Goal: Information Seeking & Learning: Learn about a topic

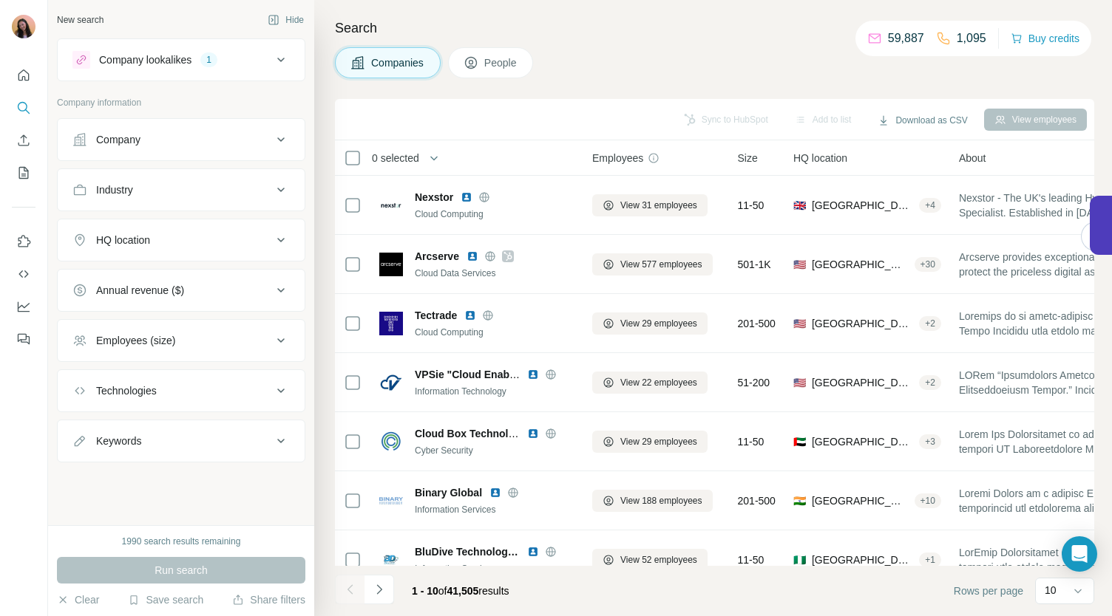
click at [265, 333] on div "Employees (size)" at bounding box center [172, 340] width 200 height 15
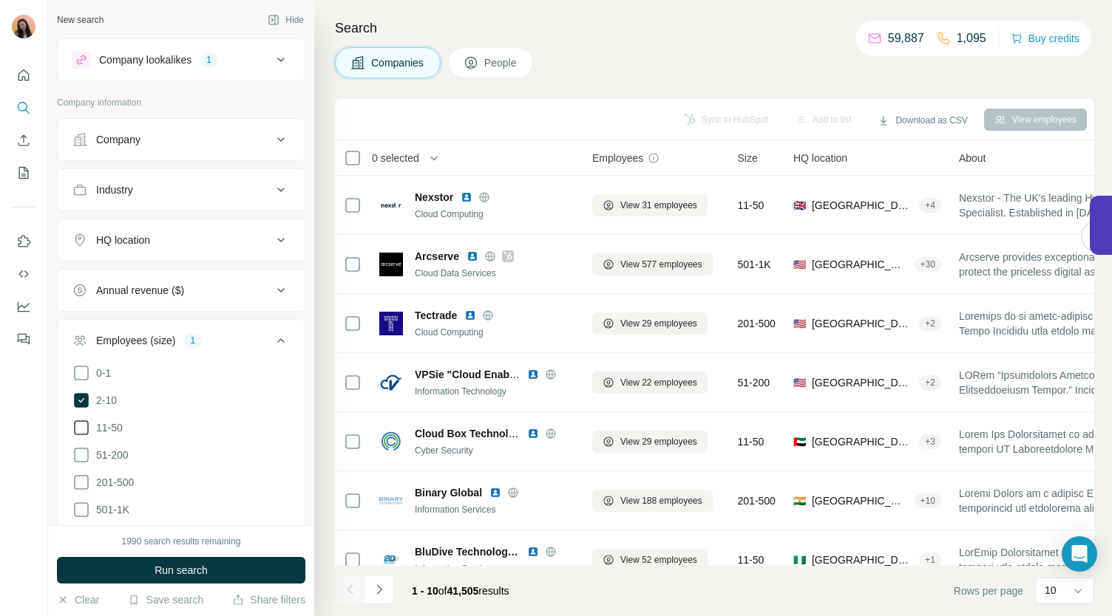
click at [82, 425] on icon at bounding box center [81, 428] width 18 height 18
click at [127, 570] on button "Run search" at bounding box center [181, 570] width 248 height 27
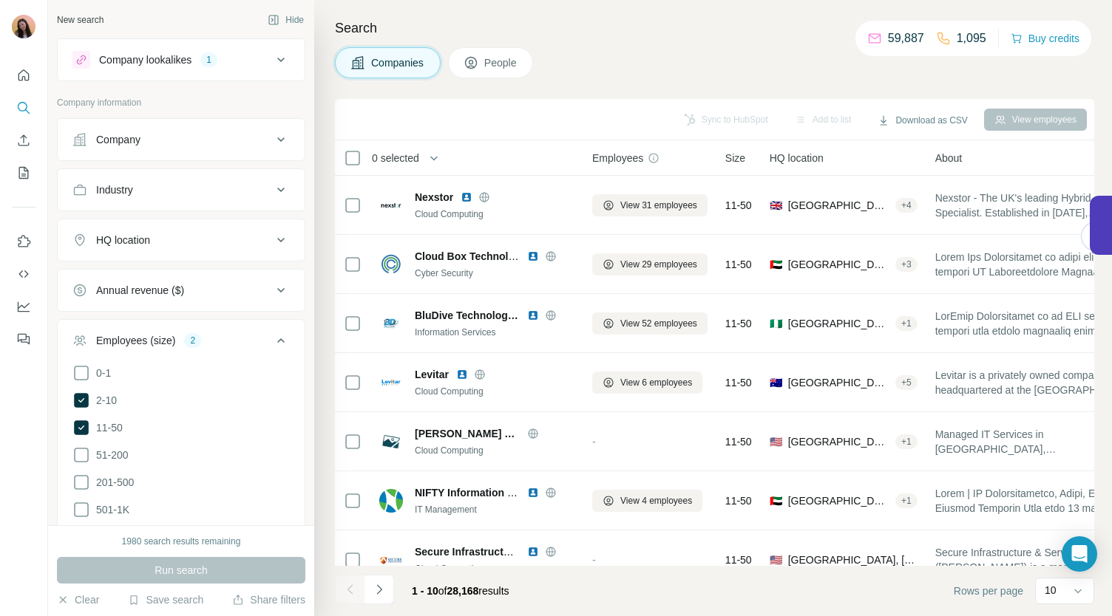
click at [194, 248] on button "HQ location" at bounding box center [181, 239] width 247 height 35
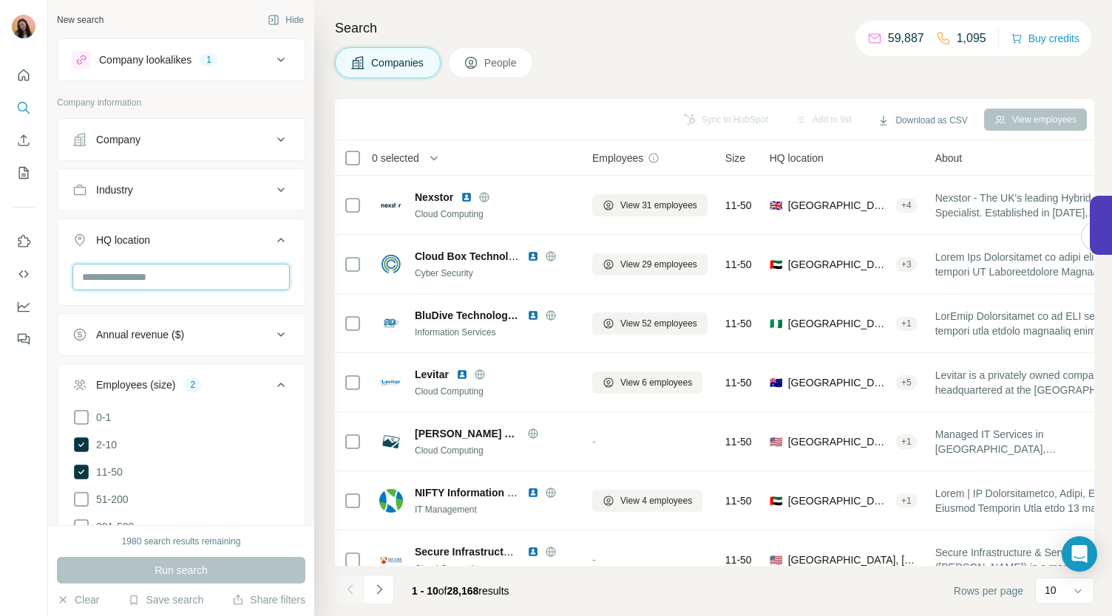
click at [166, 275] on input "text" at bounding box center [180, 277] width 217 height 27
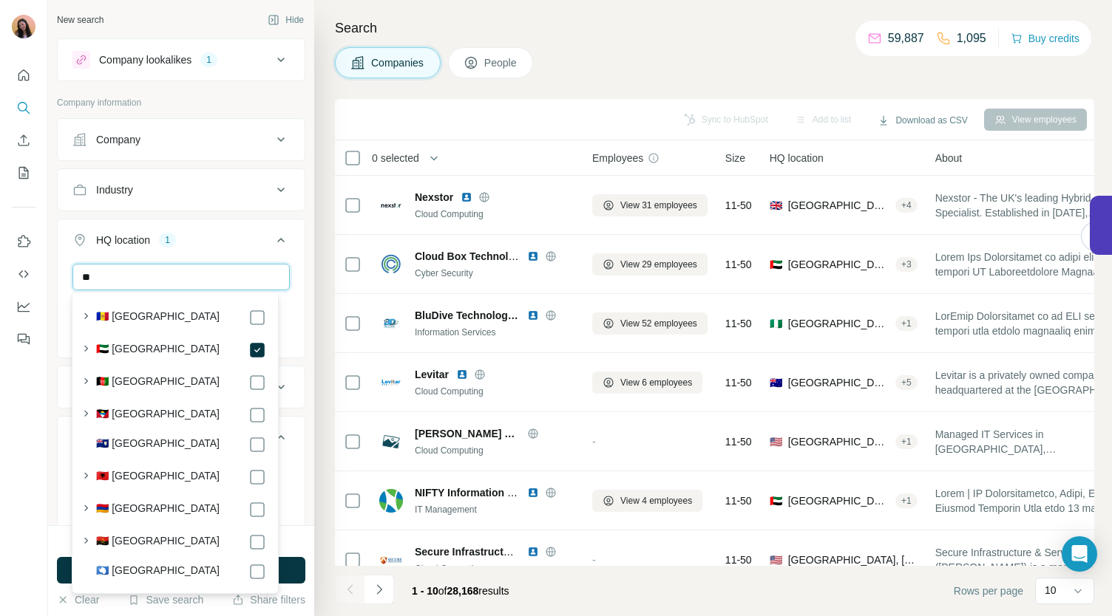
click at [201, 270] on input "**" at bounding box center [180, 277] width 217 height 27
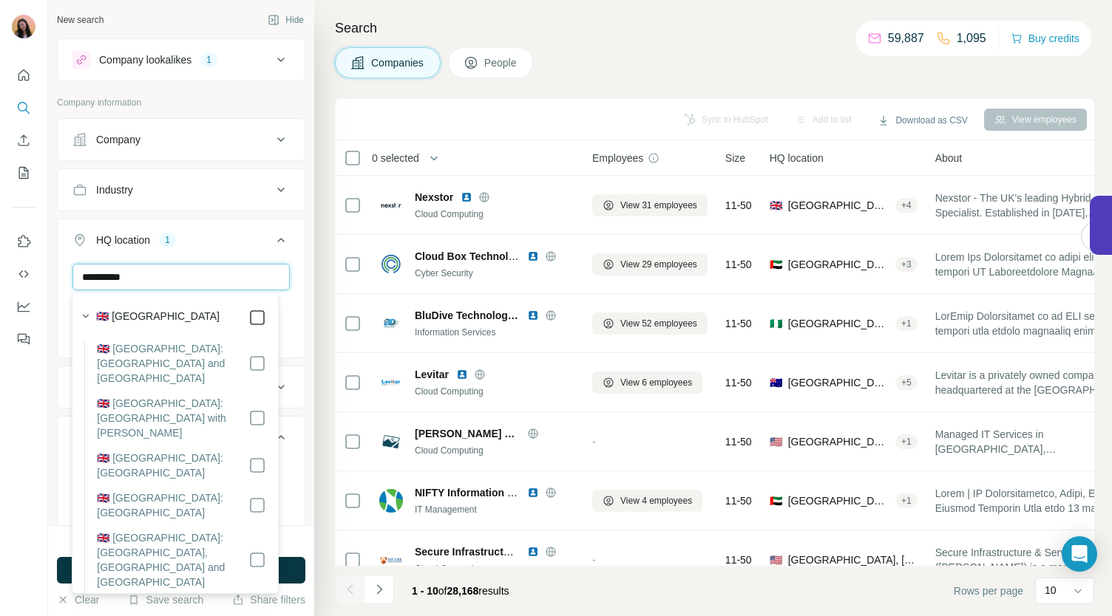
type input "**********"
click at [232, 241] on div "HQ location 2" at bounding box center [172, 240] width 200 height 15
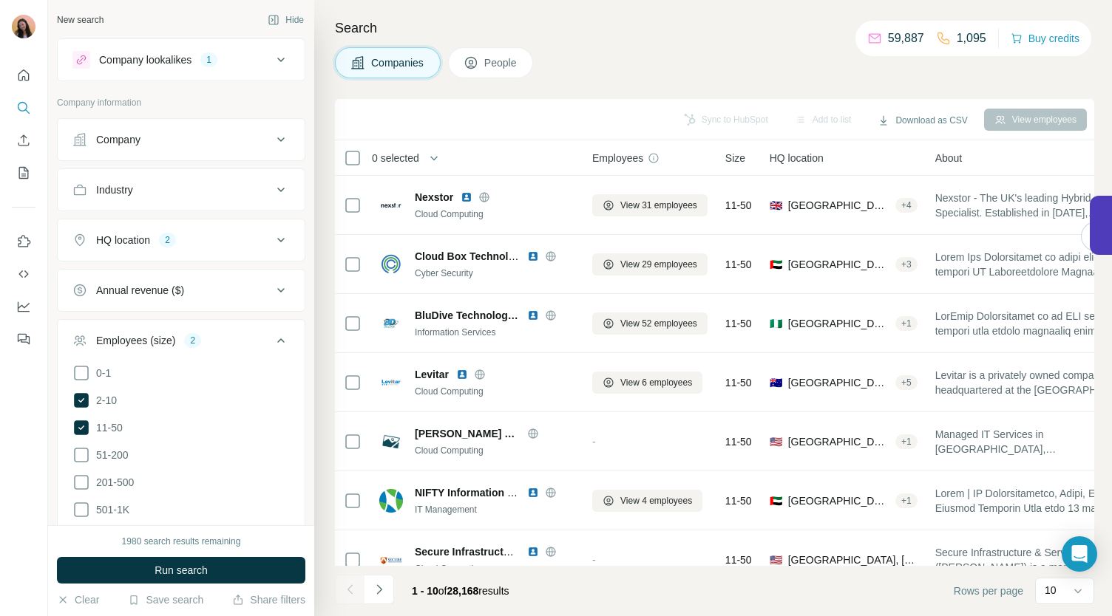
click at [272, 242] on icon at bounding box center [281, 240] width 18 height 18
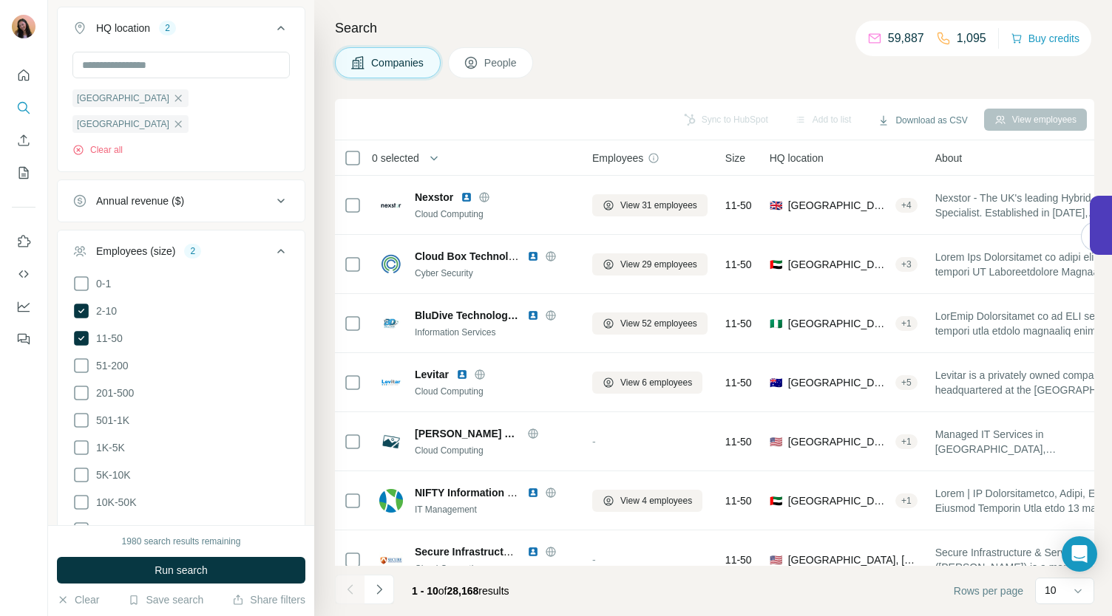
scroll to position [453, 0]
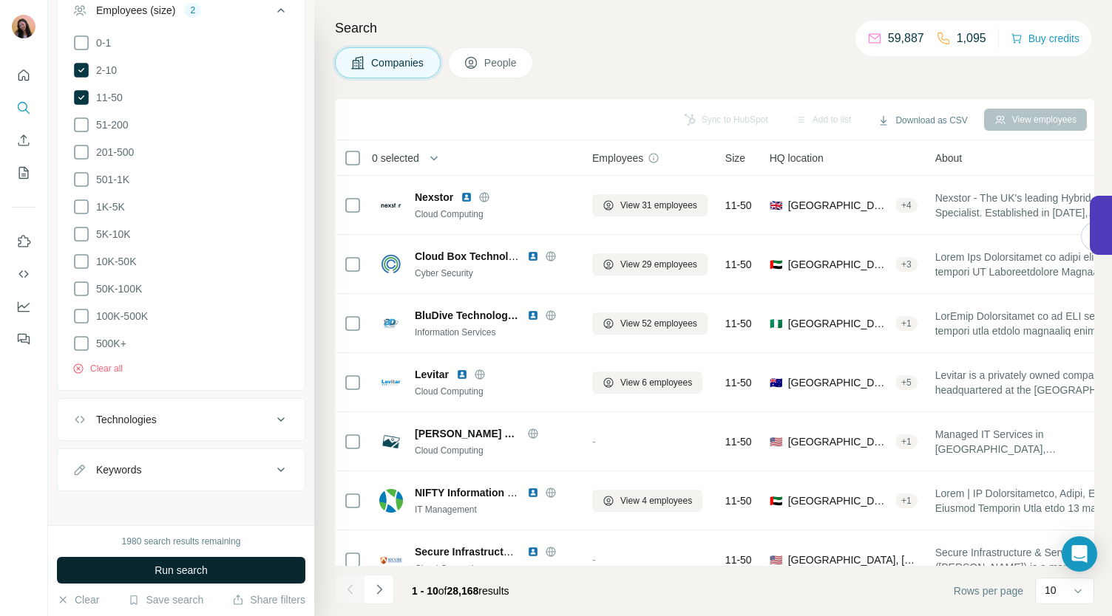
click at [173, 575] on span "Run search" at bounding box center [180, 570] width 53 height 15
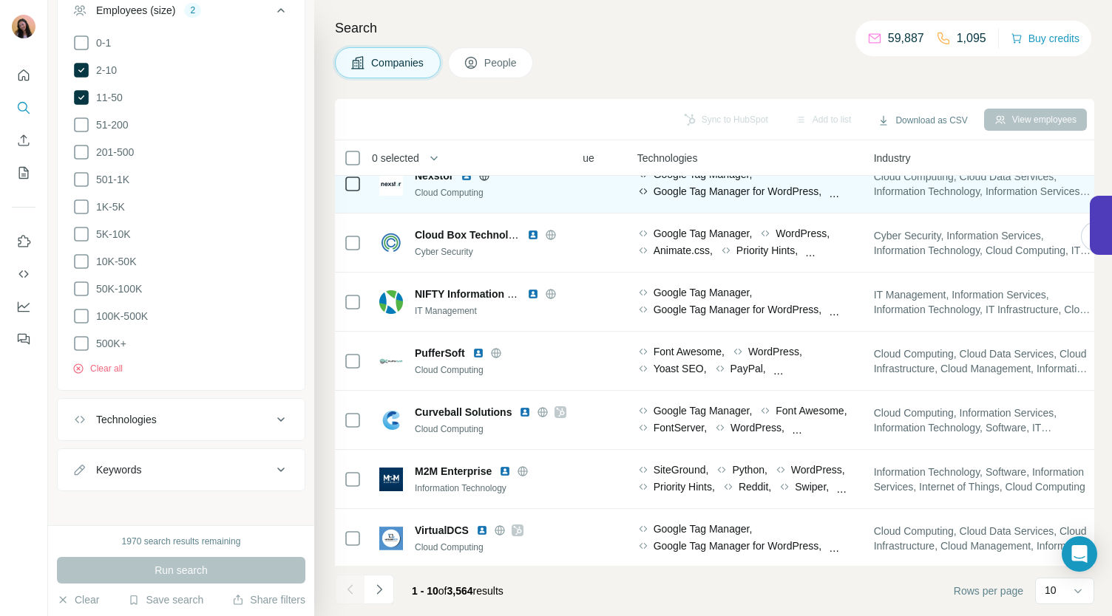
scroll to position [0, 765]
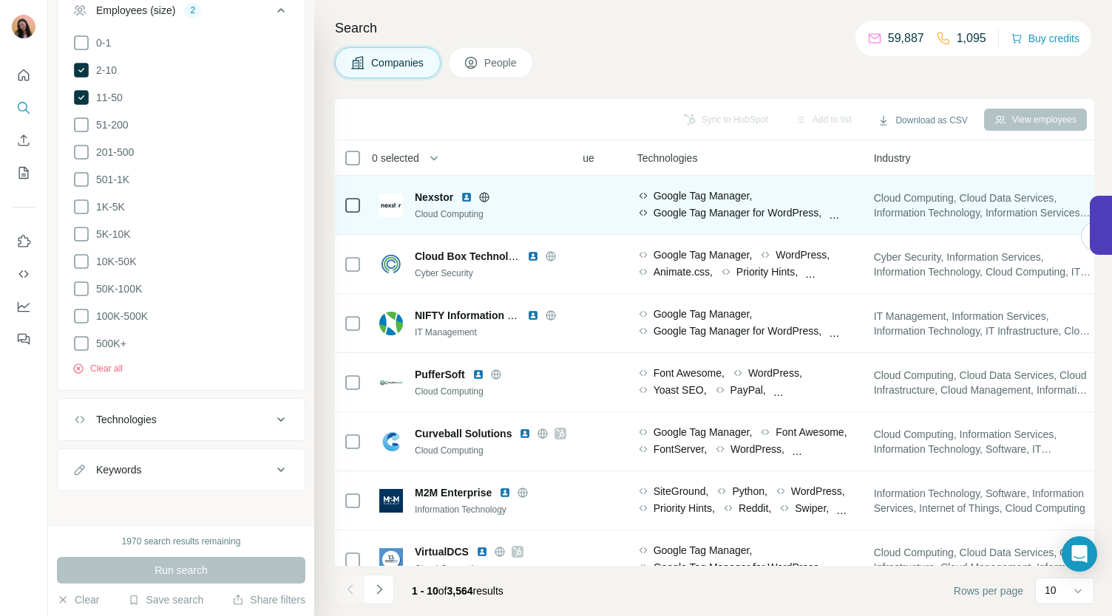
click at [714, 201] on span "Google Tag Manager," at bounding box center [702, 195] width 99 height 15
click at [850, 219] on div "Google Tag Manager, Google Tag Manager for WordPress, WordPress, Gravity Forms,…" at bounding box center [746, 205] width 219 height 34
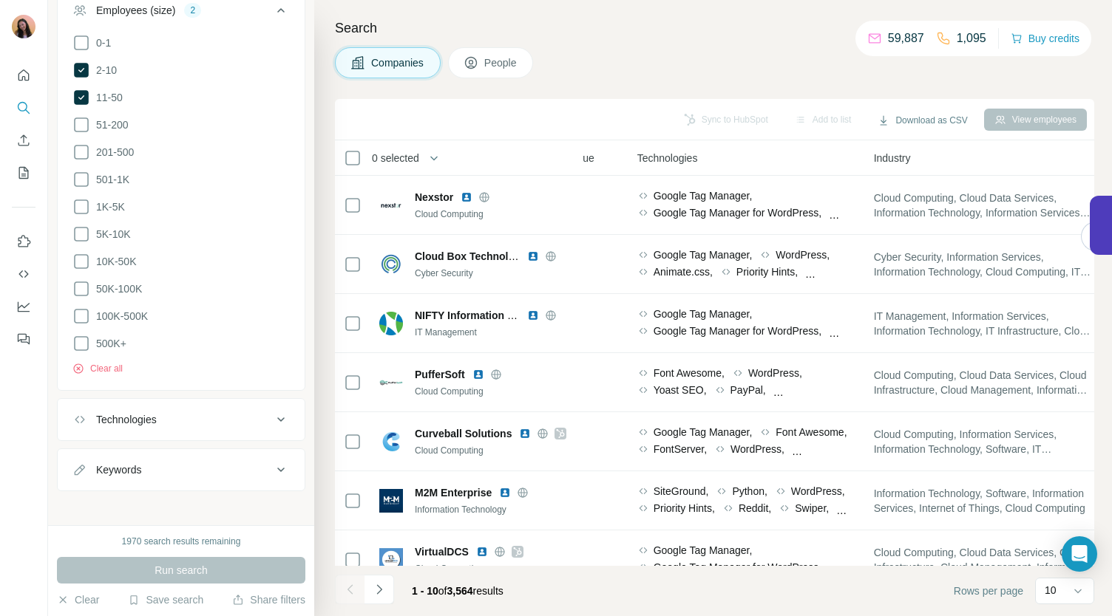
click at [651, 154] on span "Technologies" at bounding box center [667, 158] width 61 height 15
click at [239, 412] on div "Technologies" at bounding box center [172, 419] width 200 height 15
click at [166, 452] on input "text" at bounding box center [180, 456] width 217 height 27
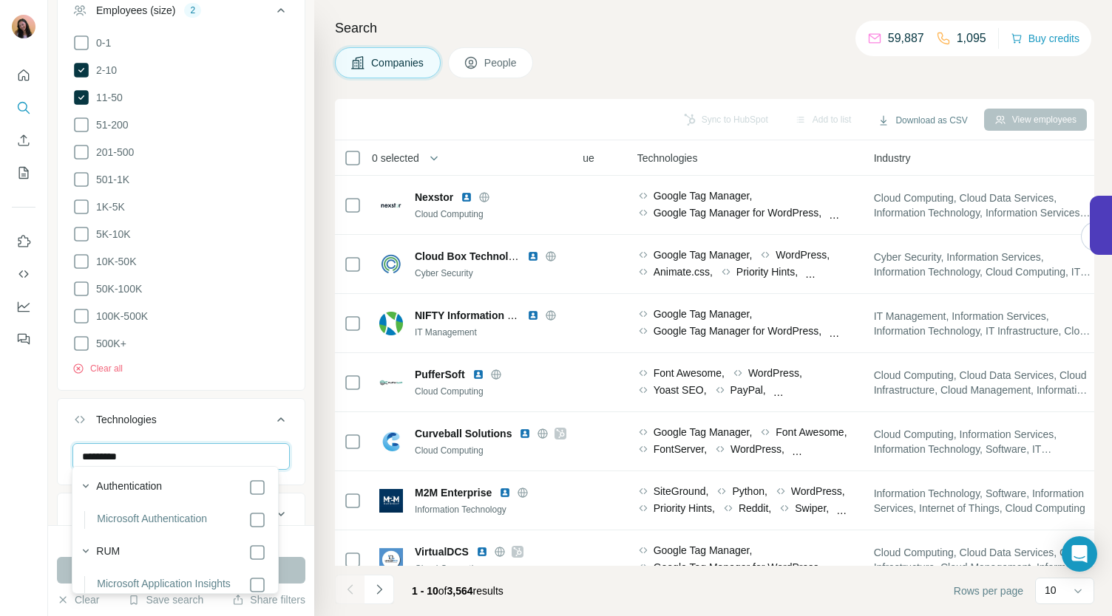
scroll to position [545, 0]
type input "*********"
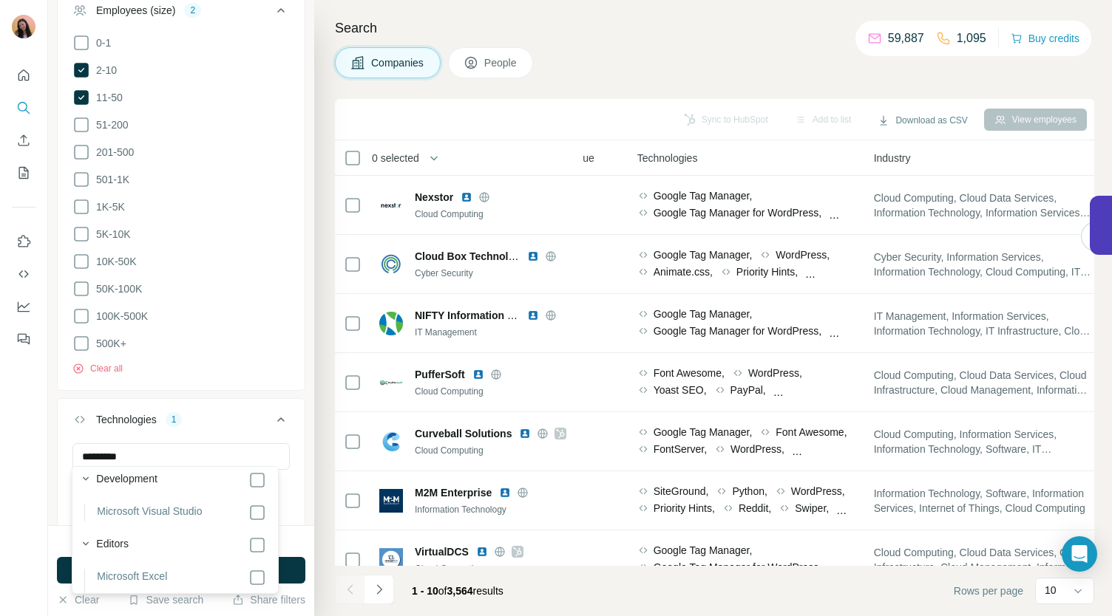
scroll to position [639, 0]
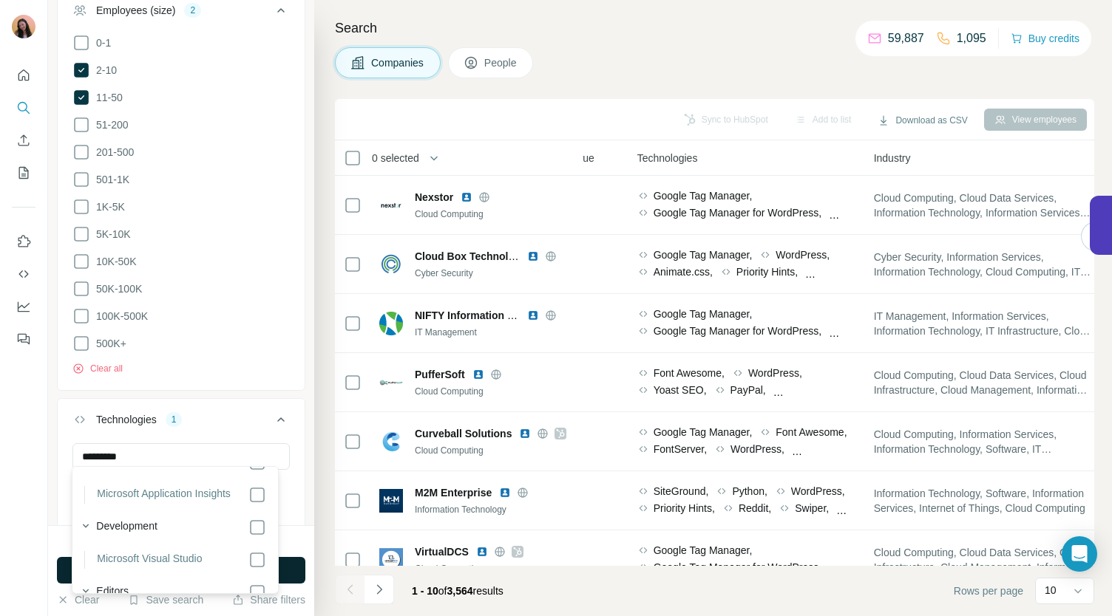
click at [272, 418] on icon at bounding box center [281, 420] width 18 height 18
click at [277, 418] on icon at bounding box center [280, 420] width 7 height 4
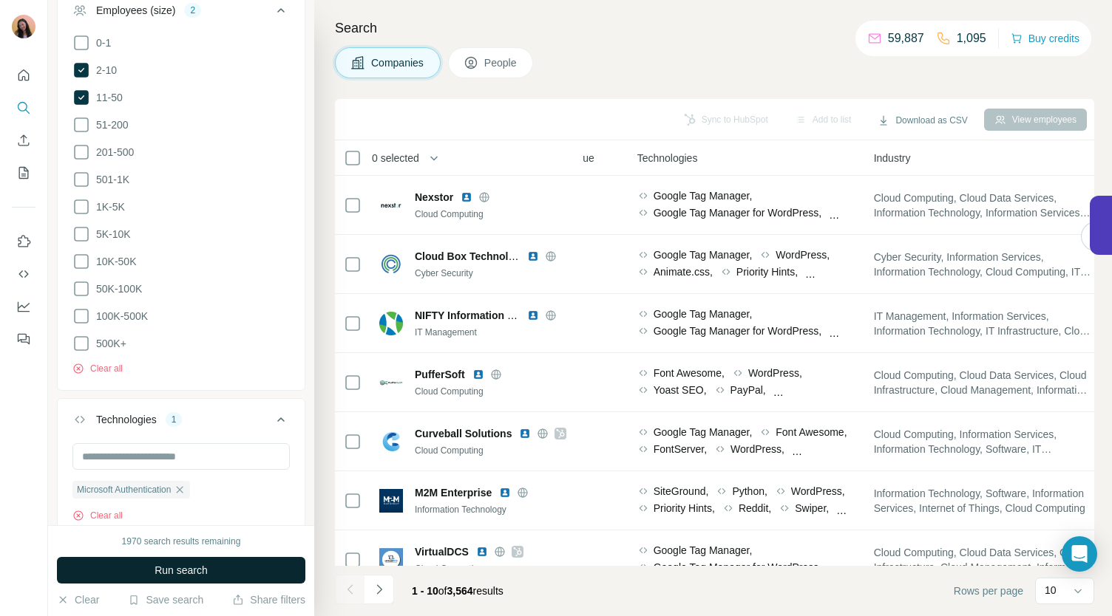
click at [302, 567] on button "Run search" at bounding box center [181, 570] width 248 height 27
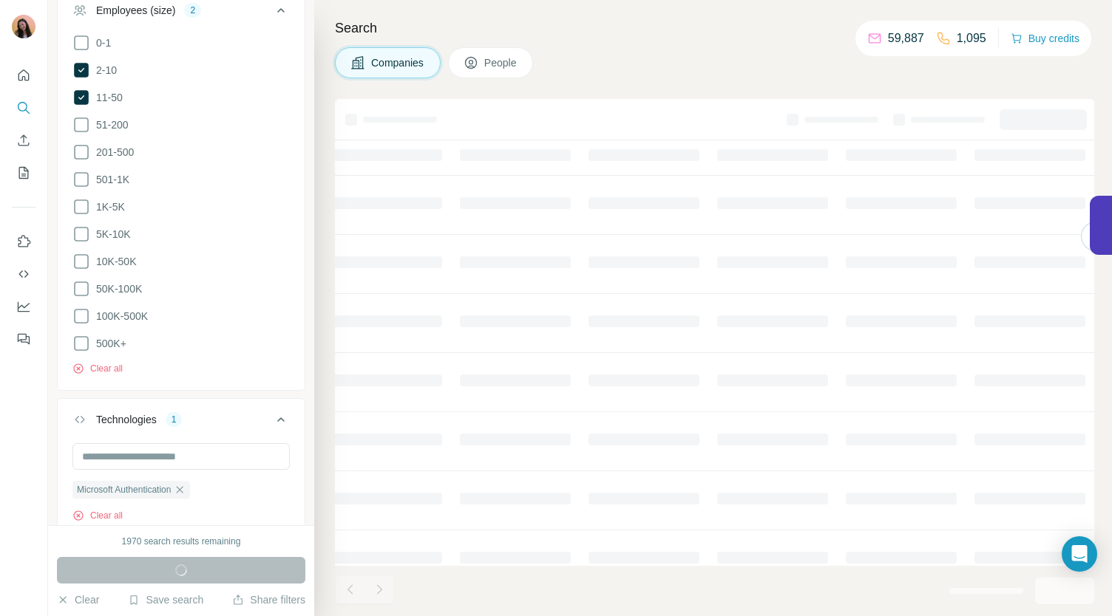
scroll to position [0, 653]
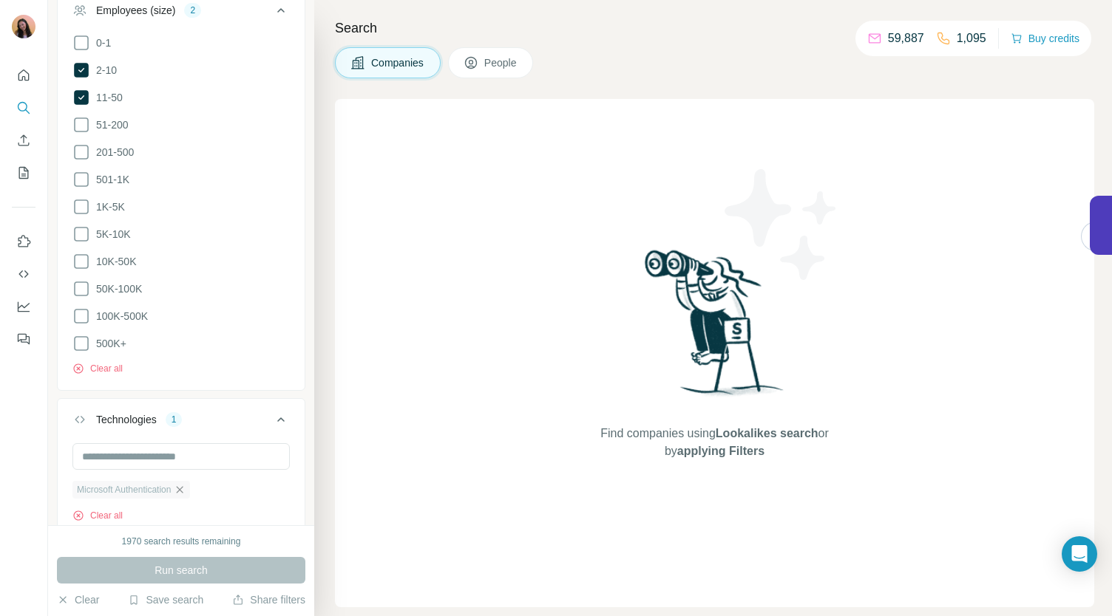
click at [186, 484] on icon "button" at bounding box center [180, 490] width 12 height 12
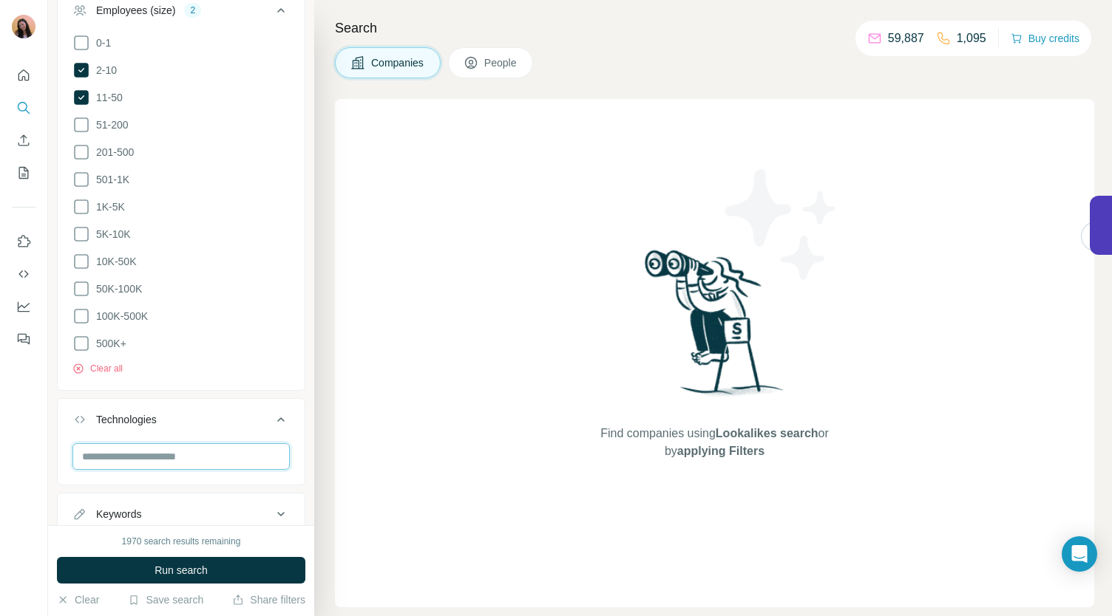
click at [180, 444] on input "text" at bounding box center [180, 456] width 217 height 27
type input "*"
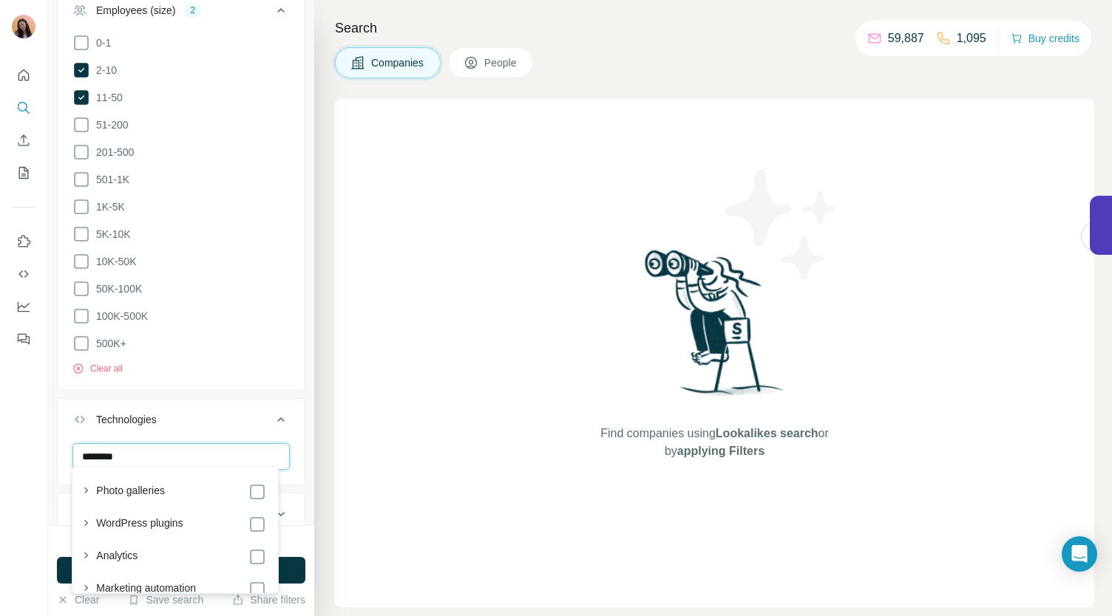
type input "*********"
click at [272, 416] on icon at bounding box center [281, 420] width 18 height 18
click at [111, 432] on ul "Company Industry HQ location 2 [GEOGRAPHIC_DATA] [GEOGRAPHIC_DATA] Clear all An…" at bounding box center [181, 100] width 248 height 871
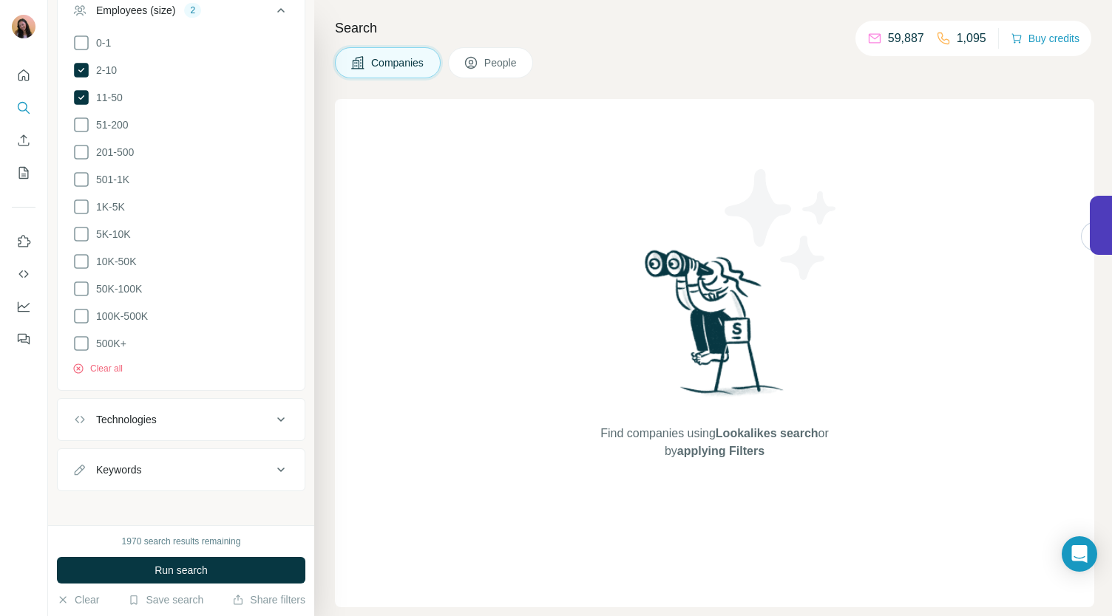
click at [154, 452] on button "Keywords" at bounding box center [181, 469] width 247 height 35
click at [166, 452] on button "Keywords" at bounding box center [181, 472] width 247 height 41
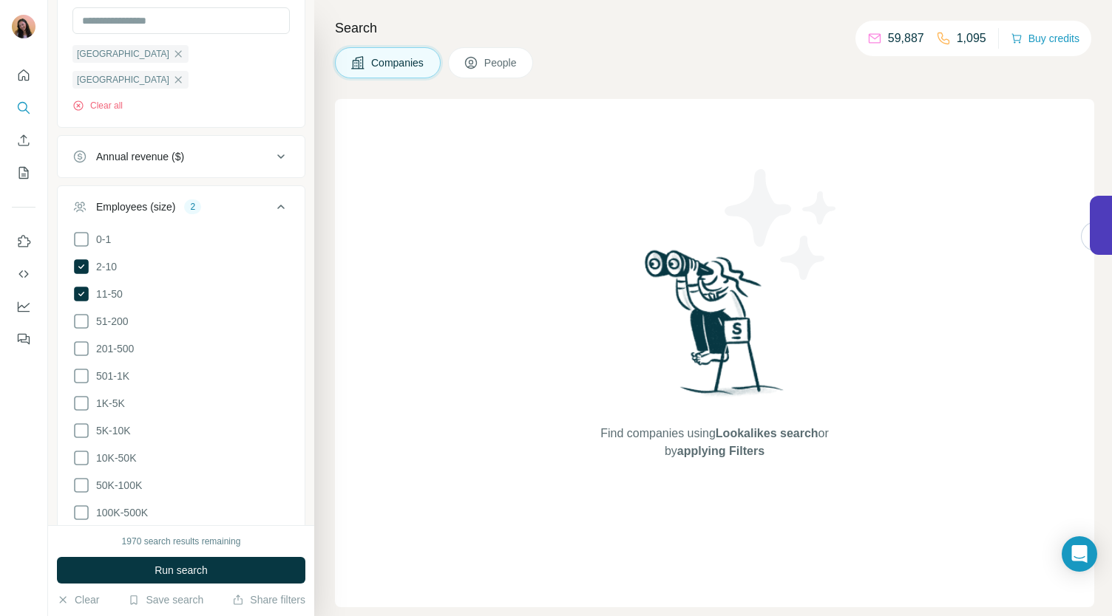
scroll to position [256, 0]
click at [174, 574] on span "Run search" at bounding box center [180, 570] width 53 height 15
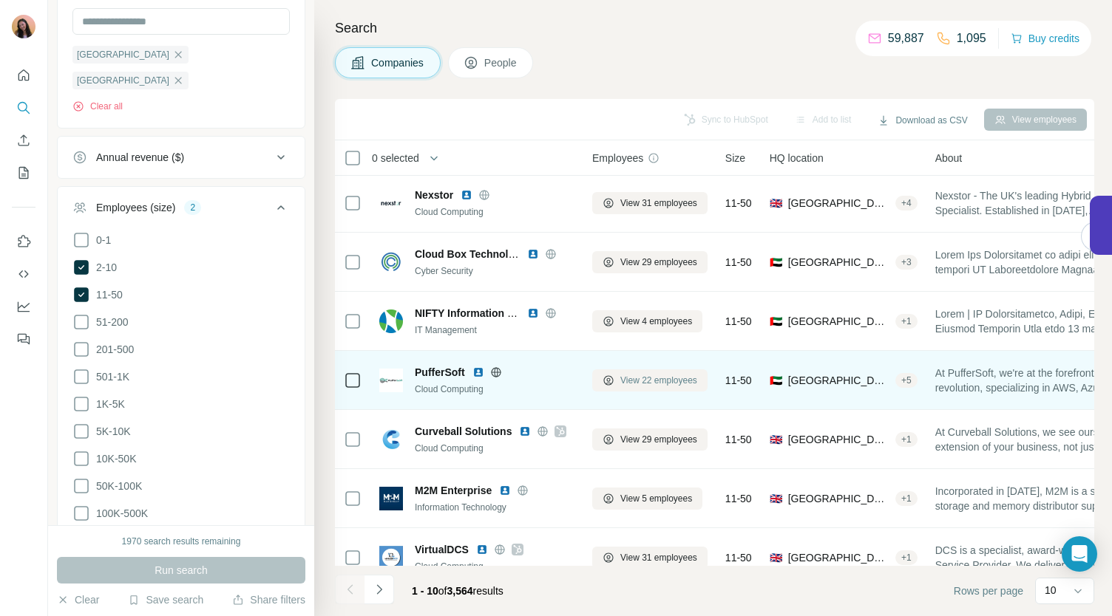
scroll to position [0, 0]
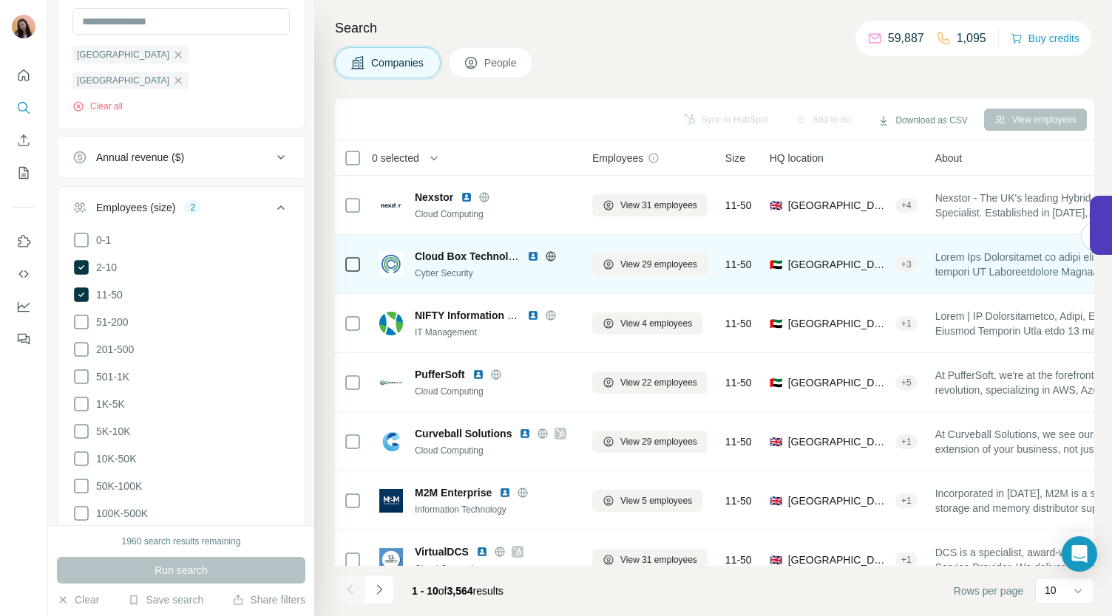
click at [554, 254] on icon at bounding box center [551, 257] width 12 height 12
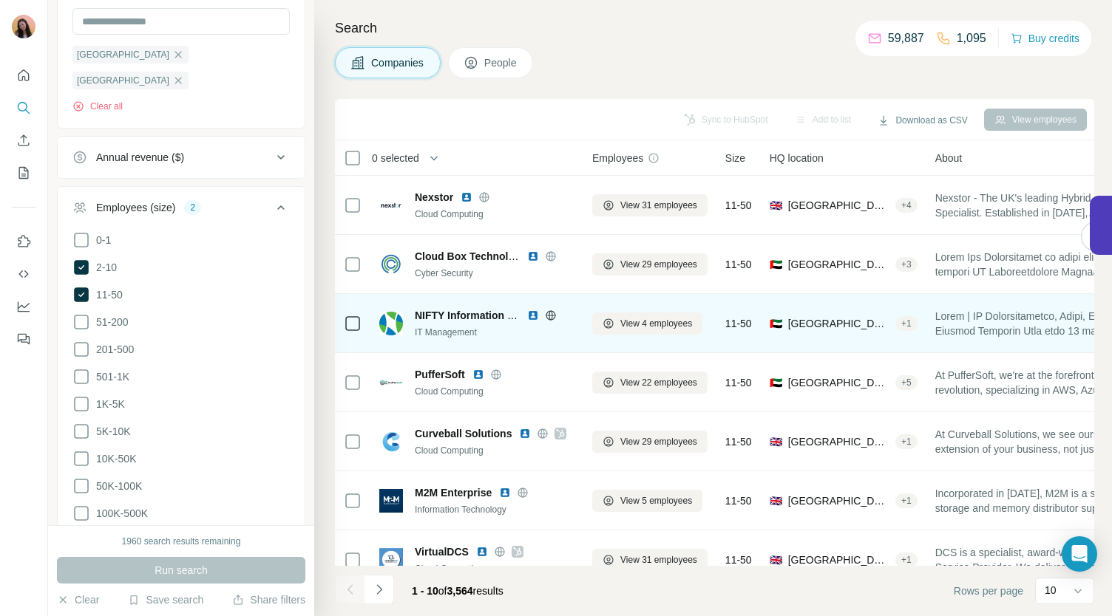
click at [553, 315] on icon at bounding box center [551, 315] width 10 height 1
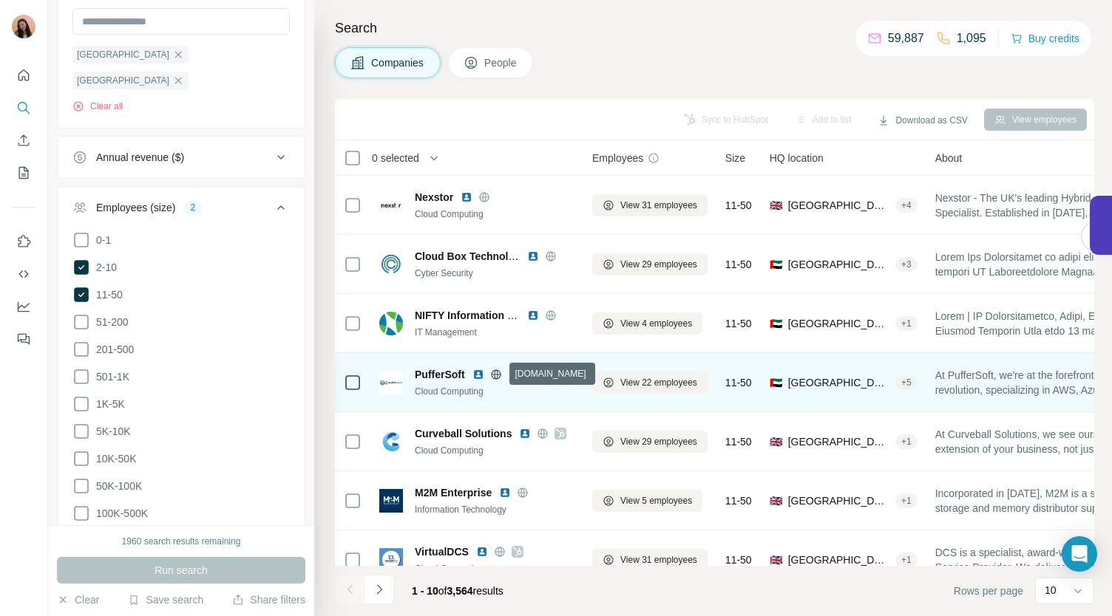
click at [492, 372] on icon at bounding box center [496, 375] width 12 height 12
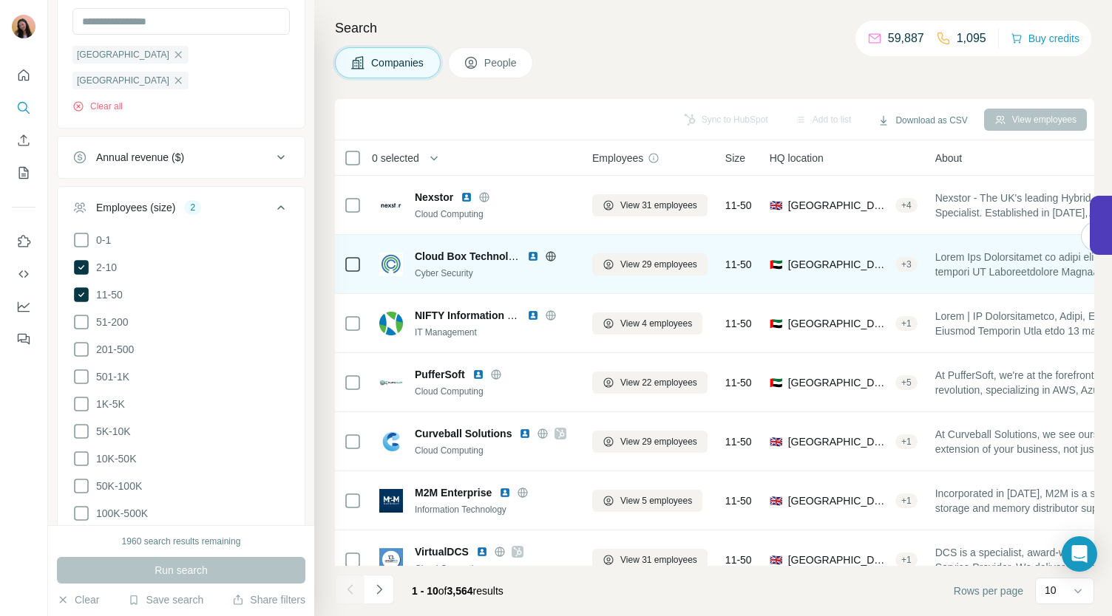
scroll to position [50, 0]
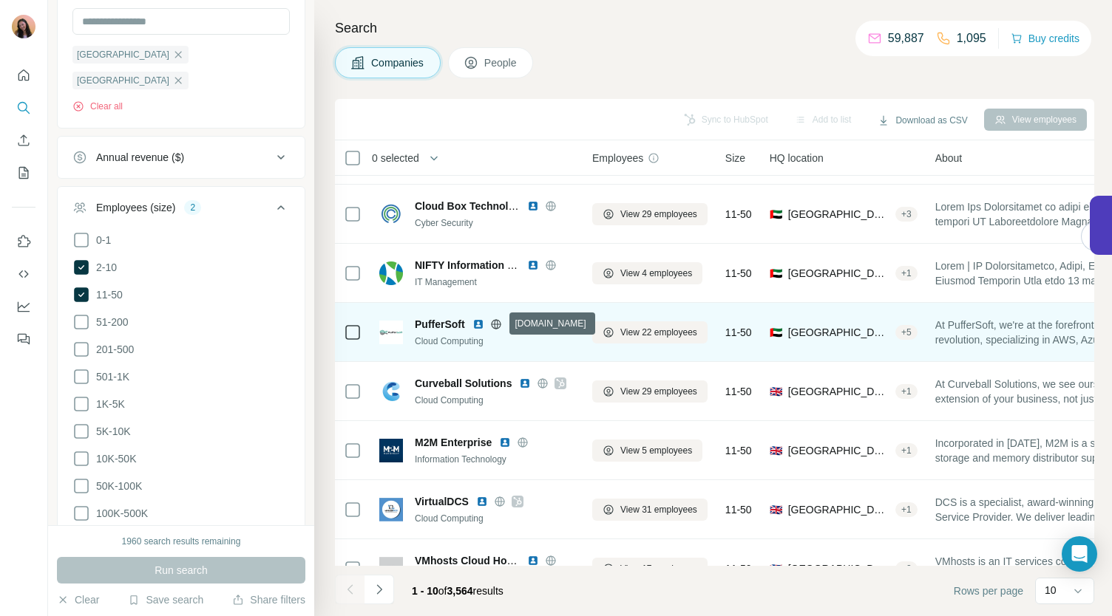
click at [501, 322] on icon at bounding box center [496, 325] width 12 height 12
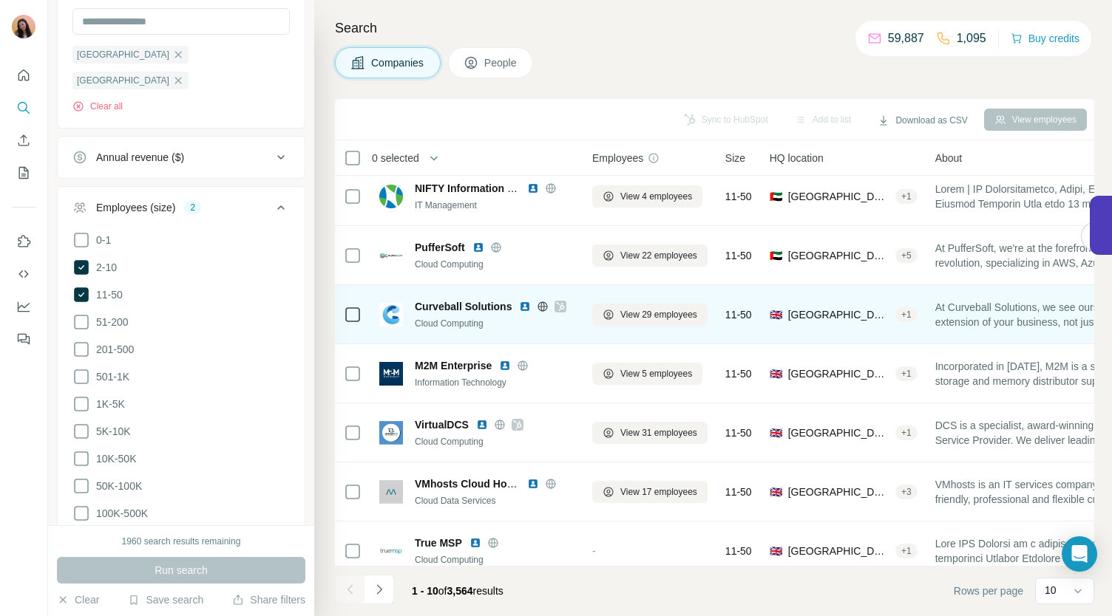
scroll to position [130, 0]
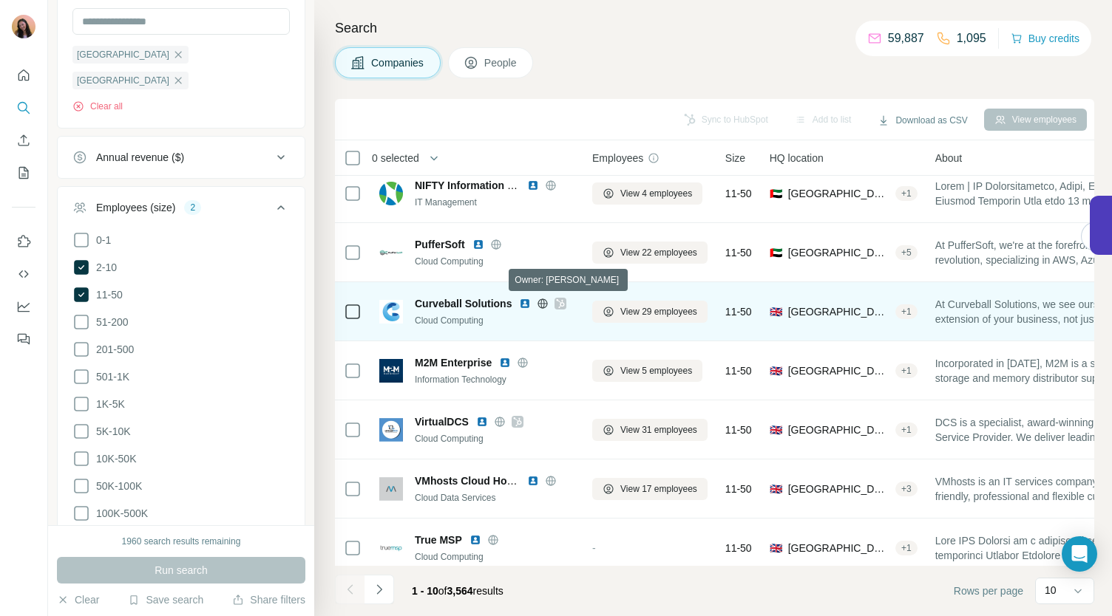
click at [565, 304] on icon at bounding box center [561, 303] width 8 height 9
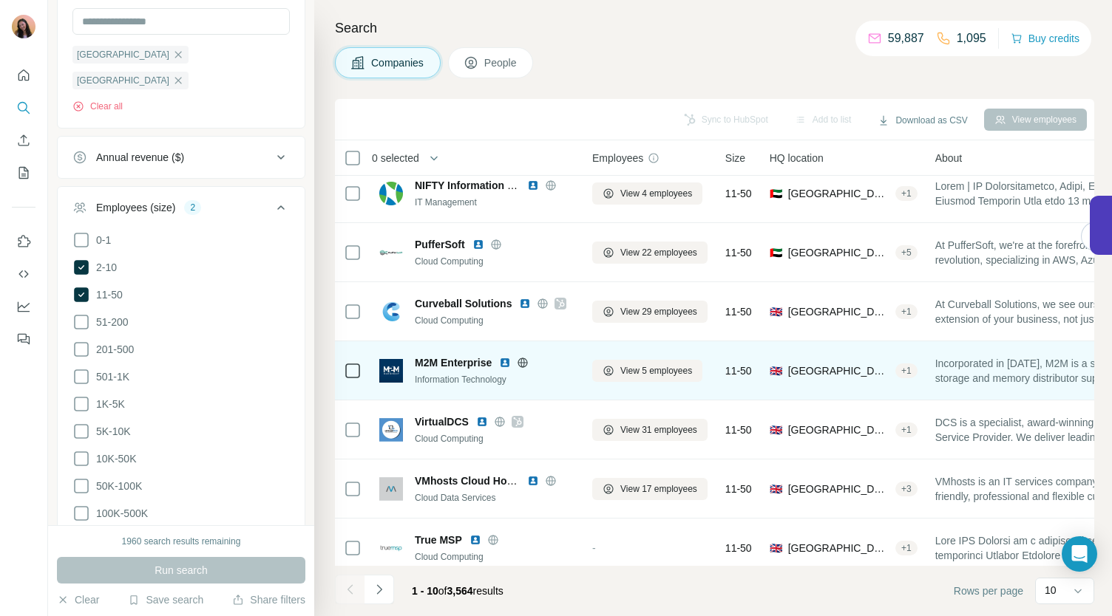
scroll to position [208, 0]
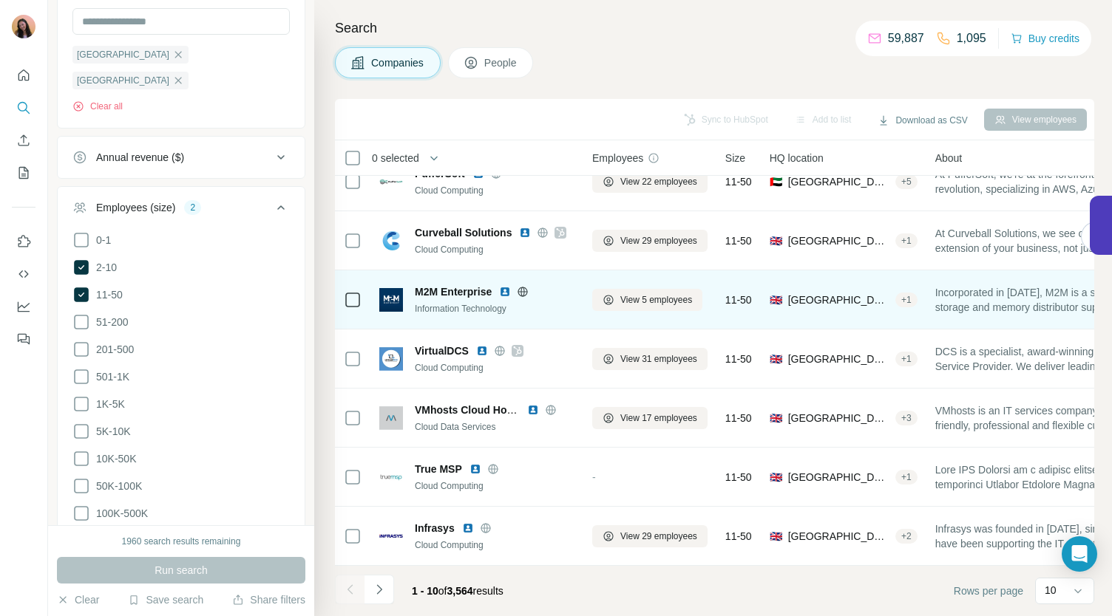
click at [523, 286] on icon at bounding box center [523, 292] width 12 height 12
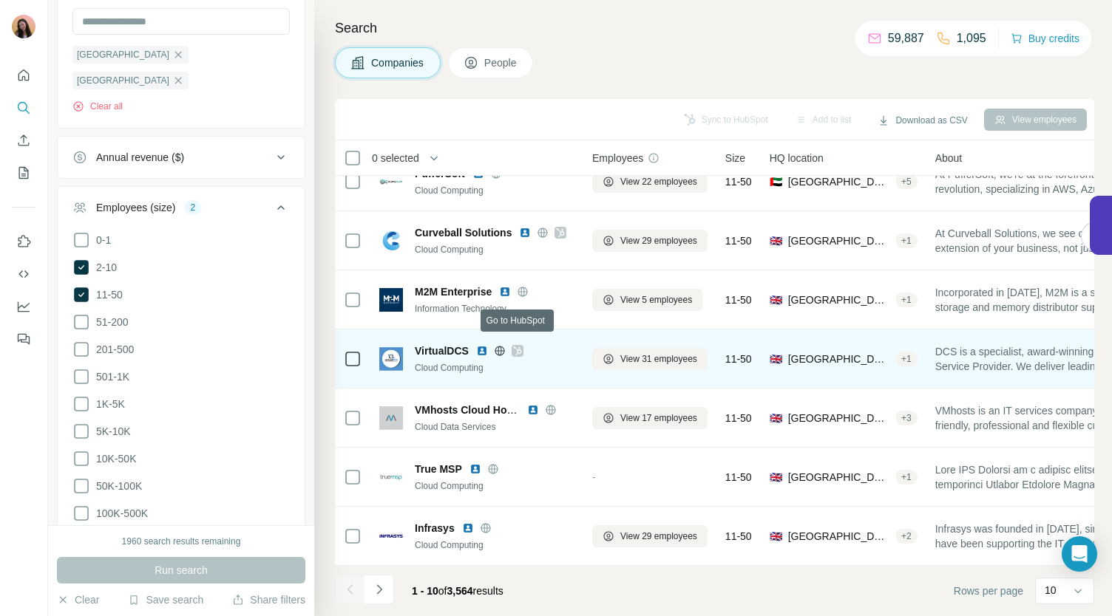
click at [517, 345] on icon at bounding box center [517, 351] width 9 height 12
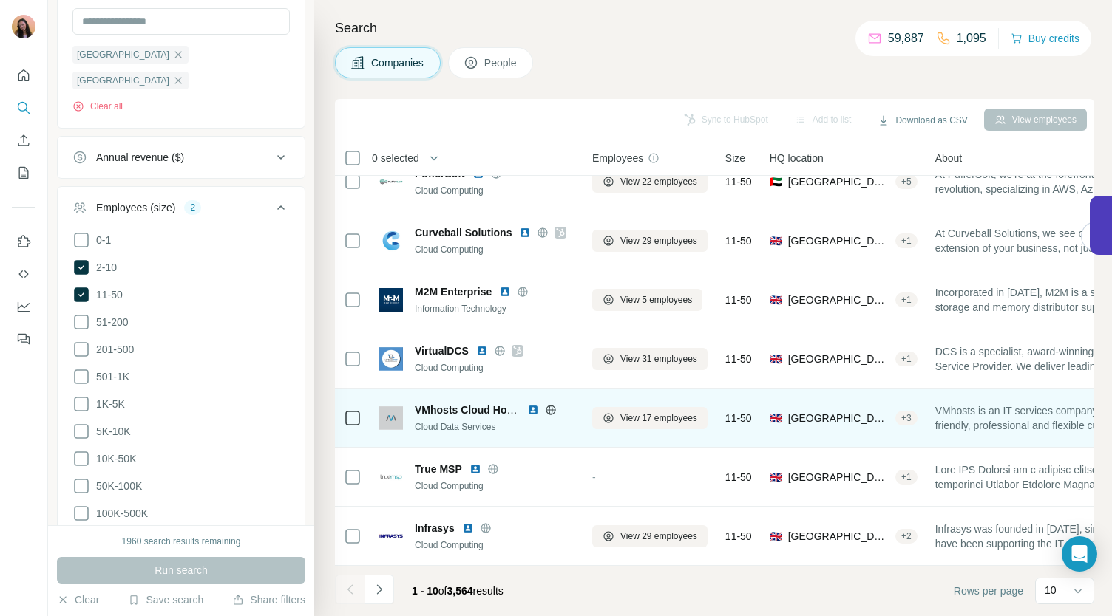
click at [546, 409] on icon at bounding box center [551, 409] width 10 height 1
click at [452, 410] on div "VMhosts Cloud Hosting Cloud Data Services" at bounding box center [495, 418] width 160 height 31
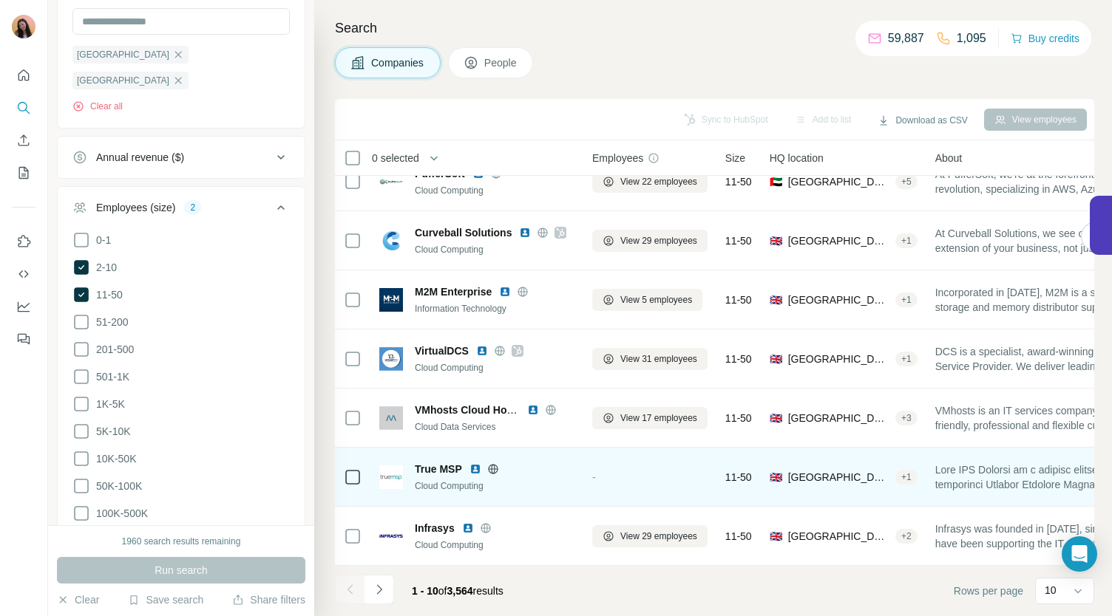
click at [498, 463] on icon at bounding box center [493, 469] width 12 height 12
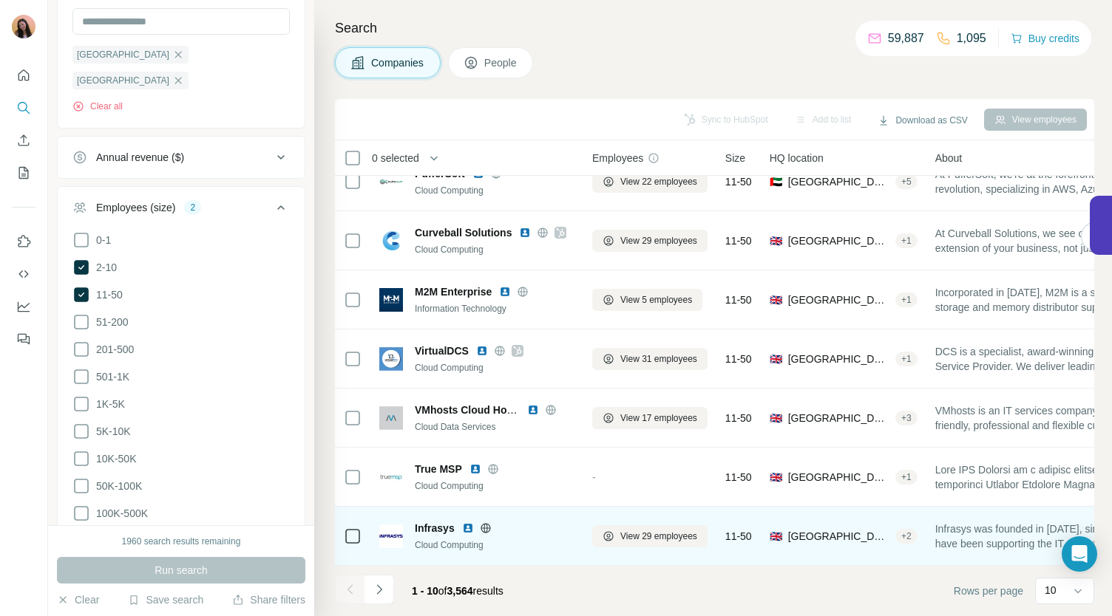
click at [483, 523] on icon at bounding box center [486, 529] width 12 height 12
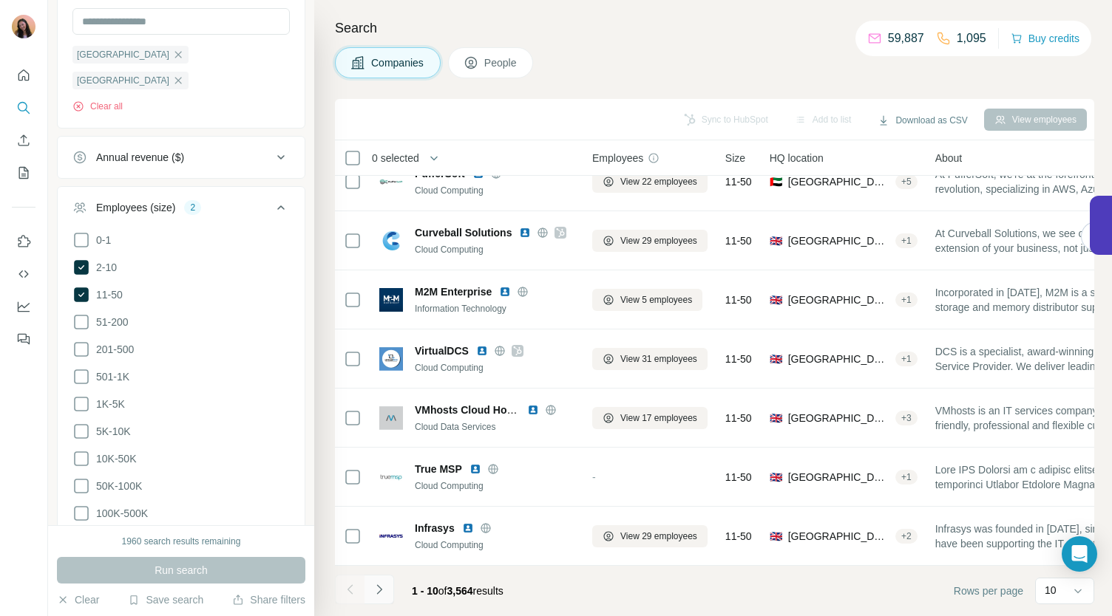
click at [377, 592] on icon "Navigate to next page" at bounding box center [379, 589] width 15 height 15
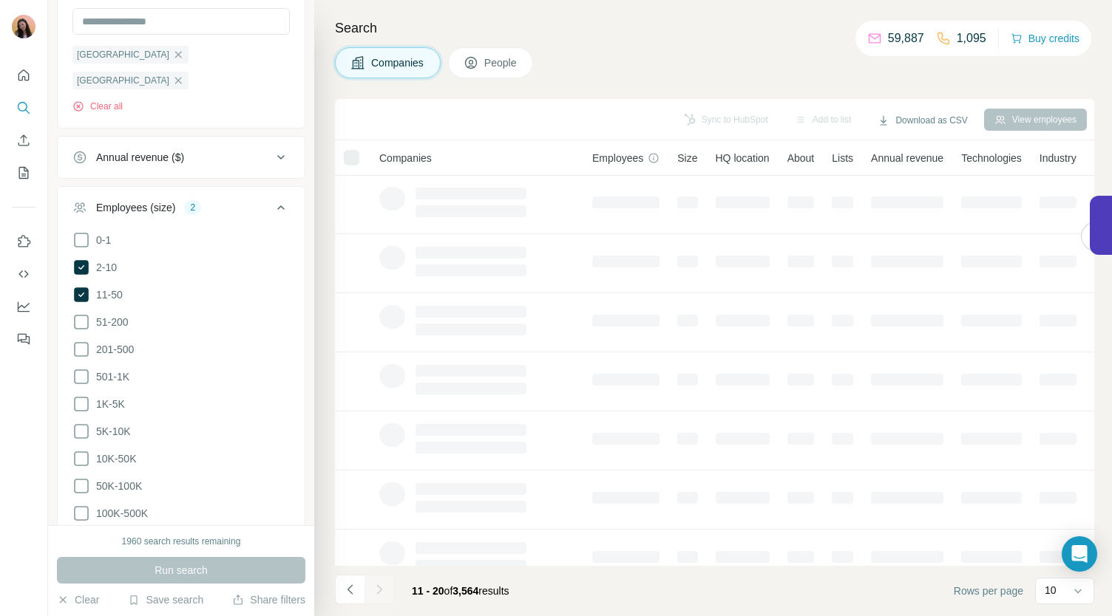
scroll to position [0, 0]
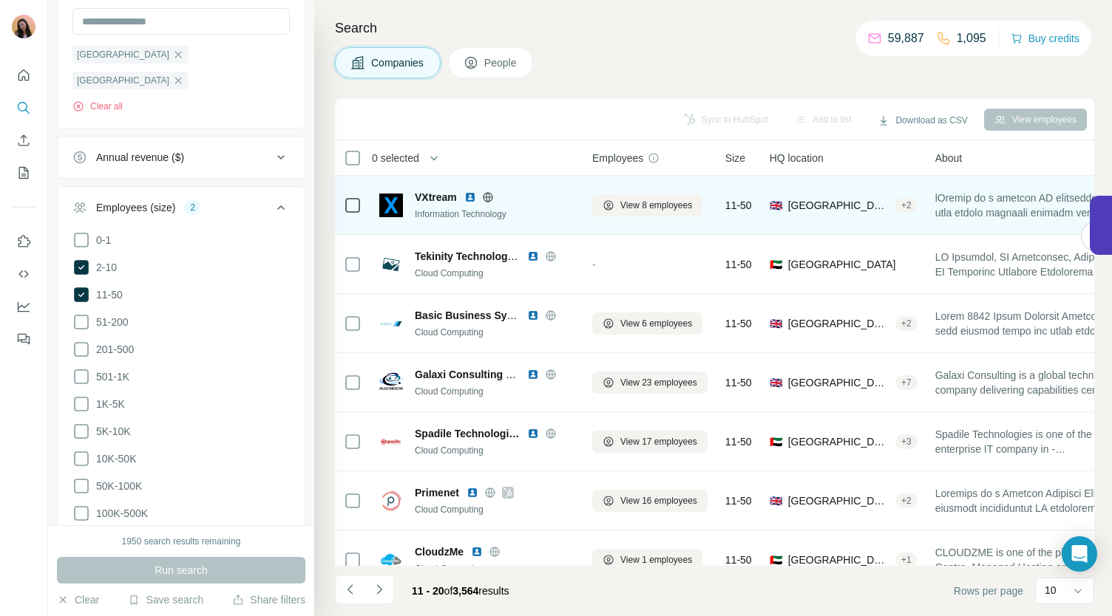
click at [486, 196] on icon at bounding box center [488, 197] width 12 height 12
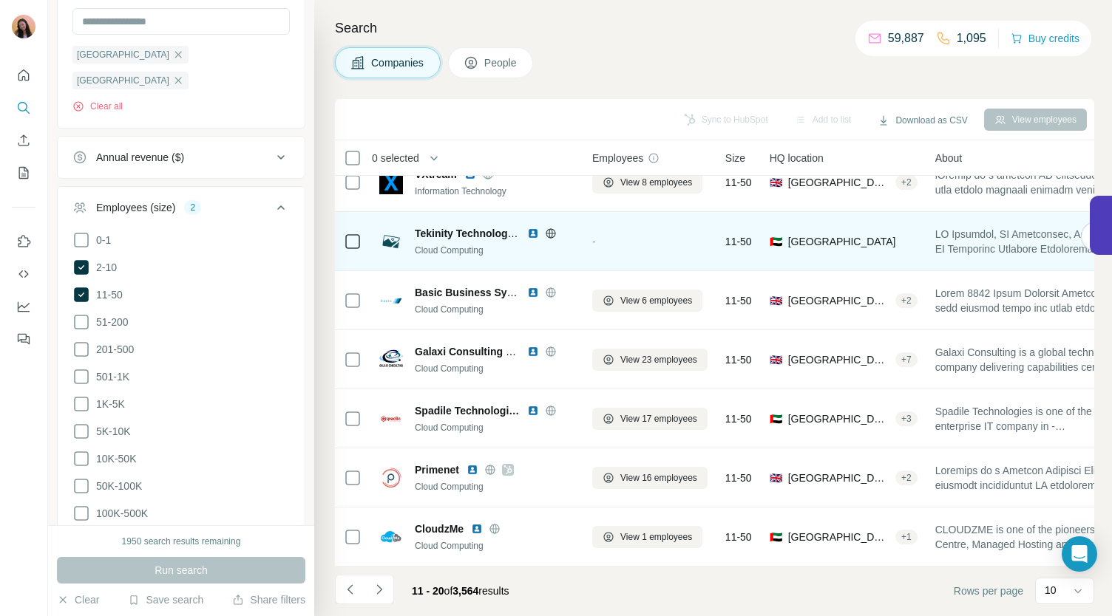
scroll to position [24, 0]
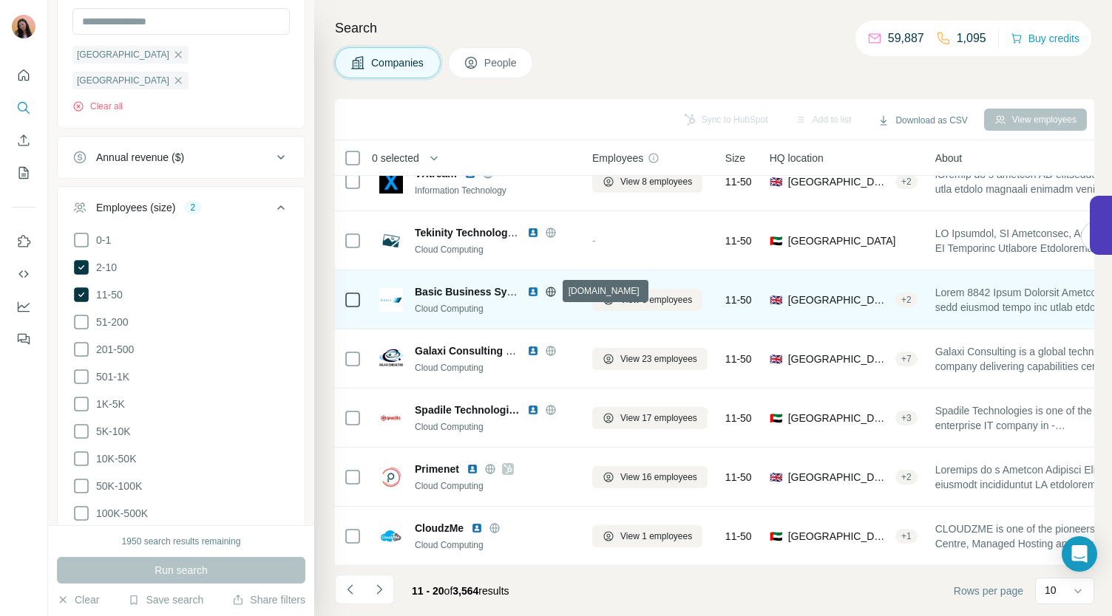
click at [551, 290] on icon at bounding box center [551, 292] width 12 height 12
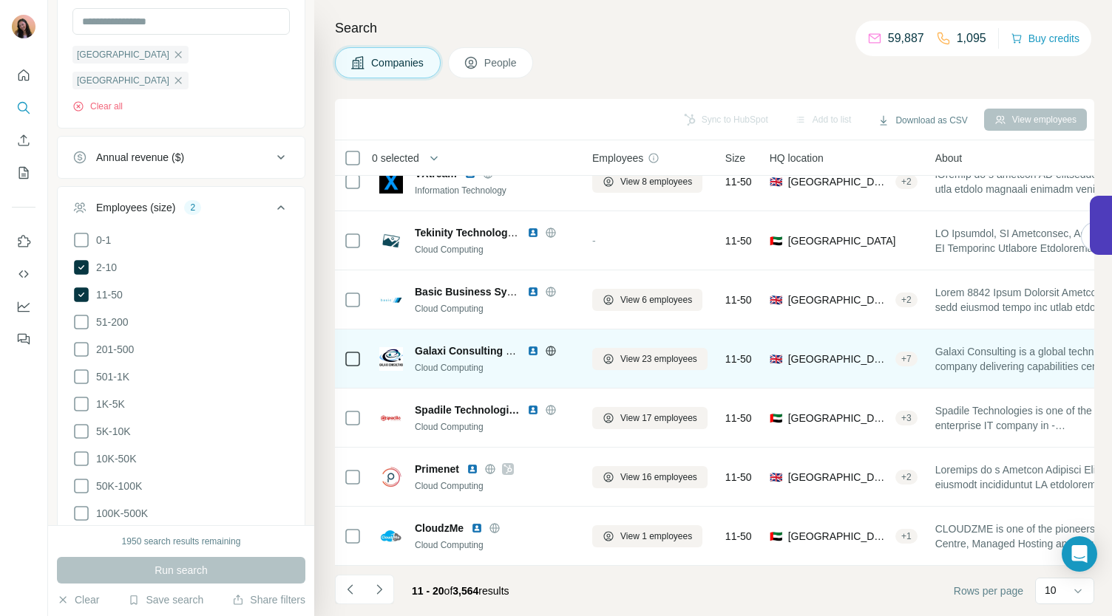
click at [550, 351] on icon at bounding box center [551, 351] width 12 height 12
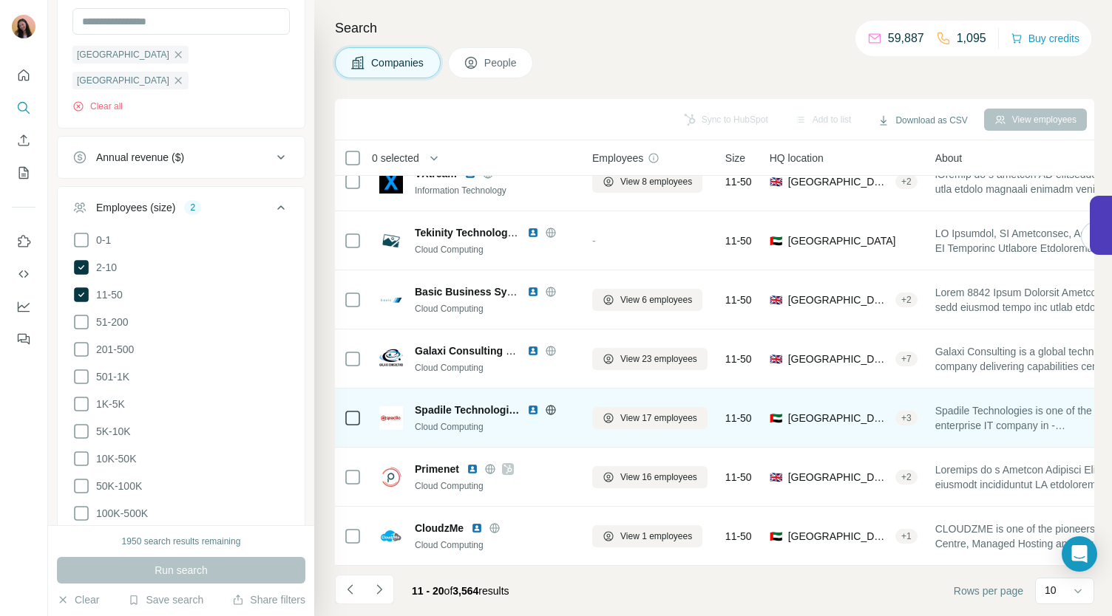
click at [548, 414] on icon at bounding box center [551, 410] width 12 height 12
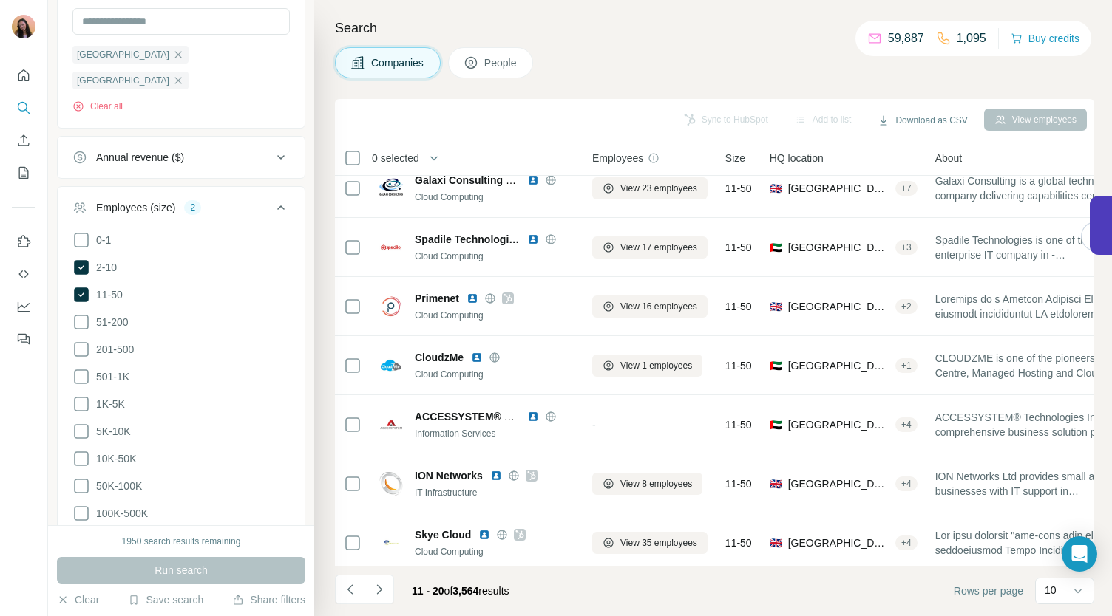
scroll to position [194, 0]
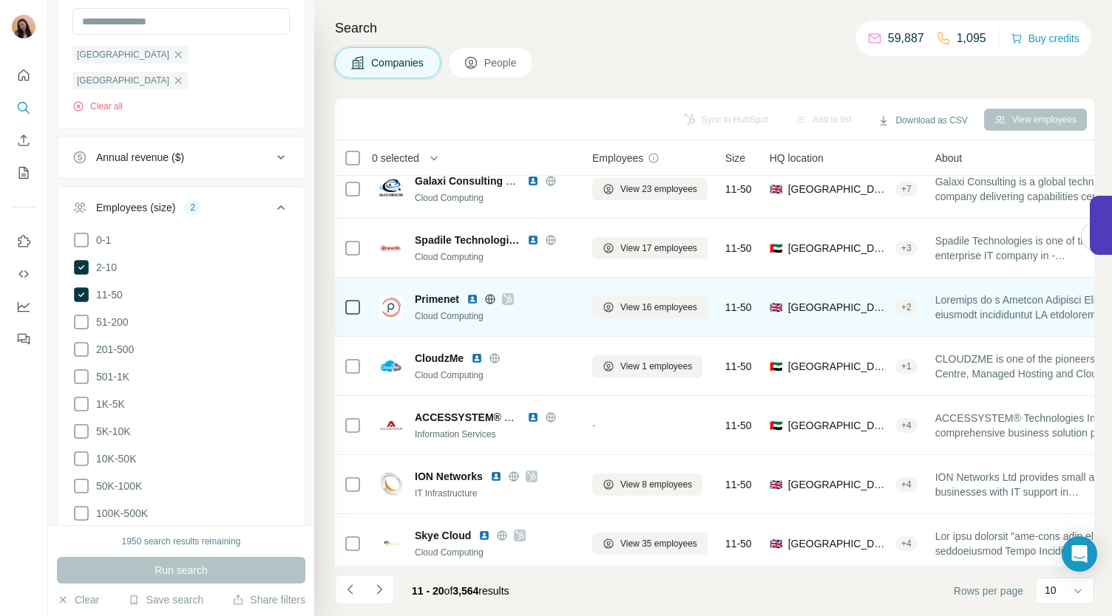
click at [507, 296] on icon at bounding box center [507, 299] width 9 height 12
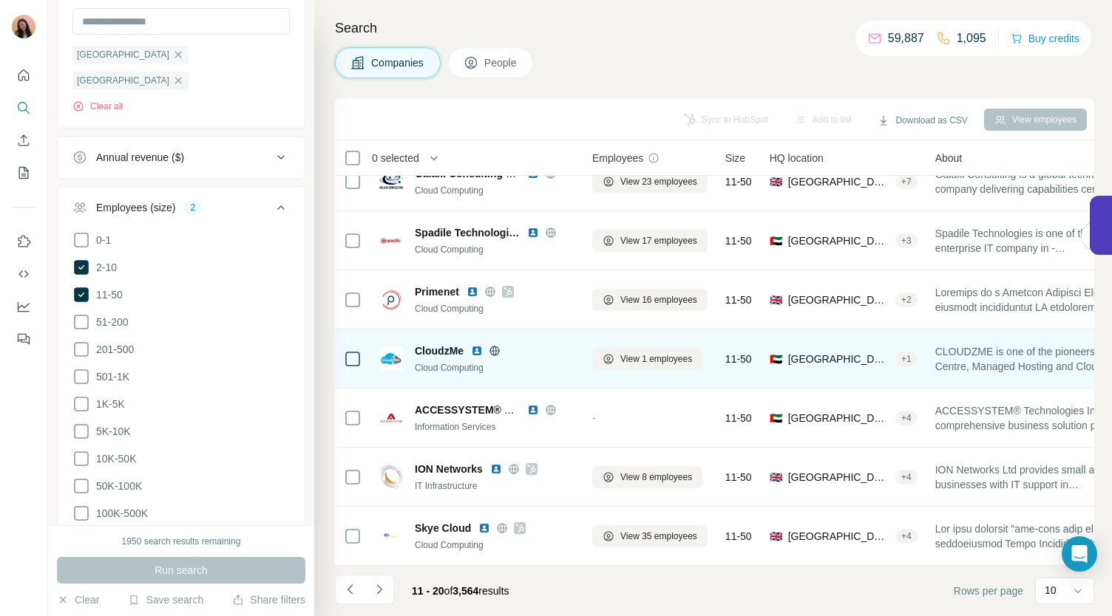
scroll to position [208, 0]
click at [497, 346] on icon at bounding box center [495, 351] width 4 height 10
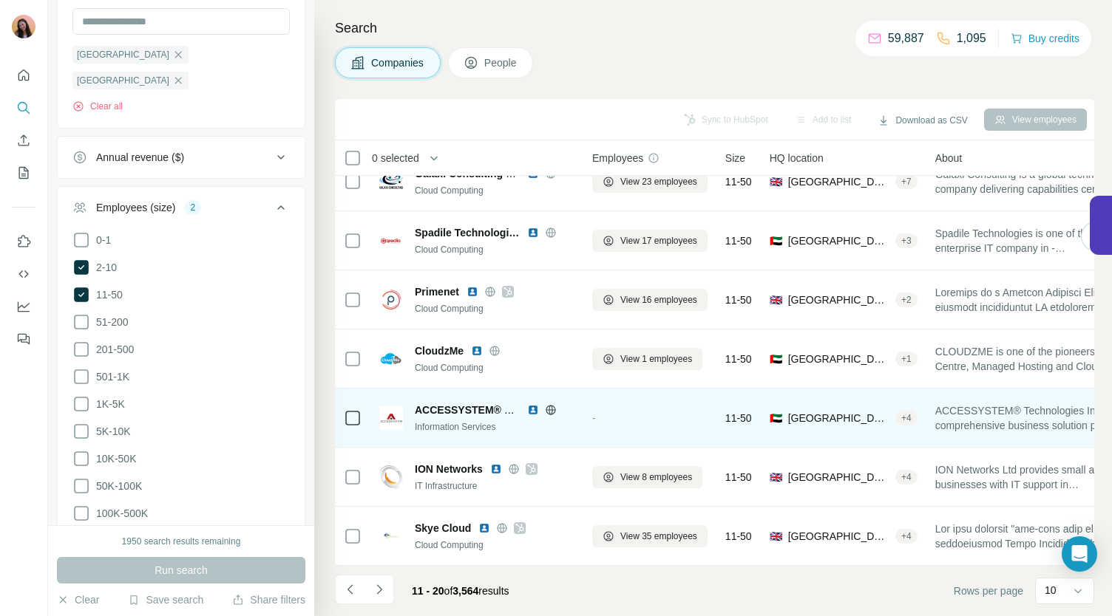
click at [548, 404] on icon at bounding box center [551, 410] width 12 height 12
click at [548, 405] on icon at bounding box center [550, 410] width 4 height 10
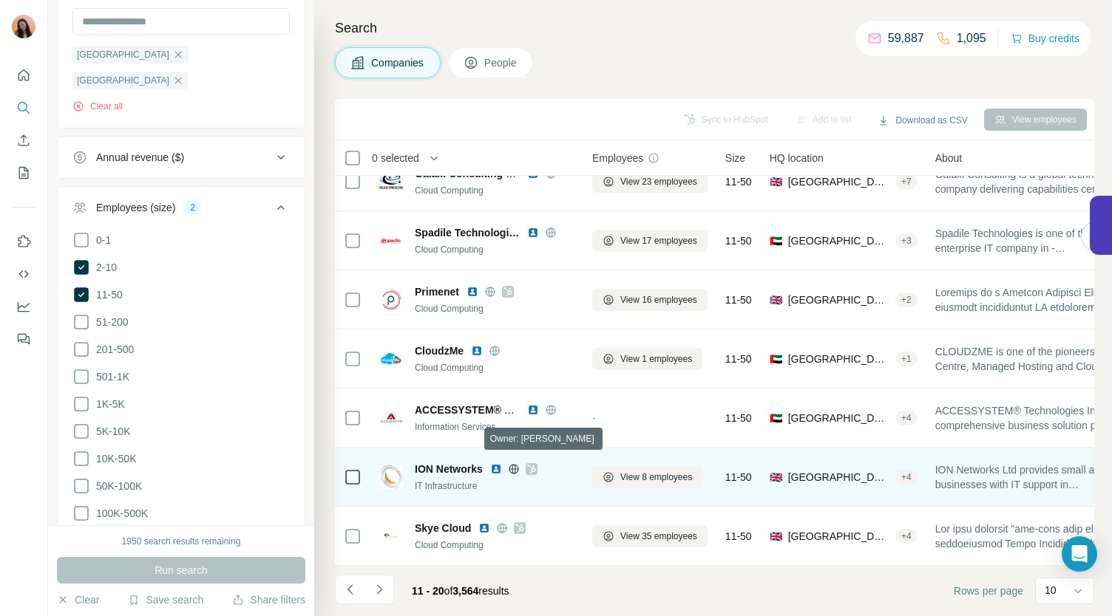
click at [531, 464] on icon at bounding box center [531, 469] width 9 height 12
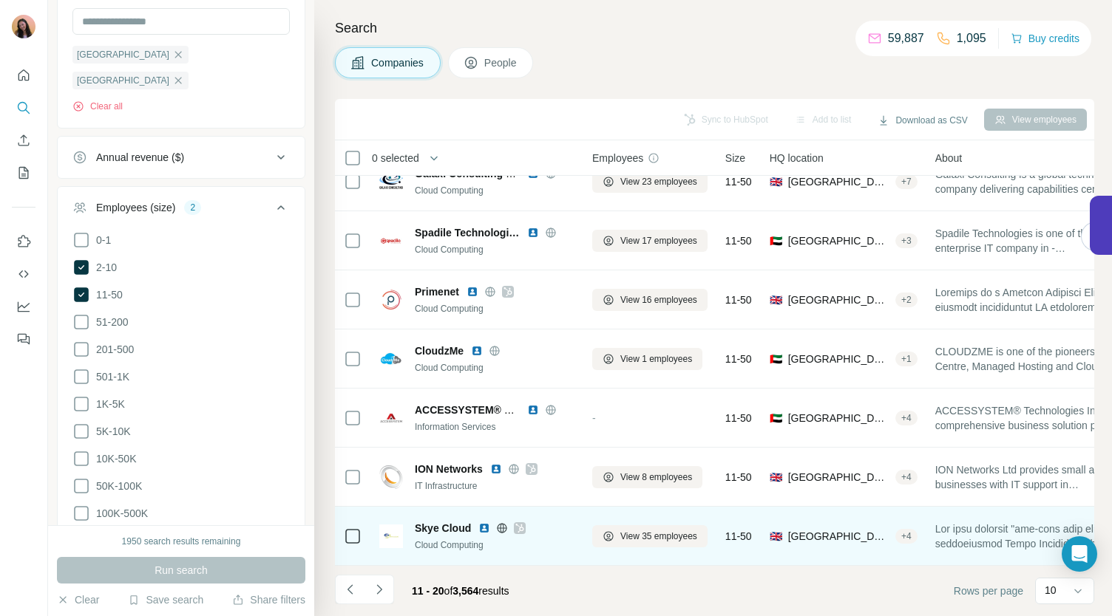
click at [518, 523] on icon at bounding box center [519, 529] width 9 height 12
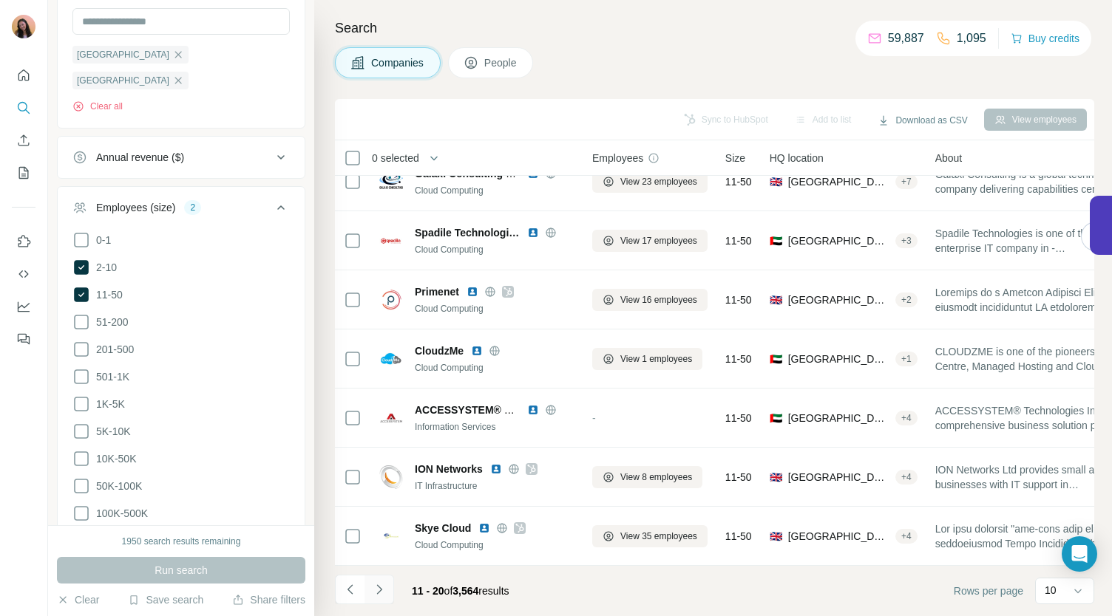
click at [384, 589] on icon "Navigate to next page" at bounding box center [379, 589] width 15 height 15
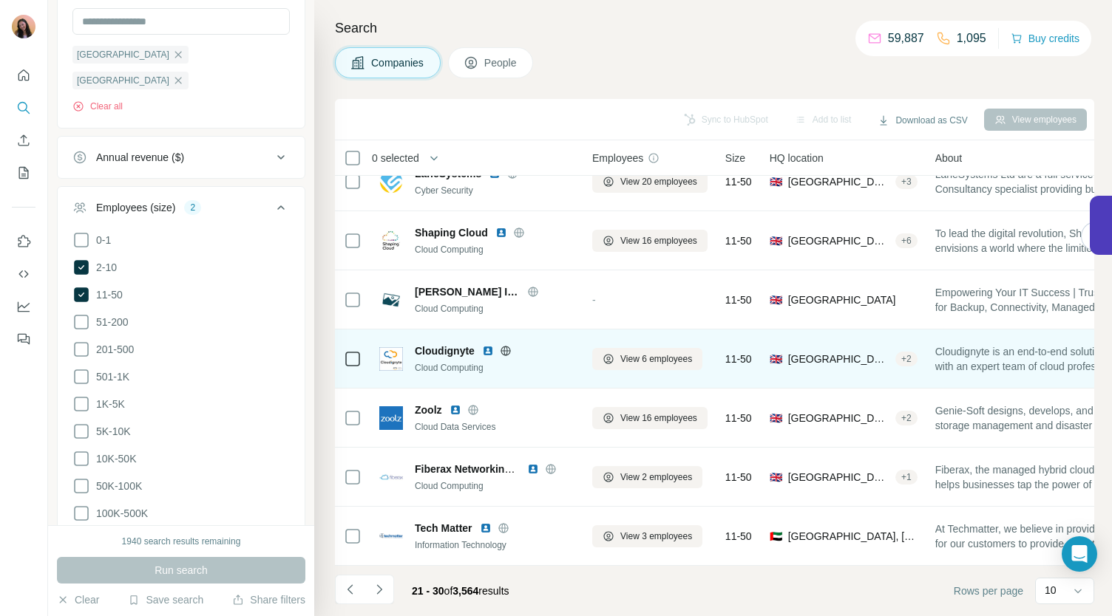
scroll to position [0, 0]
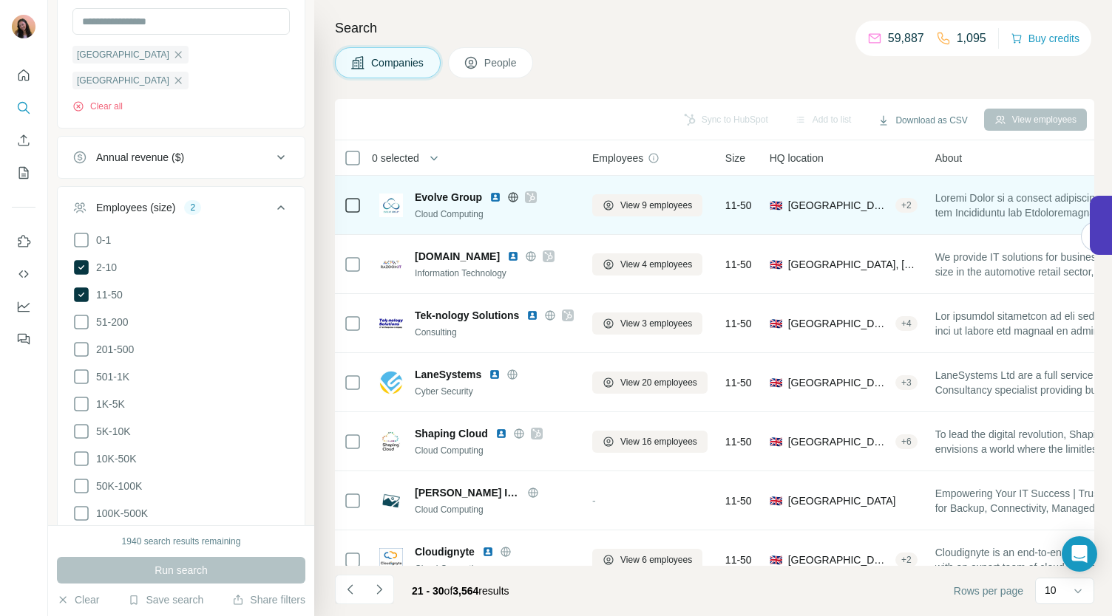
click at [529, 193] on icon at bounding box center [530, 197] width 9 height 12
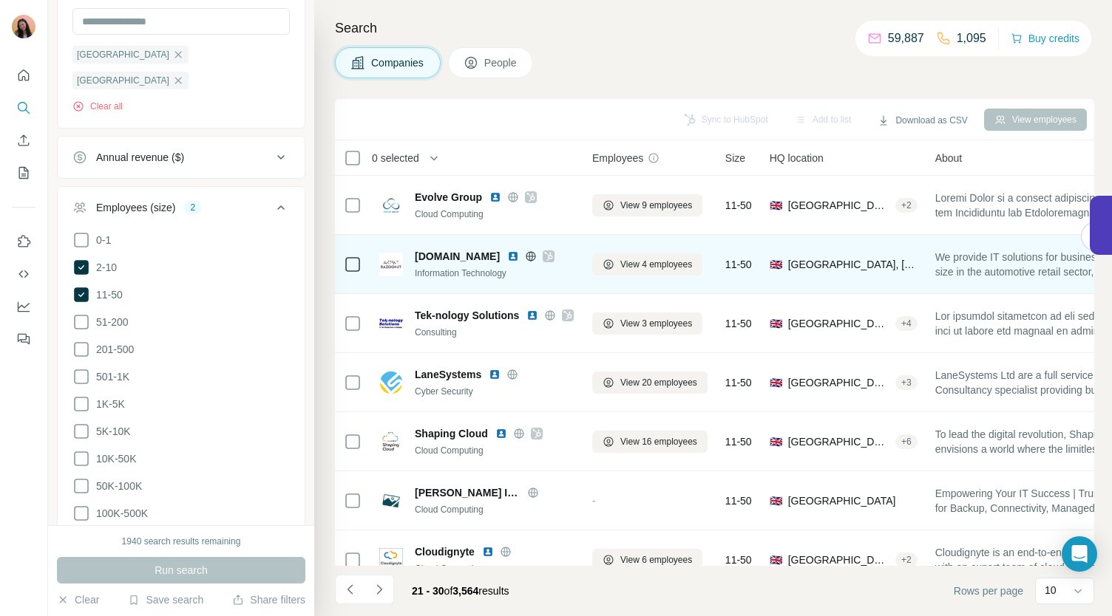
click at [545, 256] on icon at bounding box center [549, 256] width 8 height 9
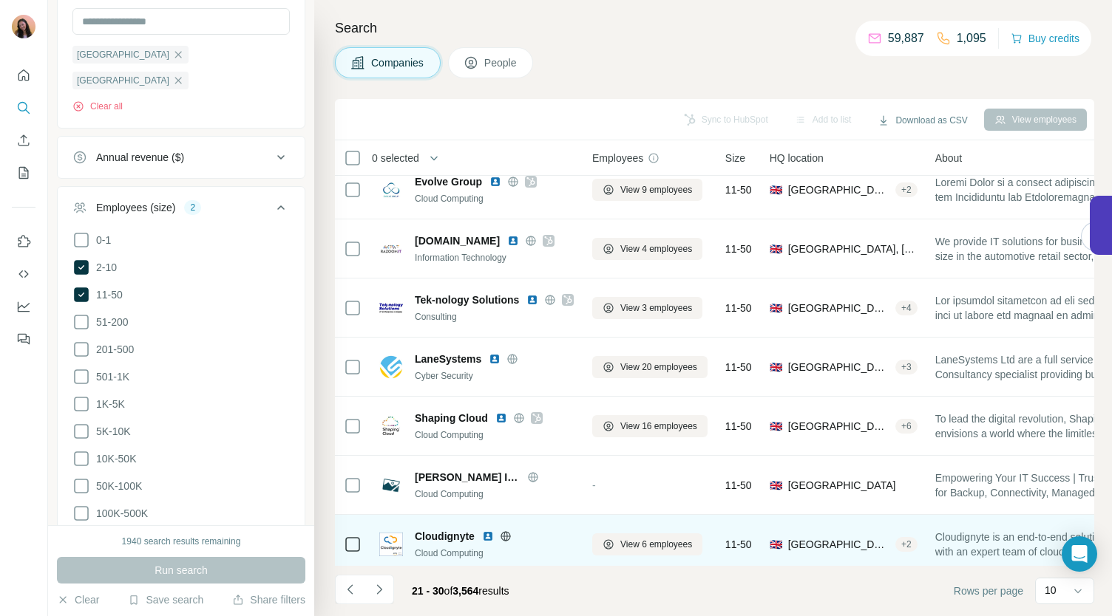
scroll to position [7, 0]
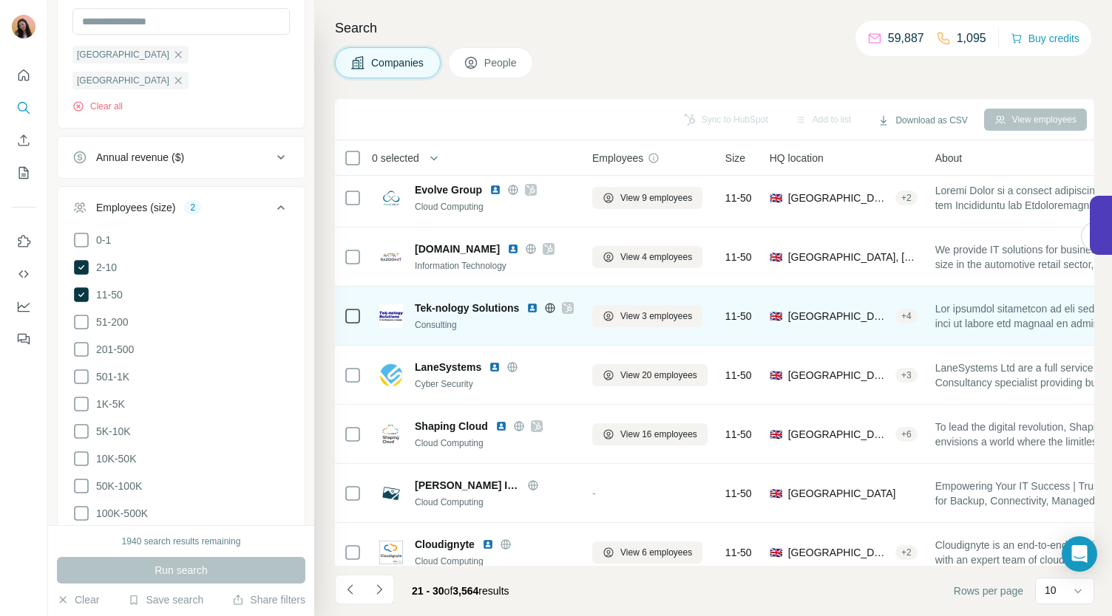
click at [565, 310] on icon at bounding box center [567, 308] width 9 height 12
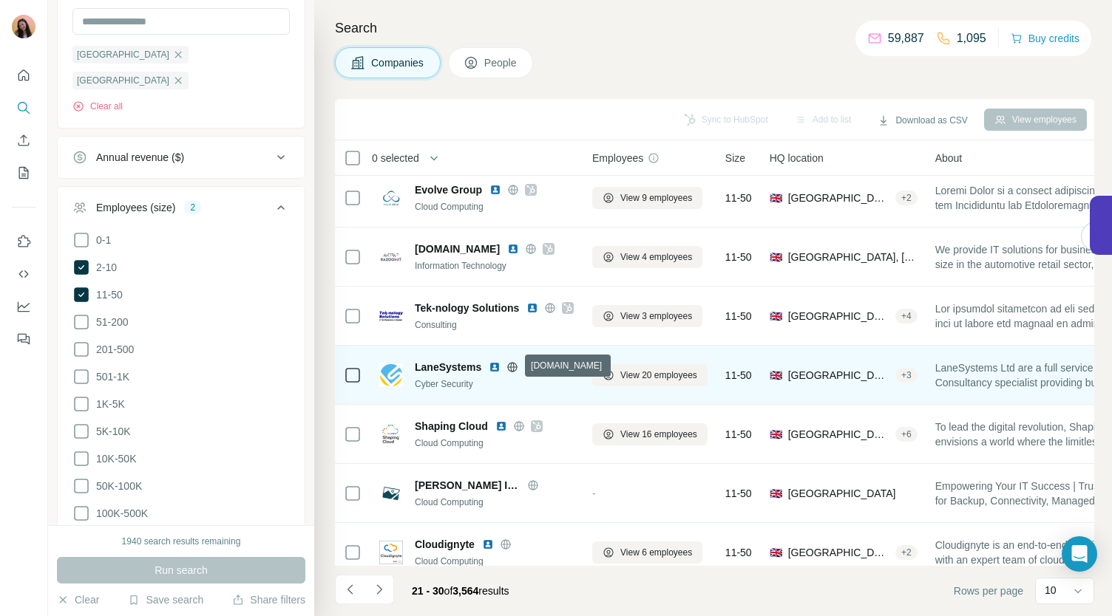
click at [515, 367] on icon at bounding box center [513, 367] width 10 height 1
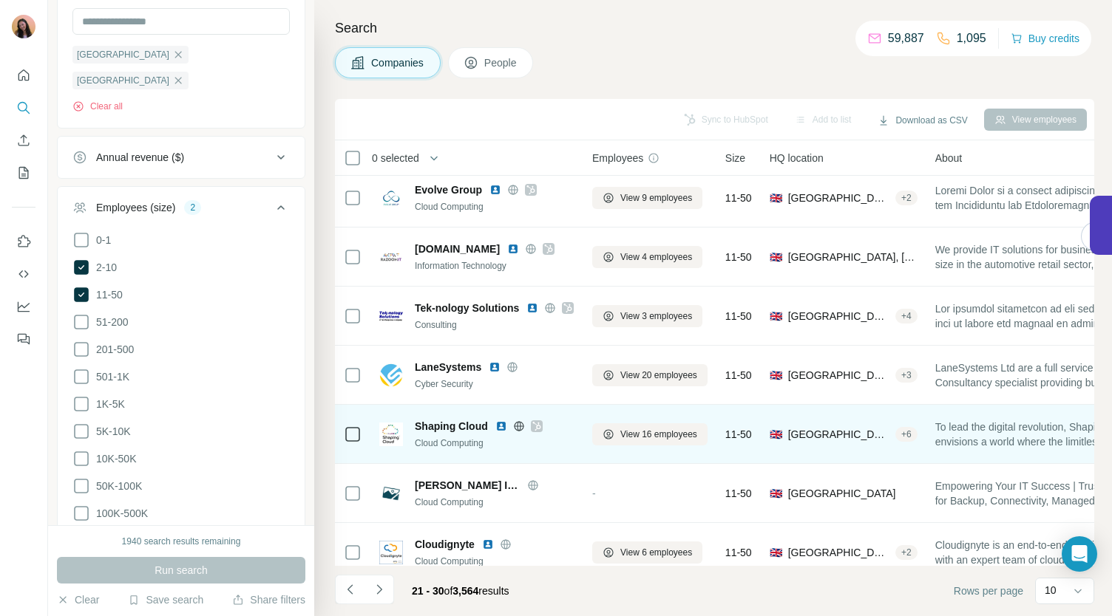
click at [532, 421] on icon at bounding box center [536, 427] width 9 height 12
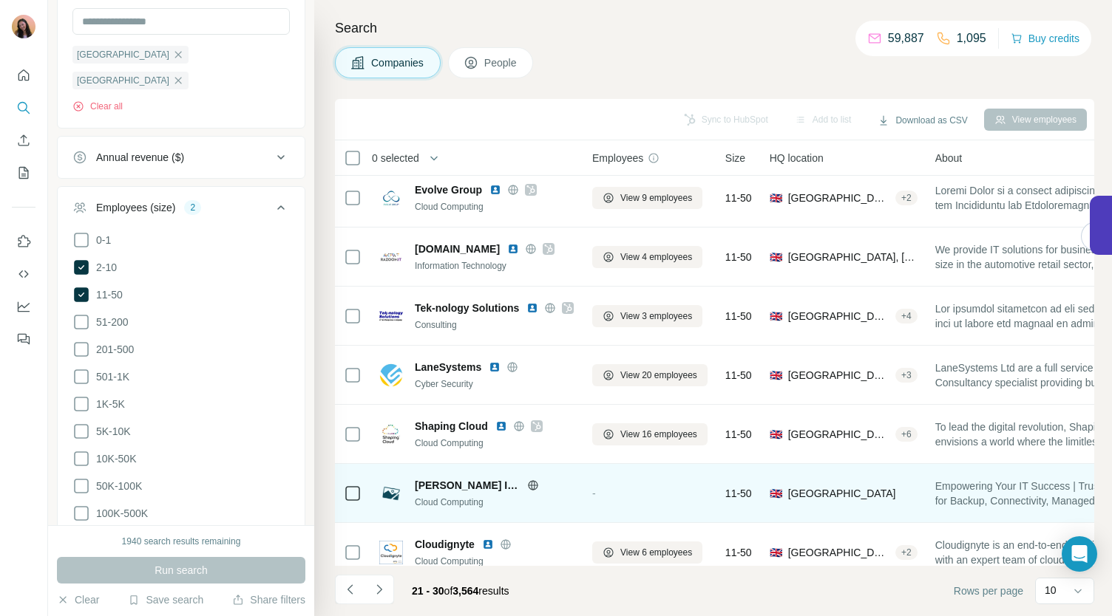
scroll to position [98, 0]
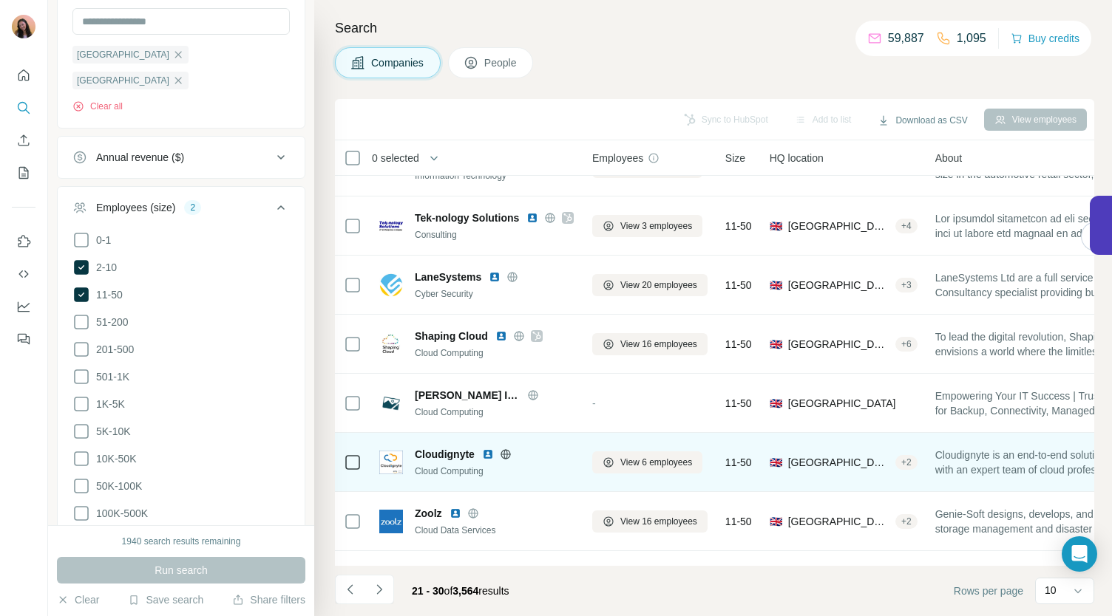
click at [507, 454] on icon at bounding box center [505, 454] width 4 height 10
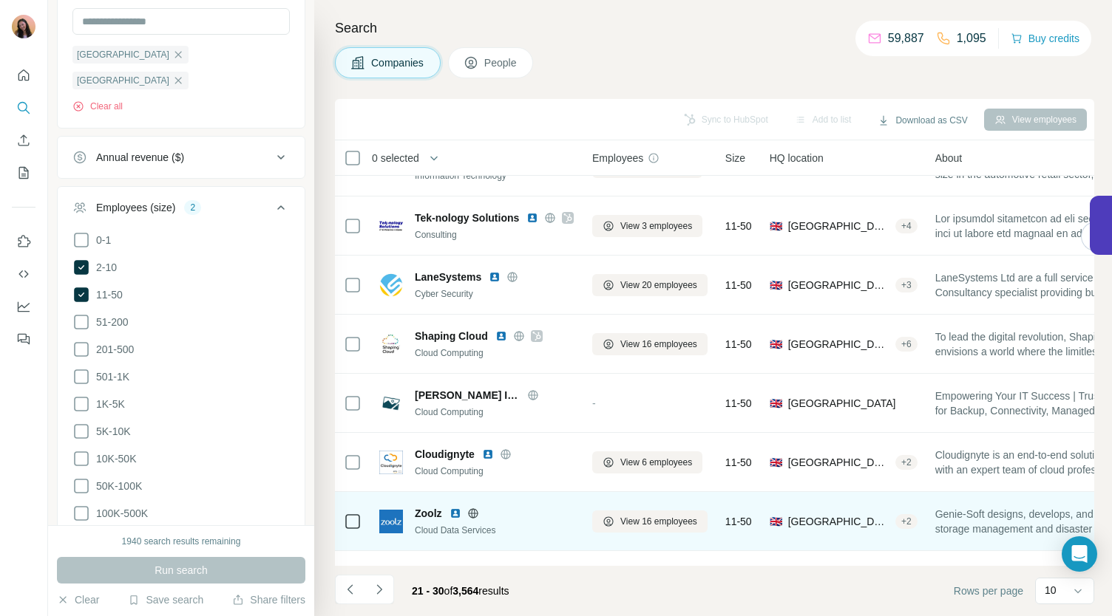
click at [475, 517] on icon at bounding box center [473, 514] width 10 height 10
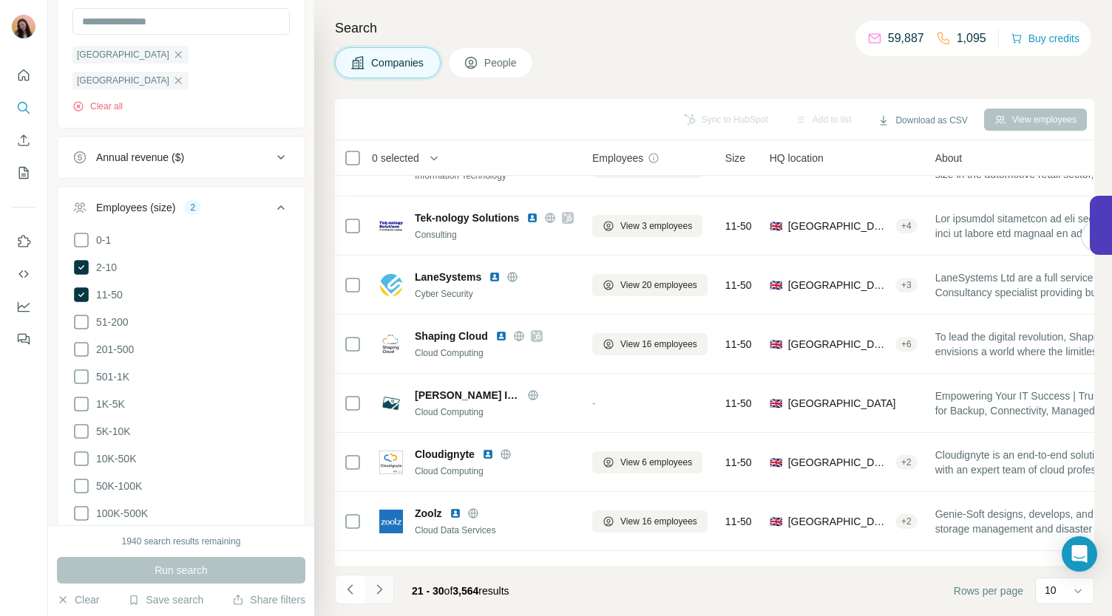
click at [373, 594] on icon "Navigate to next page" at bounding box center [379, 589] width 15 height 15
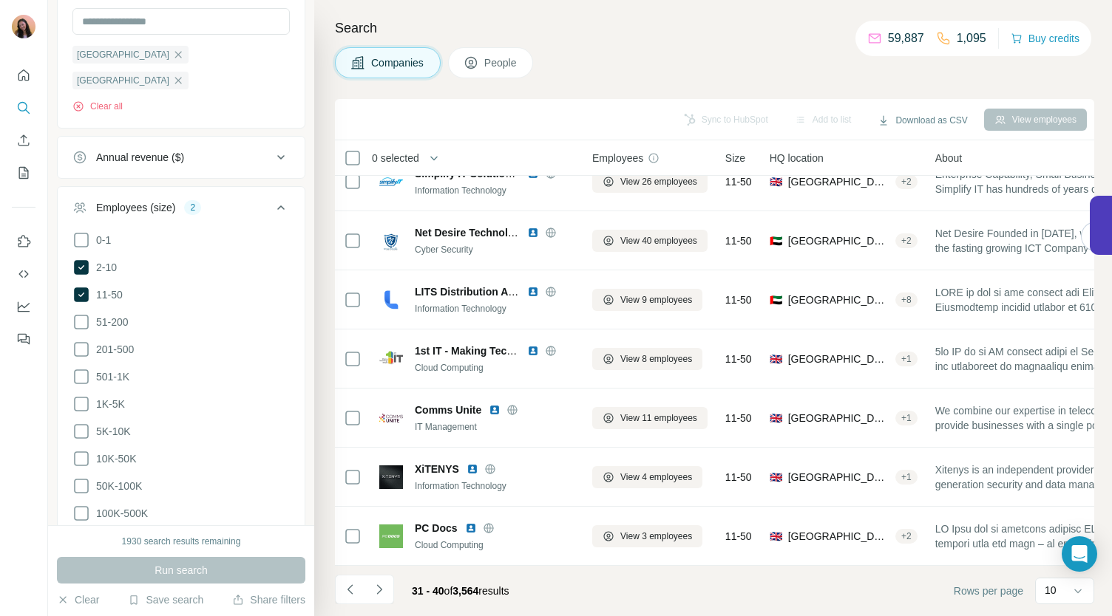
scroll to position [0, 0]
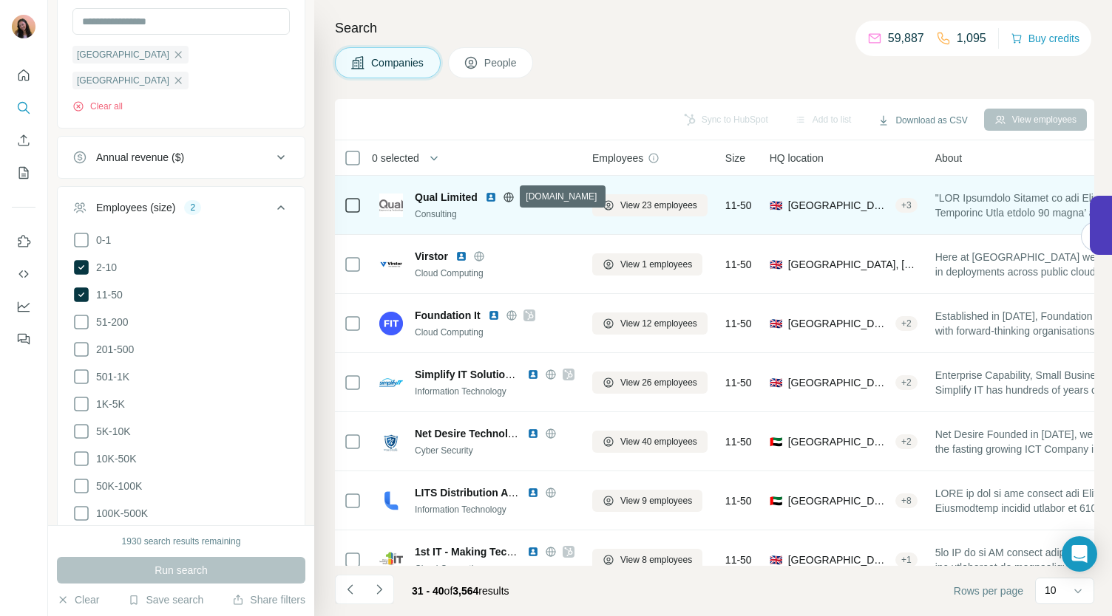
click at [509, 197] on icon at bounding box center [508, 197] width 10 height 1
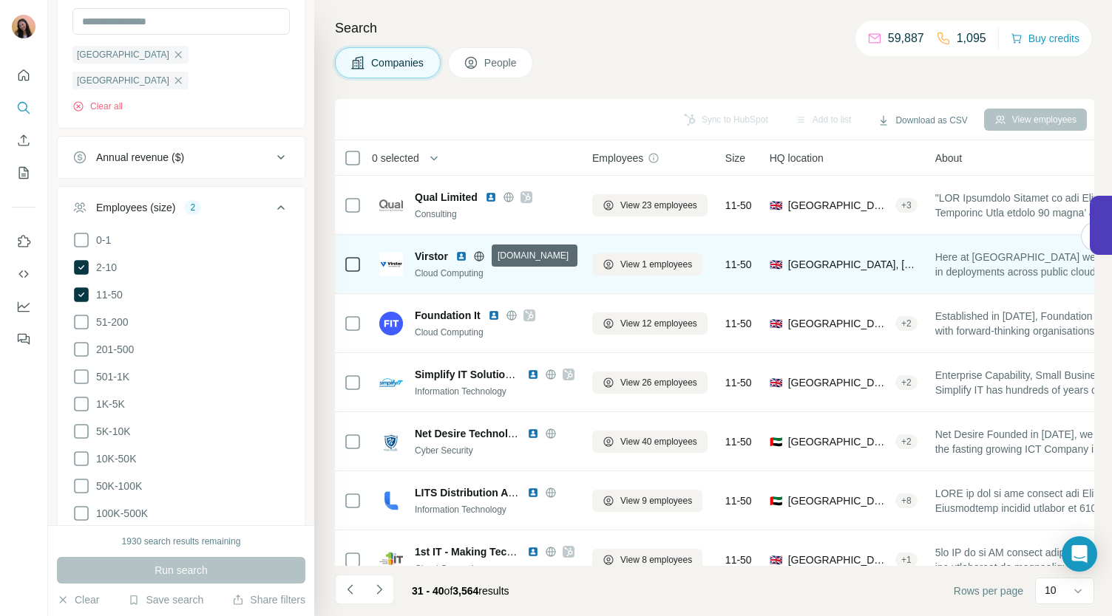
click at [483, 255] on icon at bounding box center [479, 257] width 12 height 12
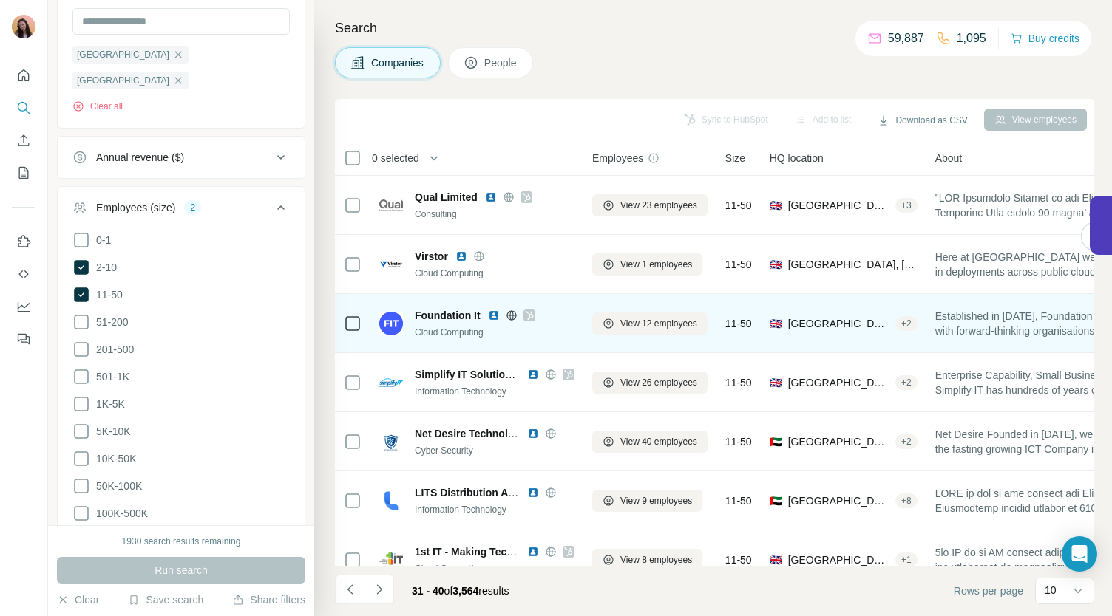
click at [537, 301] on td "Foundation It Cloud Computing" at bounding box center [476, 323] width 213 height 59
click at [528, 314] on icon at bounding box center [529, 316] width 9 height 12
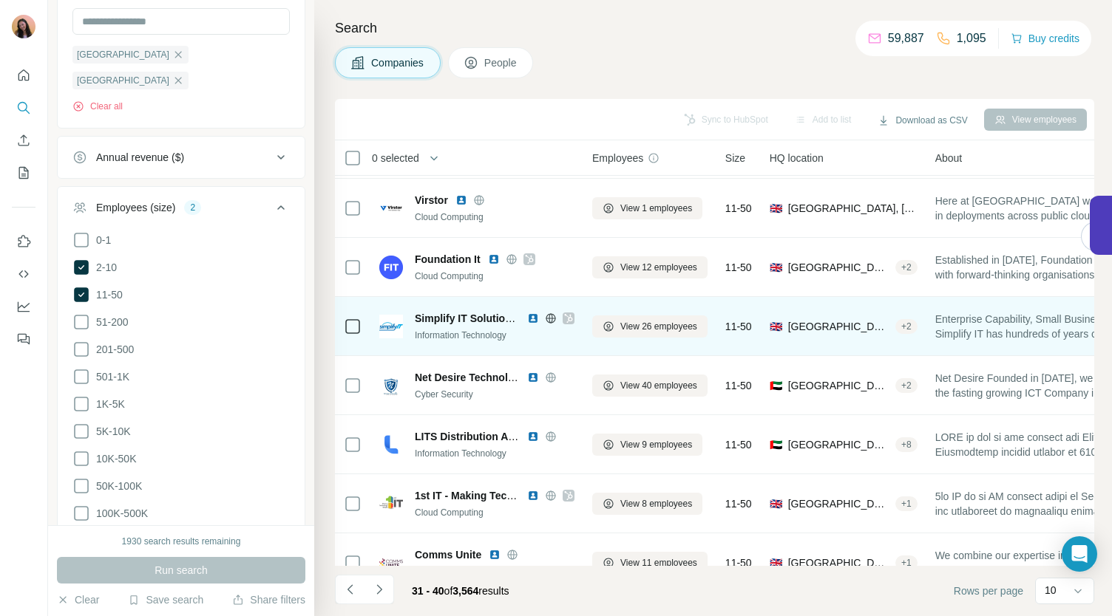
scroll to position [65, 0]
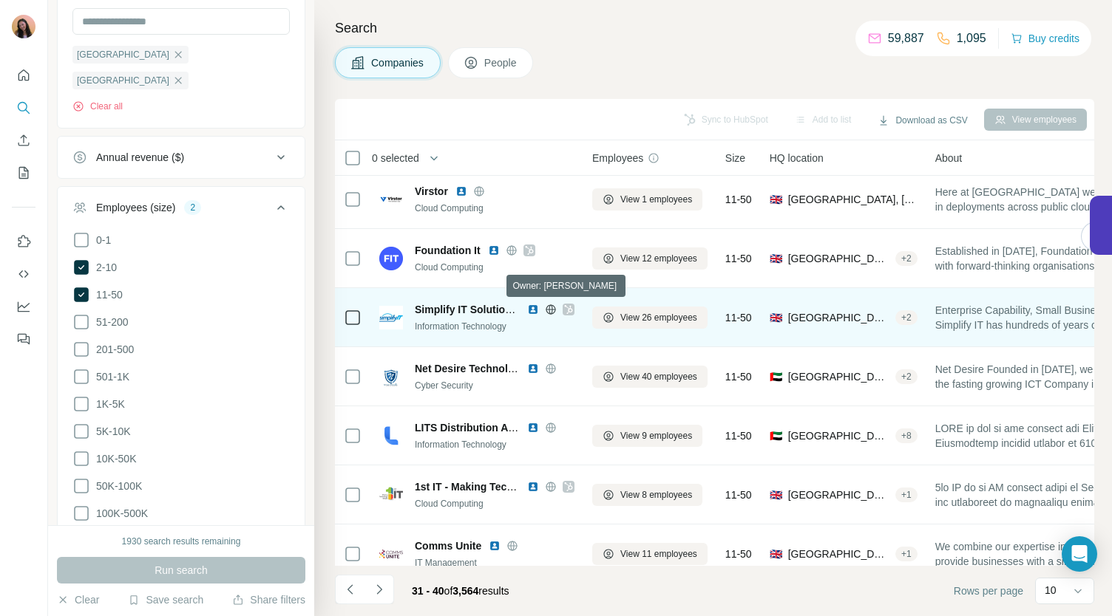
click at [569, 310] on icon at bounding box center [568, 310] width 9 height 12
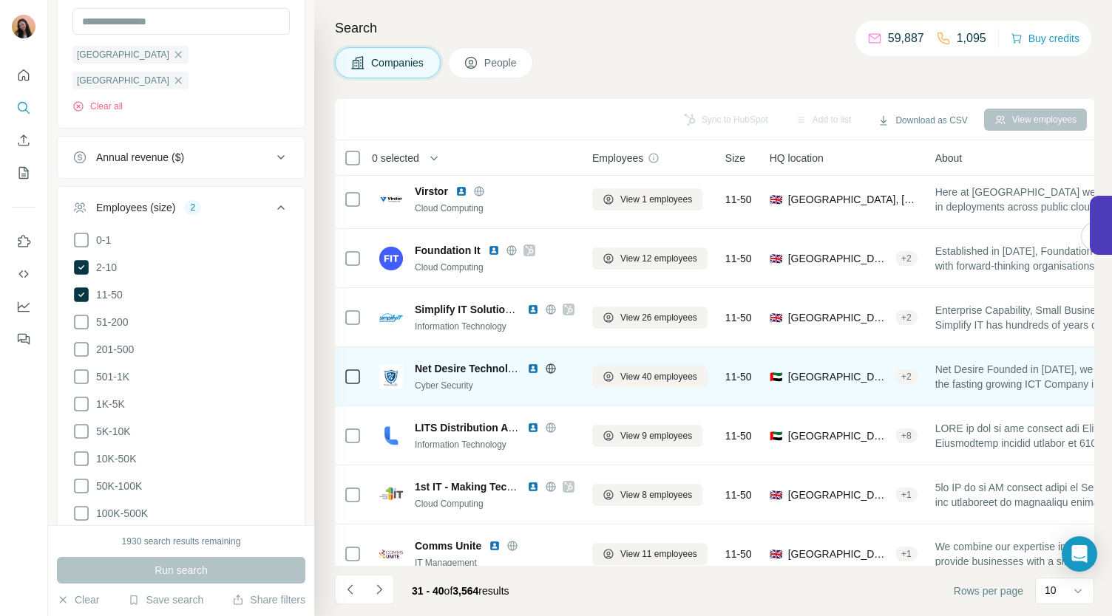
click at [551, 373] on icon at bounding box center [551, 369] width 12 height 12
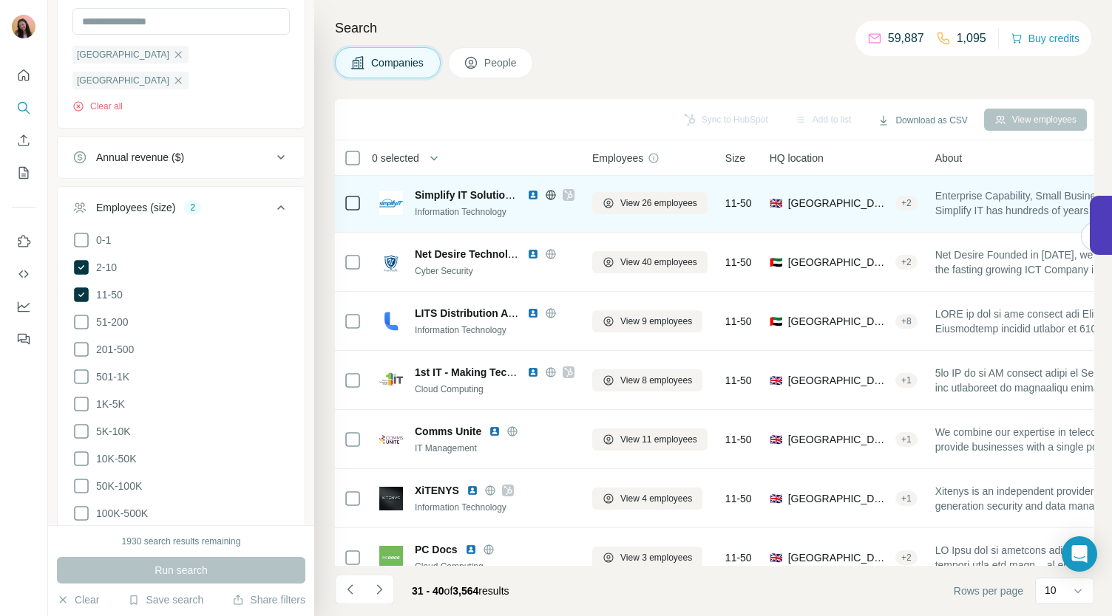
scroll to position [180, 0]
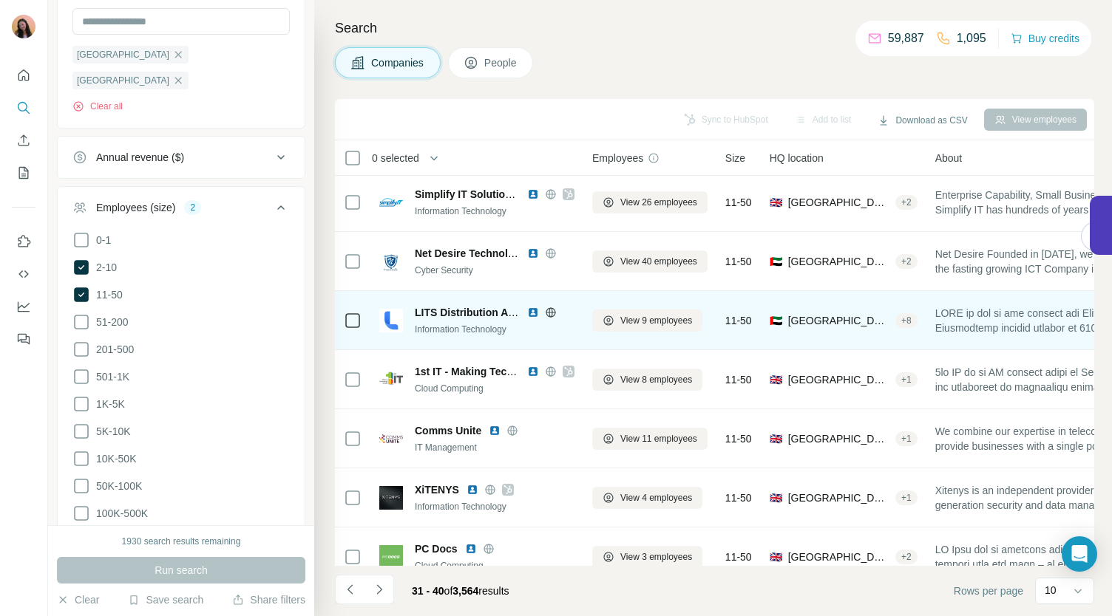
click at [546, 312] on icon at bounding box center [551, 312] width 10 height 1
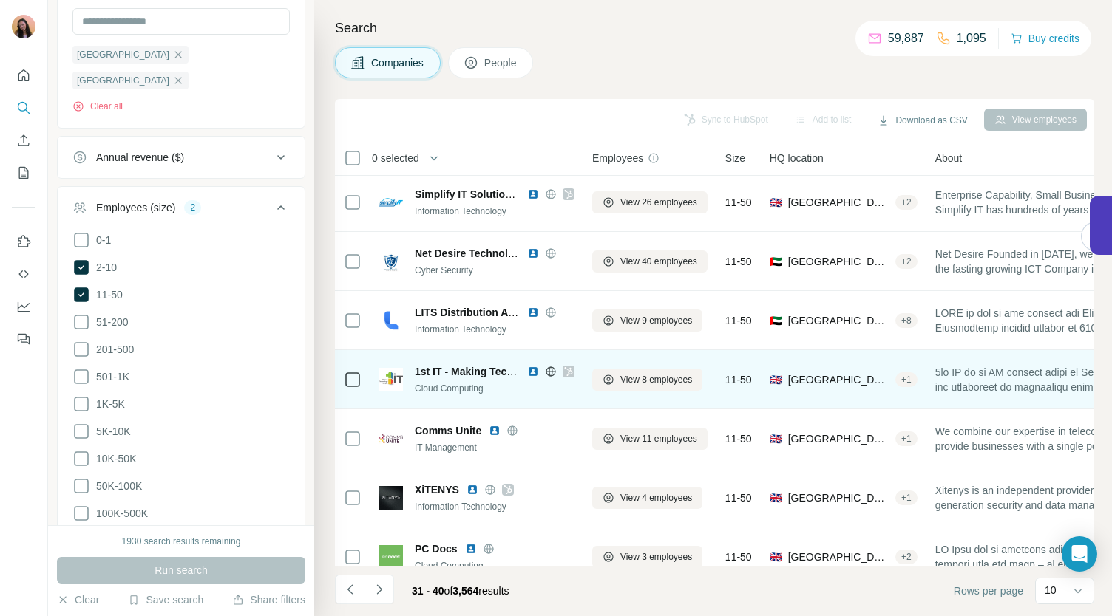
click at [572, 370] on icon at bounding box center [568, 372] width 9 height 12
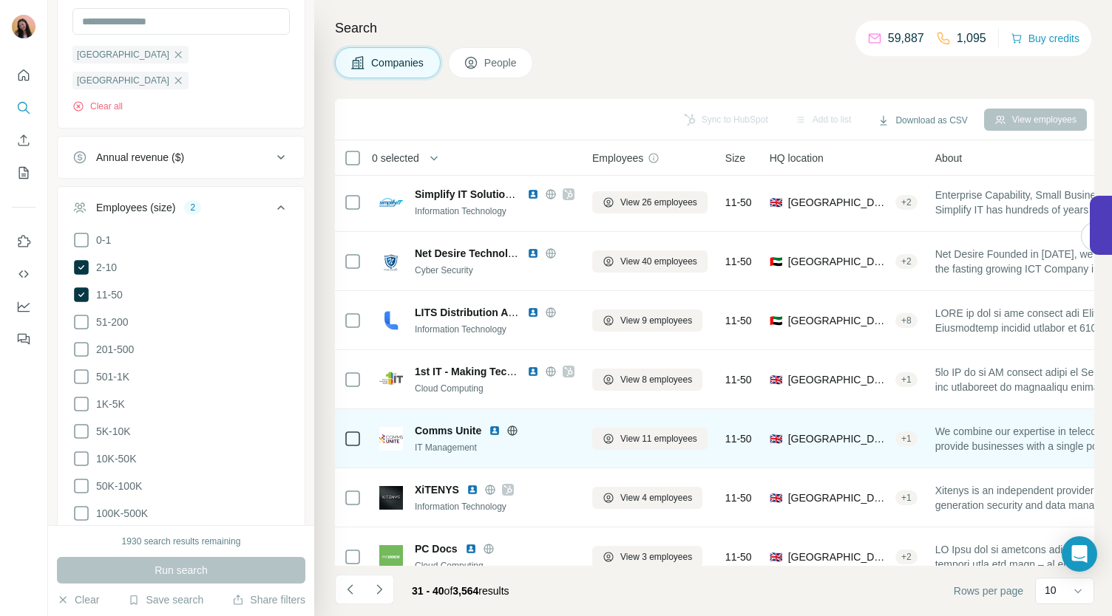
click at [514, 435] on icon at bounding box center [512, 431] width 12 height 12
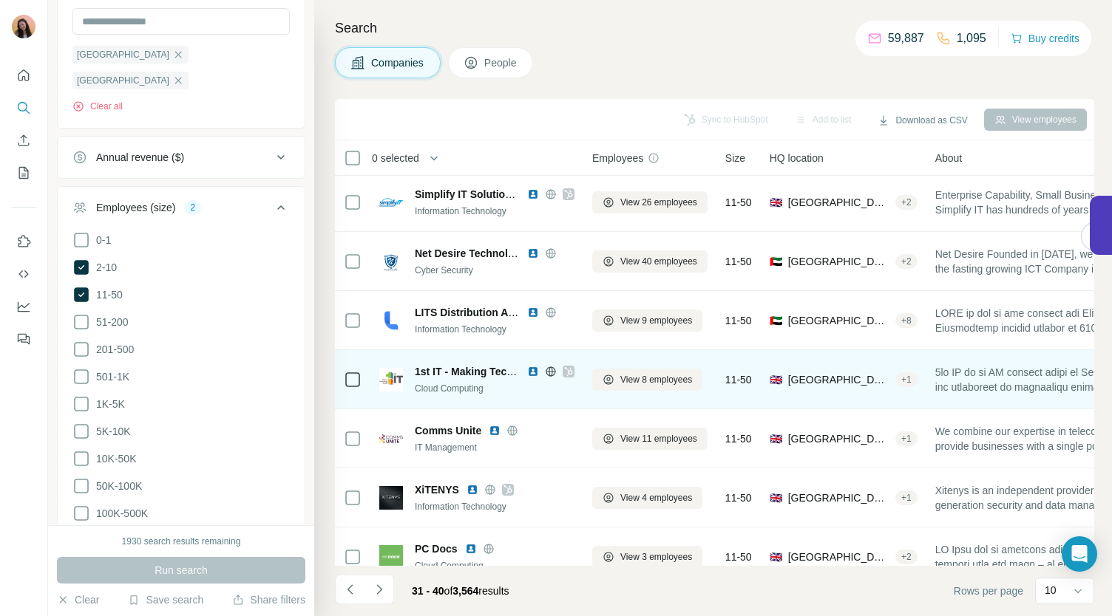
scroll to position [208, 0]
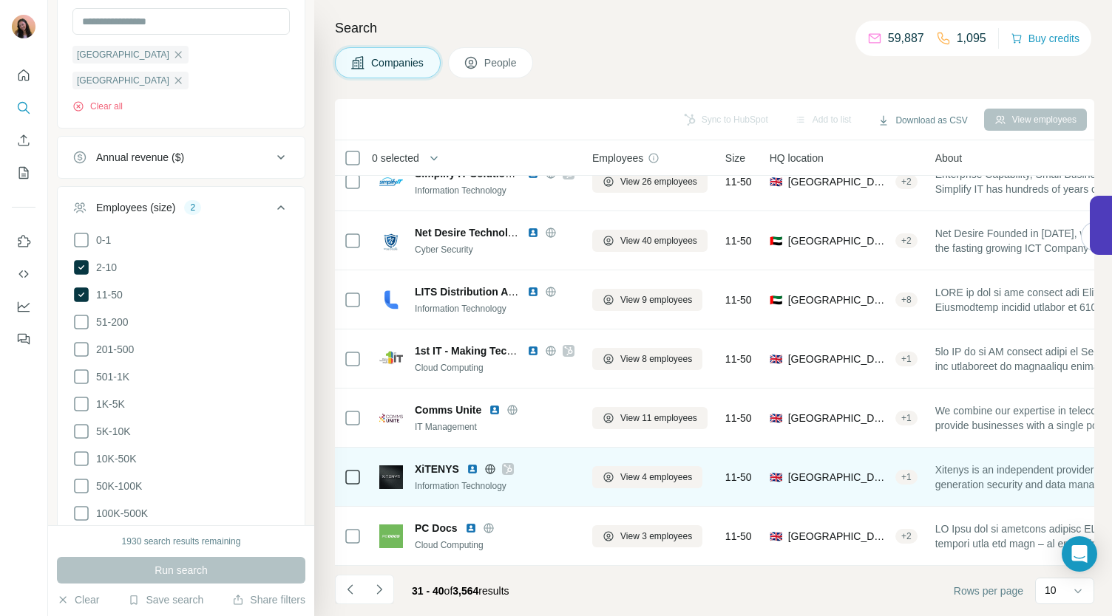
click at [512, 463] on icon at bounding box center [507, 469] width 9 height 12
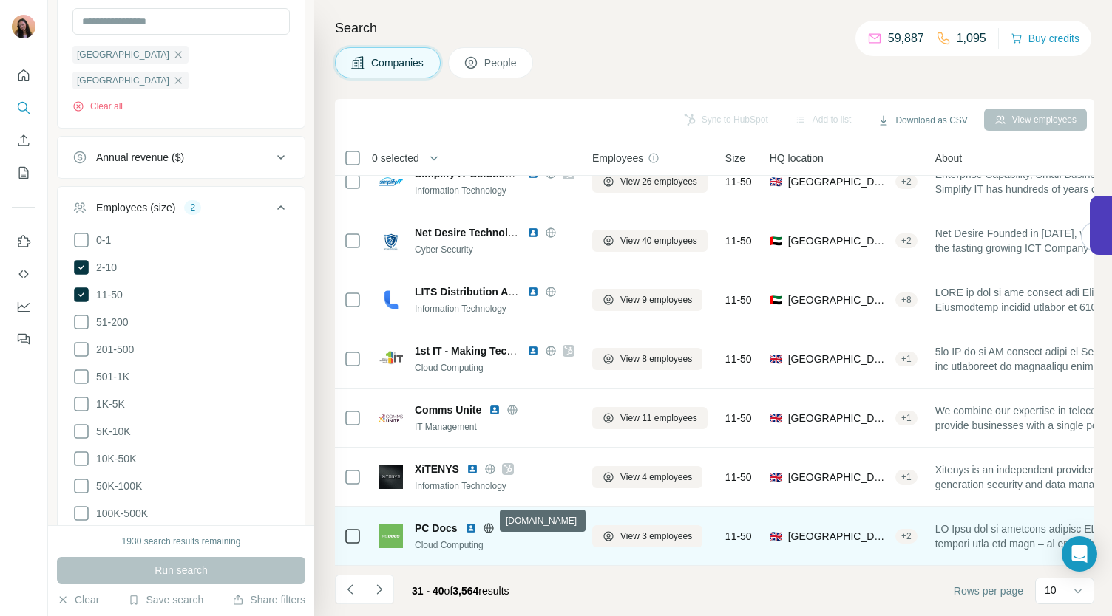
click at [489, 523] on icon at bounding box center [489, 529] width 12 height 12
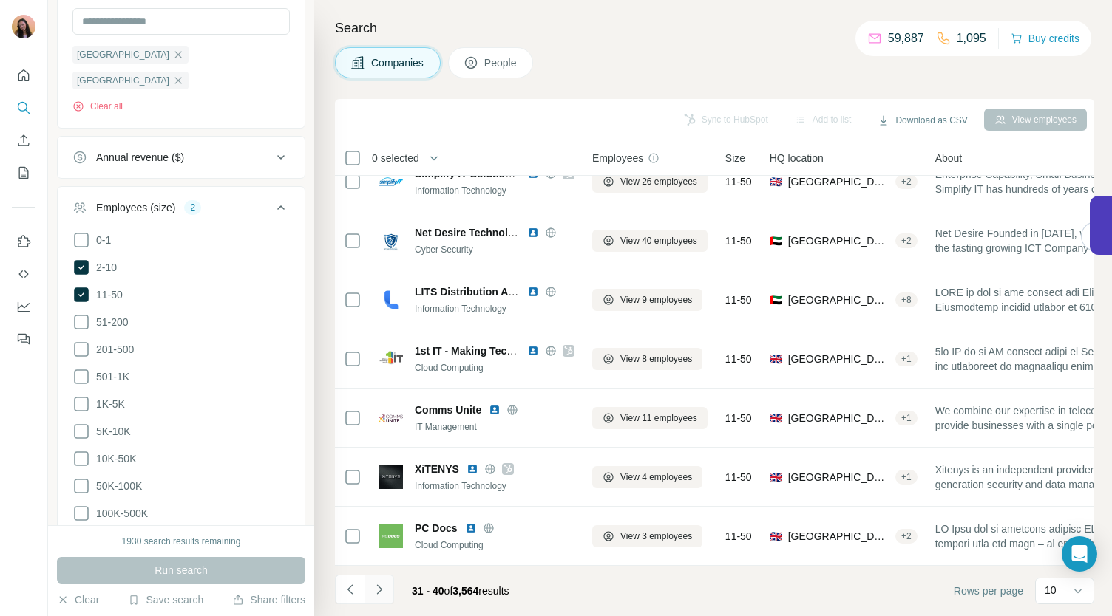
click at [382, 582] on button "Navigate to next page" at bounding box center [379, 590] width 30 height 30
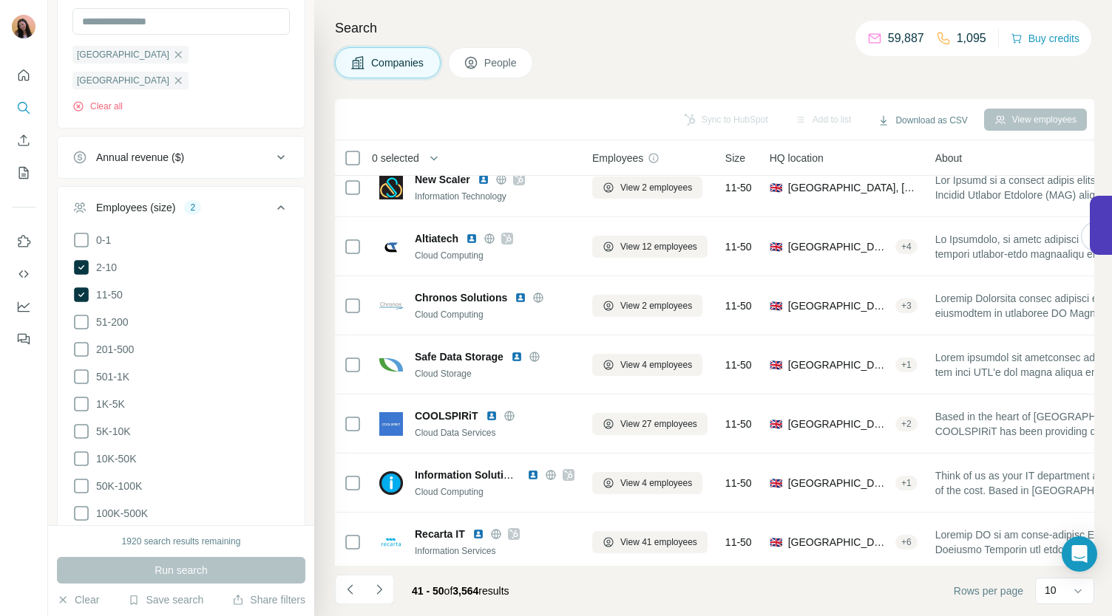
scroll to position [0, 0]
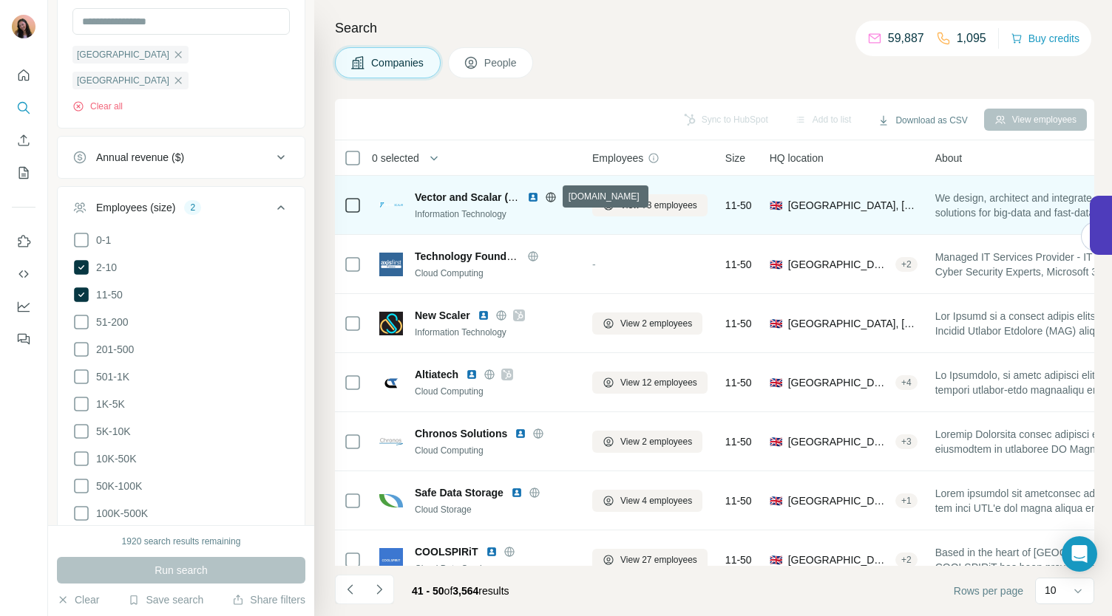
click at [552, 194] on icon at bounding box center [551, 197] width 12 height 12
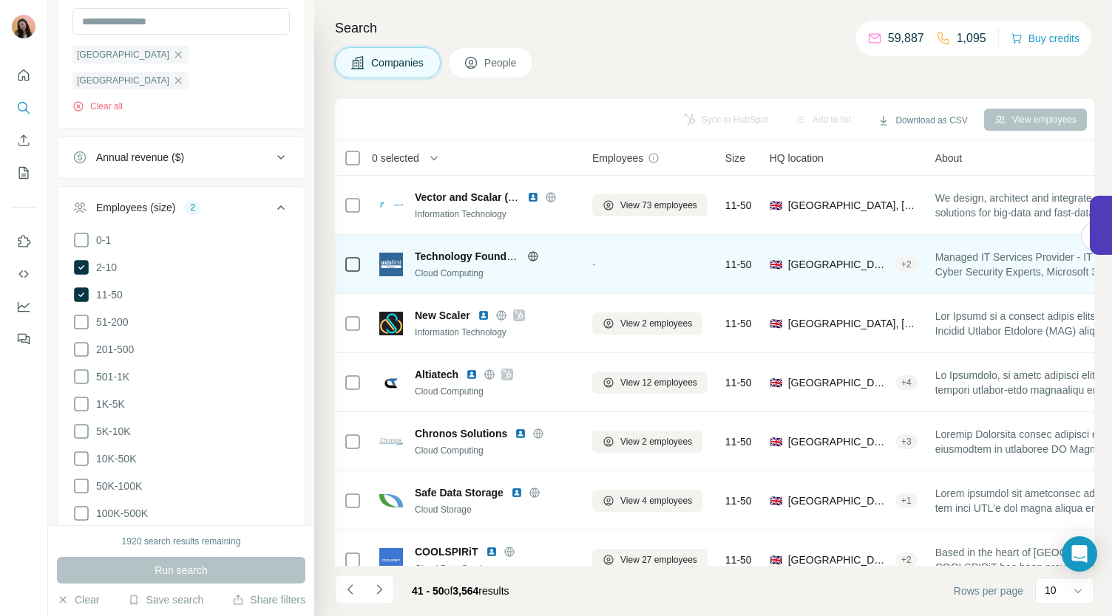
click at [533, 254] on icon at bounding box center [533, 257] width 12 height 12
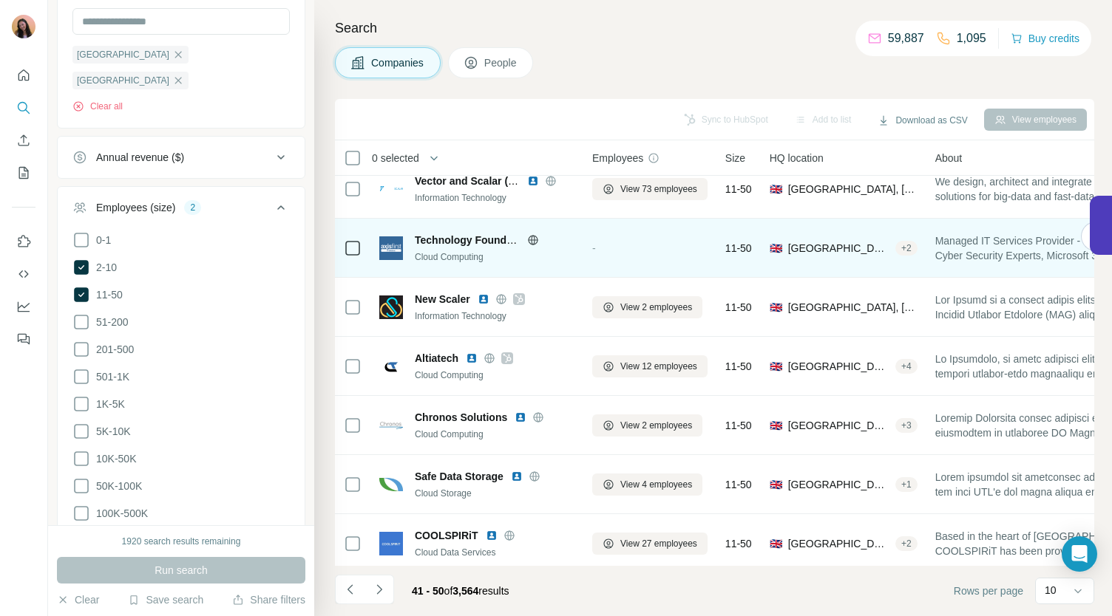
scroll to position [24, 0]
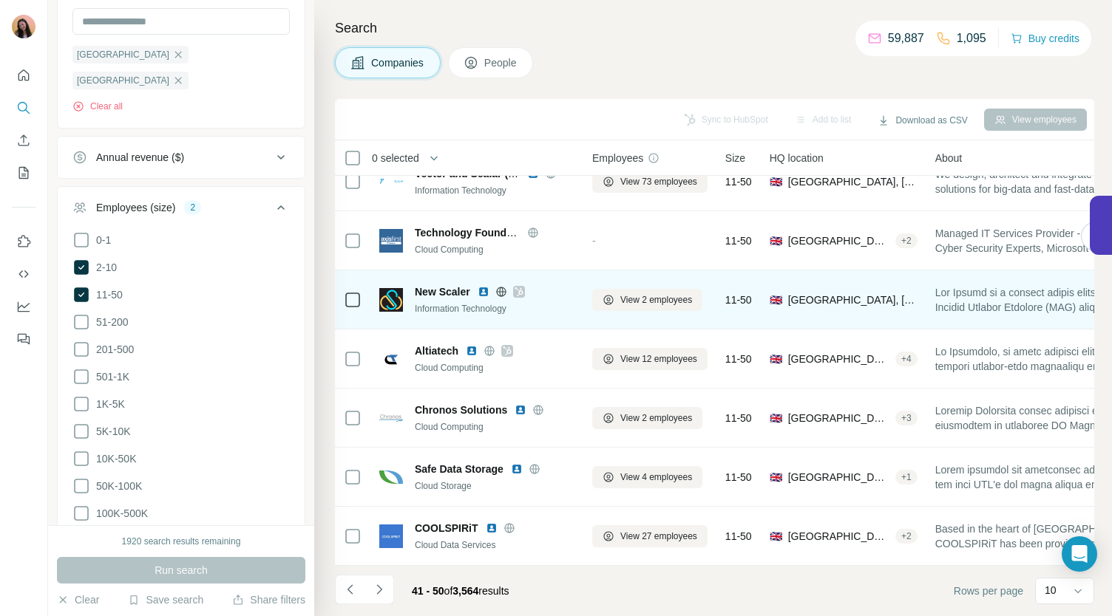
click at [518, 291] on icon at bounding box center [518, 292] width 9 height 12
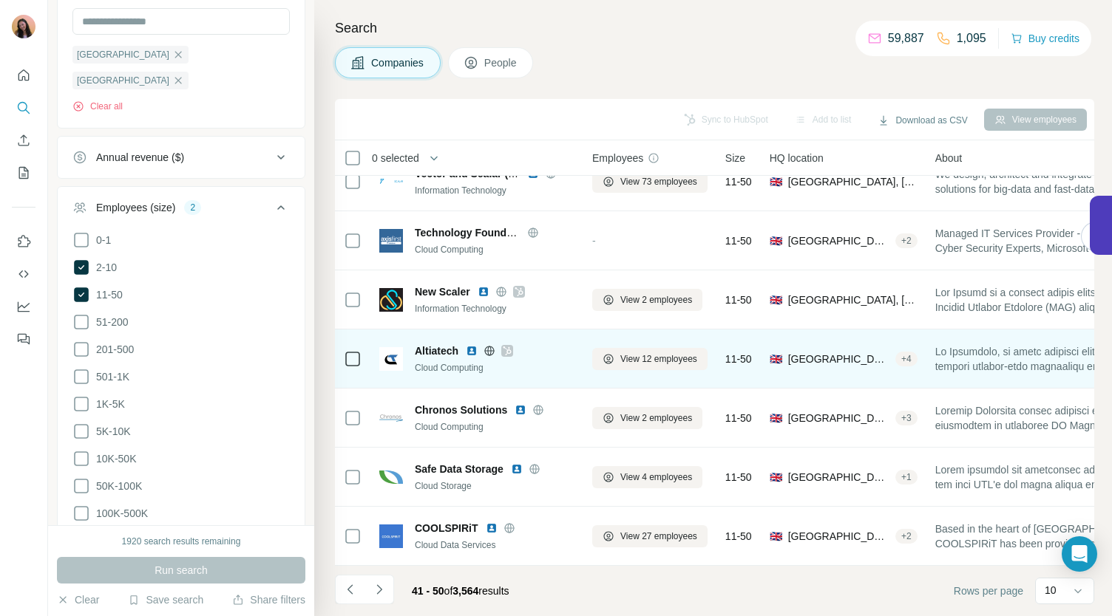
click at [506, 347] on icon at bounding box center [507, 351] width 8 height 9
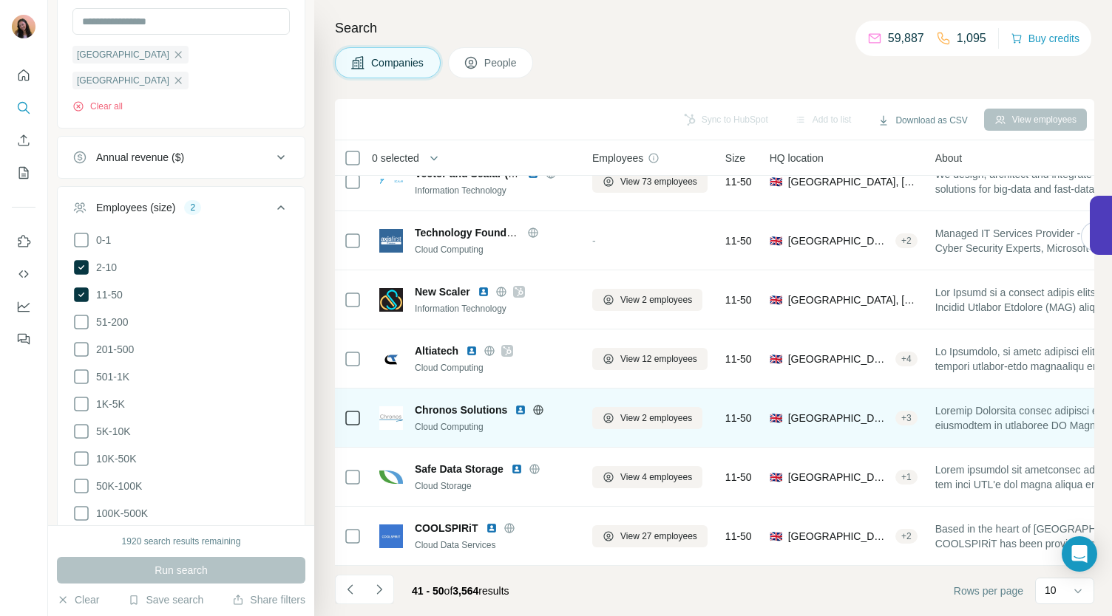
click at [540, 408] on icon at bounding box center [538, 410] width 12 height 12
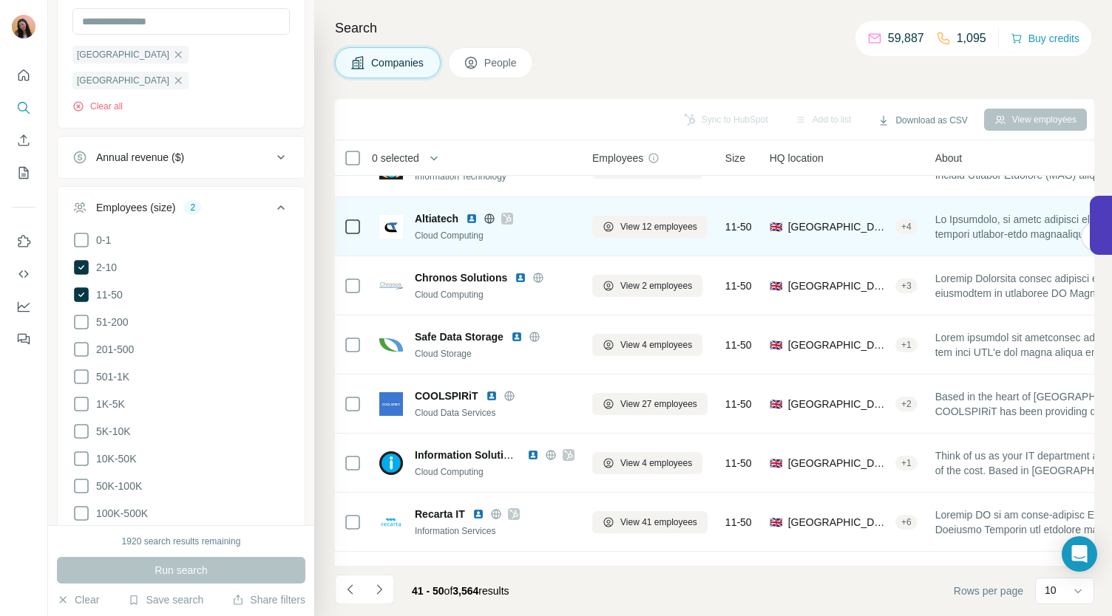
scroll to position [162, 0]
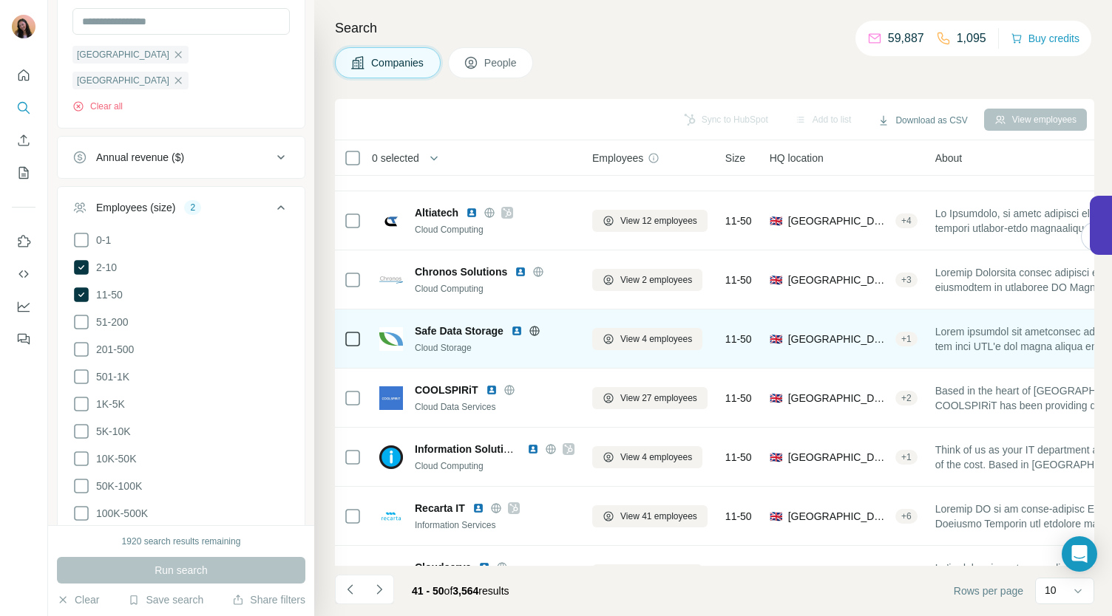
click at [535, 333] on icon at bounding box center [534, 331] width 4 height 10
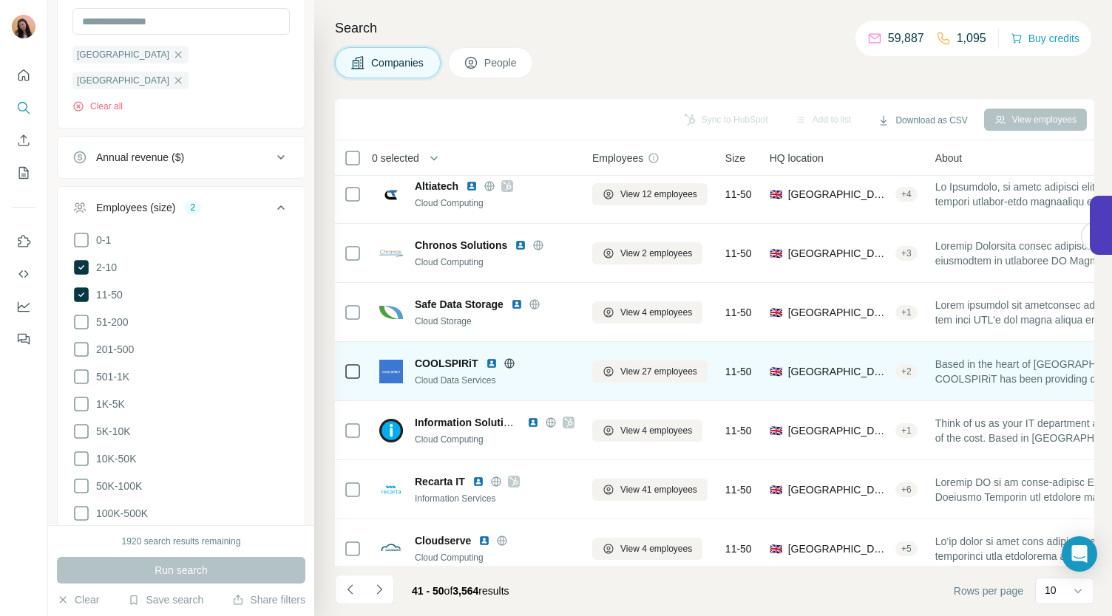
scroll to position [208, 0]
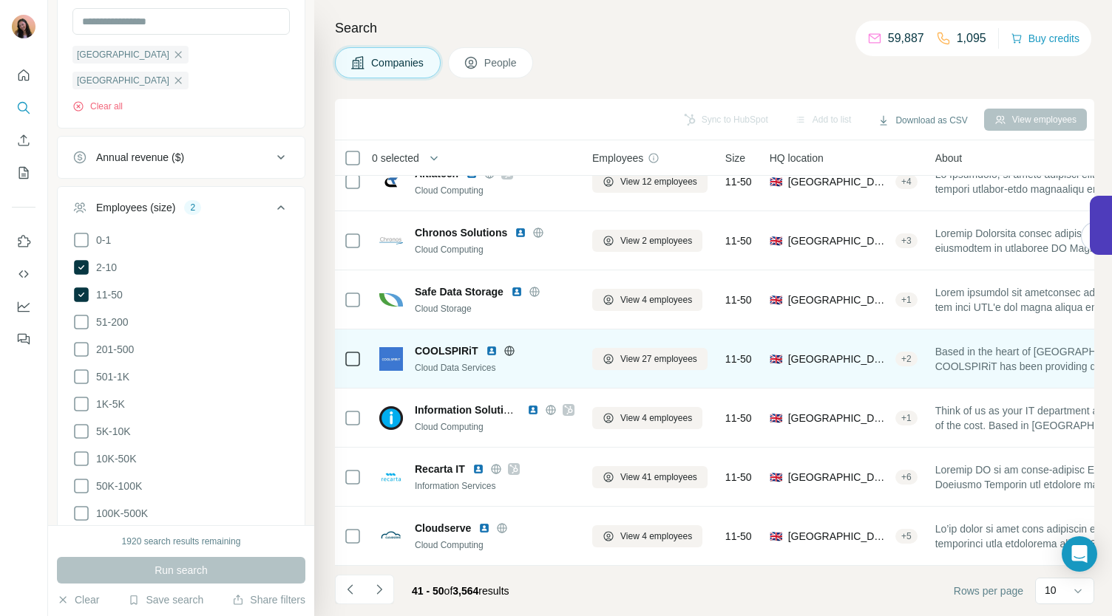
click at [515, 345] on div at bounding box center [509, 351] width 47 height 12
click at [508, 345] on icon at bounding box center [509, 351] width 12 height 12
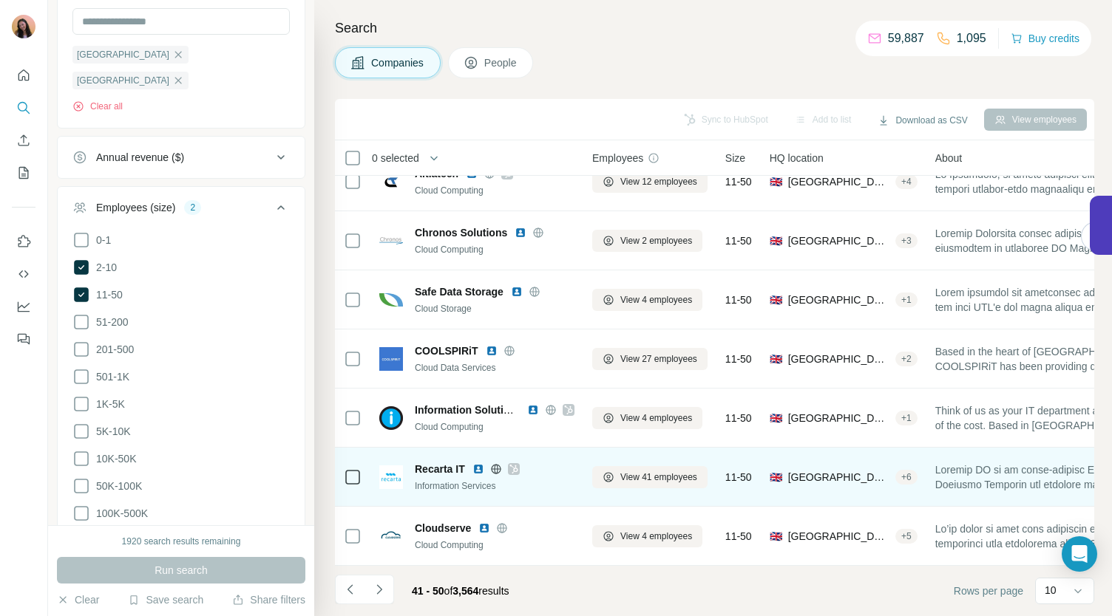
click at [516, 465] on icon at bounding box center [513, 469] width 8 height 9
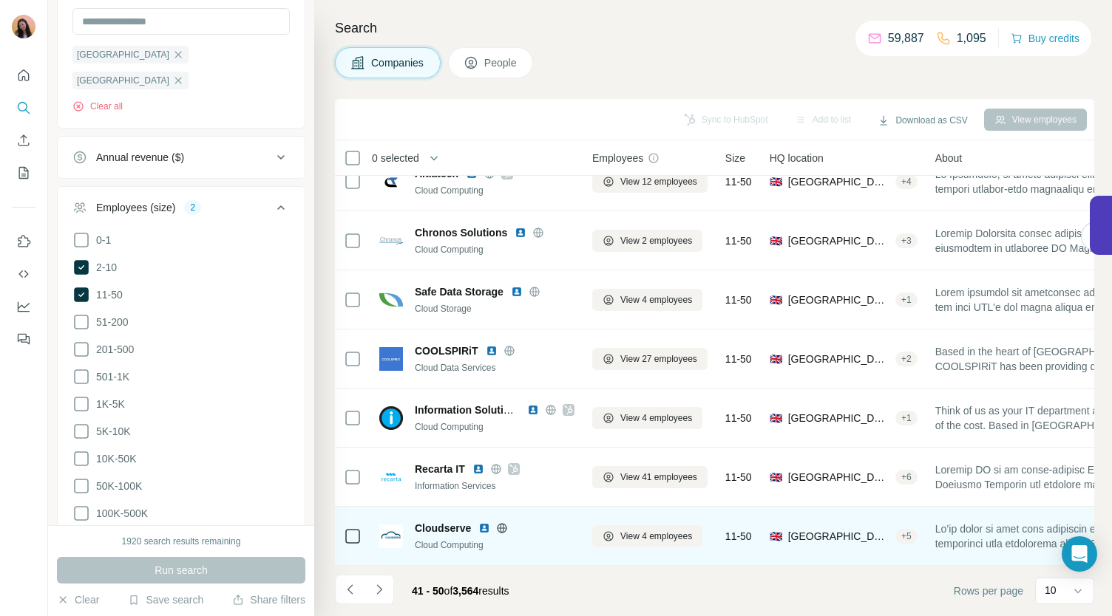
click at [504, 523] on icon at bounding box center [502, 528] width 4 height 10
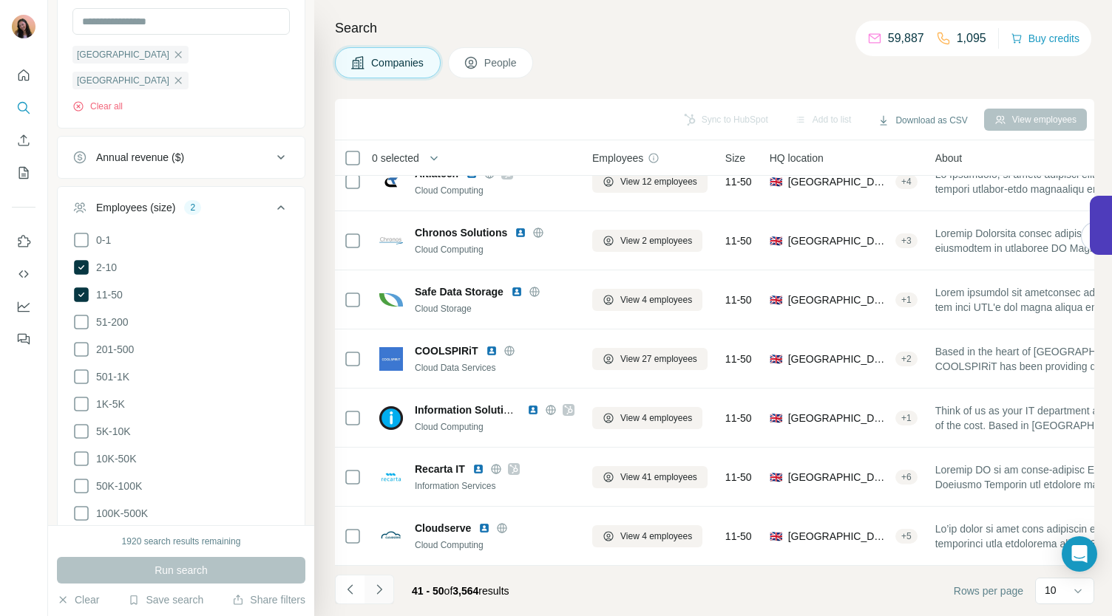
click at [383, 589] on icon "Navigate to next page" at bounding box center [379, 589] width 15 height 15
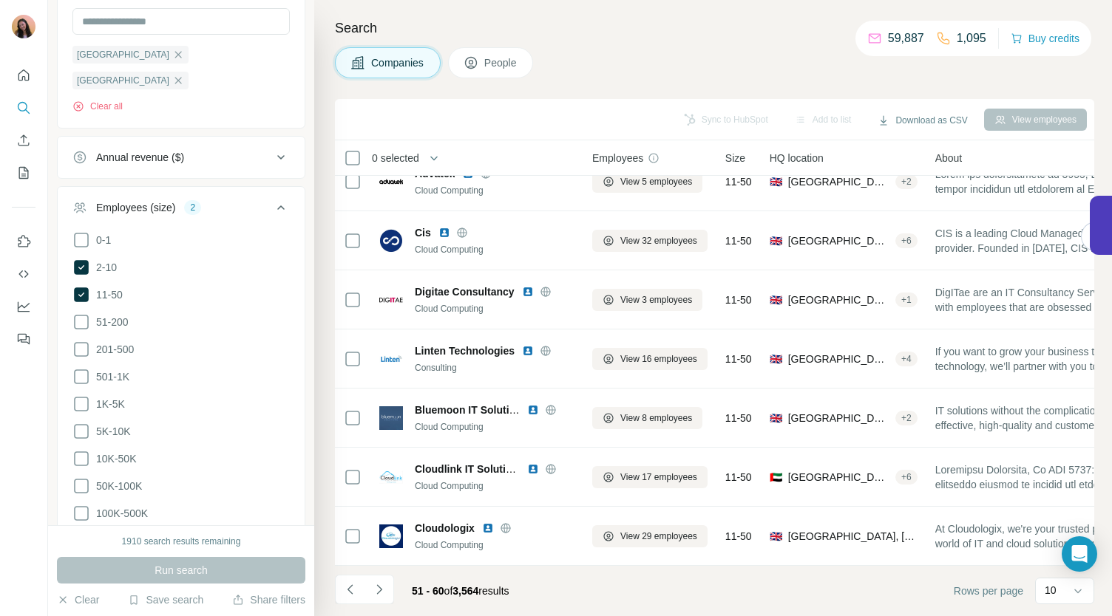
scroll to position [0, 0]
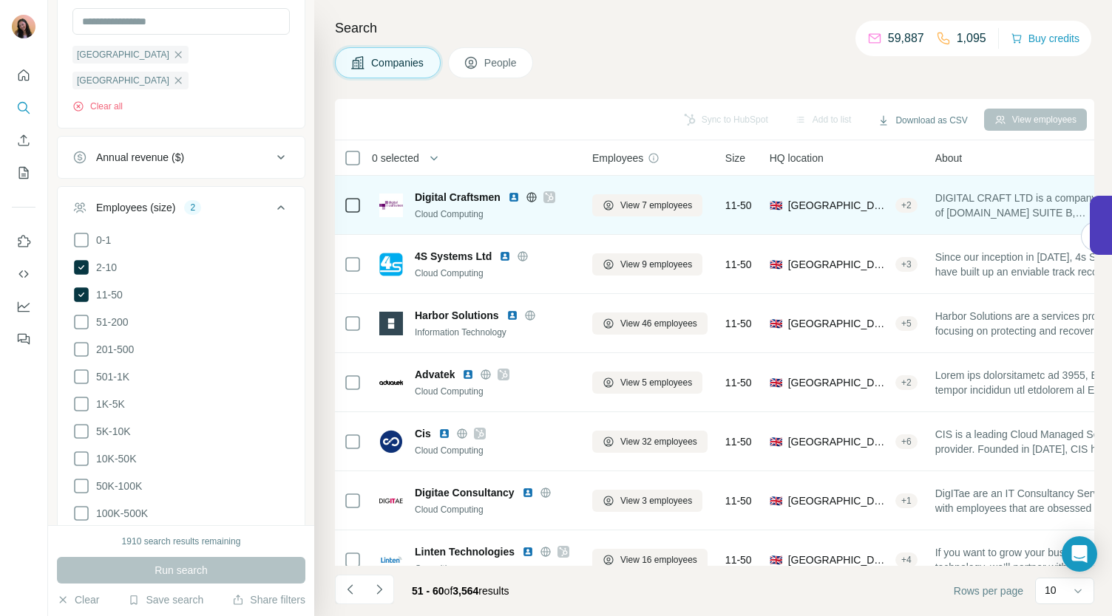
click at [551, 194] on icon at bounding box center [549, 197] width 9 height 12
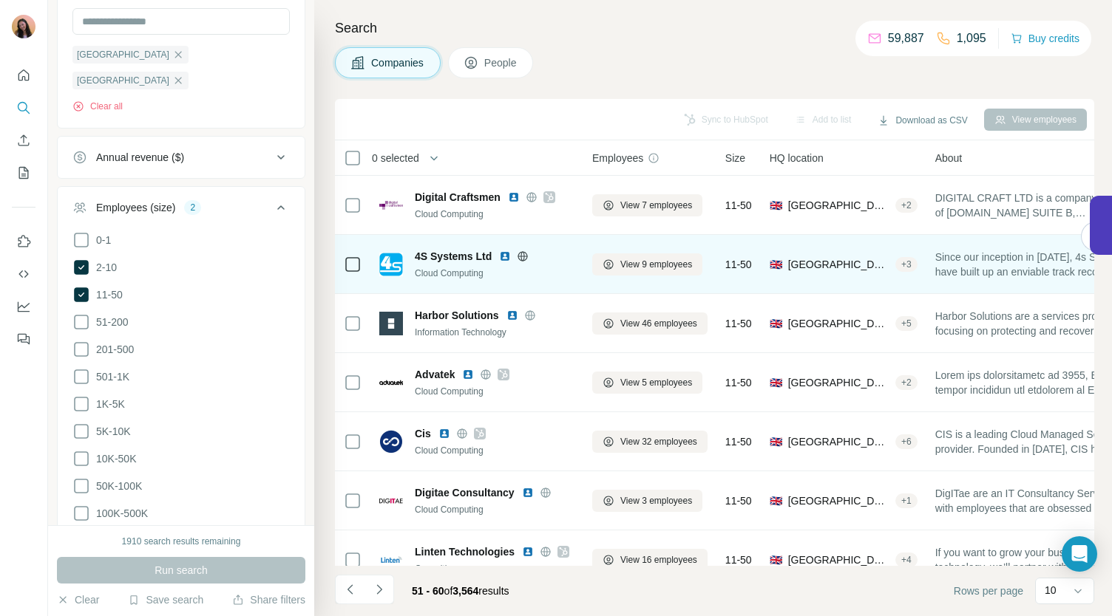
click at [525, 256] on icon at bounding box center [523, 256] width 4 height 10
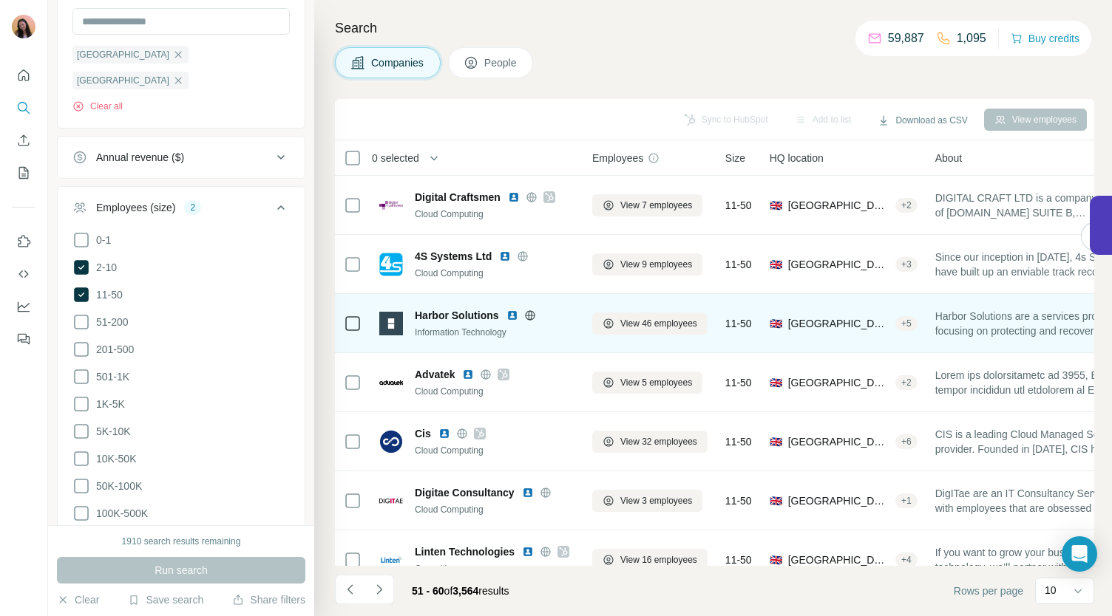
click at [530, 314] on icon at bounding box center [530, 316] width 12 height 12
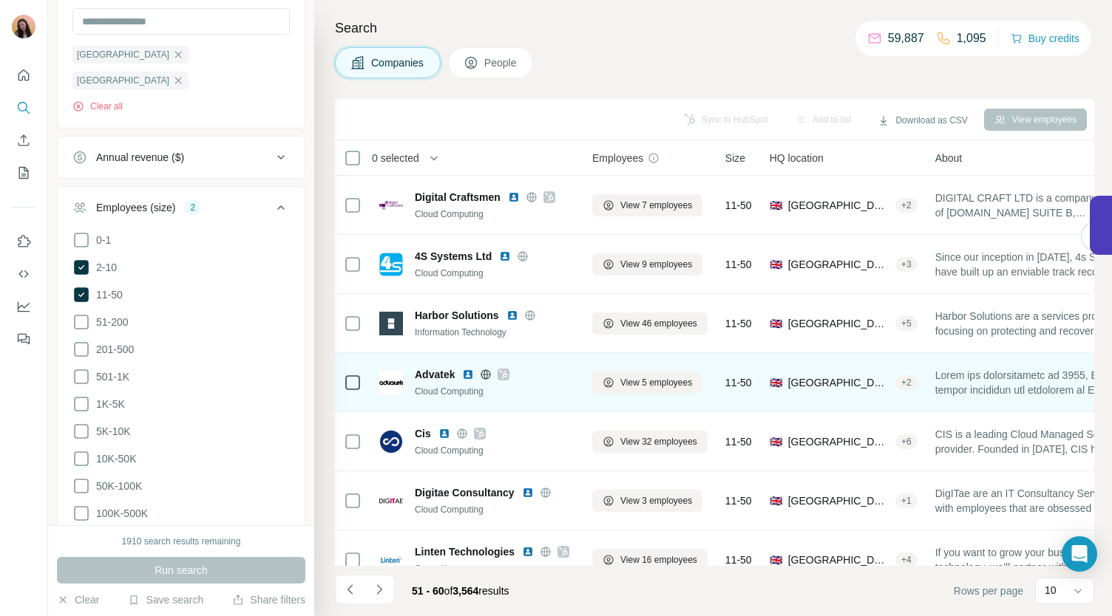
click at [509, 375] on div at bounding box center [503, 375] width 12 height 12
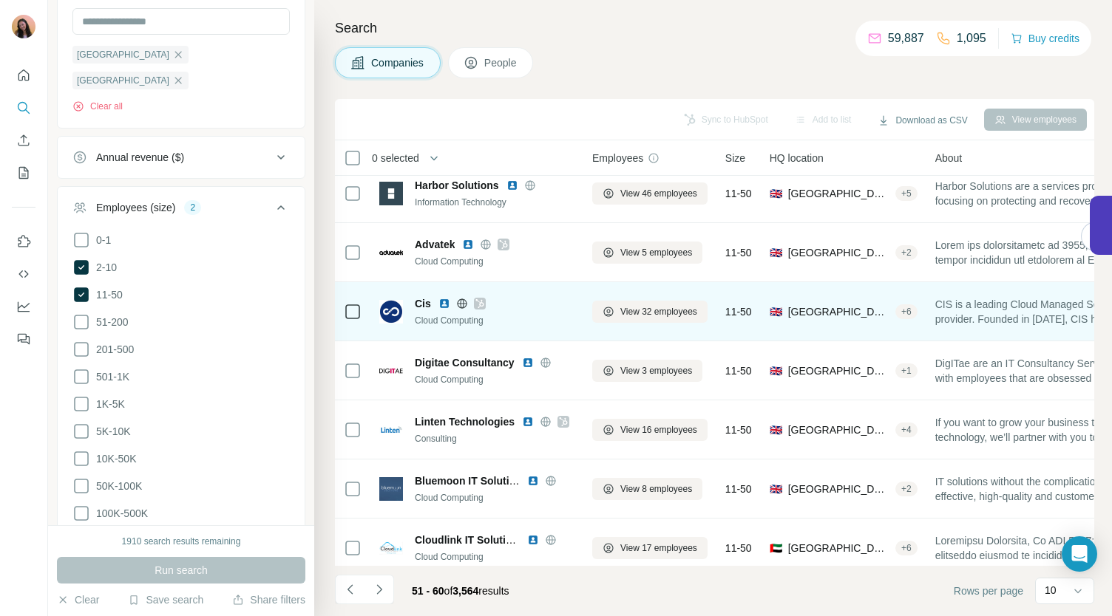
click at [483, 305] on div at bounding box center [480, 304] width 12 height 12
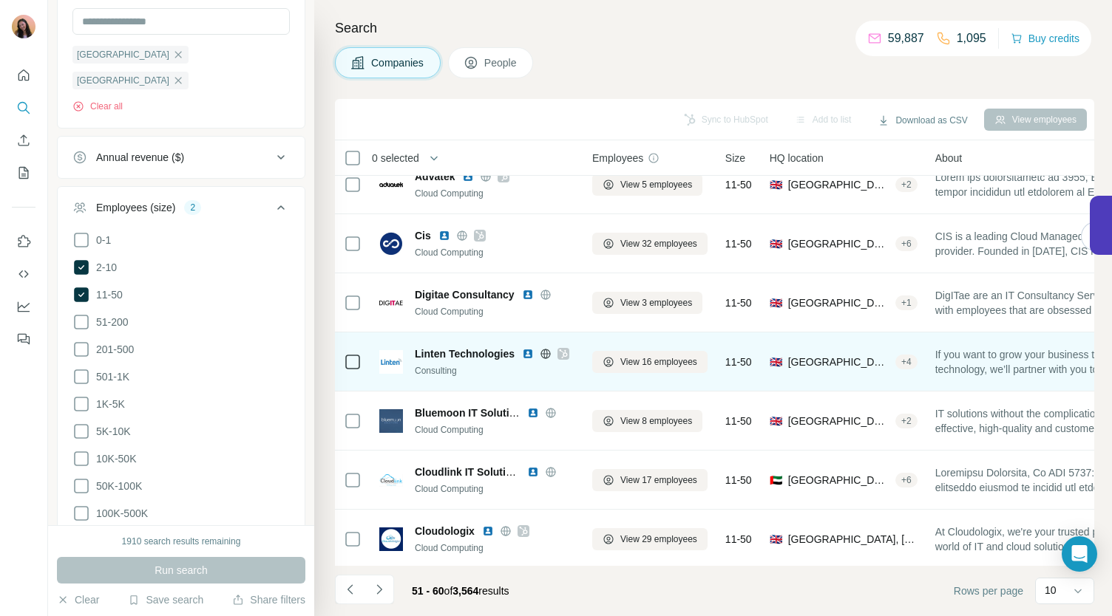
scroll to position [199, 0]
click at [568, 350] on icon at bounding box center [563, 353] width 9 height 12
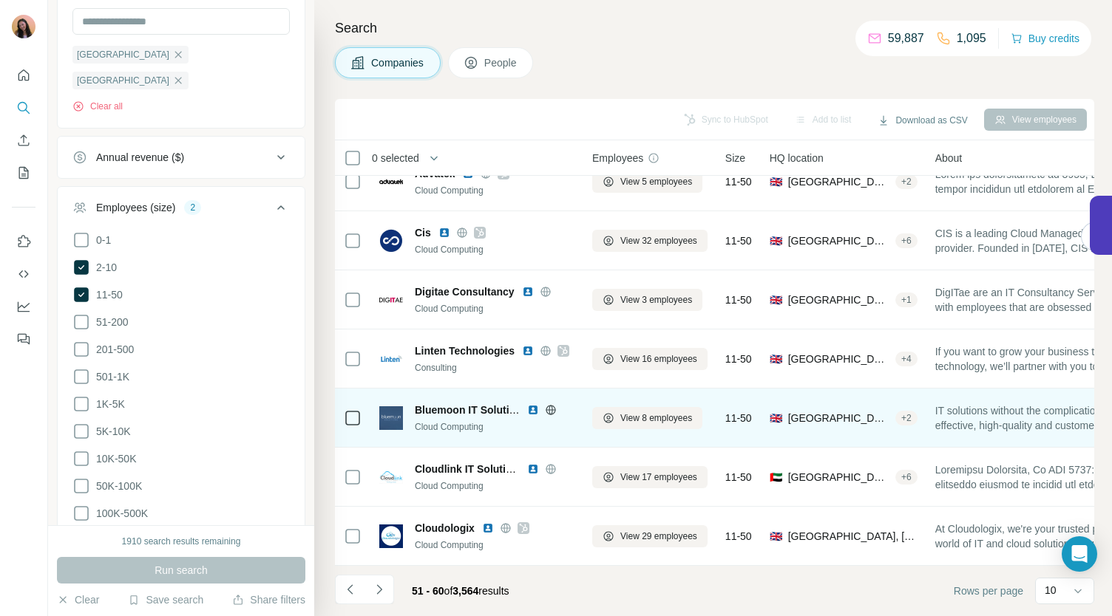
click at [546, 405] on icon at bounding box center [551, 410] width 10 height 10
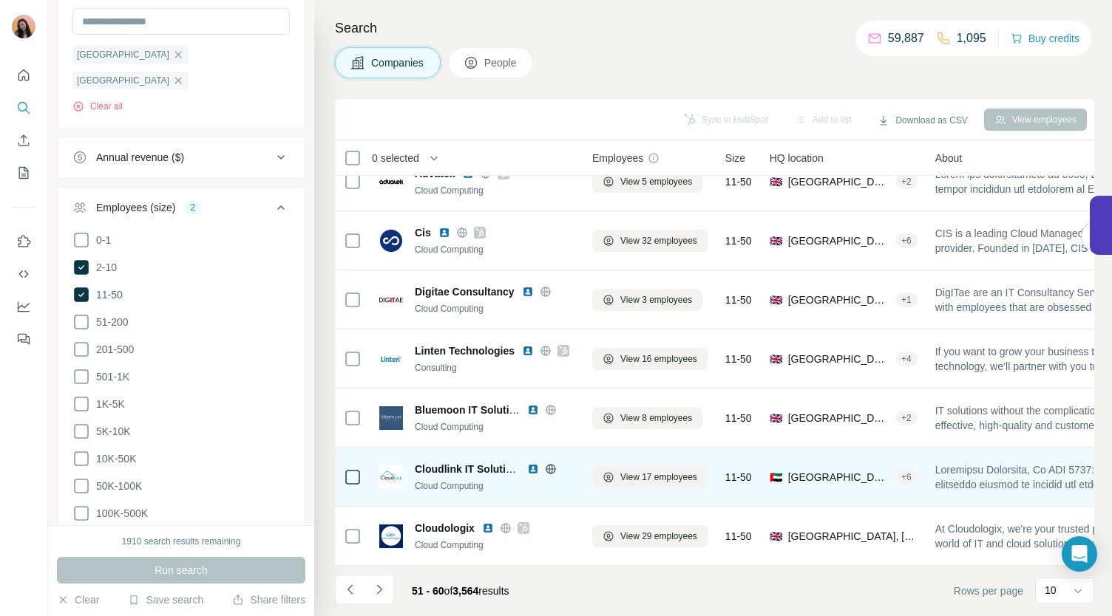
click at [554, 464] on icon at bounding box center [551, 469] width 10 height 10
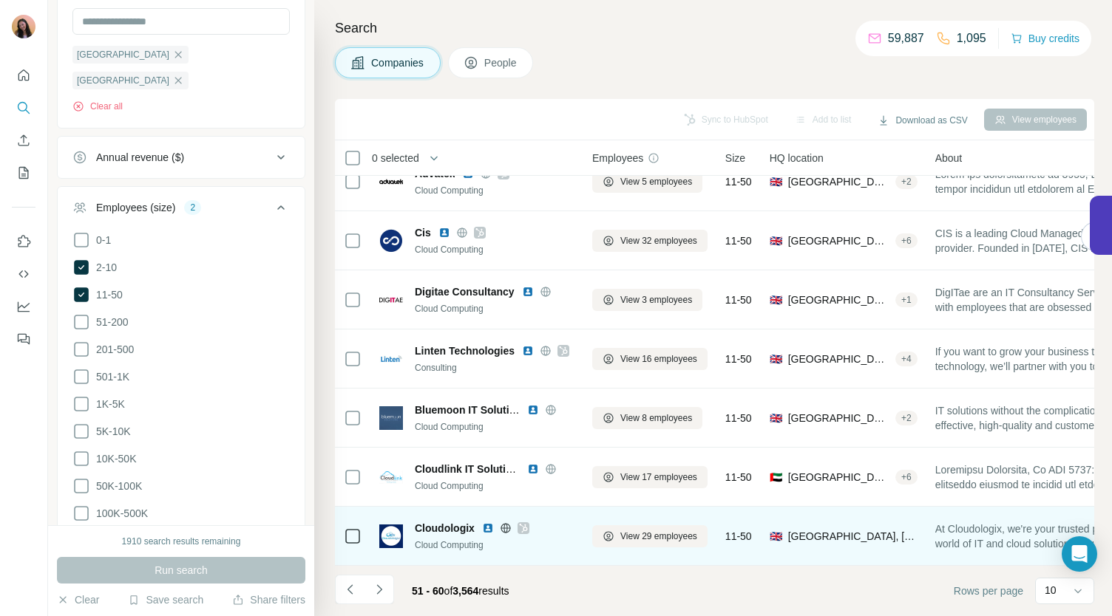
click at [521, 523] on icon at bounding box center [523, 529] width 9 height 12
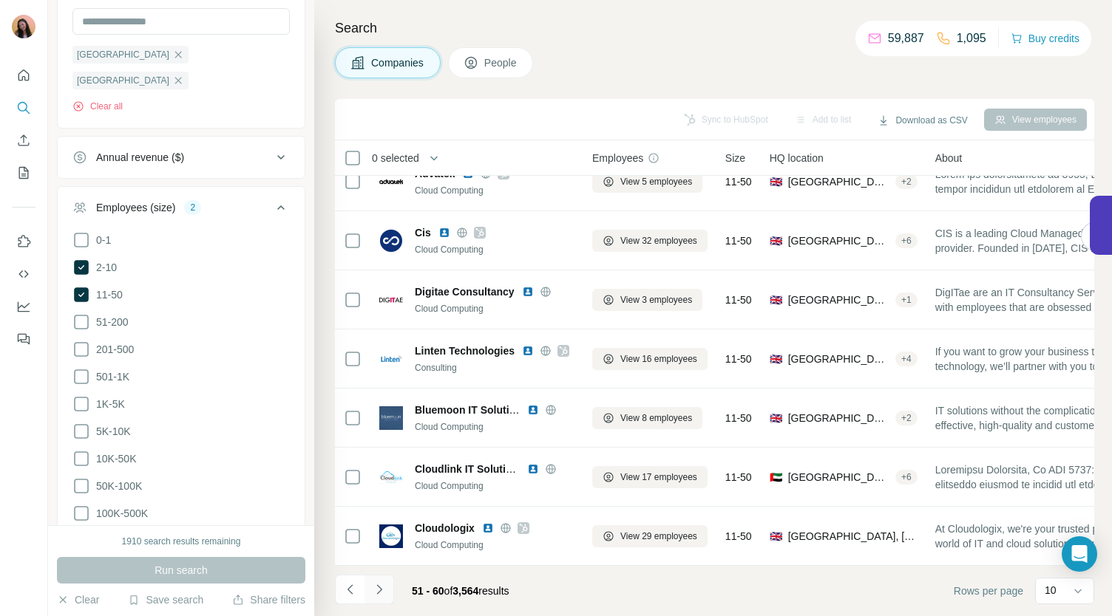
click at [375, 595] on icon "Navigate to next page" at bounding box center [379, 589] width 15 height 15
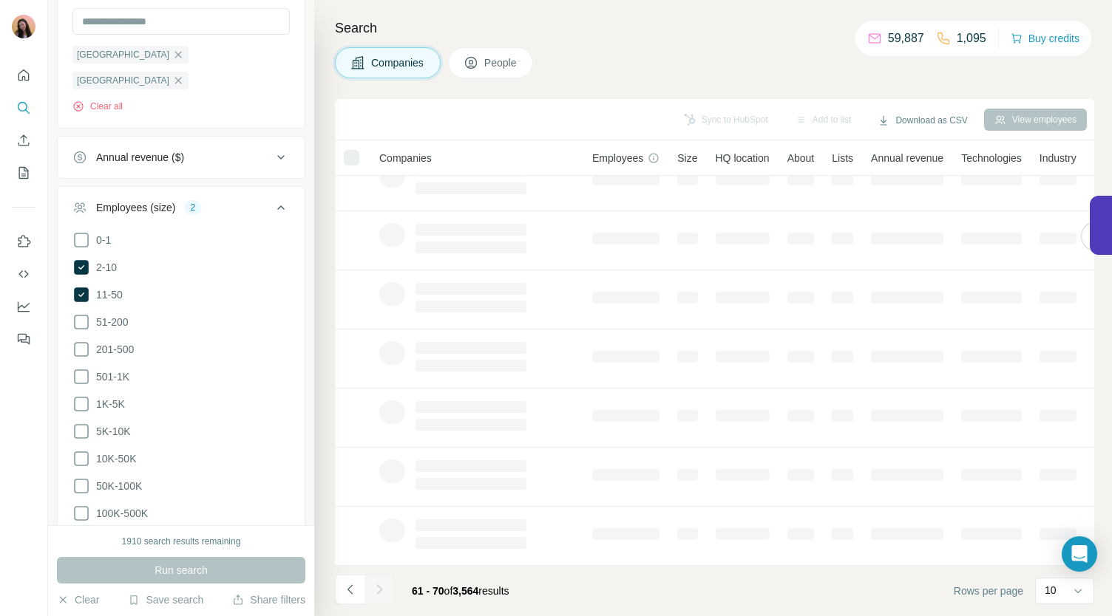
scroll to position [0, 0]
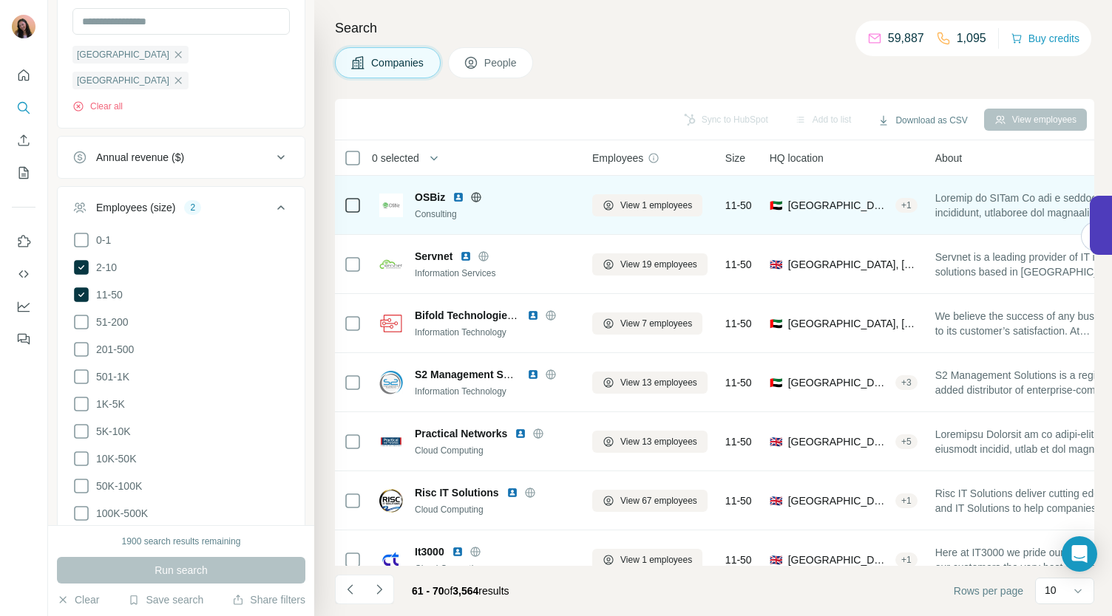
click at [478, 194] on icon at bounding box center [476, 197] width 12 height 12
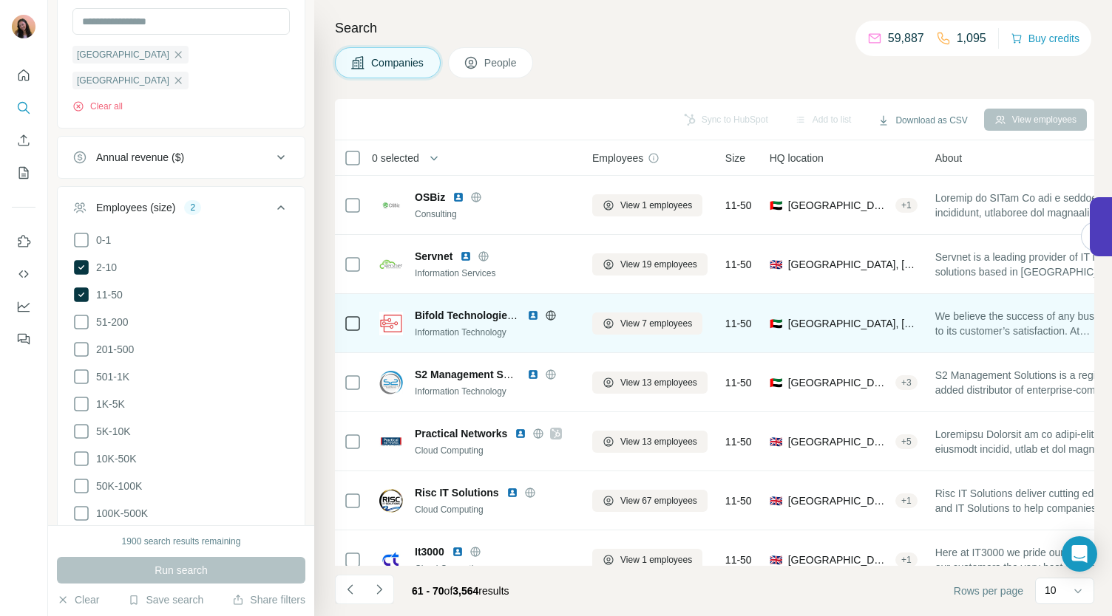
click at [554, 316] on icon at bounding box center [551, 315] width 10 height 10
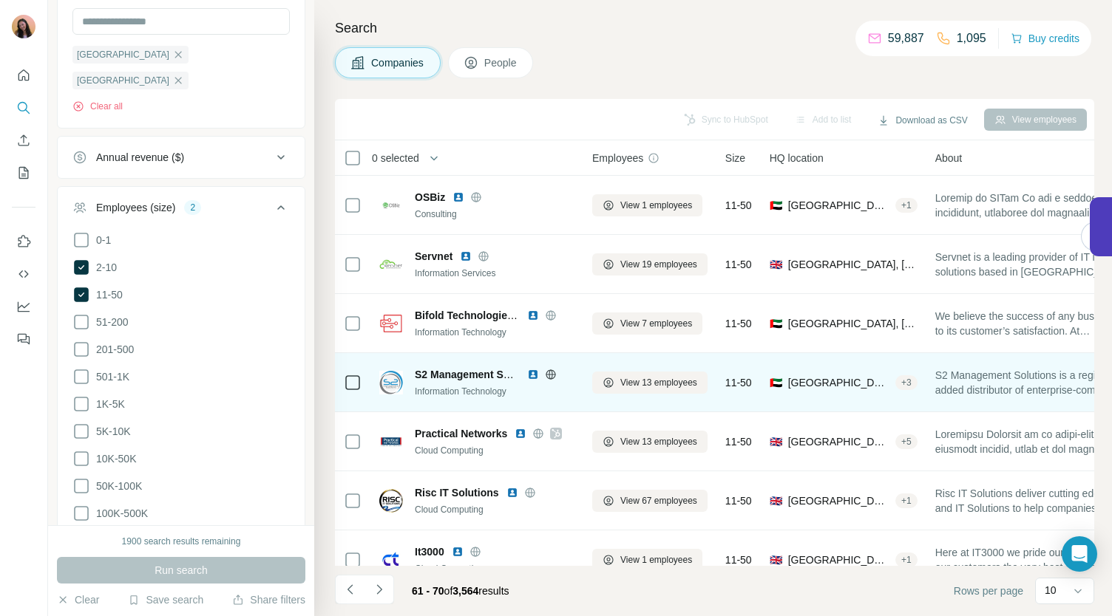
click at [551, 372] on icon at bounding box center [550, 375] width 4 height 10
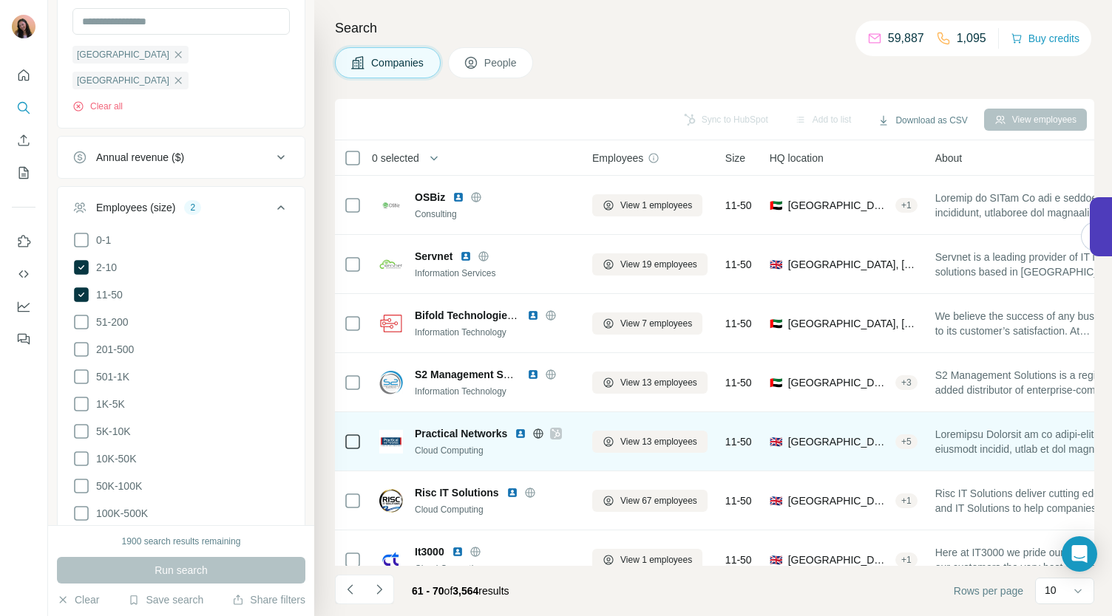
click at [553, 434] on icon at bounding box center [555, 434] width 9 height 12
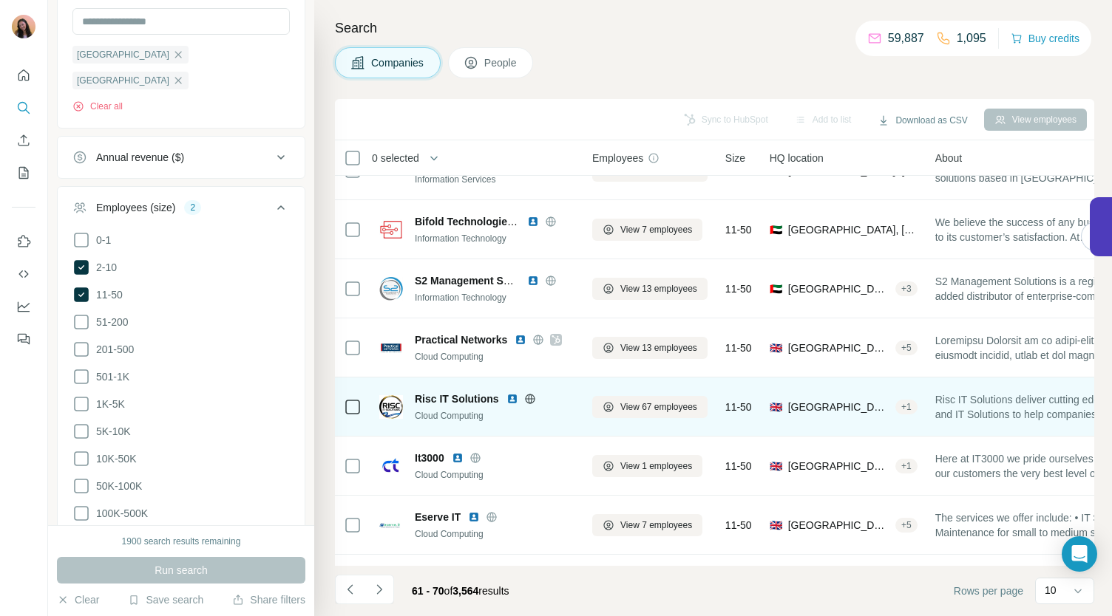
scroll to position [165, 0]
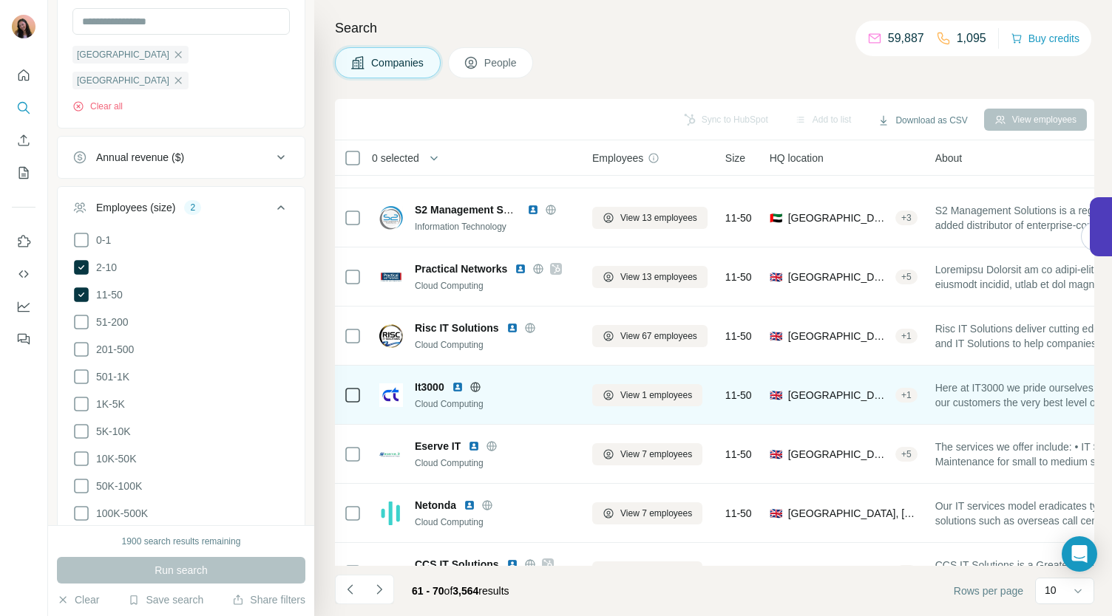
click at [477, 387] on icon at bounding box center [475, 387] width 4 height 10
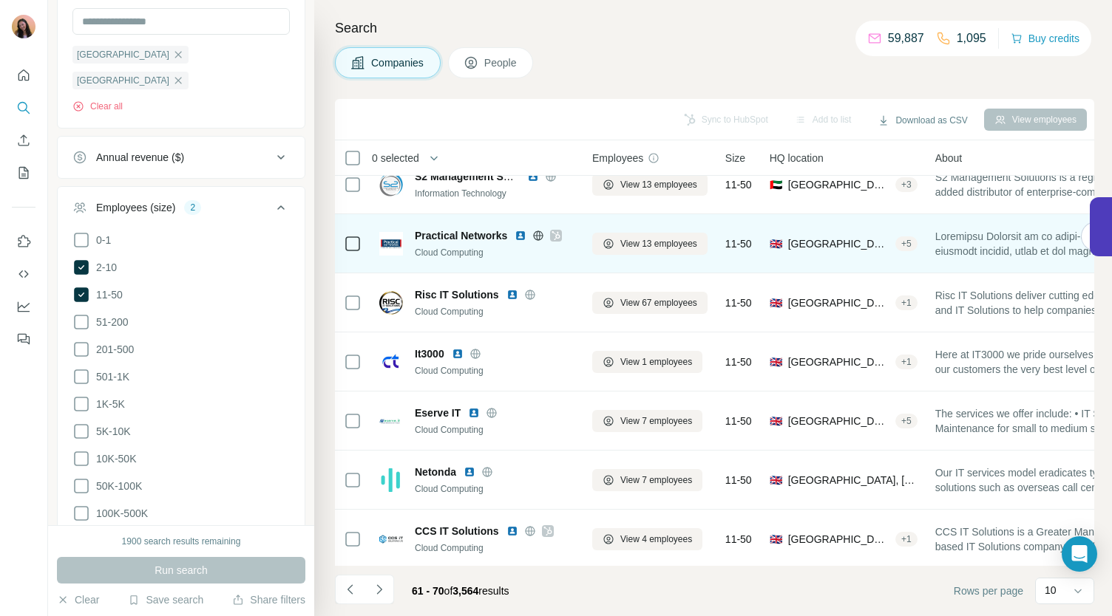
scroll to position [208, 0]
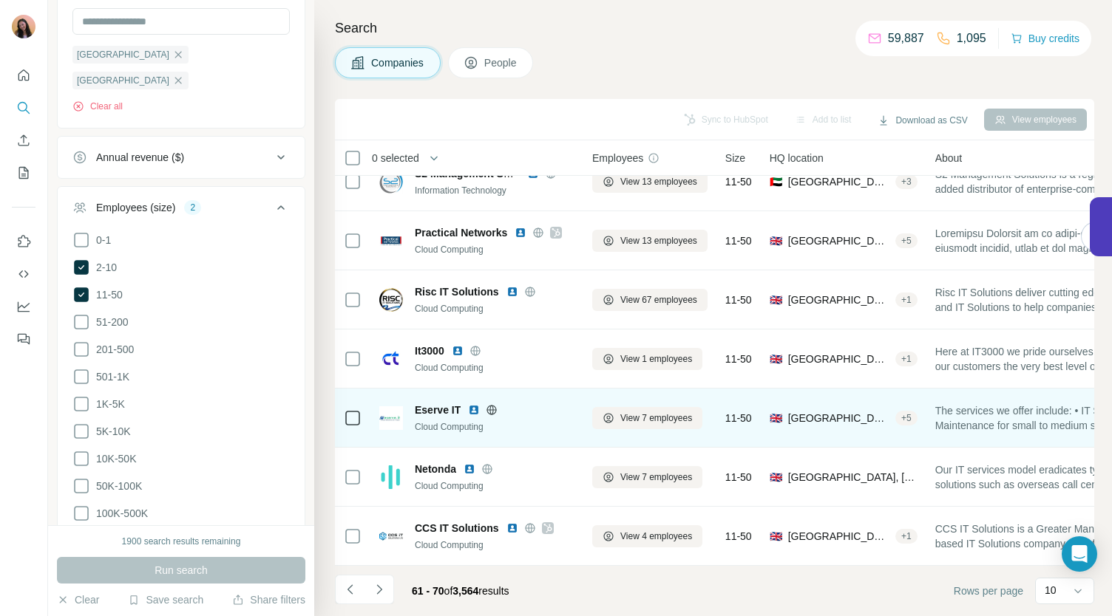
click at [495, 409] on icon at bounding box center [492, 409] width 10 height 1
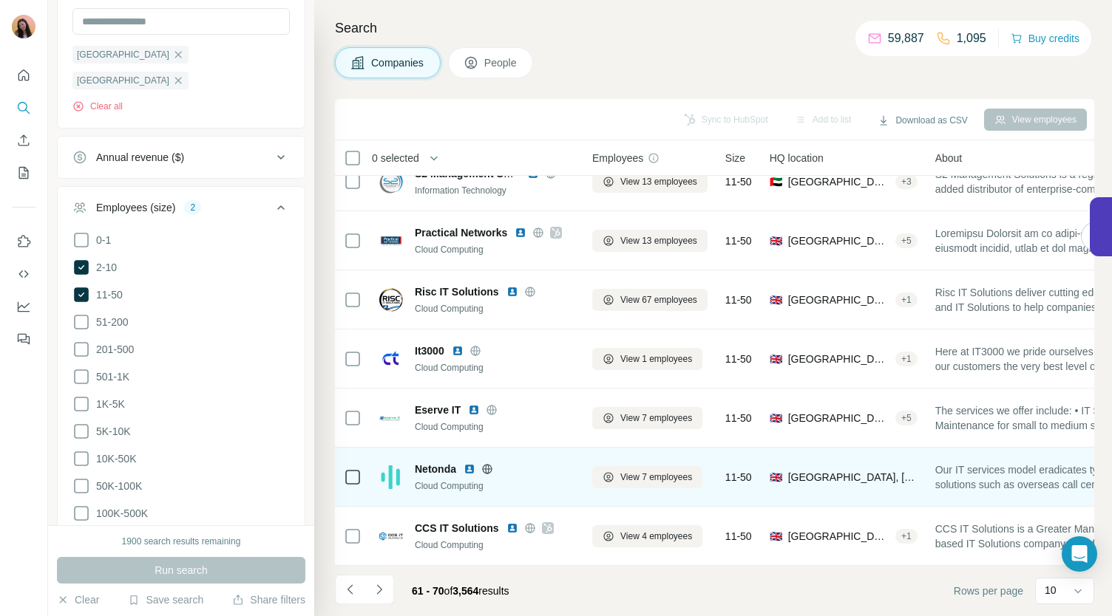
click at [487, 469] on icon at bounding box center [487, 469] width 10 height 1
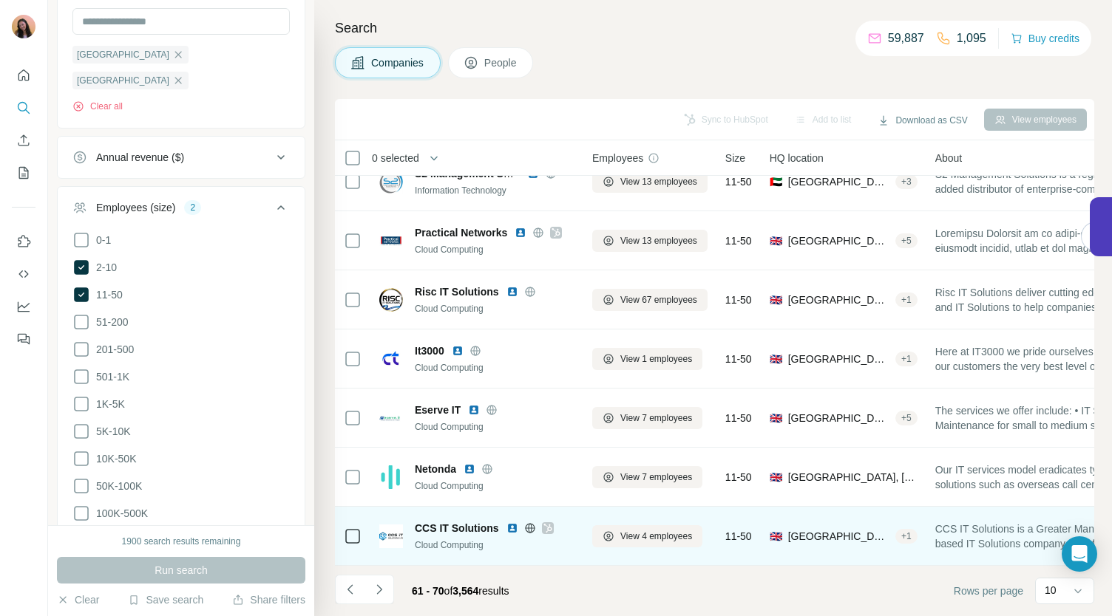
click at [546, 523] on icon at bounding box center [547, 529] width 9 height 12
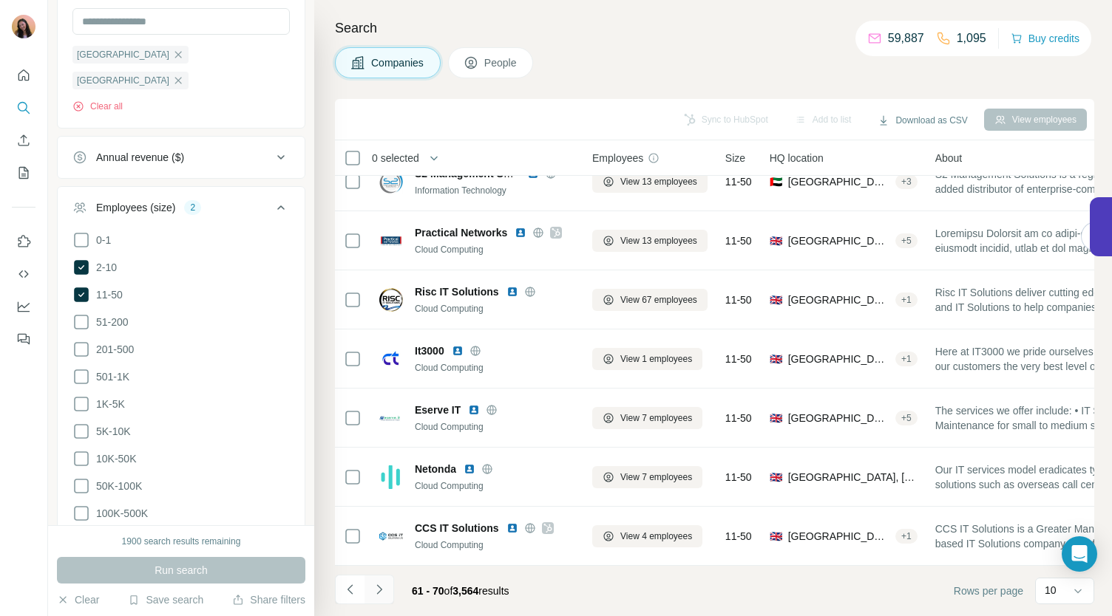
click at [378, 585] on icon "Navigate to next page" at bounding box center [379, 589] width 15 height 15
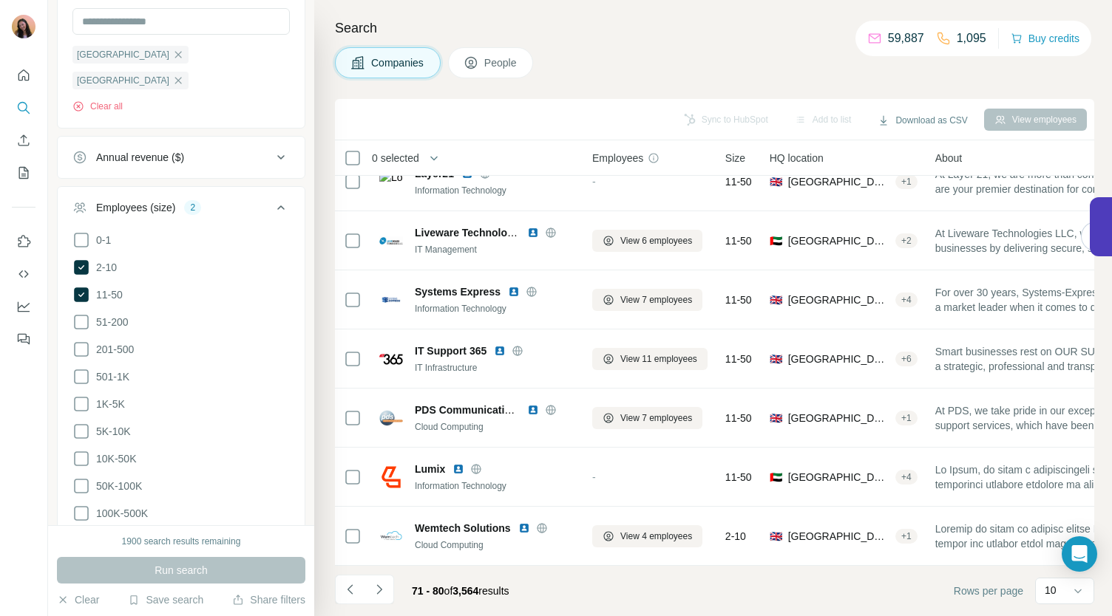
scroll to position [0, 0]
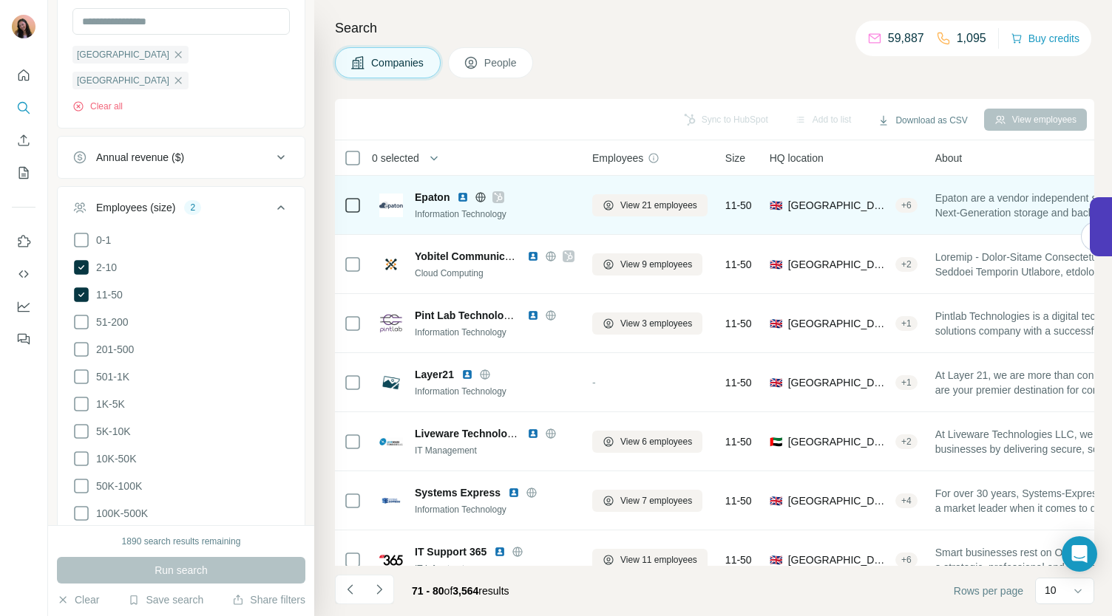
click at [480, 192] on icon at bounding box center [481, 197] width 4 height 10
click at [498, 194] on icon at bounding box center [498, 197] width 9 height 12
click at [497, 197] on icon at bounding box center [498, 197] width 9 height 12
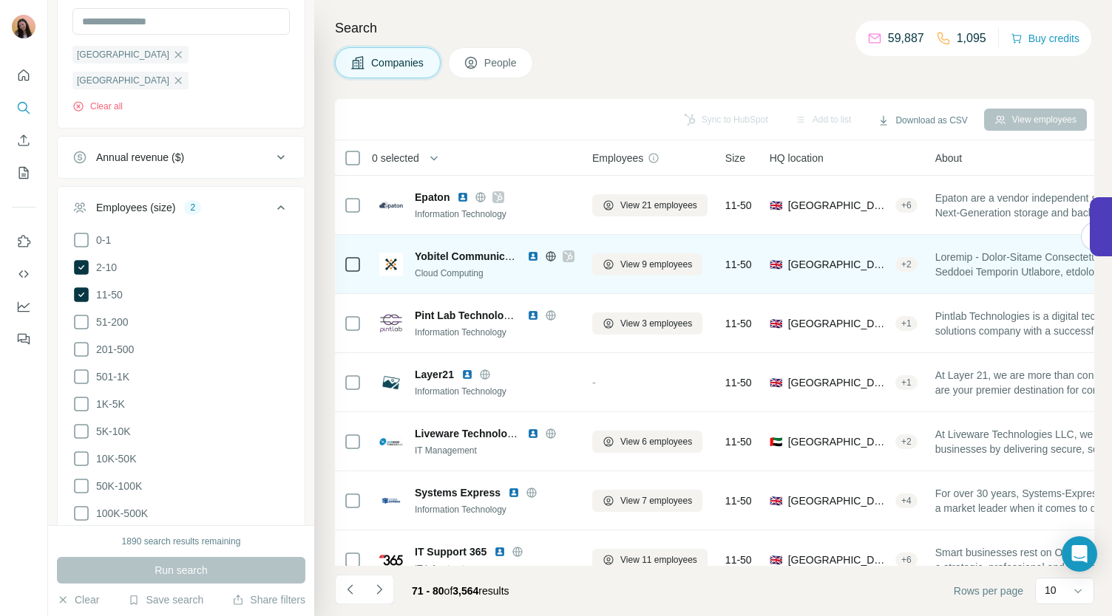
click at [572, 254] on icon at bounding box center [568, 257] width 9 height 12
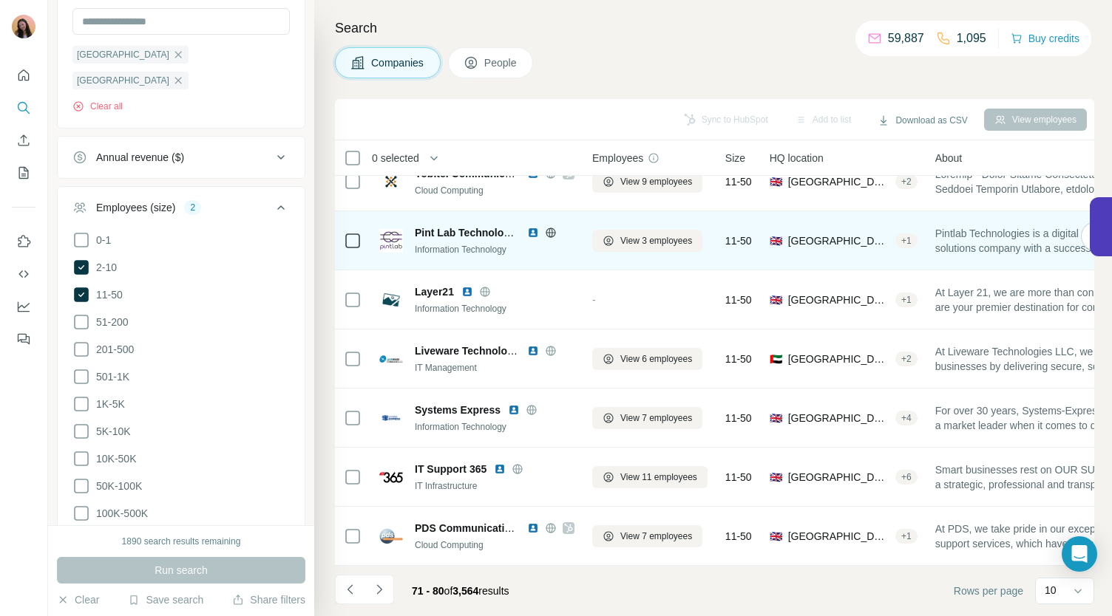
scroll to position [86, 0]
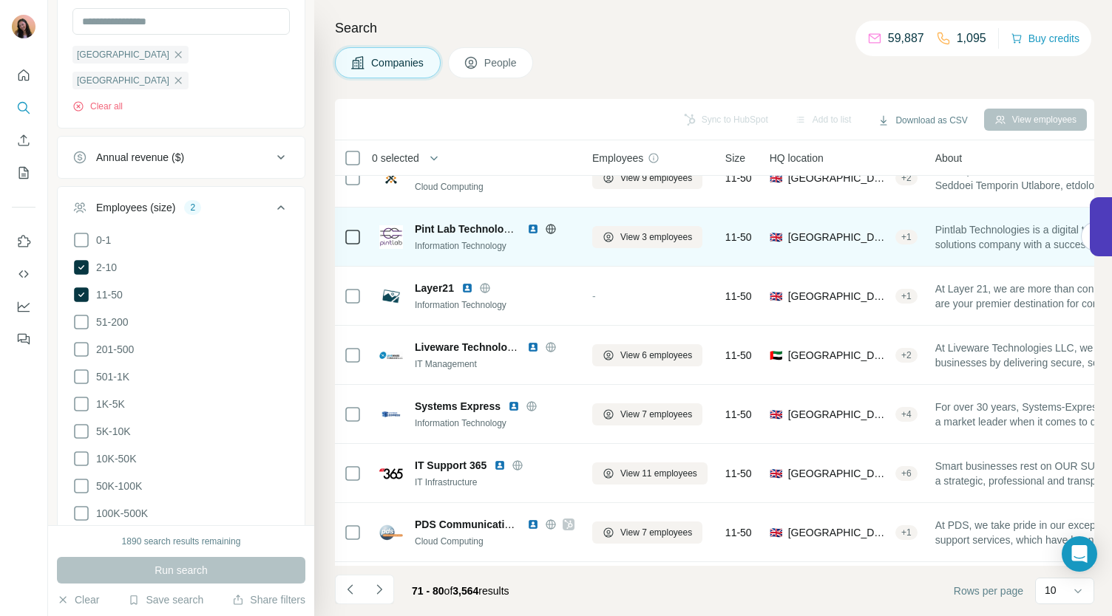
click at [553, 228] on icon at bounding box center [551, 229] width 12 height 12
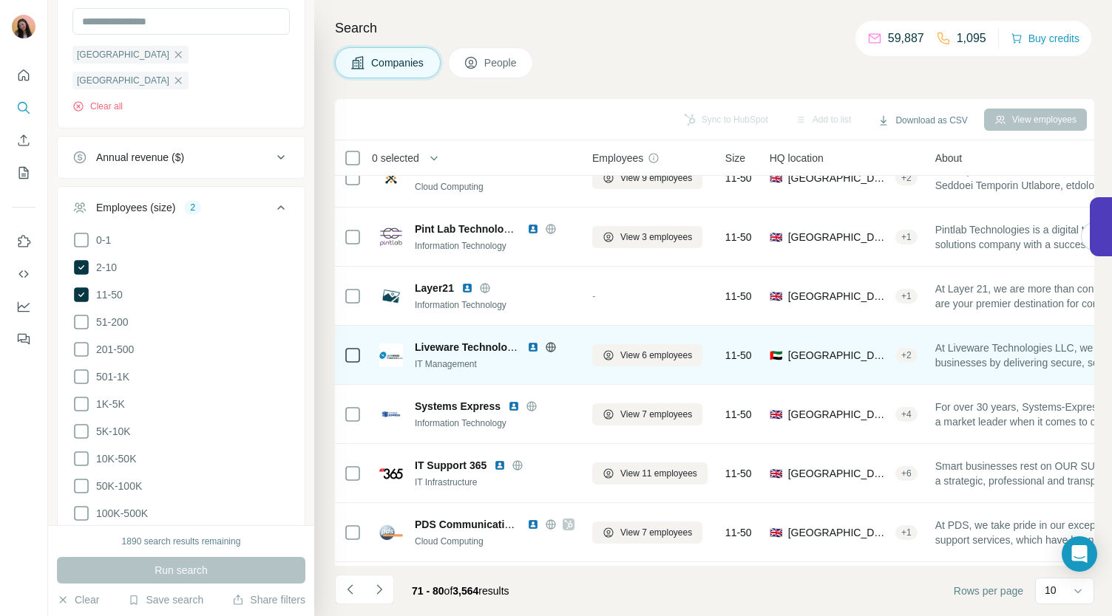
click at [548, 344] on icon at bounding box center [550, 347] width 4 height 10
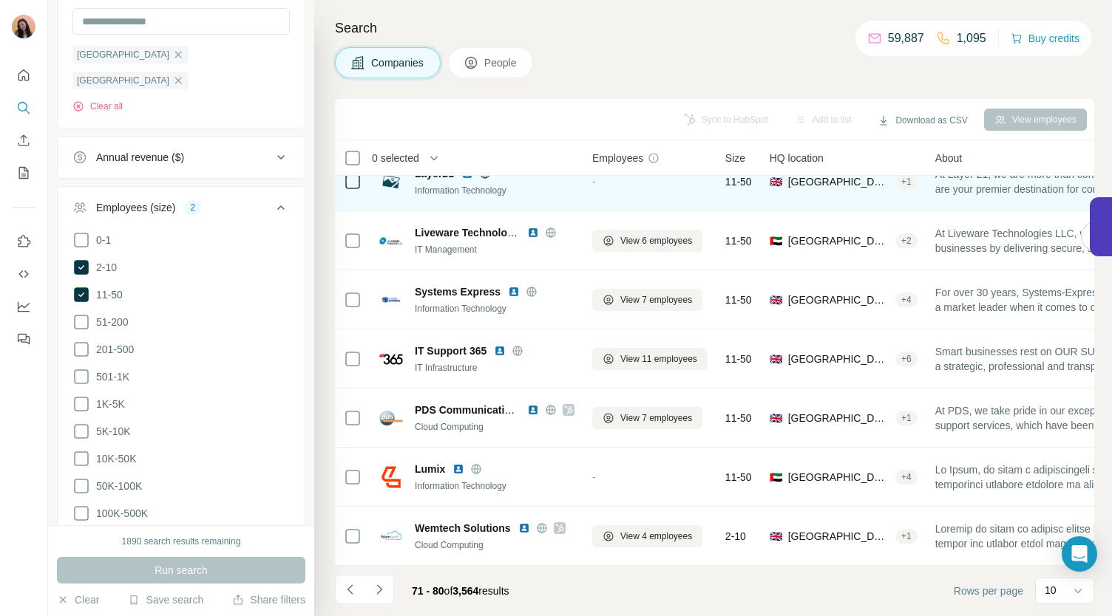
scroll to position [207, 0]
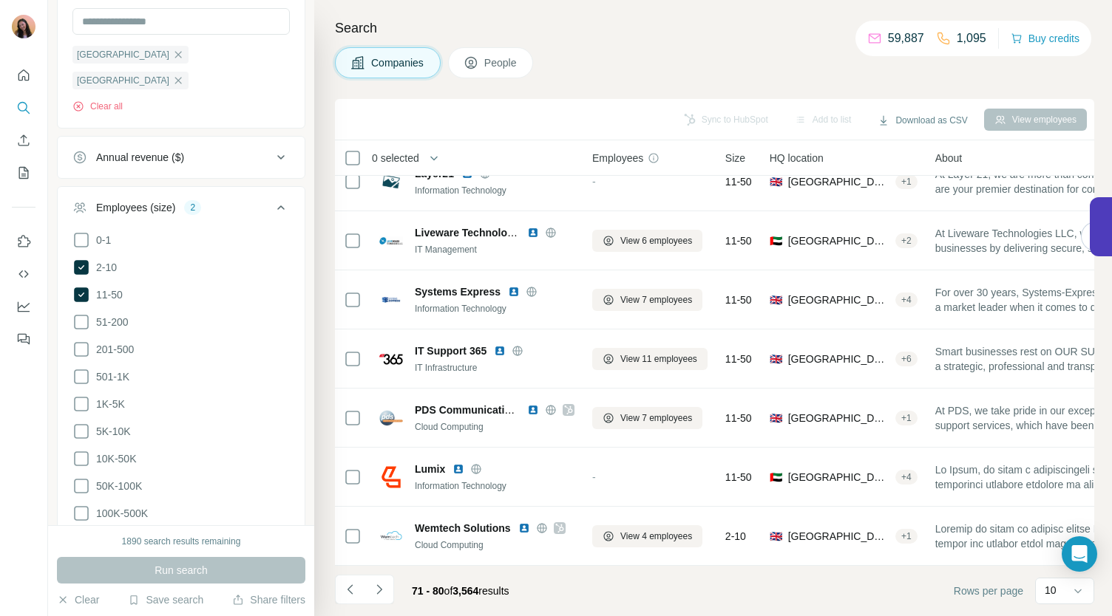
click at [24, 305] on icon "Dashboard" at bounding box center [23, 306] width 15 height 15
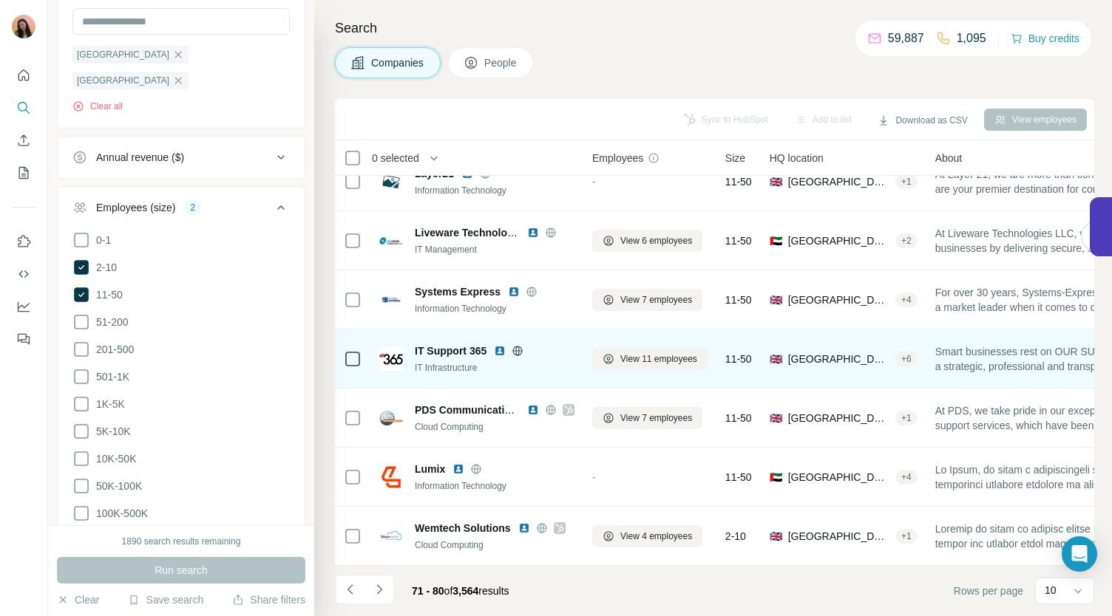
click at [520, 345] on icon at bounding box center [518, 351] width 12 height 12
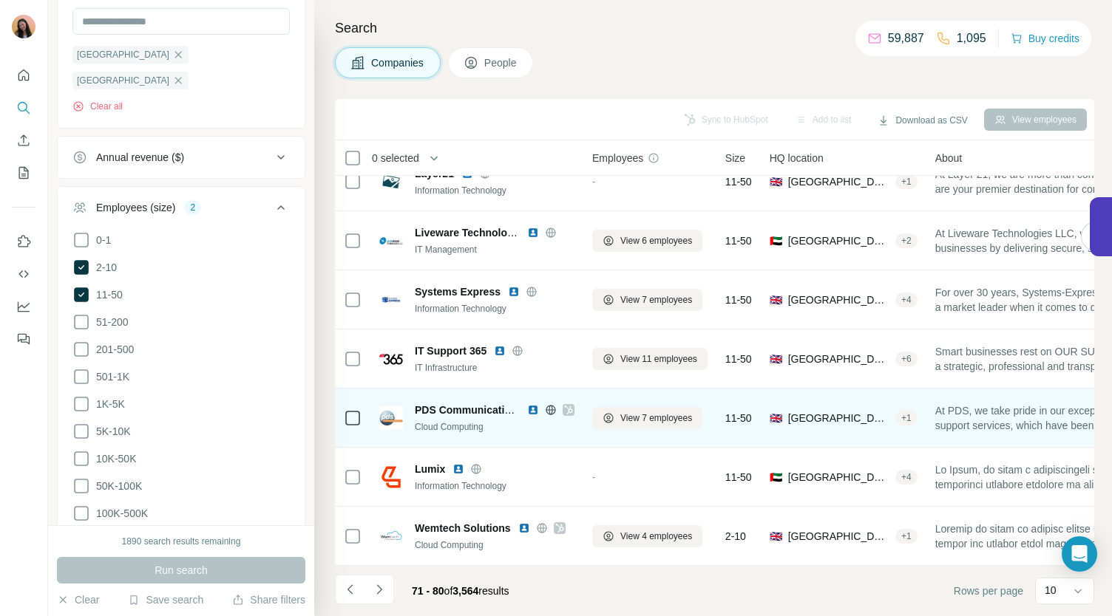
click at [568, 406] on icon at bounding box center [568, 410] width 8 height 9
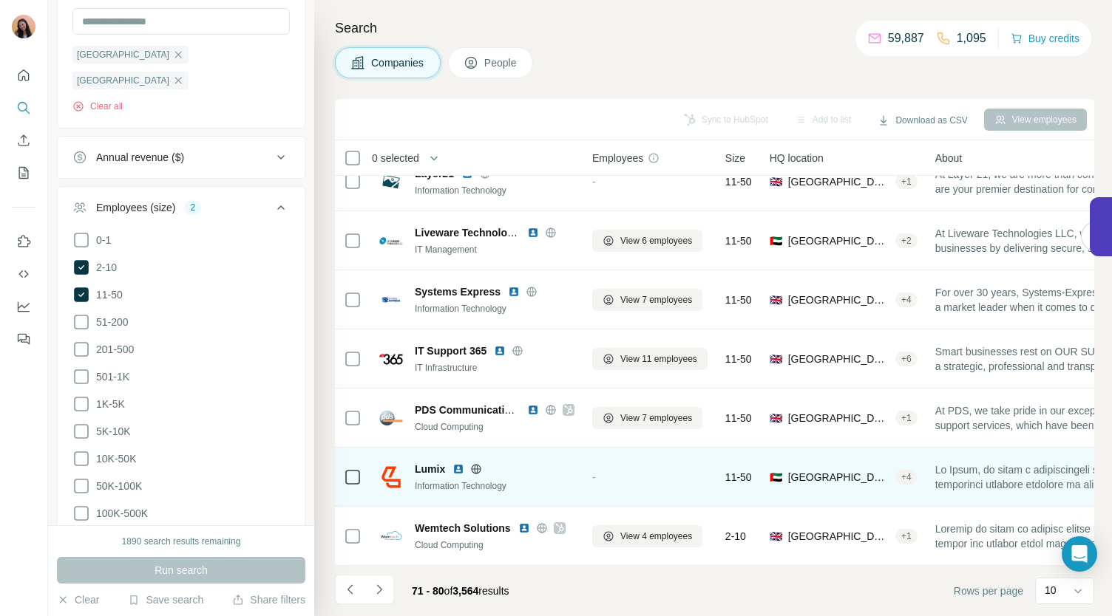
click at [478, 469] on icon at bounding box center [477, 469] width 10 height 1
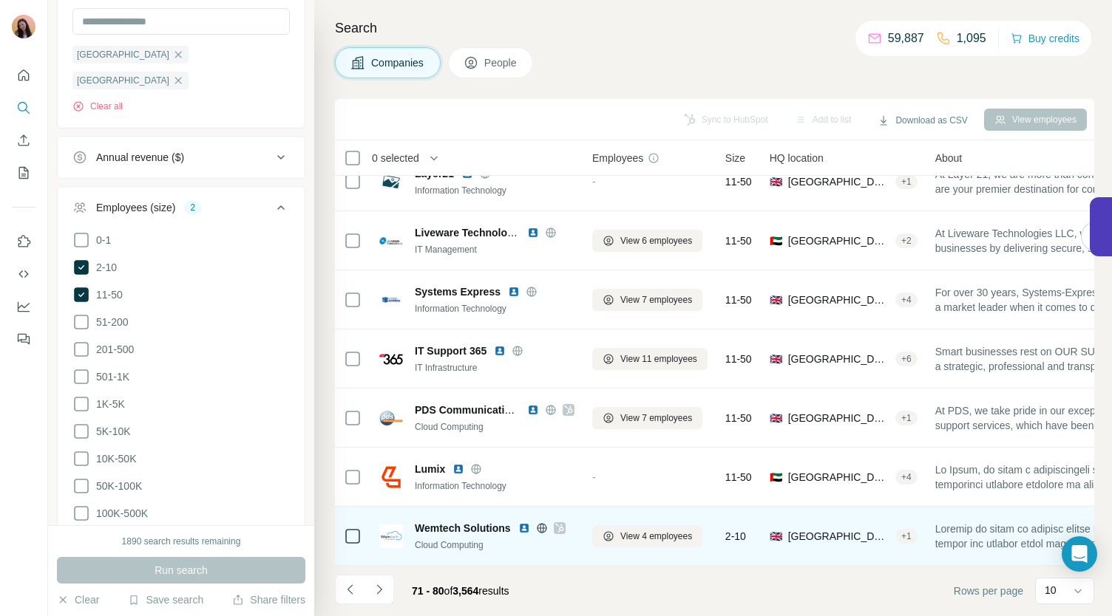
click at [563, 523] on icon at bounding box center [559, 529] width 9 height 12
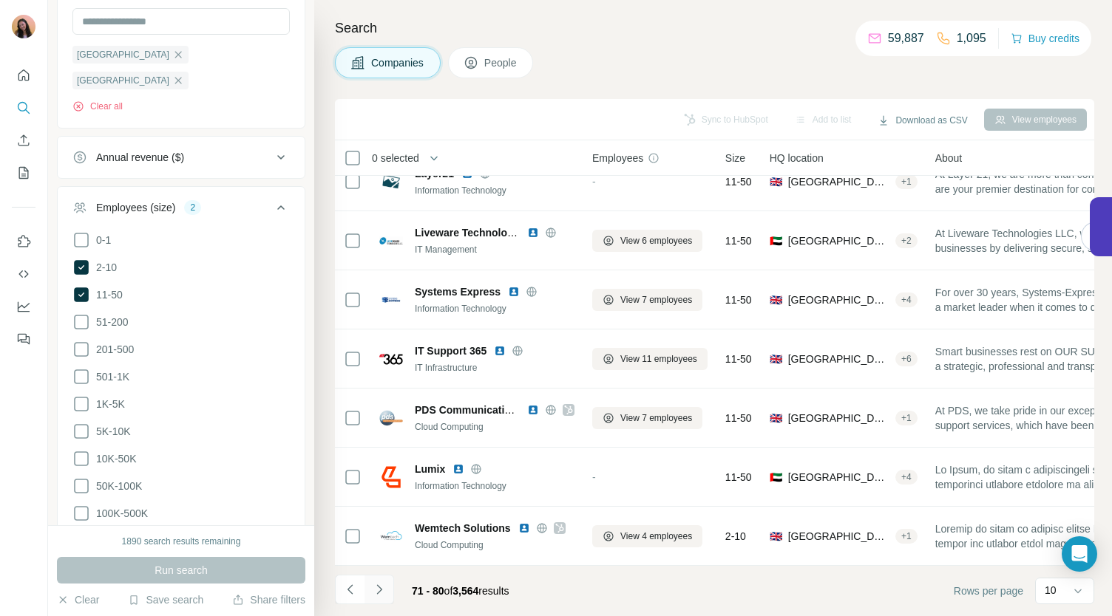
click at [383, 590] on icon "Navigate to next page" at bounding box center [379, 589] width 15 height 15
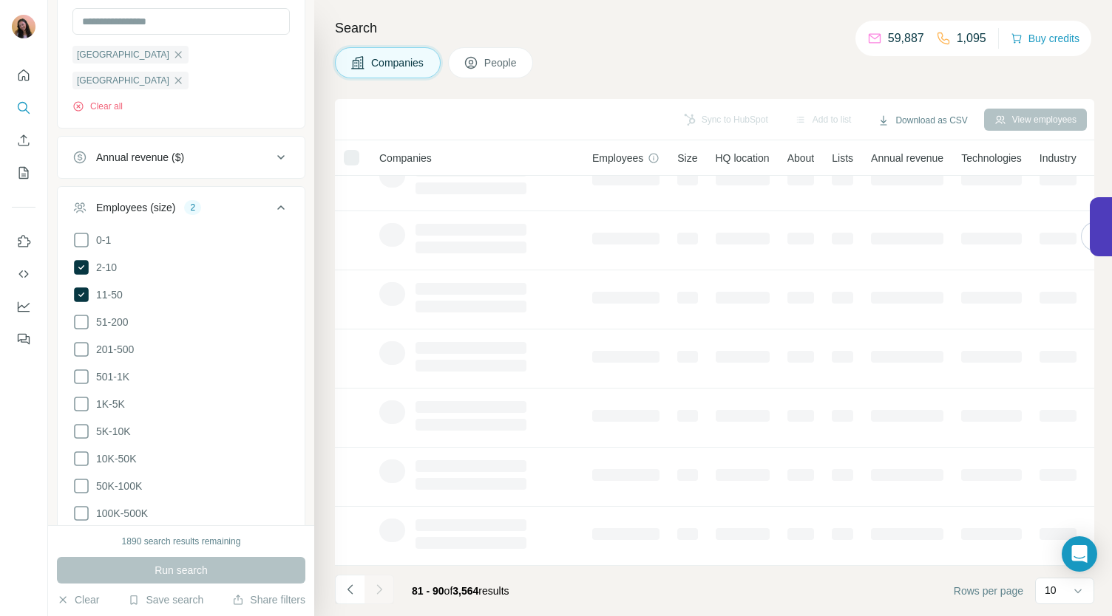
scroll to position [0, 0]
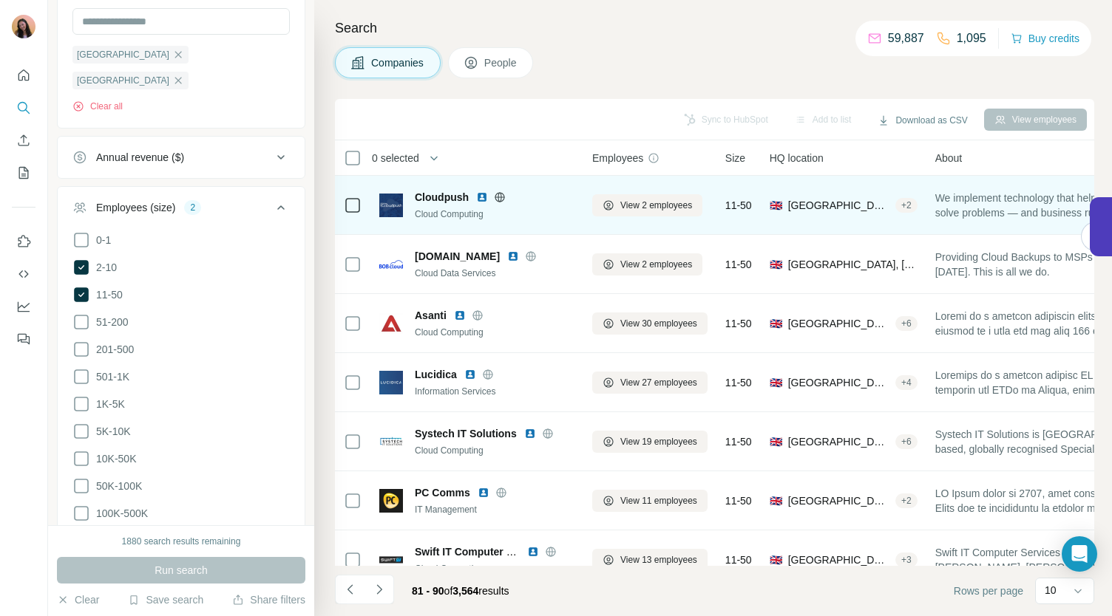
click at [503, 193] on icon at bounding box center [500, 197] width 12 height 12
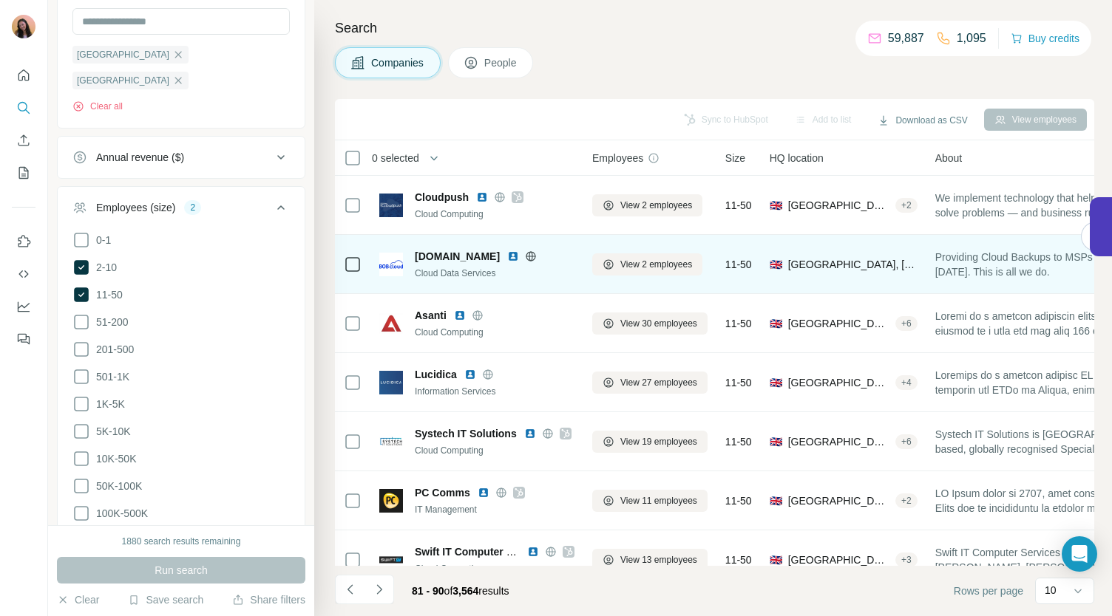
click at [526, 251] on icon at bounding box center [531, 256] width 10 height 10
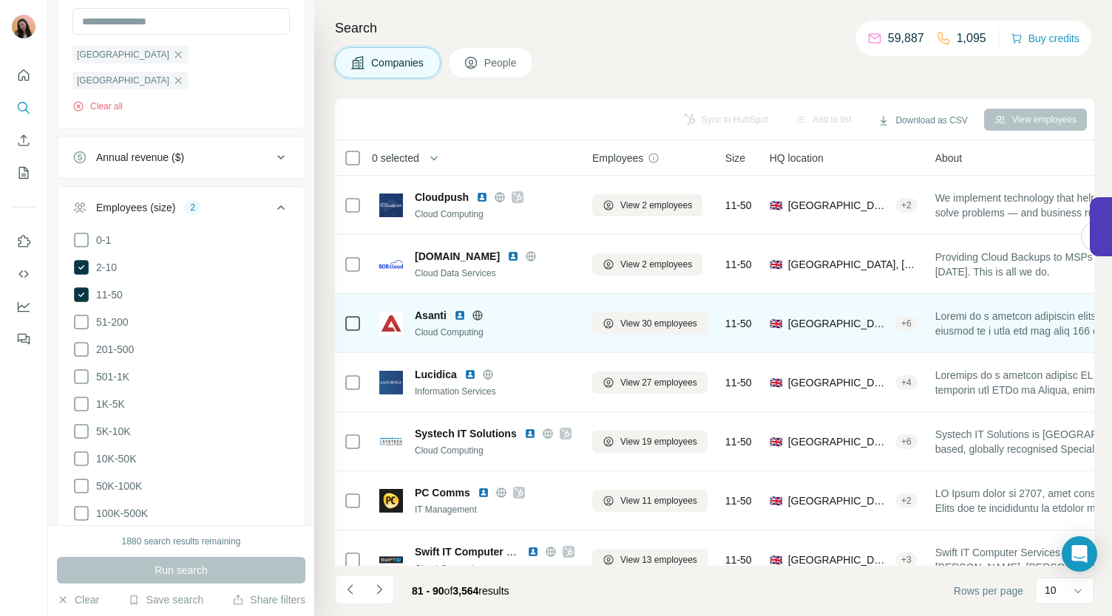
click at [481, 316] on icon at bounding box center [477, 315] width 10 height 10
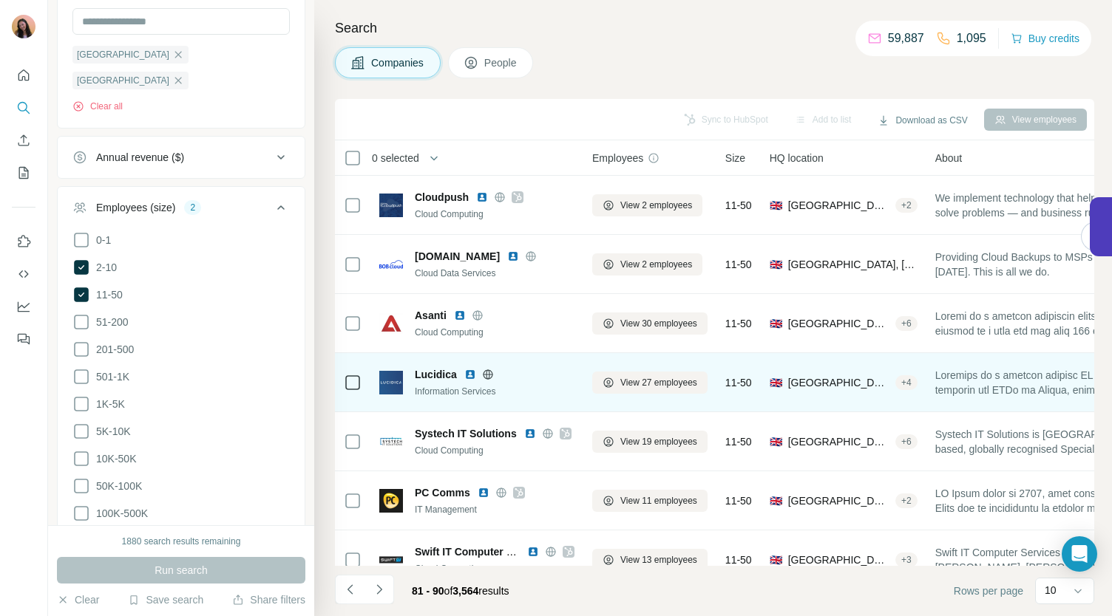
click at [488, 372] on icon at bounding box center [488, 375] width 12 height 12
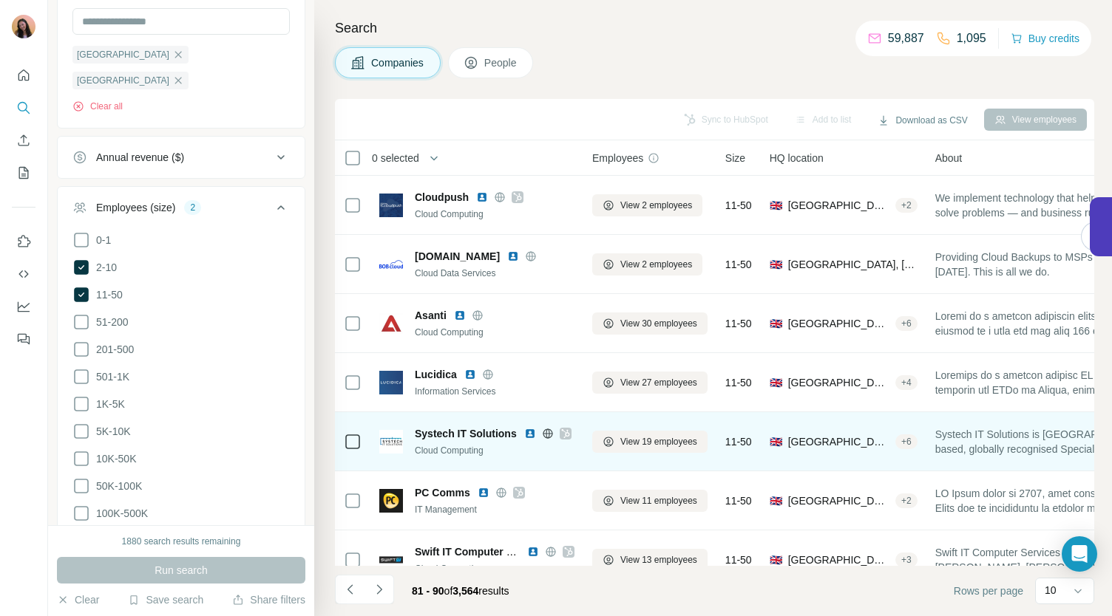
scroll to position [31, 0]
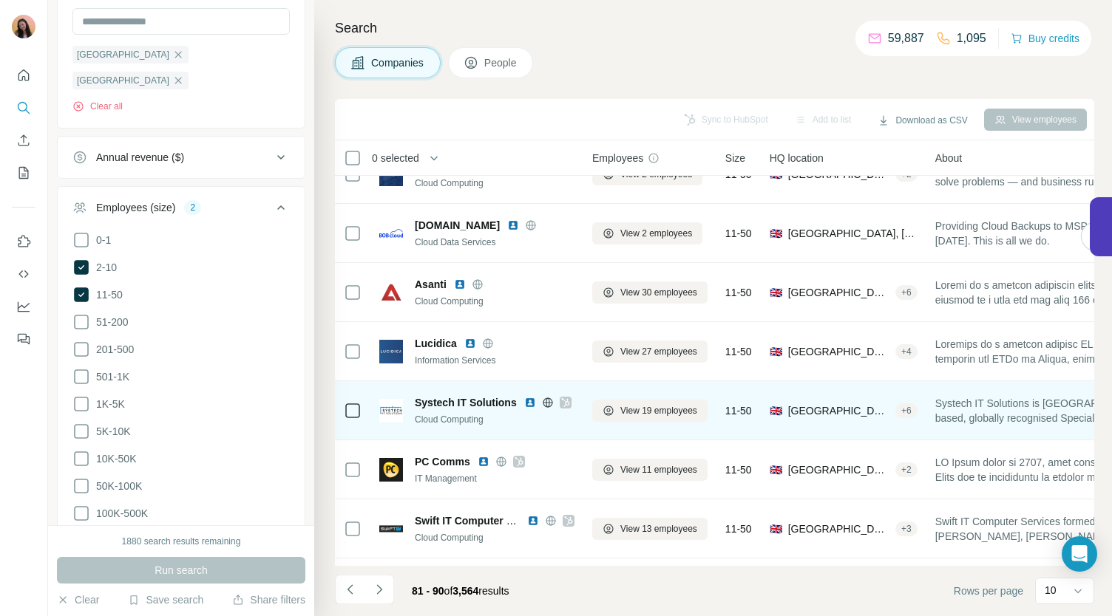
click at [571, 400] on div at bounding box center [566, 403] width 12 height 12
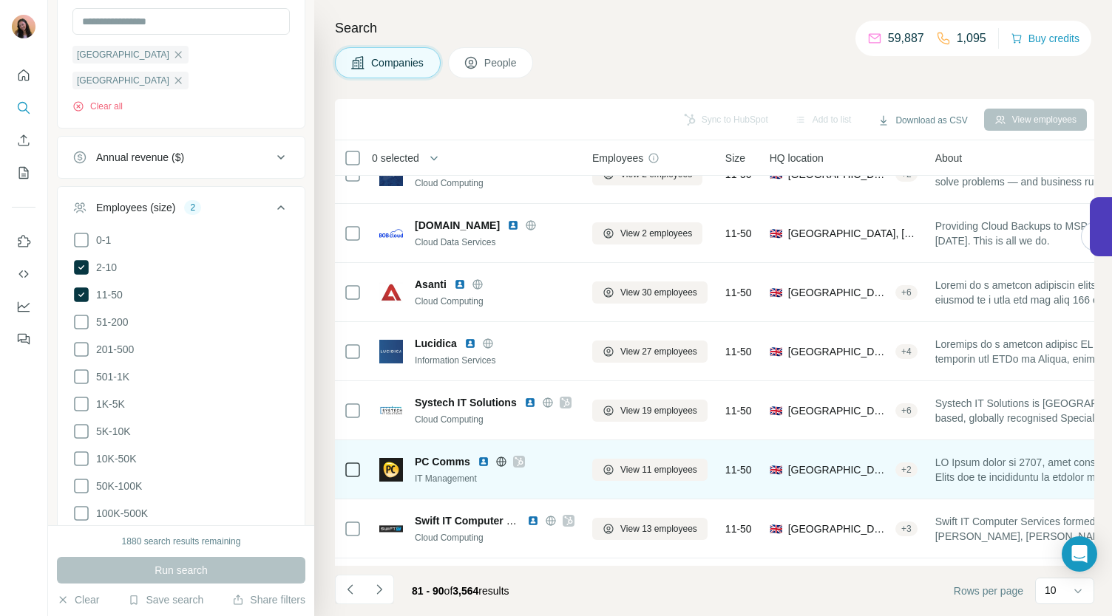
click at [518, 458] on icon at bounding box center [518, 462] width 9 height 12
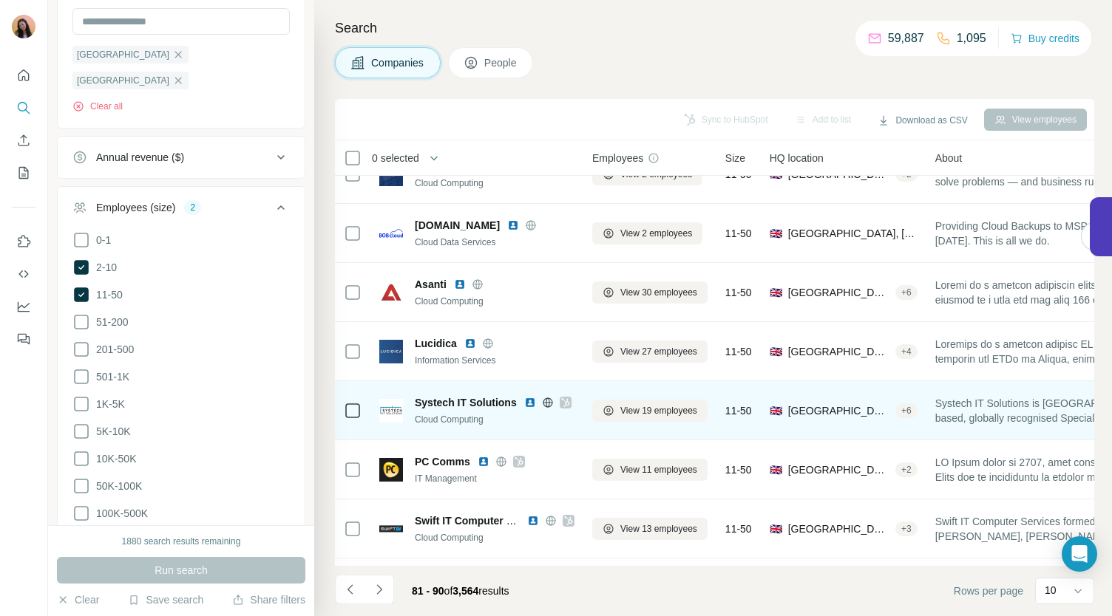
scroll to position [92, 0]
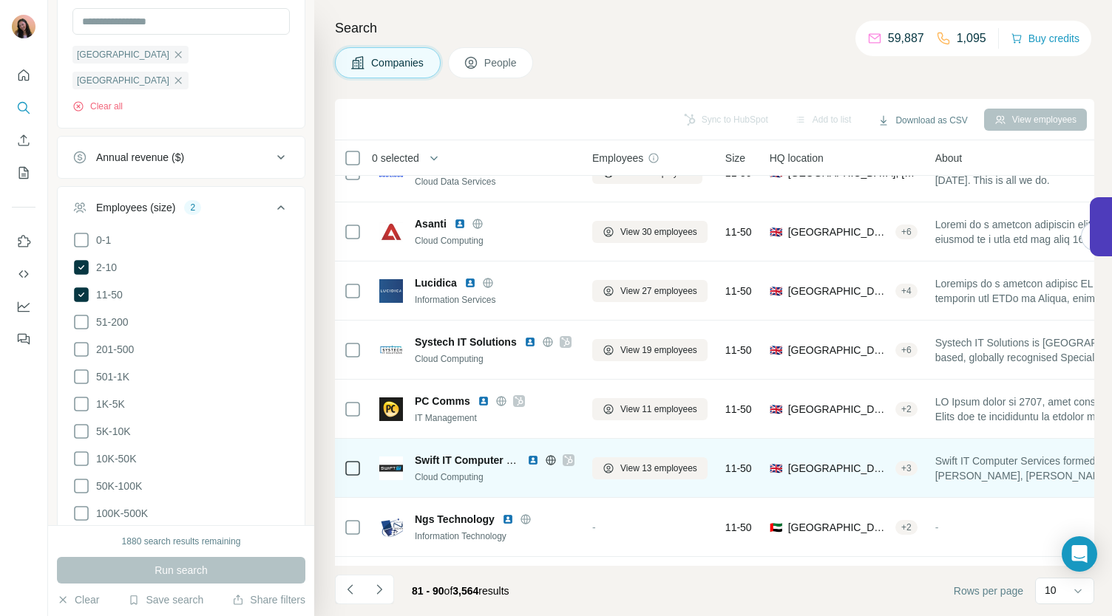
click at [568, 459] on icon at bounding box center [568, 461] width 9 height 12
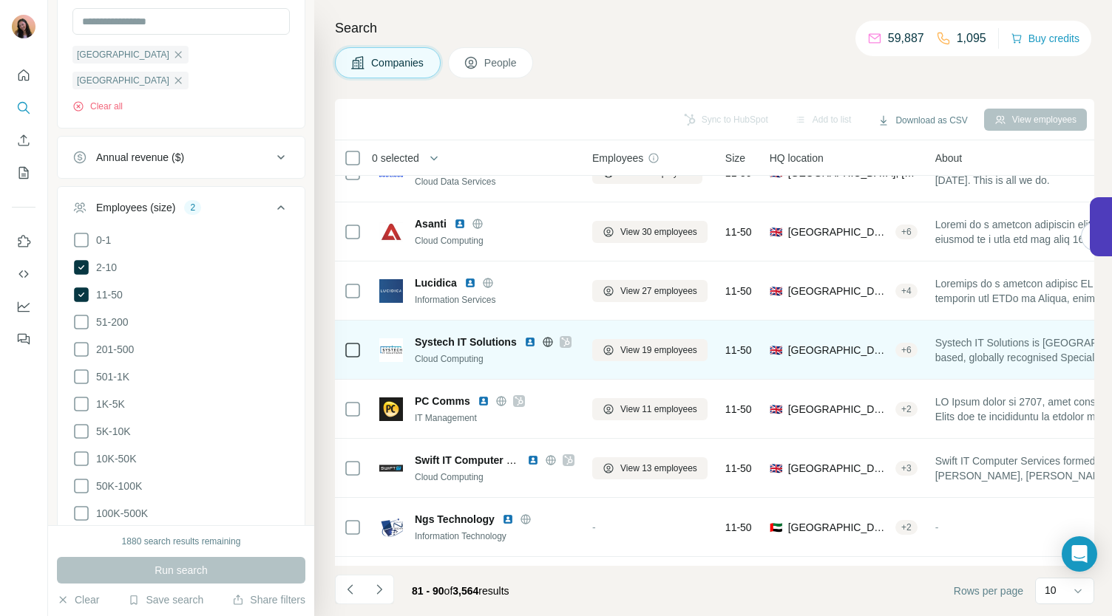
scroll to position [208, 0]
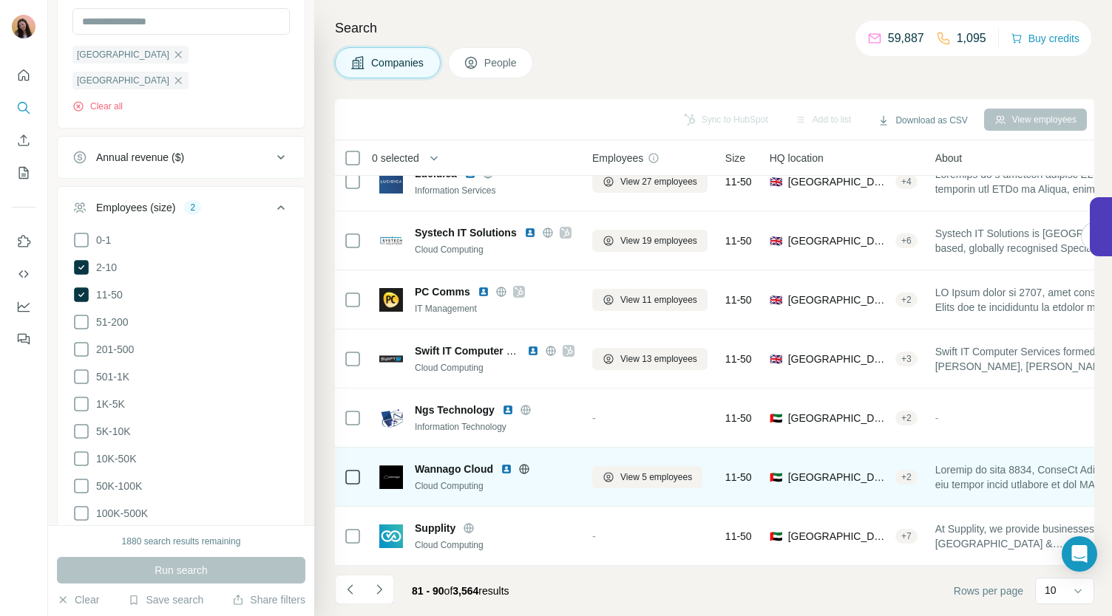
click at [527, 463] on icon at bounding box center [524, 469] width 12 height 12
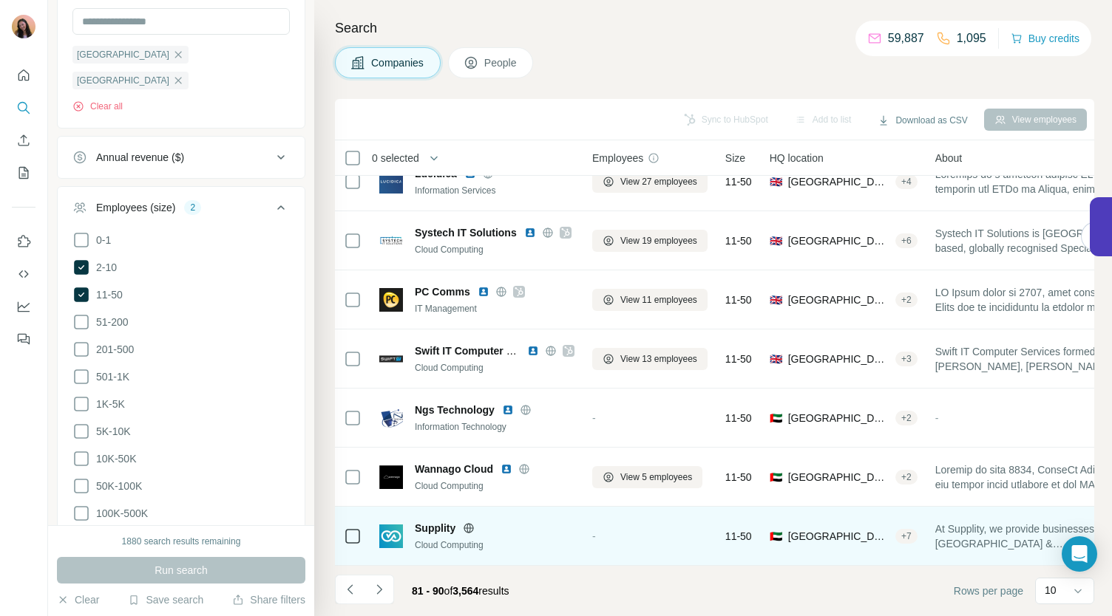
click at [473, 523] on icon at bounding box center [469, 529] width 12 height 12
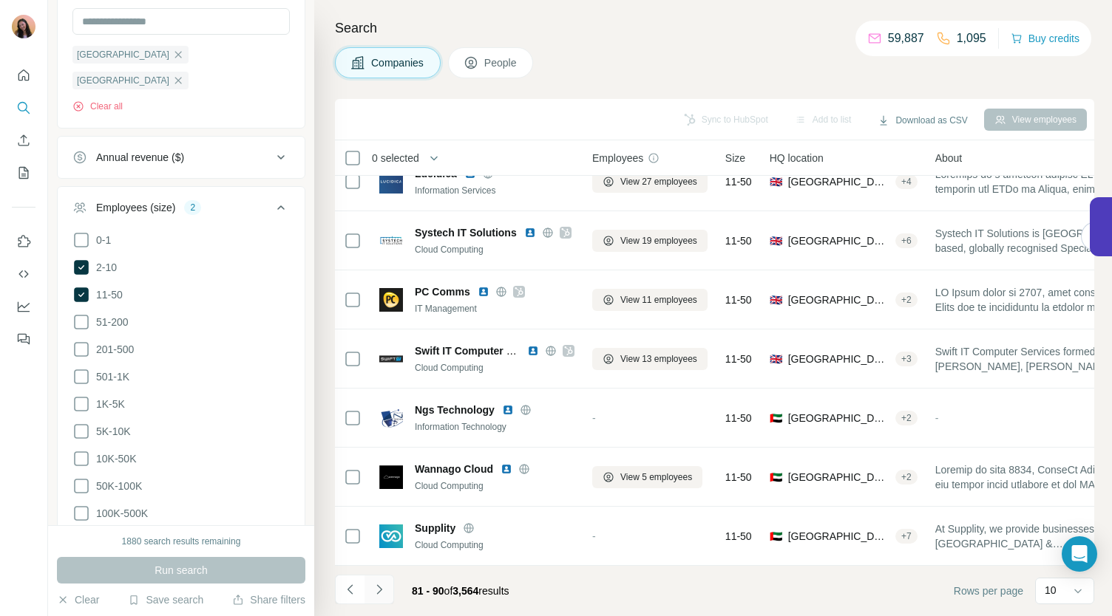
click at [381, 595] on icon "Navigate to next page" at bounding box center [379, 589] width 15 height 15
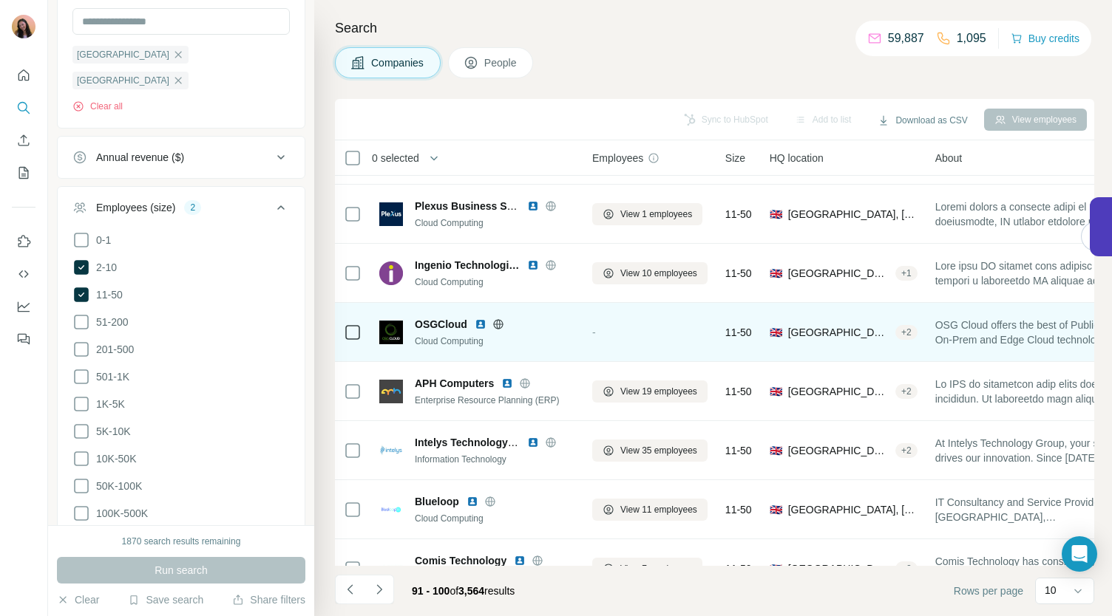
scroll to position [0, 0]
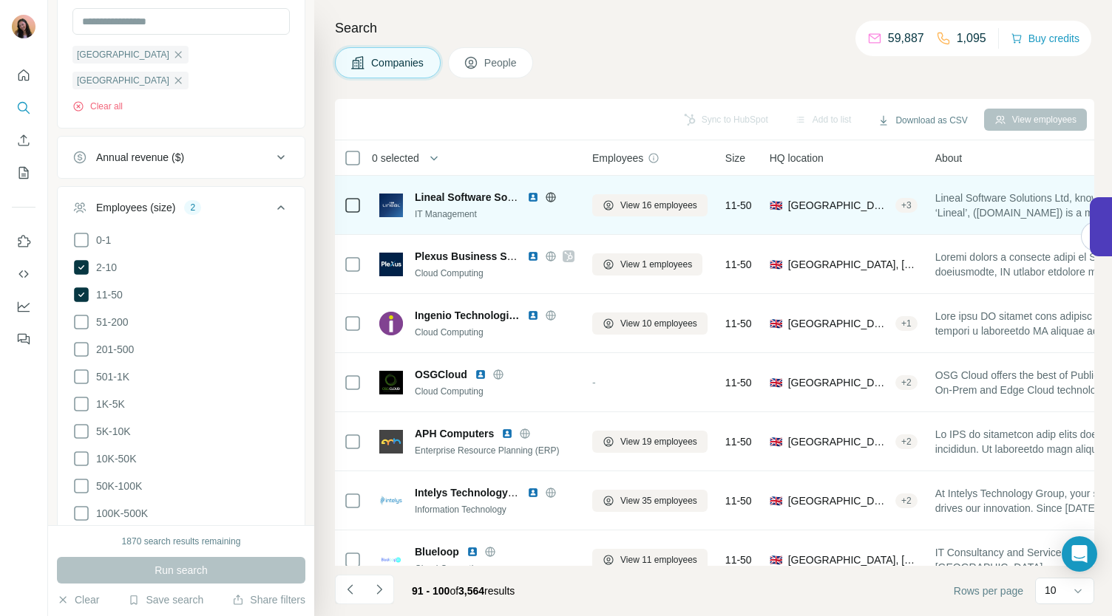
click at [552, 197] on icon at bounding box center [551, 197] width 12 height 12
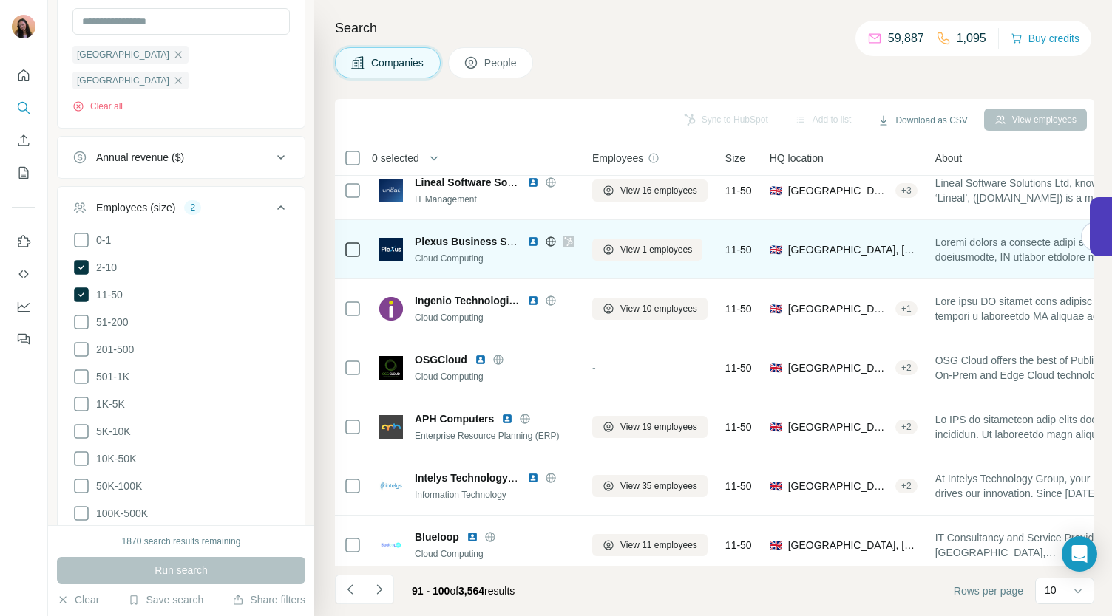
scroll to position [16, 0]
click at [570, 243] on icon at bounding box center [568, 241] width 9 height 12
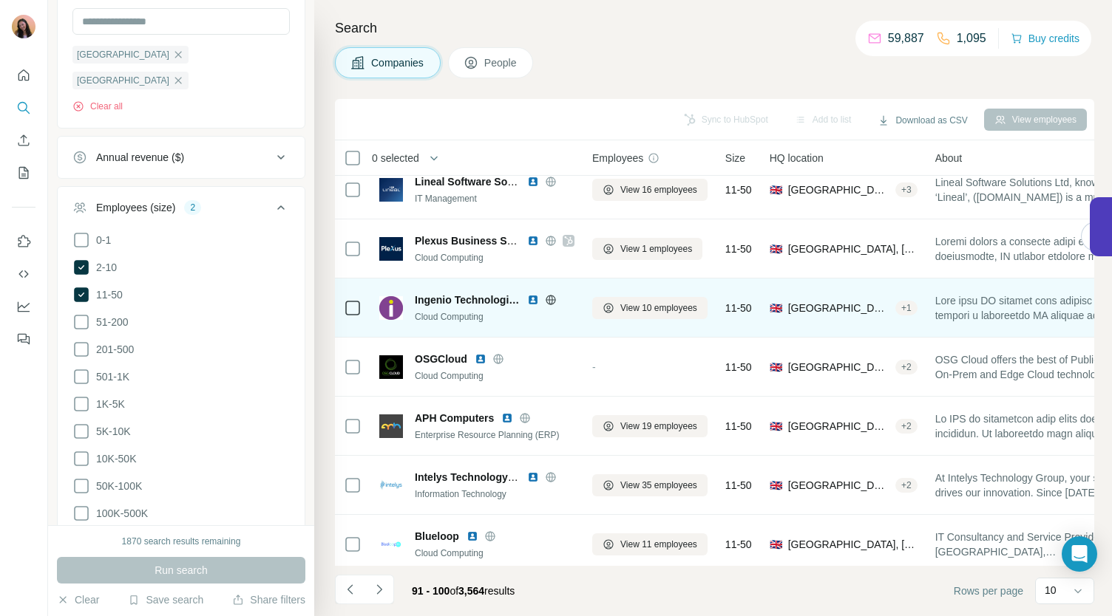
click at [551, 301] on icon at bounding box center [551, 300] width 12 height 12
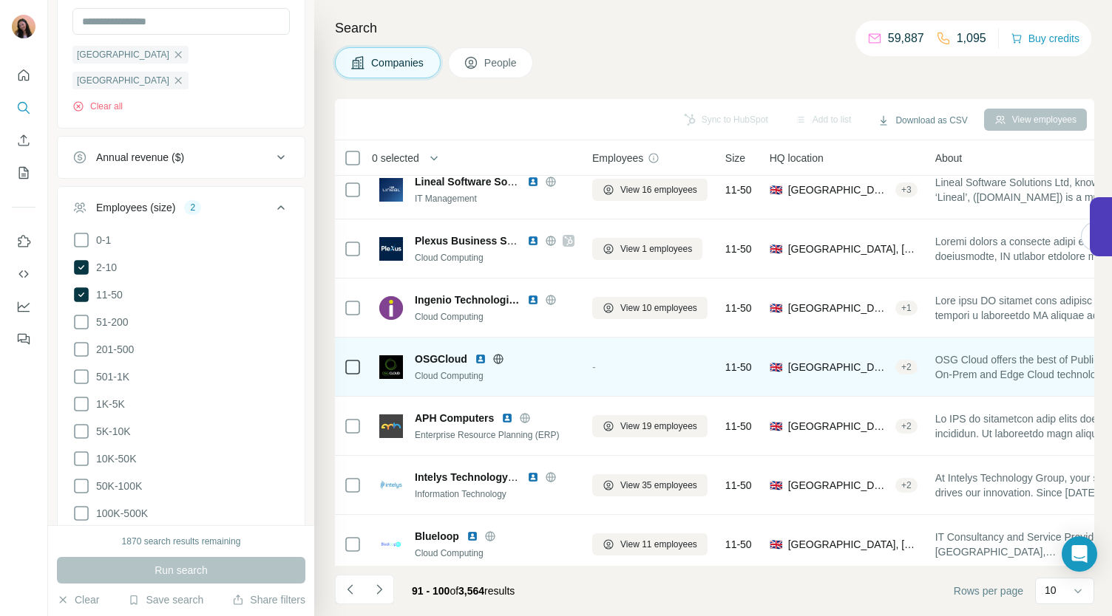
click at [498, 356] on icon at bounding box center [498, 359] width 12 height 12
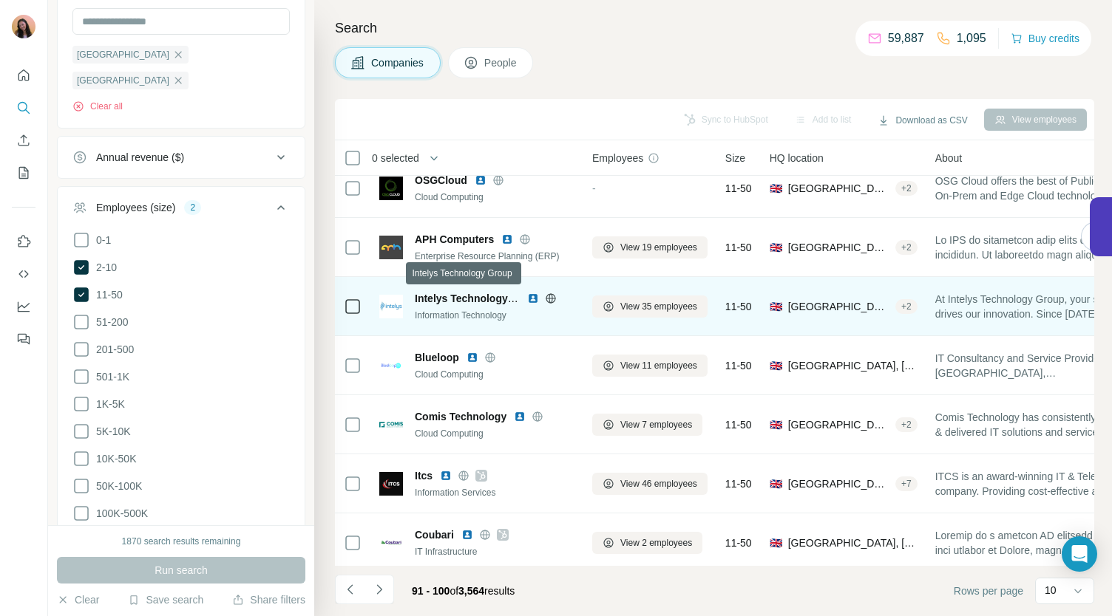
click at [483, 295] on span "Intelys Technology Group" at bounding box center [478, 299] width 127 height 12
click at [554, 296] on icon at bounding box center [551, 299] width 12 height 12
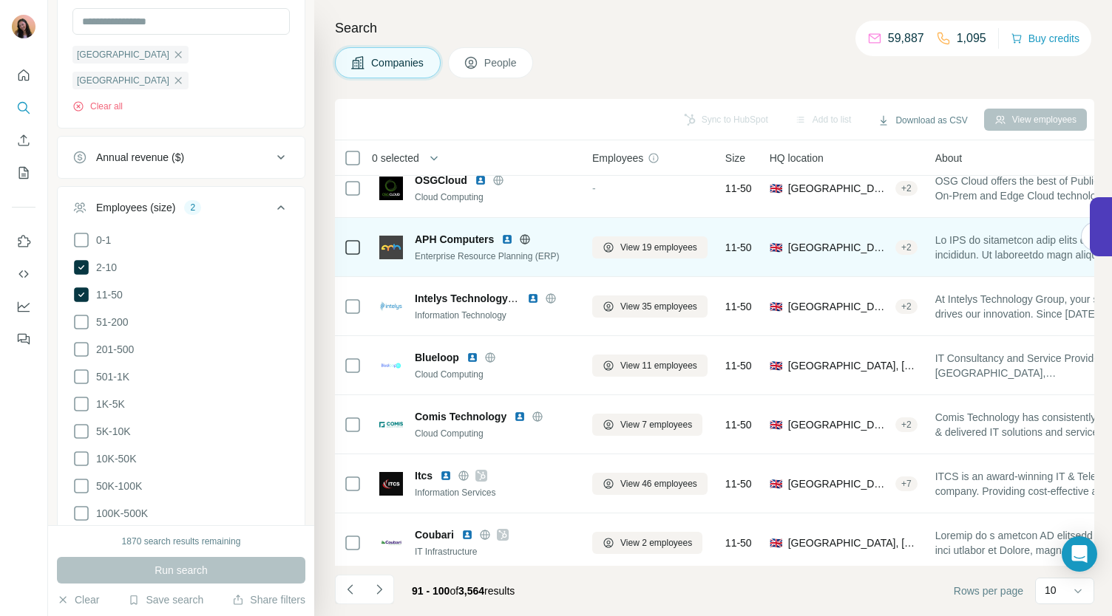
scroll to position [208, 0]
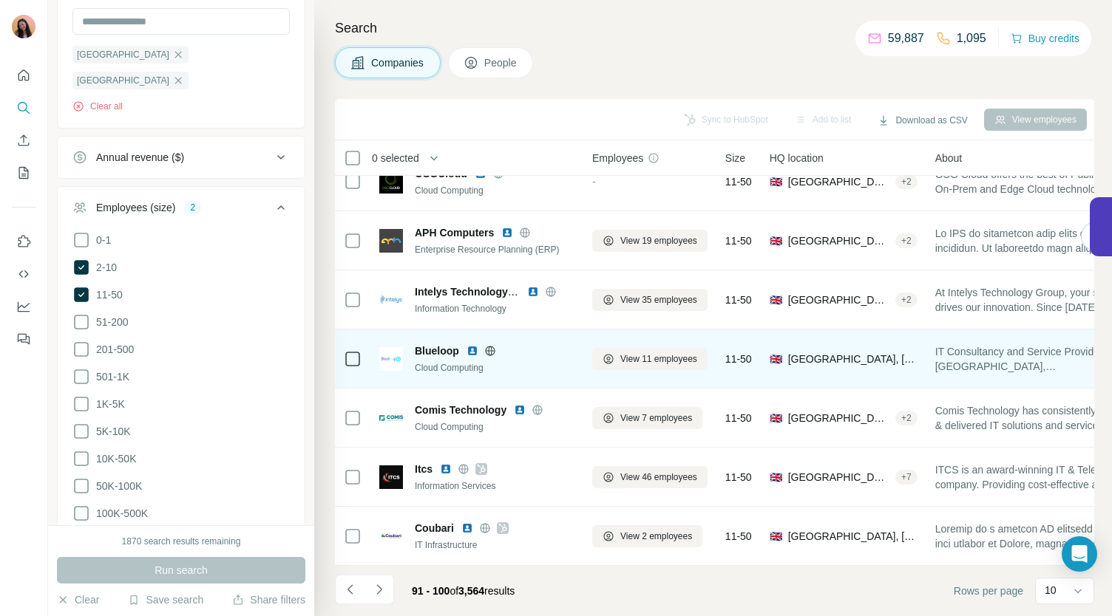
click at [486, 345] on icon at bounding box center [490, 351] width 12 height 12
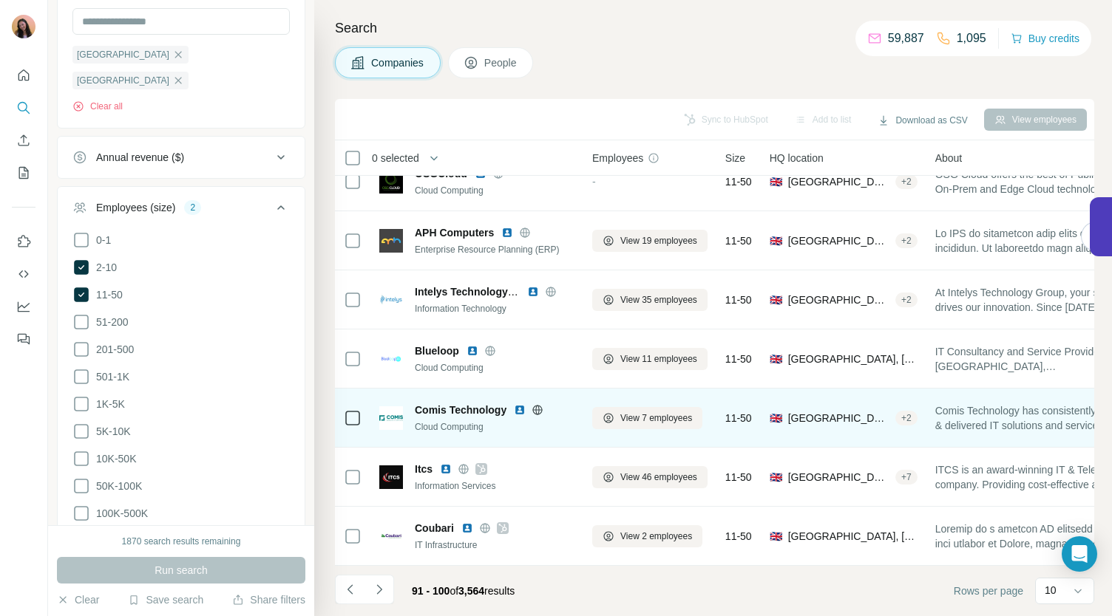
click at [540, 405] on icon at bounding box center [538, 410] width 4 height 10
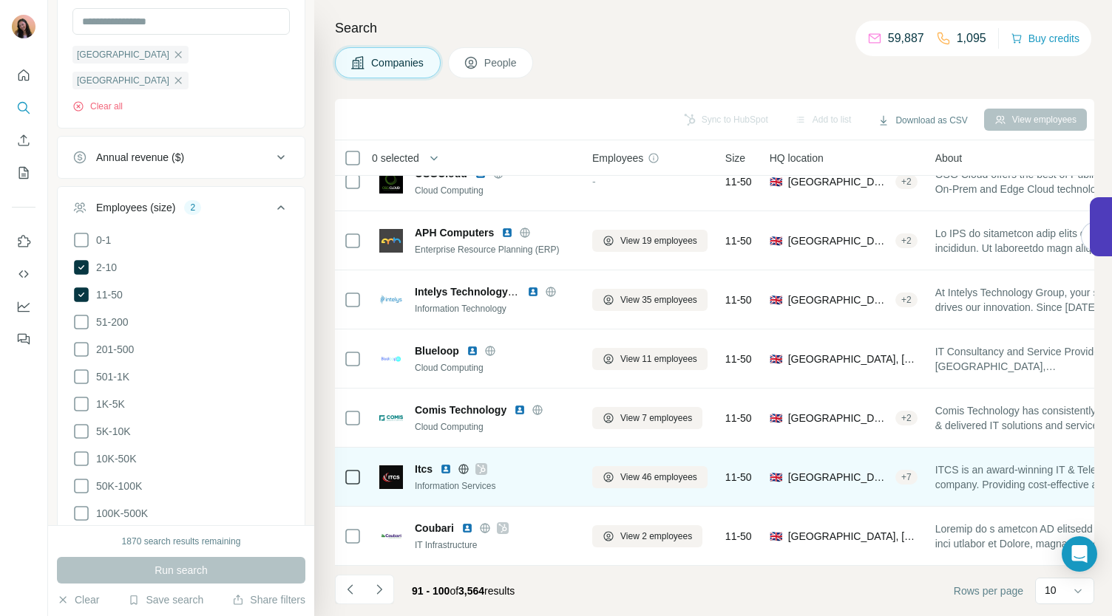
click at [485, 465] on icon at bounding box center [482, 469] width 8 height 9
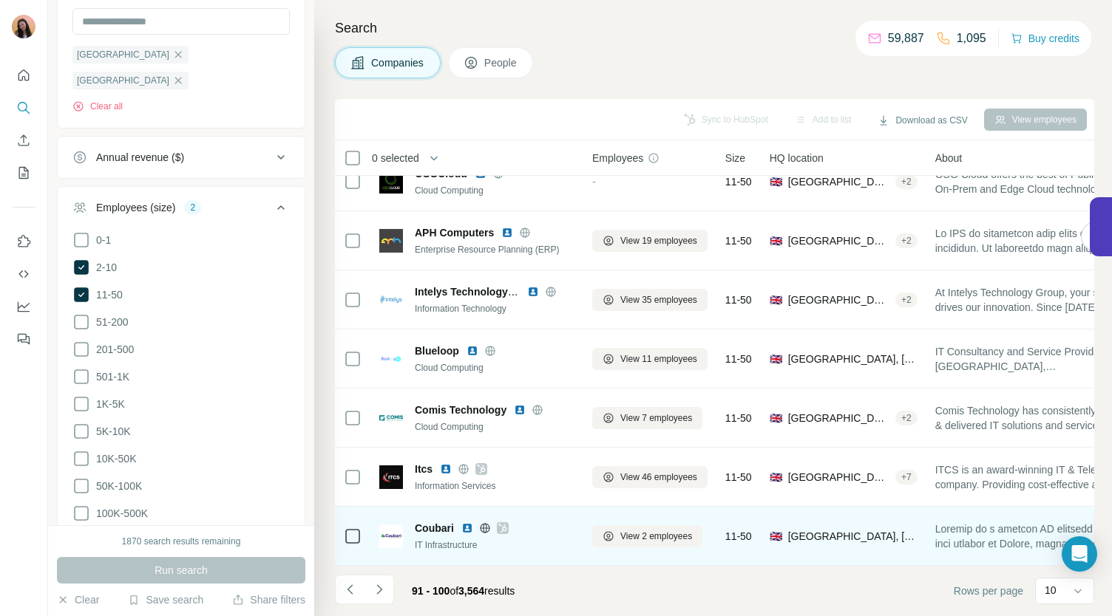
click at [503, 524] on icon at bounding box center [502, 528] width 8 height 9
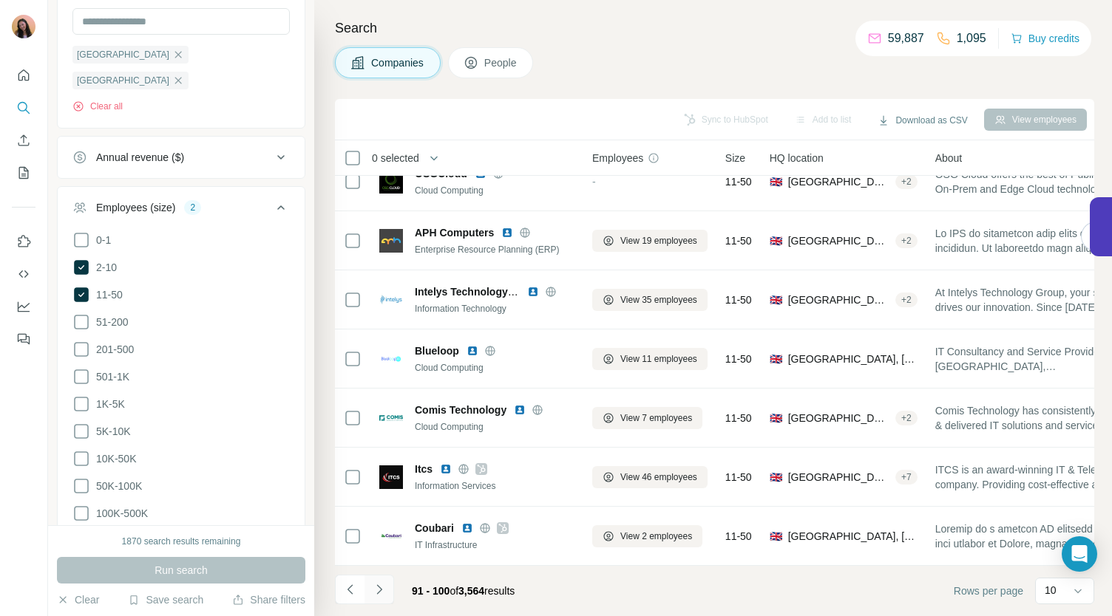
click at [383, 591] on icon "Navigate to next page" at bounding box center [379, 589] width 15 height 15
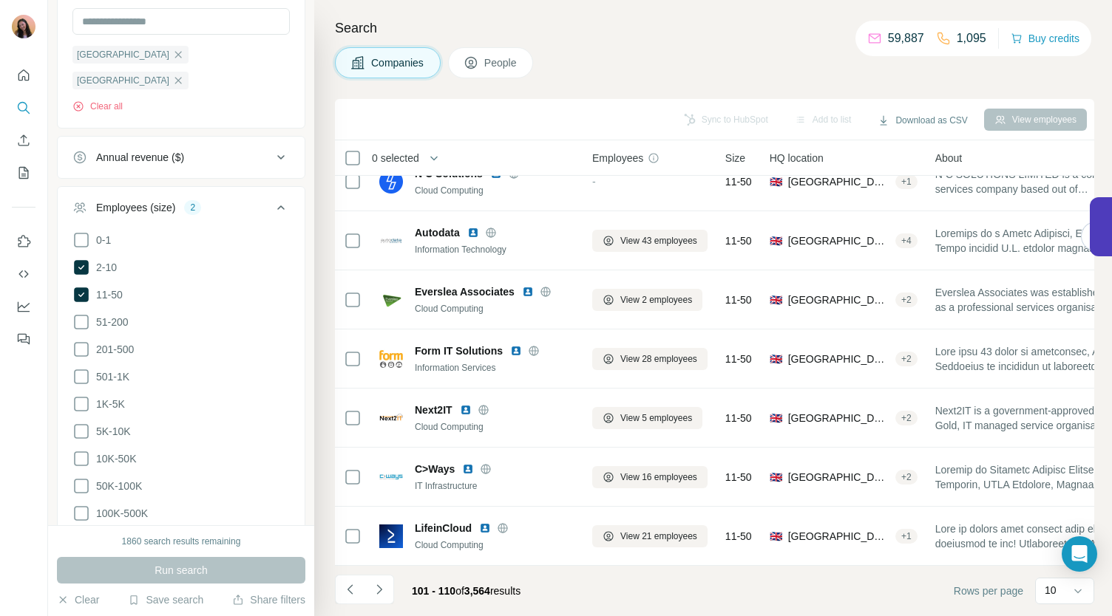
scroll to position [0, 0]
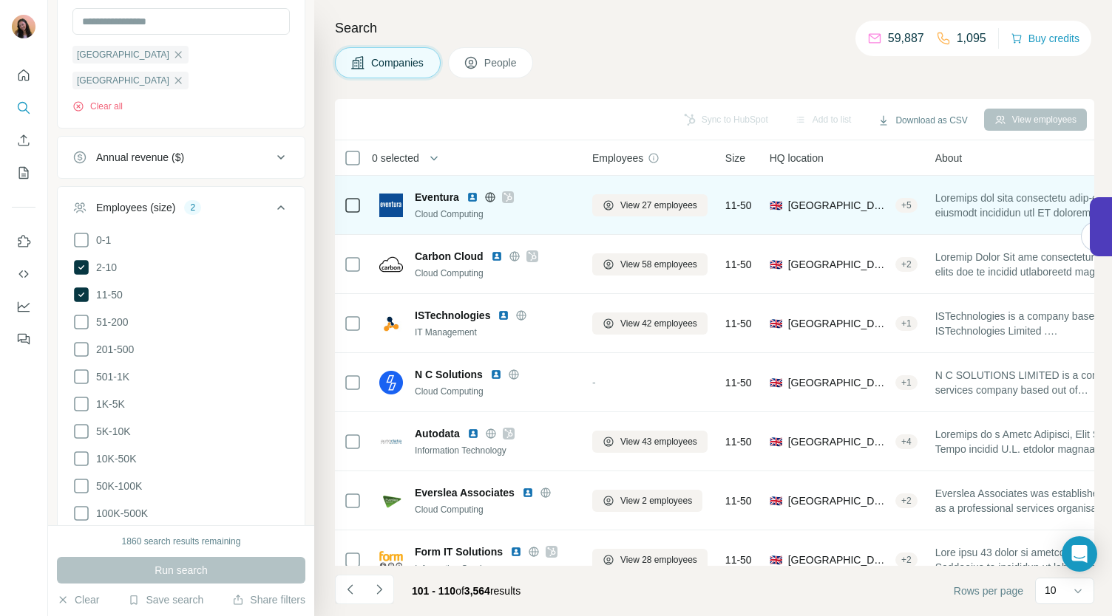
click at [509, 195] on icon at bounding box center [507, 197] width 8 height 9
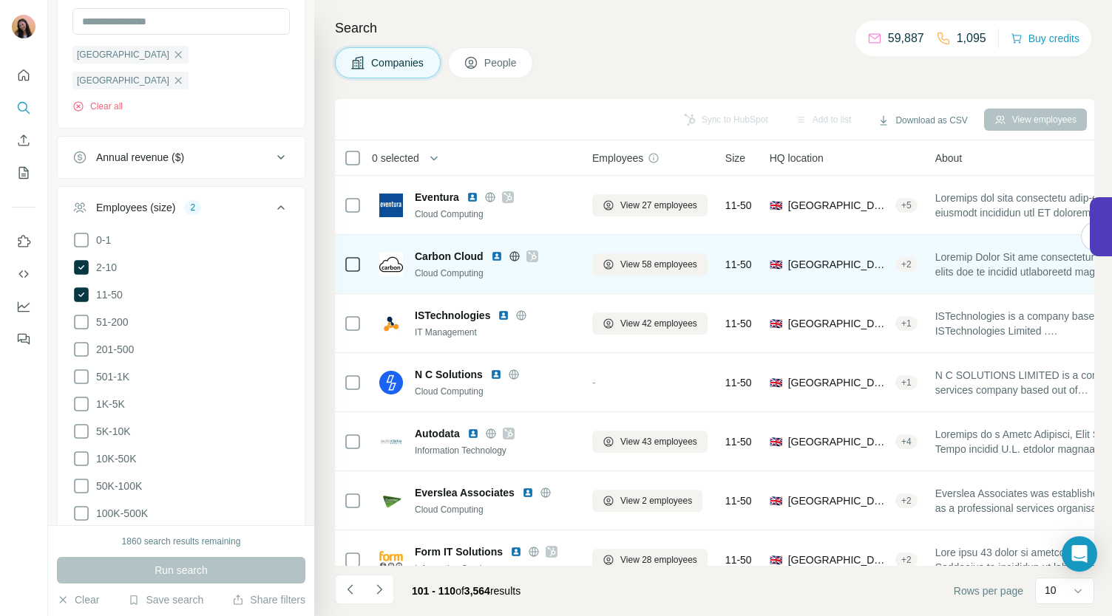
click at [534, 254] on icon at bounding box center [532, 257] width 9 height 12
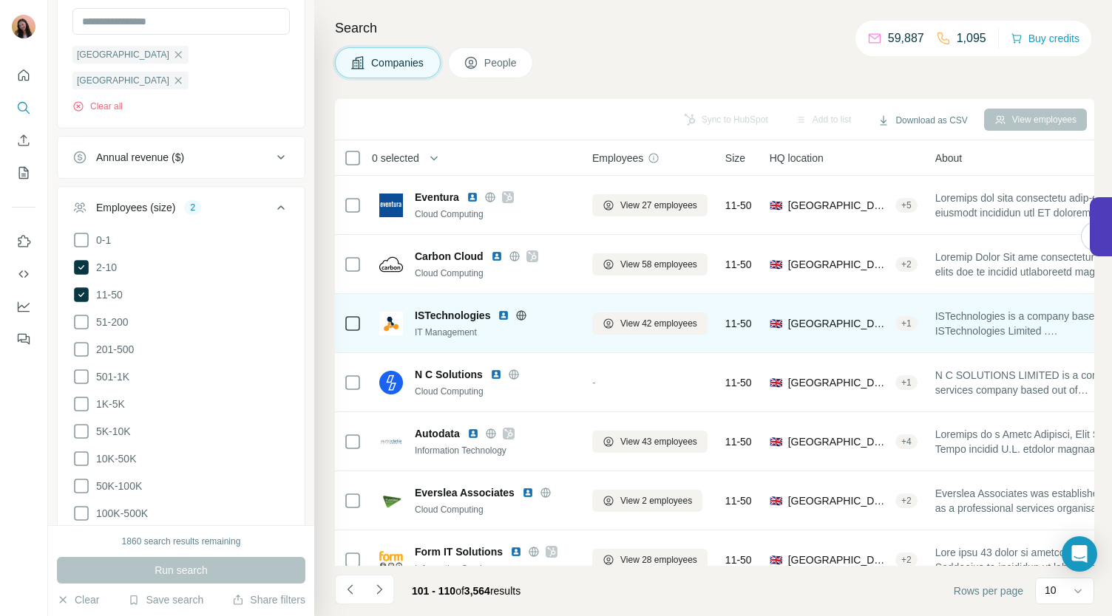
click at [525, 318] on icon at bounding box center [522, 315] width 10 height 10
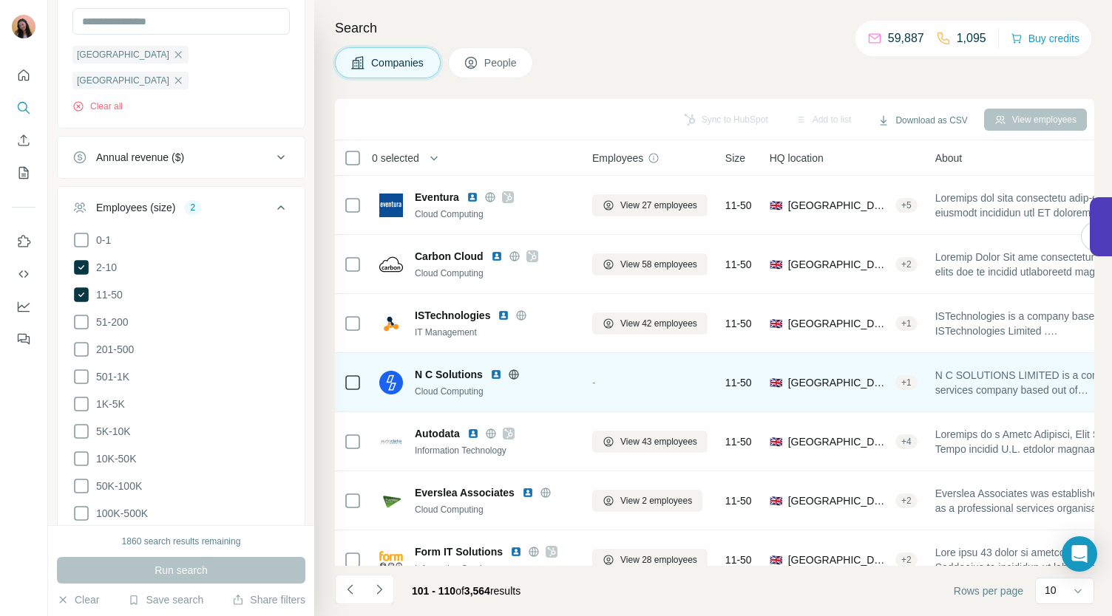
click at [514, 375] on icon at bounding box center [514, 375] width 12 height 12
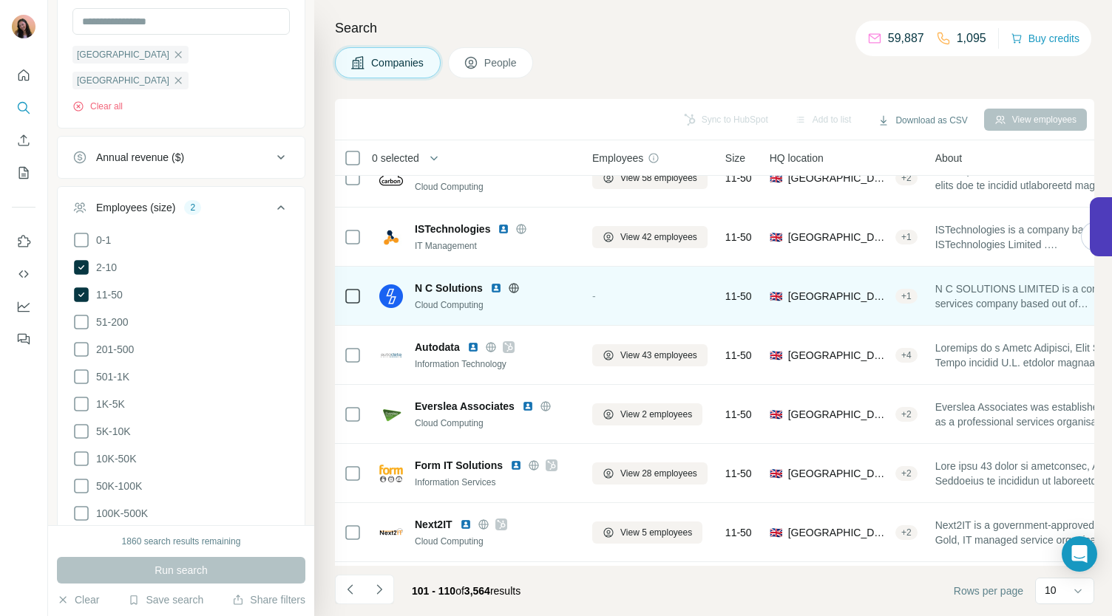
scroll to position [87, 0]
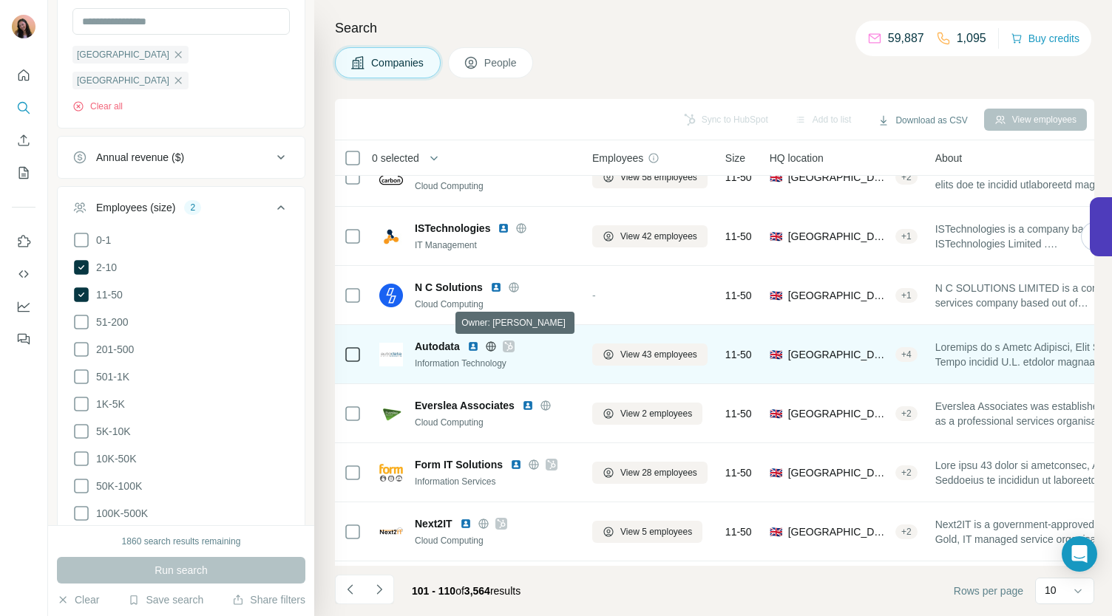
click at [512, 347] on icon at bounding box center [508, 346] width 8 height 9
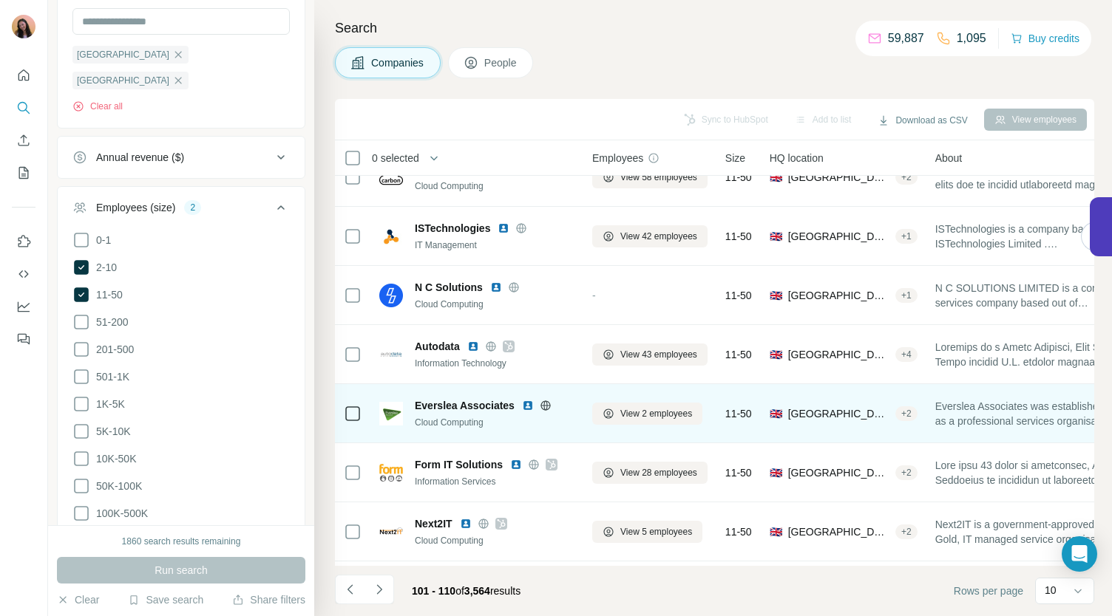
click at [541, 403] on icon at bounding box center [546, 406] width 12 height 12
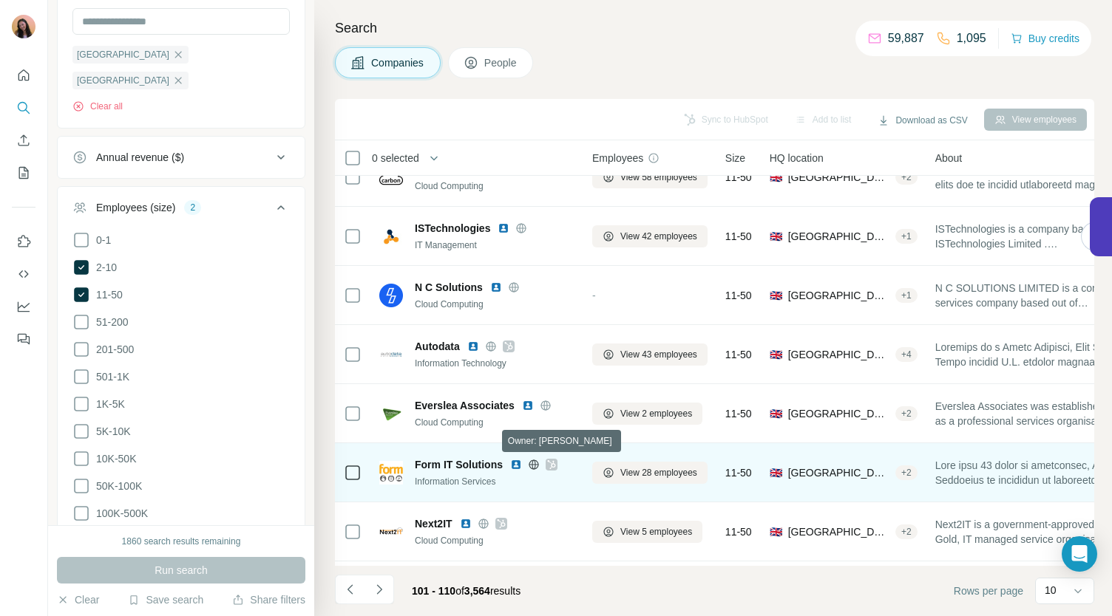
click at [547, 464] on icon at bounding box center [551, 465] width 9 height 12
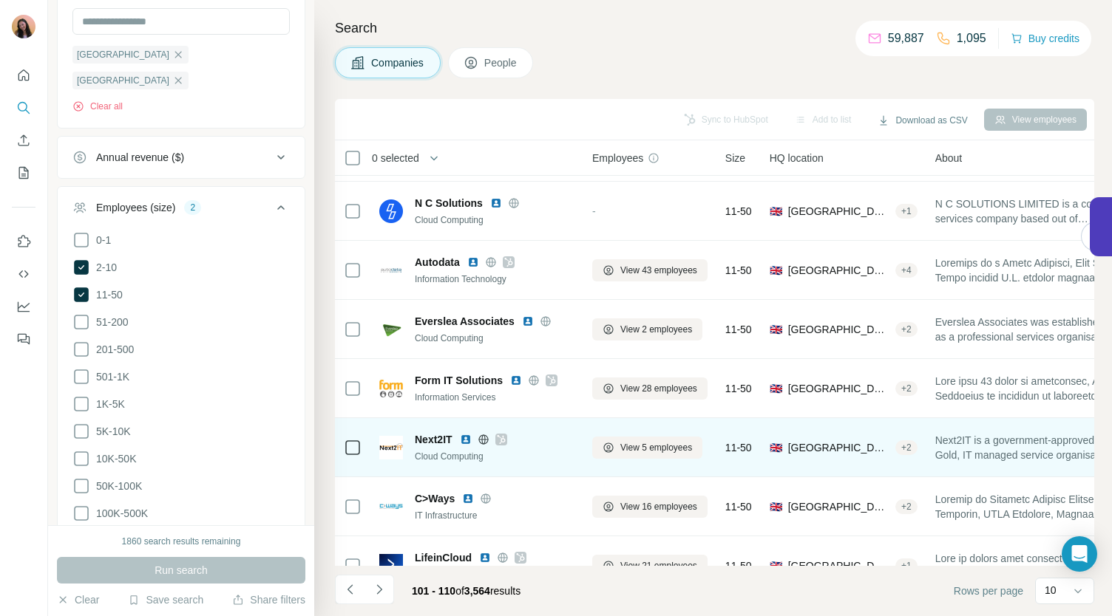
click at [500, 438] on icon at bounding box center [501, 440] width 9 height 12
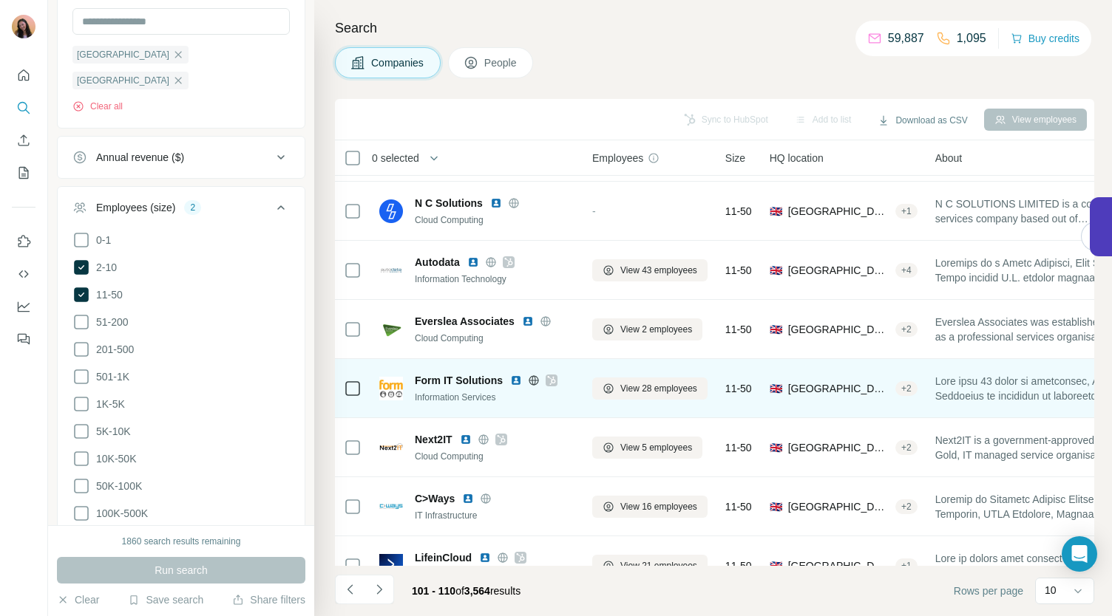
scroll to position [208, 0]
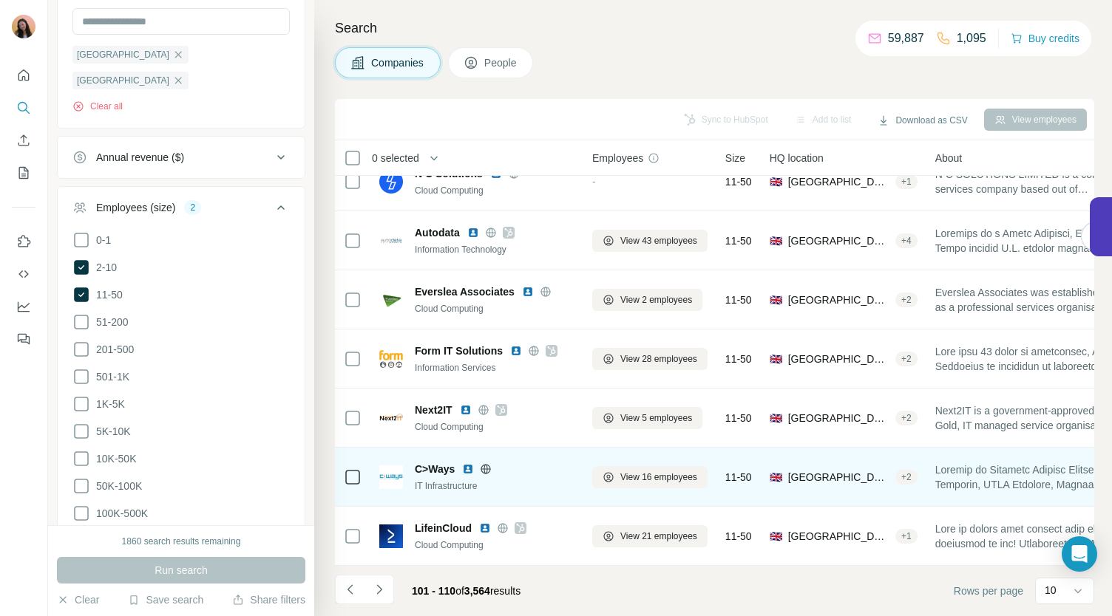
click at [488, 463] on icon at bounding box center [486, 469] width 12 height 12
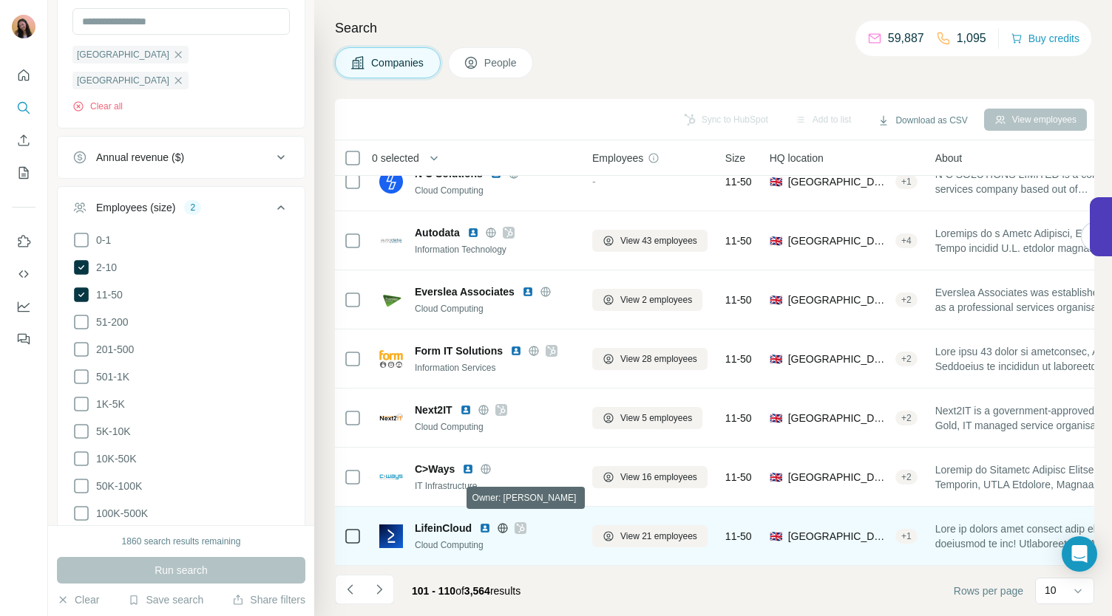
click at [520, 524] on icon at bounding box center [520, 528] width 8 height 9
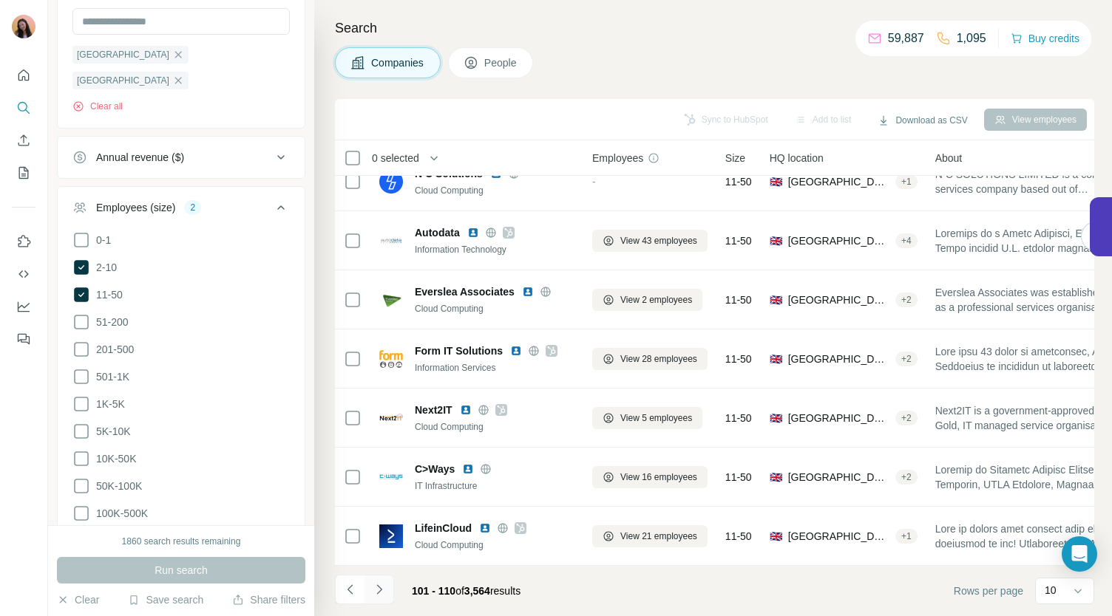
click at [384, 592] on icon "Navigate to next page" at bounding box center [379, 589] width 15 height 15
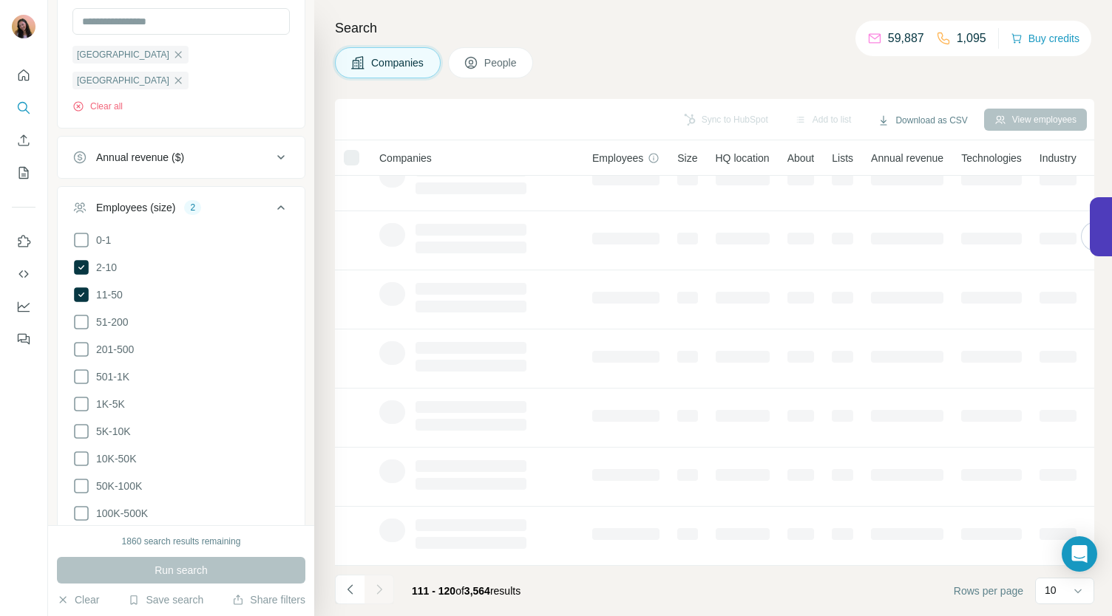
scroll to position [0, 0]
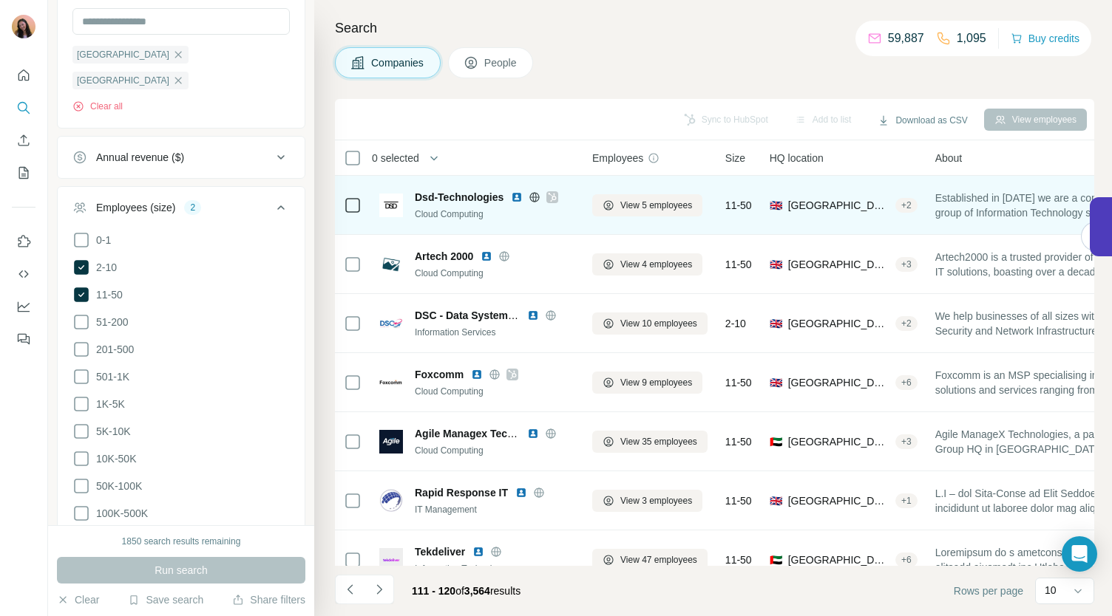
click at [556, 198] on icon at bounding box center [552, 197] width 9 height 12
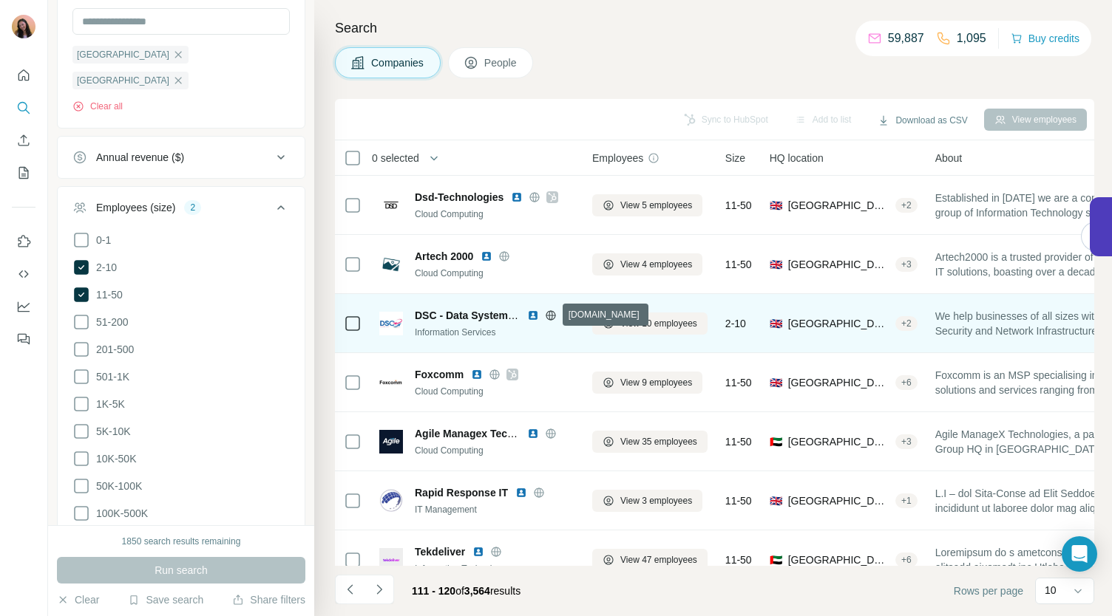
click at [548, 315] on icon at bounding box center [551, 315] width 10 height 1
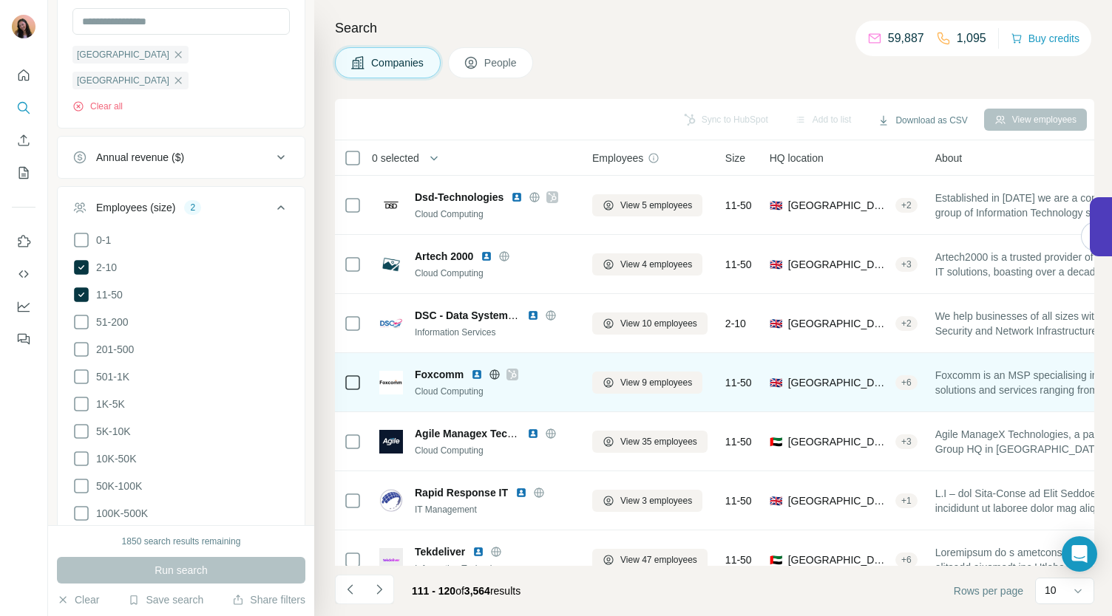
click at [514, 370] on icon at bounding box center [512, 375] width 9 height 12
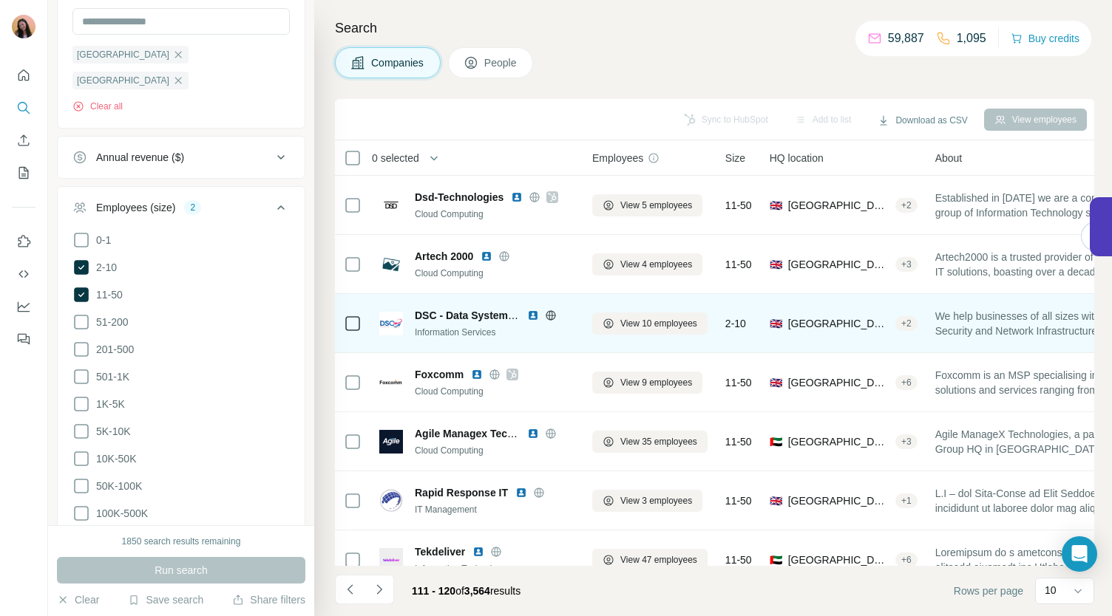
scroll to position [98, 0]
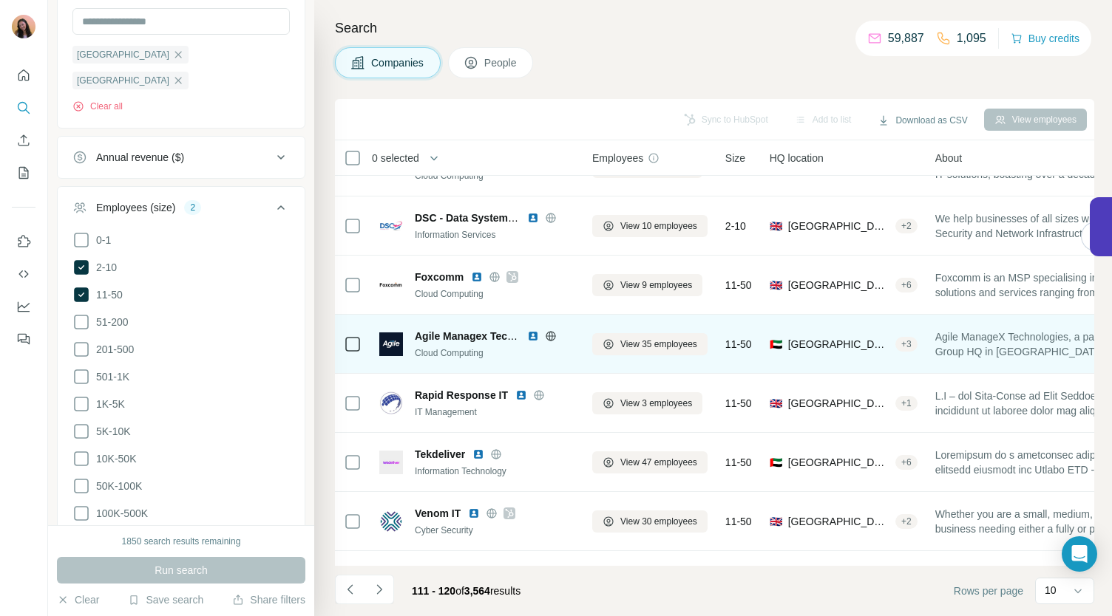
click at [551, 334] on icon at bounding box center [551, 336] width 12 height 12
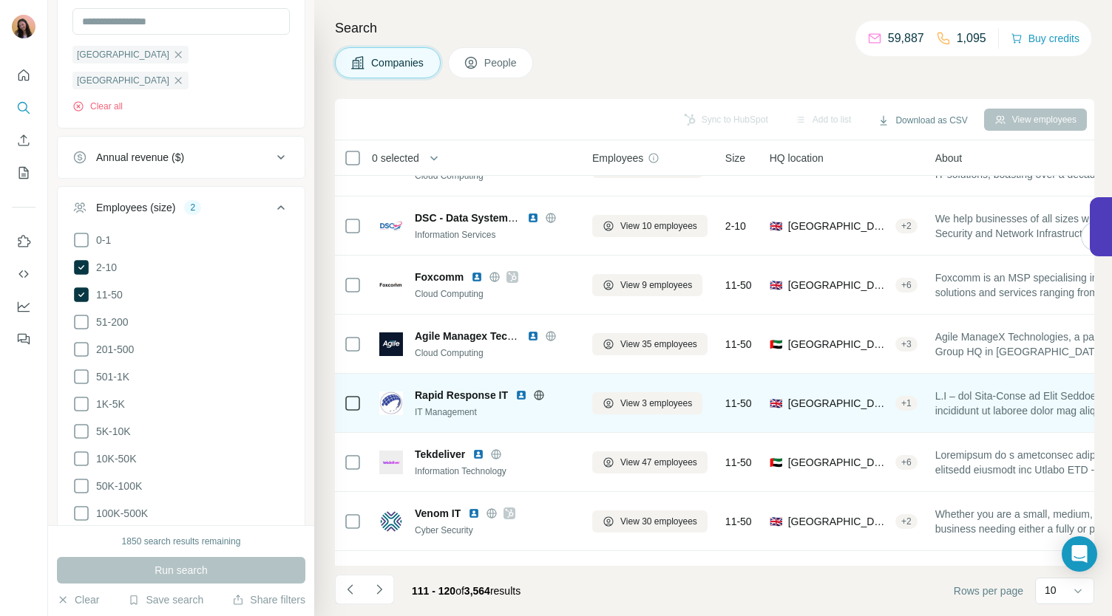
click at [541, 392] on icon at bounding box center [539, 396] width 12 height 12
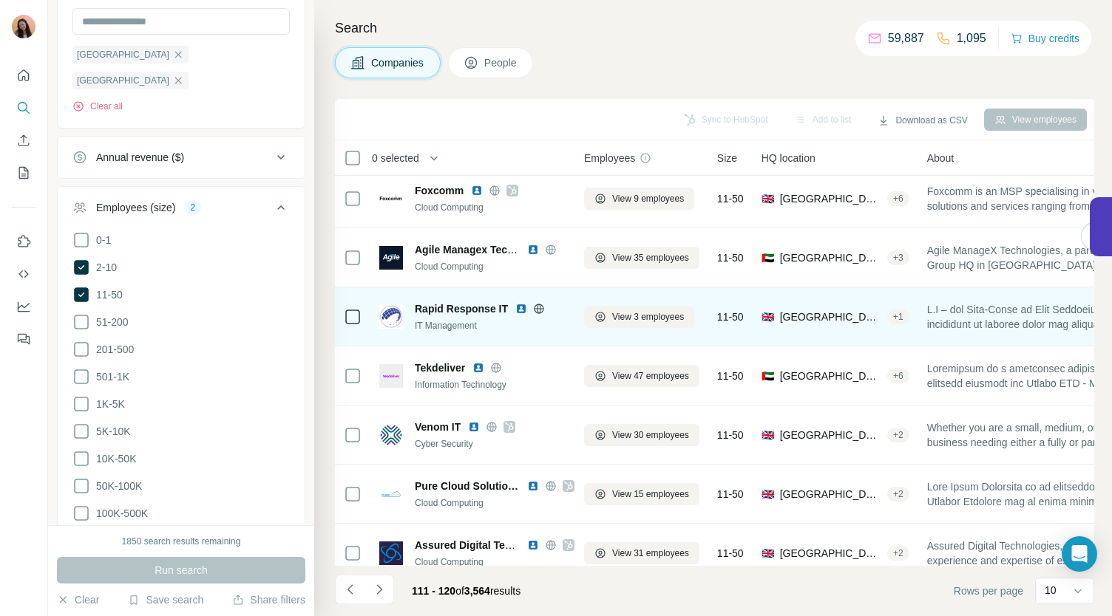
scroll to position [184, 0]
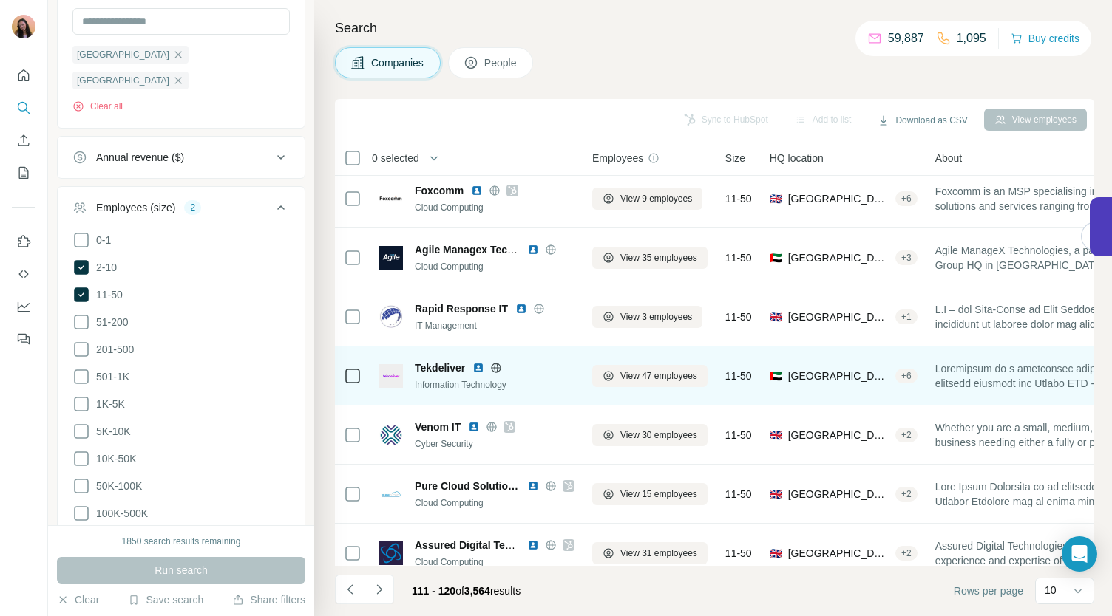
click at [495, 367] on icon at bounding box center [497, 368] width 4 height 10
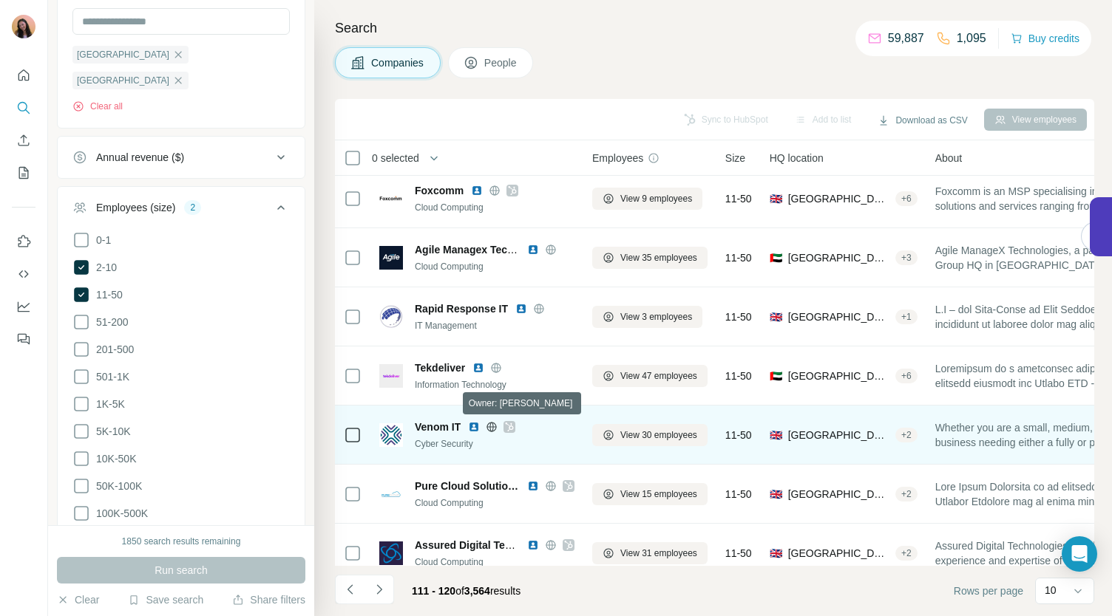
click at [506, 429] on icon at bounding box center [509, 427] width 9 height 12
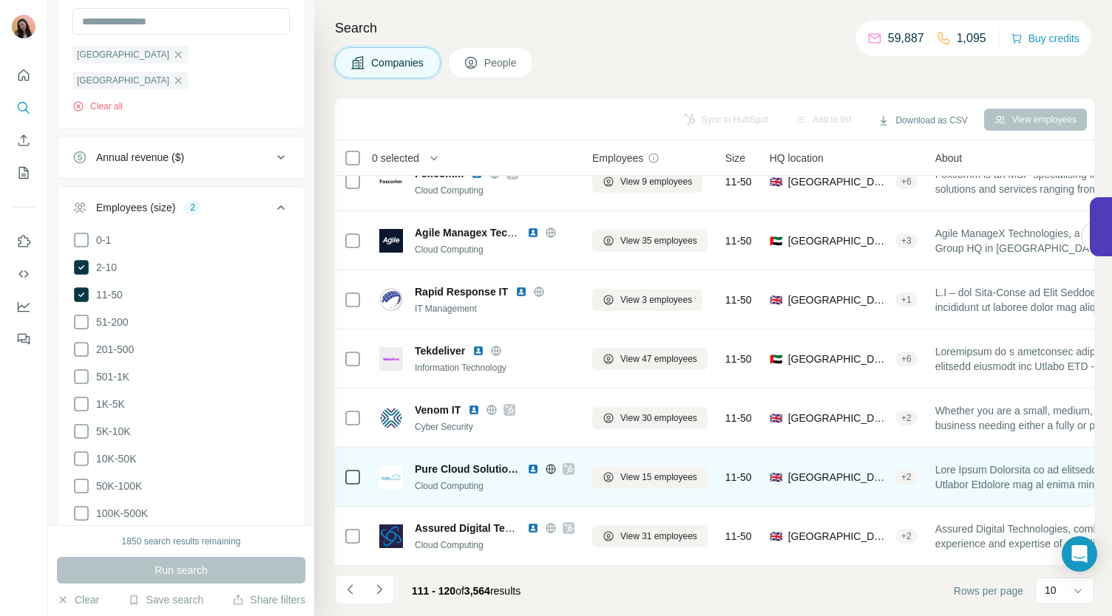
click at [568, 465] on icon at bounding box center [568, 469] width 8 height 9
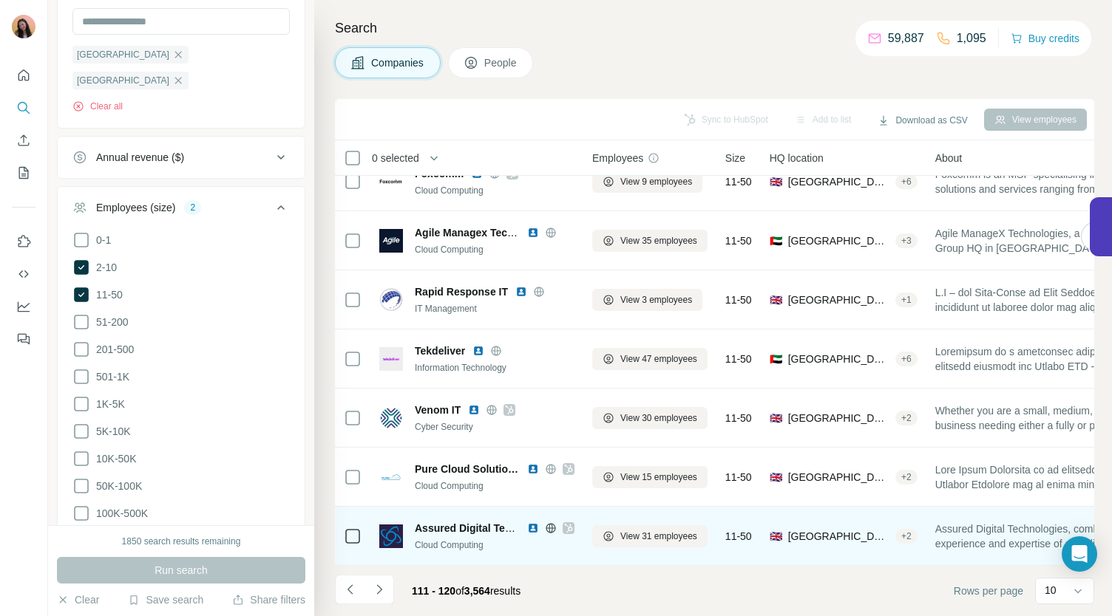
click at [568, 523] on icon at bounding box center [568, 529] width 9 height 12
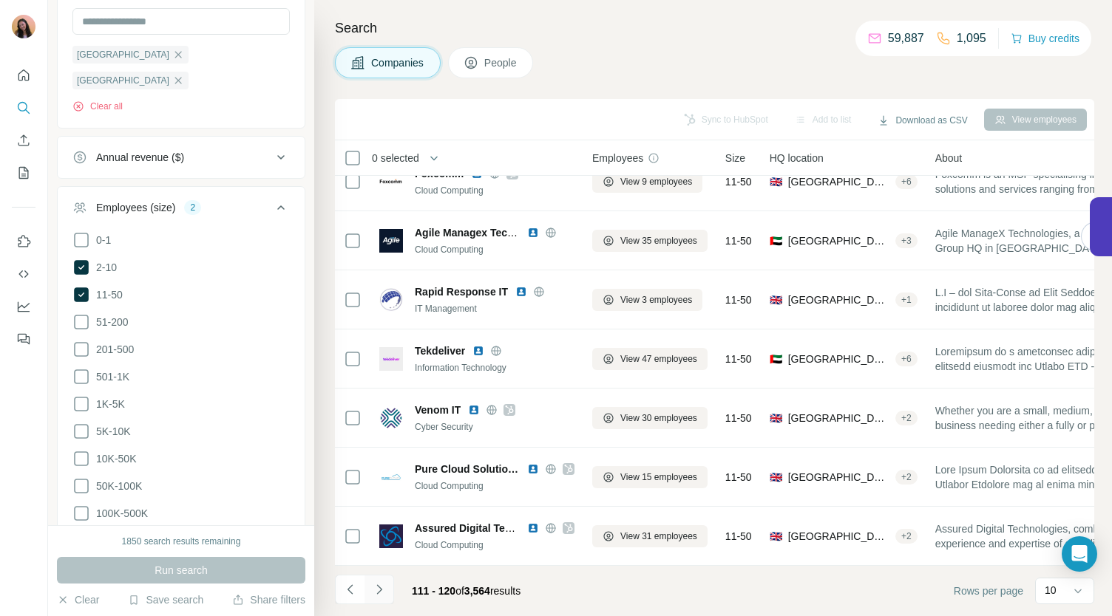
click at [387, 582] on button "Navigate to next page" at bounding box center [379, 590] width 30 height 30
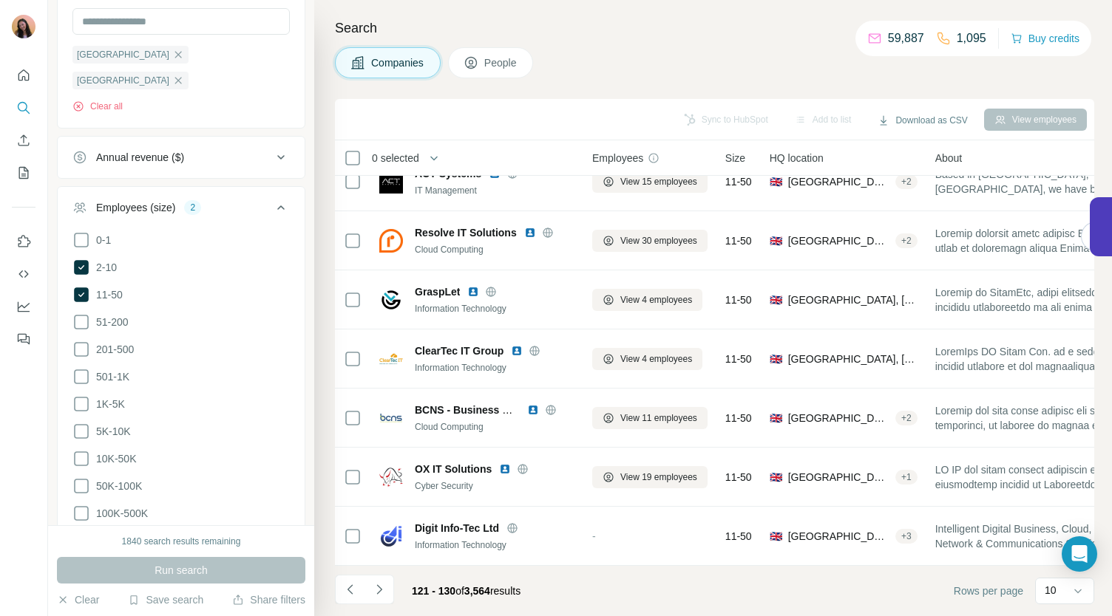
scroll to position [0, 0]
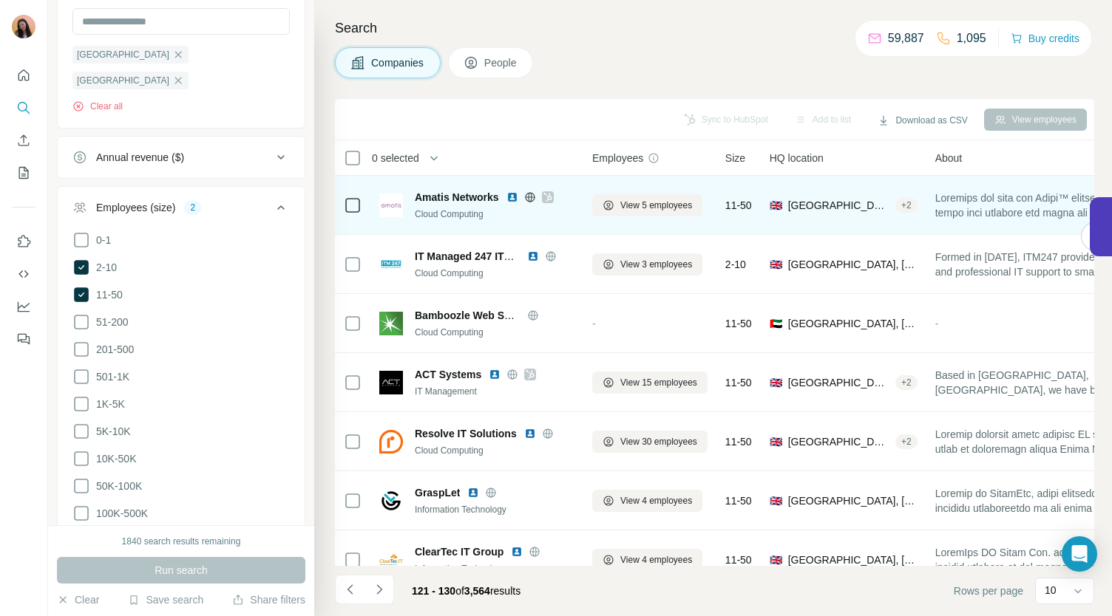
click at [531, 197] on icon at bounding box center [530, 197] width 10 height 1
click at [552, 194] on icon at bounding box center [547, 197] width 9 height 12
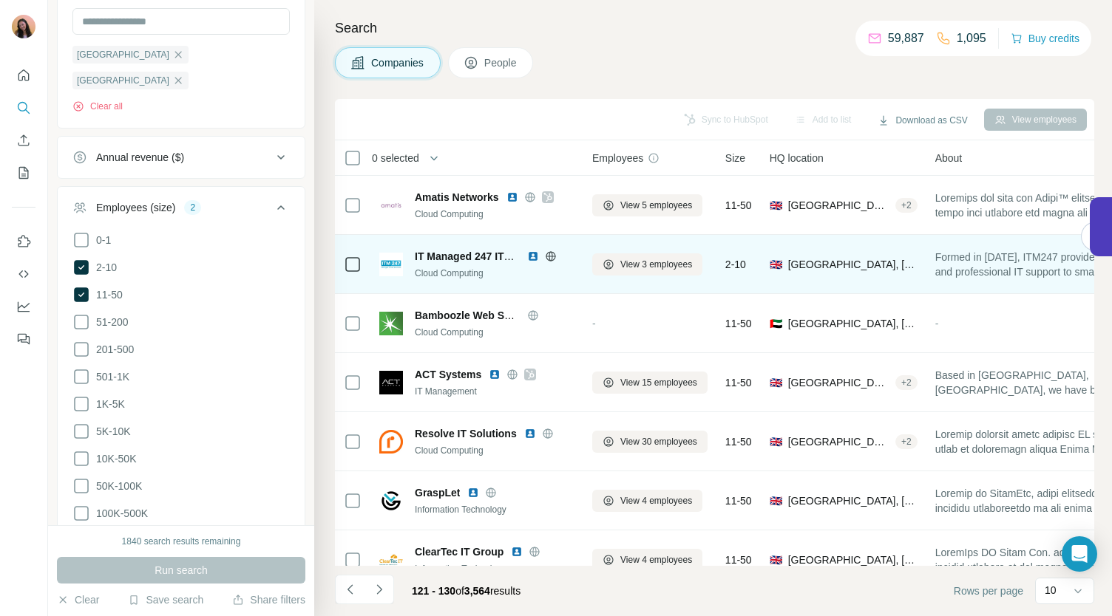
click at [554, 254] on icon at bounding box center [551, 256] width 10 height 10
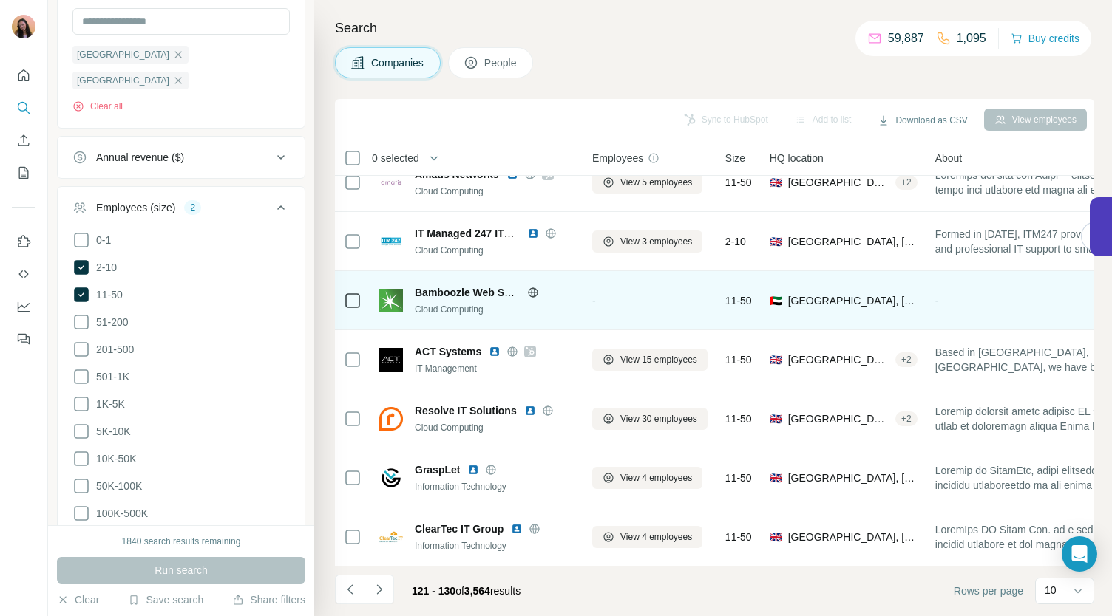
scroll to position [15, 0]
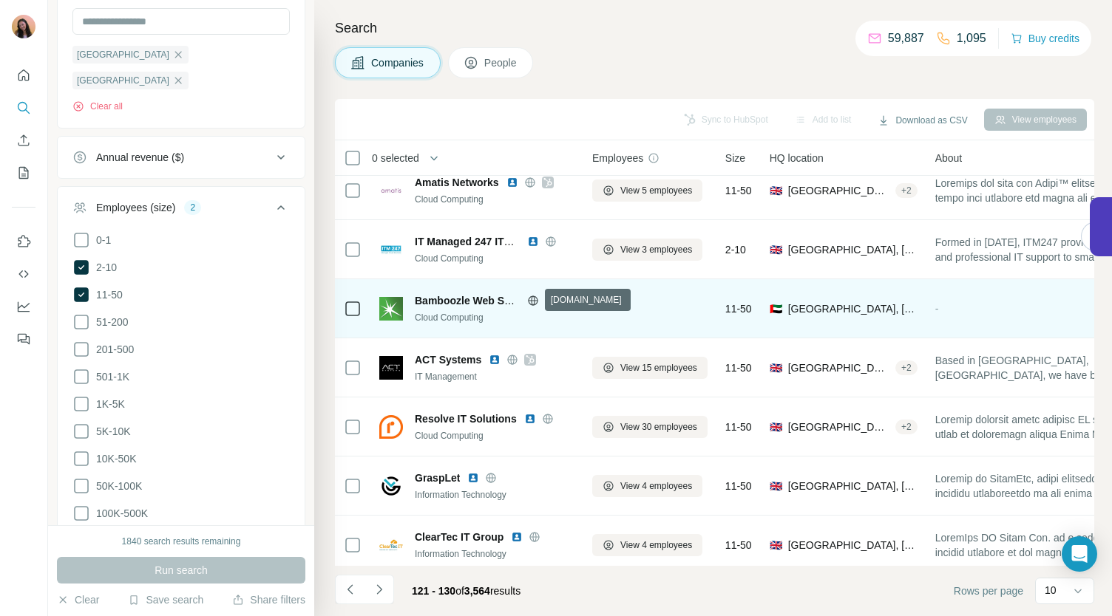
click at [528, 299] on icon at bounding box center [533, 301] width 12 height 12
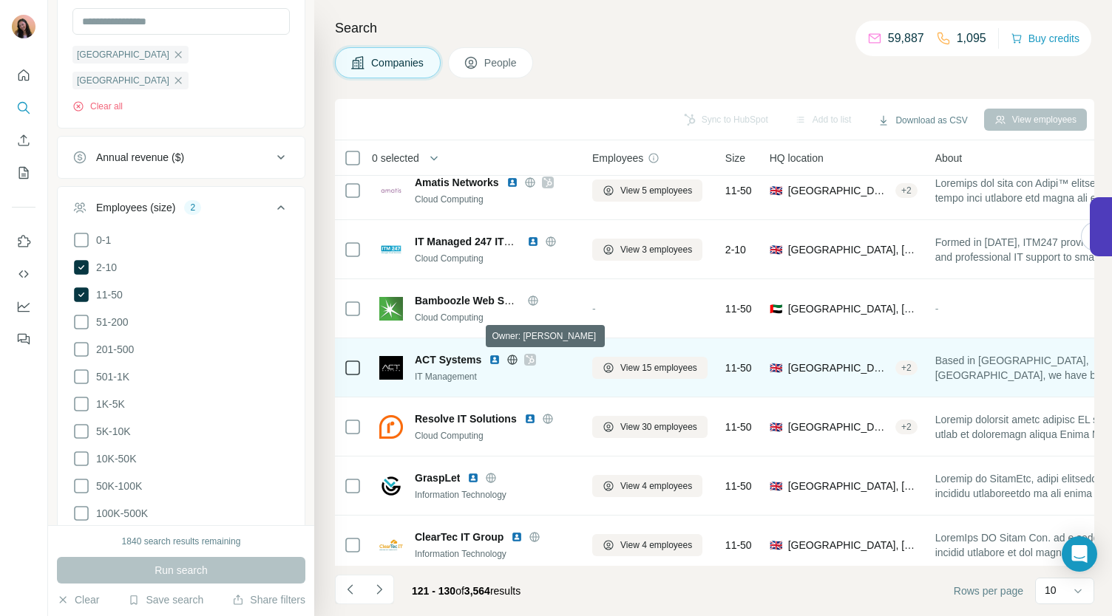
click at [531, 356] on icon at bounding box center [530, 360] width 9 height 12
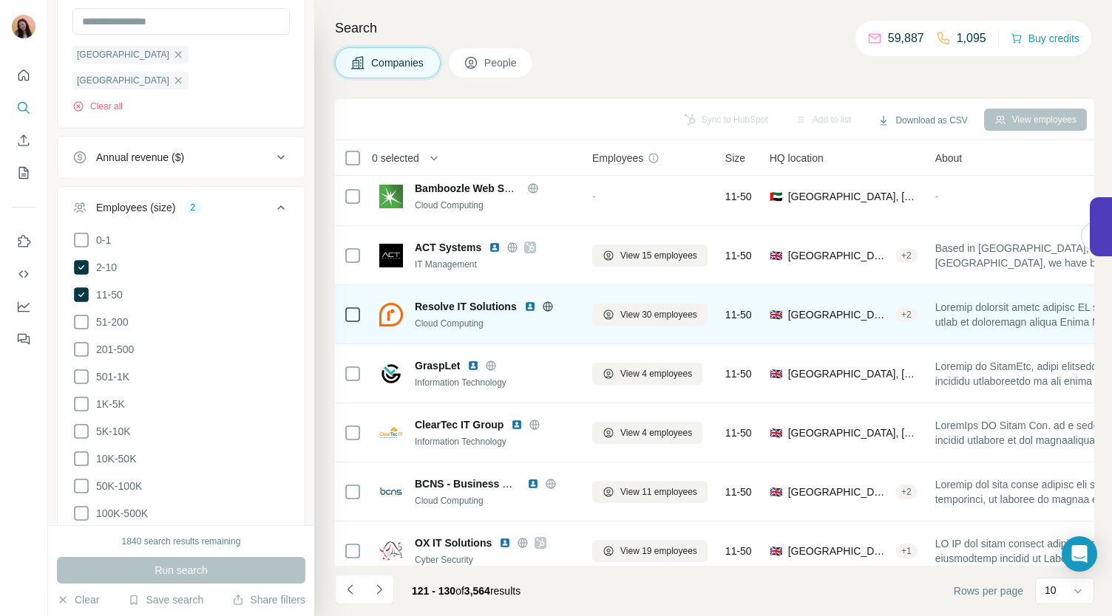
click at [551, 307] on icon at bounding box center [548, 307] width 12 height 12
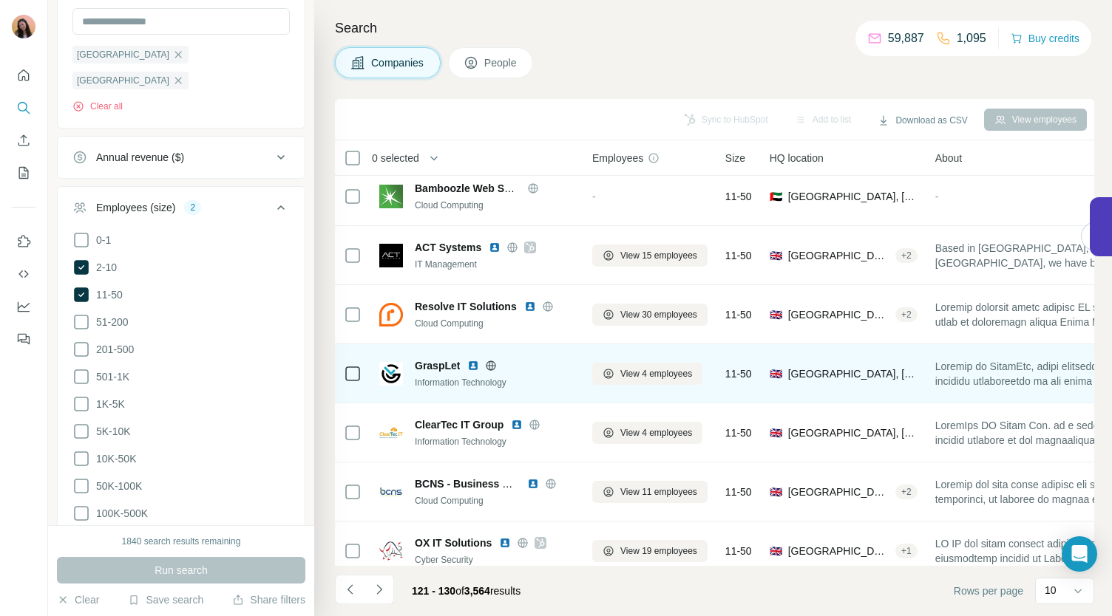
click at [490, 364] on icon at bounding box center [491, 366] width 12 height 12
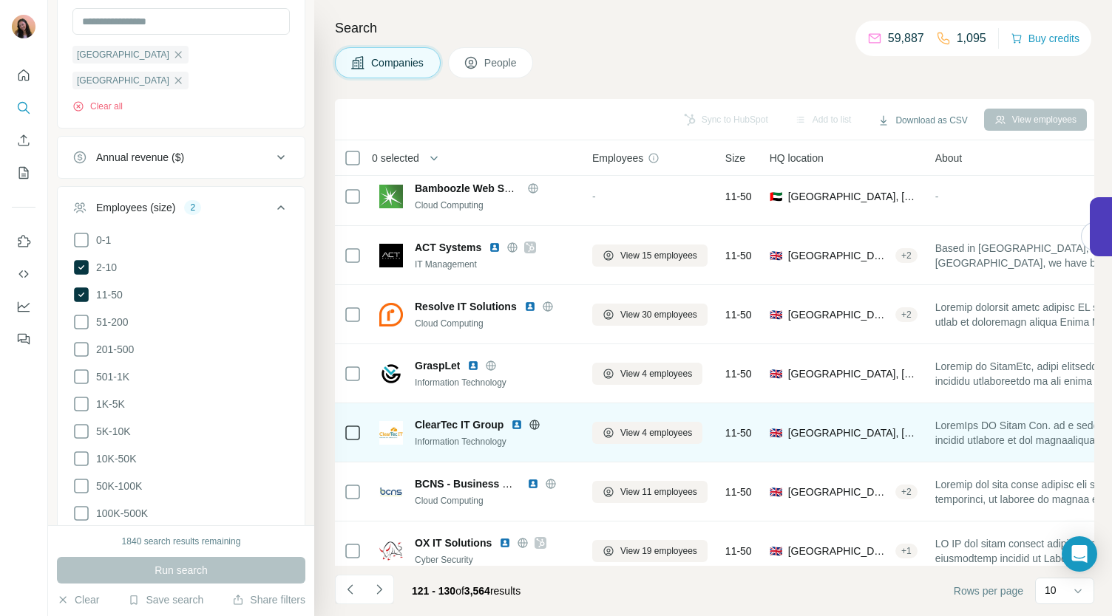
click at [452, 418] on span "ClearTec IT Group" at bounding box center [459, 425] width 89 height 15
click at [535, 424] on icon at bounding box center [535, 424] width 10 height 1
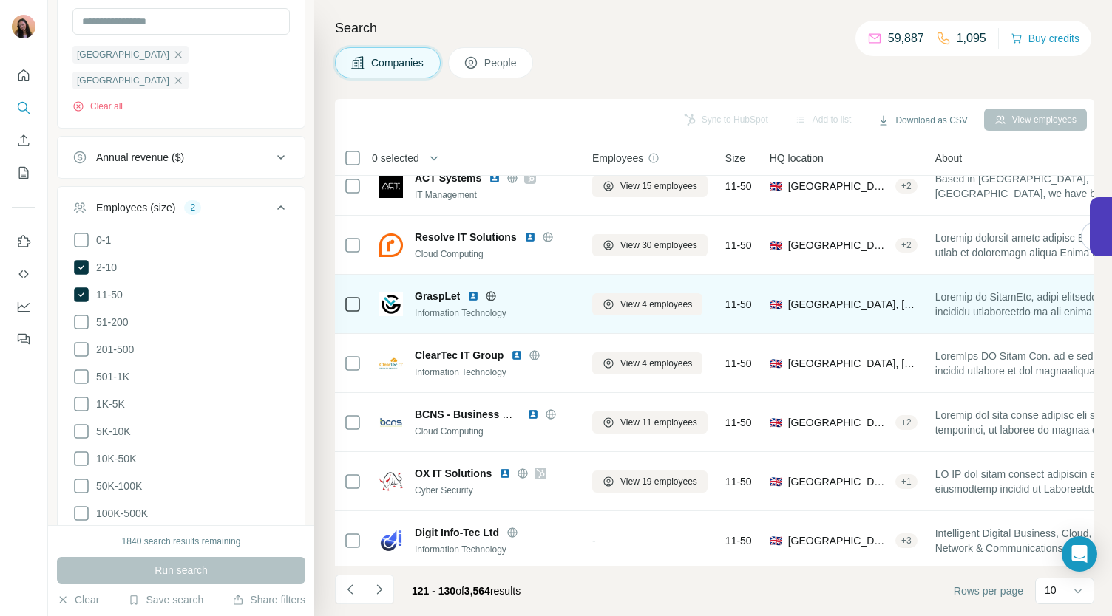
scroll to position [200, 0]
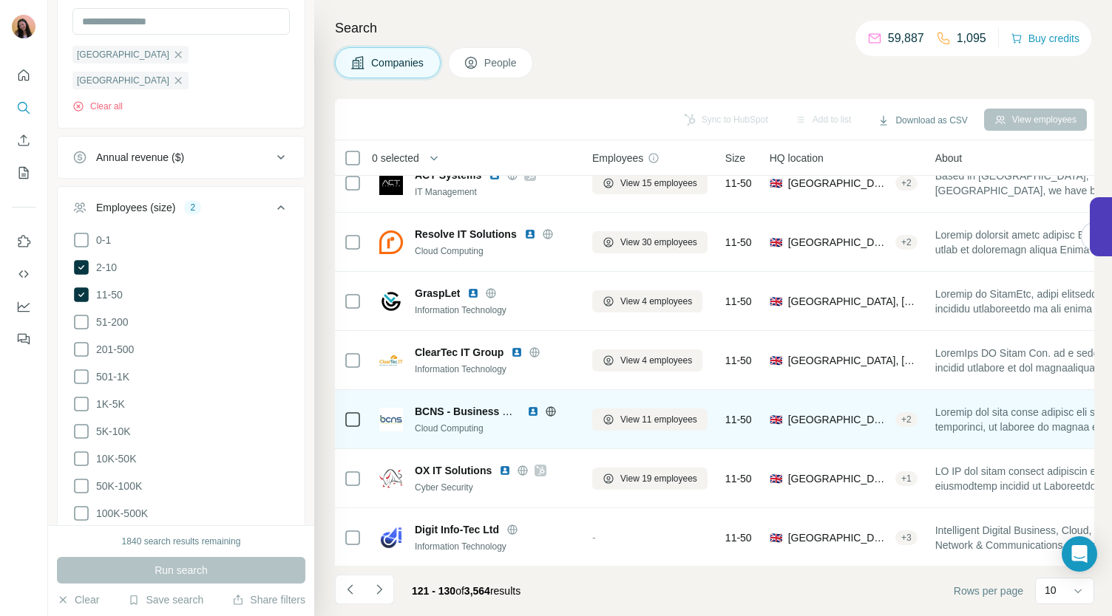
click at [551, 410] on icon at bounding box center [550, 412] width 4 height 10
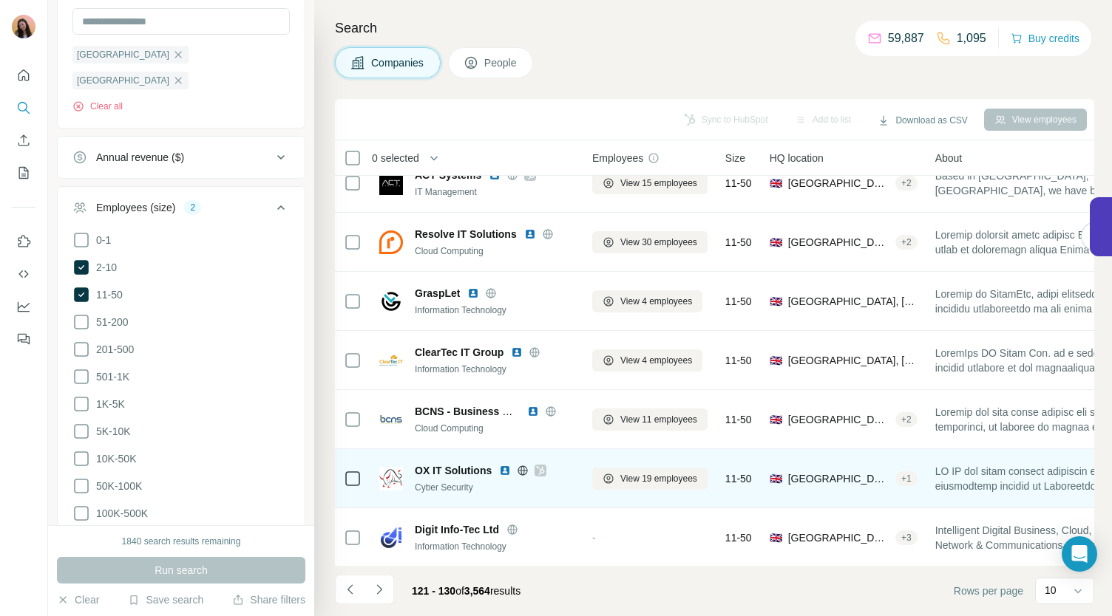
click at [540, 468] on icon at bounding box center [540, 471] width 9 height 12
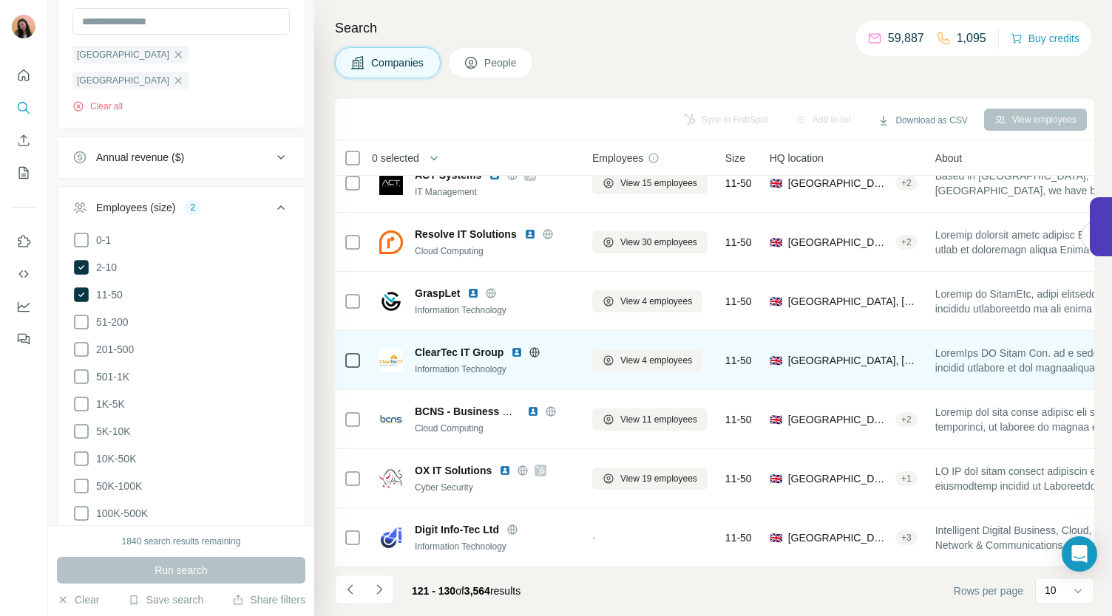
scroll to position [208, 0]
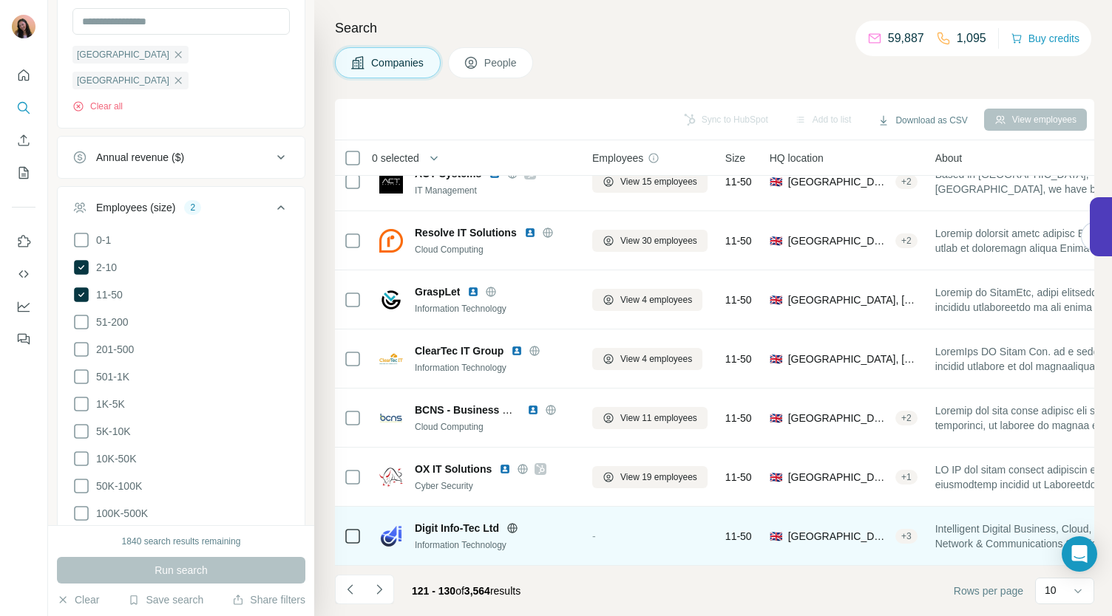
click at [393, 527] on img at bounding box center [391, 537] width 24 height 24
click at [510, 523] on icon at bounding box center [513, 528] width 10 height 10
click at [514, 523] on icon at bounding box center [512, 529] width 12 height 12
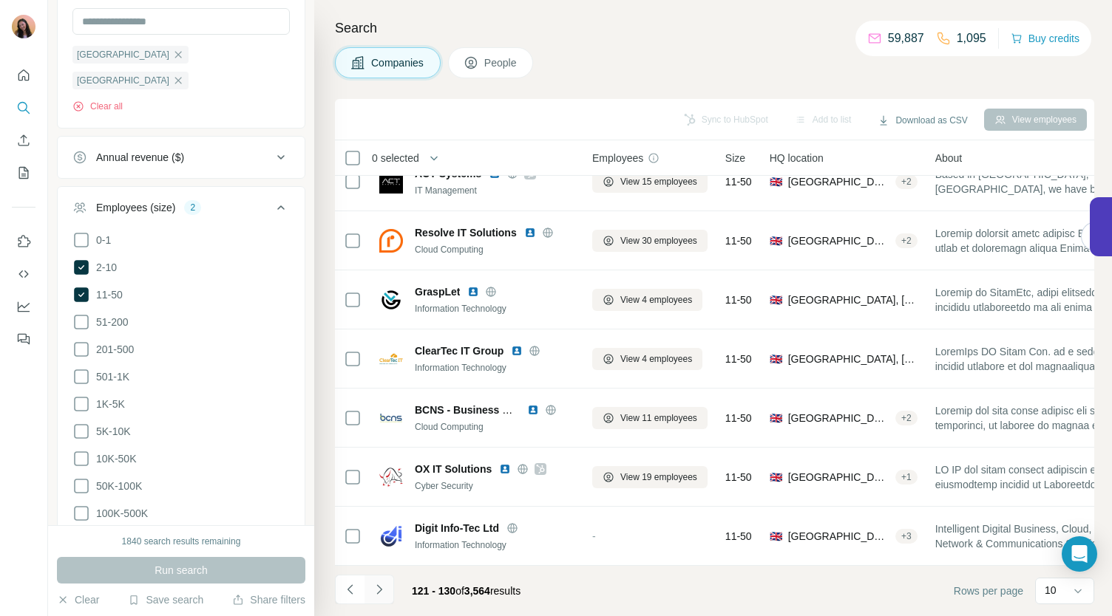
click at [380, 591] on icon "Navigate to next page" at bounding box center [378, 590] width 5 height 10
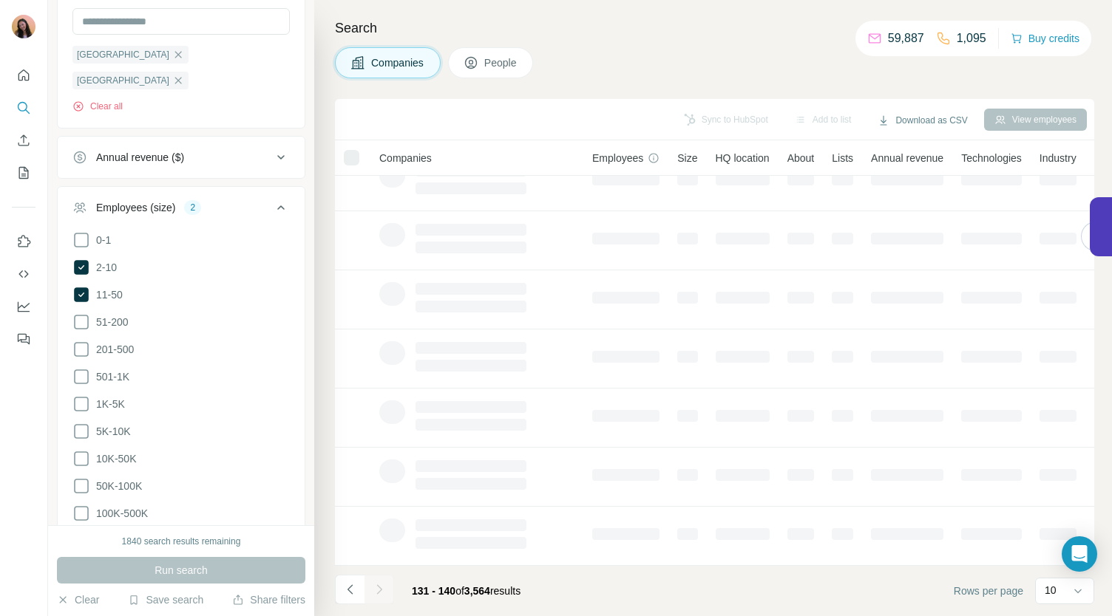
scroll to position [0, 0]
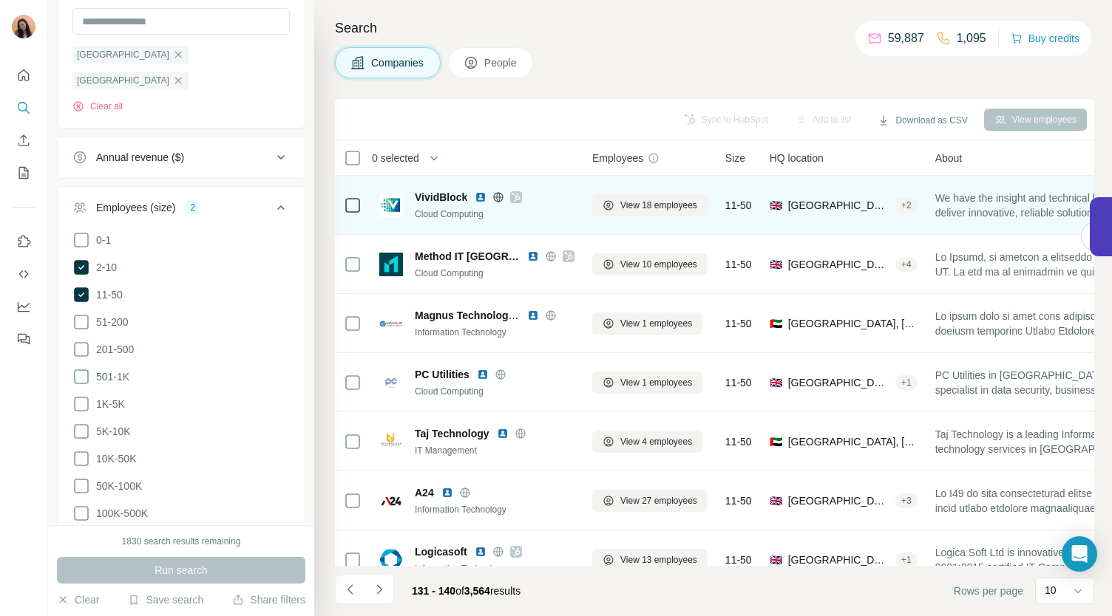
click at [504, 199] on icon at bounding box center [498, 197] width 12 height 12
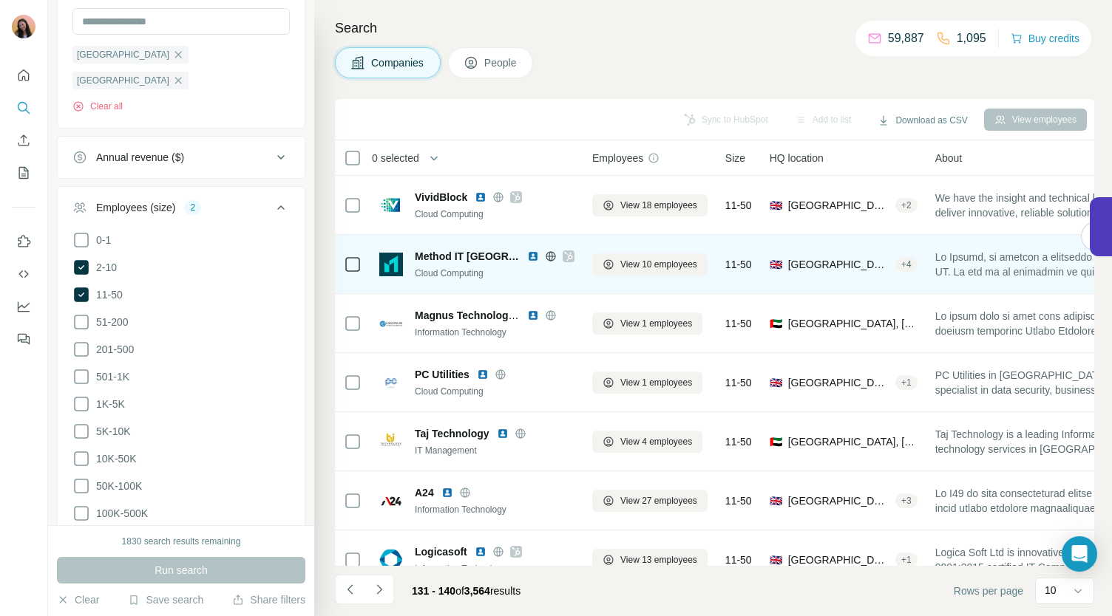
click at [564, 257] on icon at bounding box center [568, 257] width 9 height 12
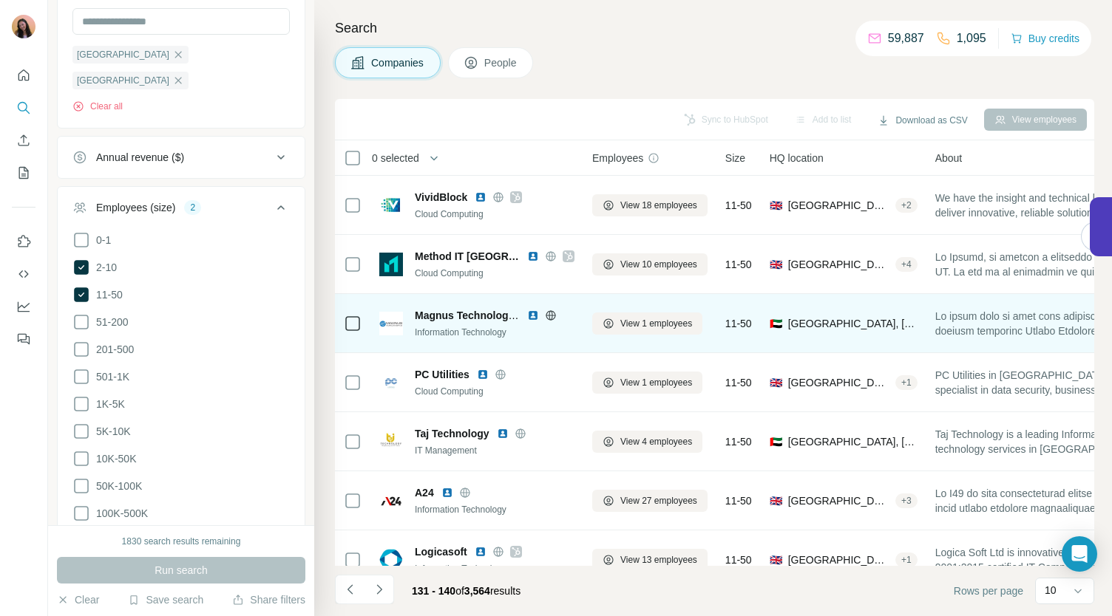
click at [550, 319] on icon at bounding box center [551, 316] width 12 height 12
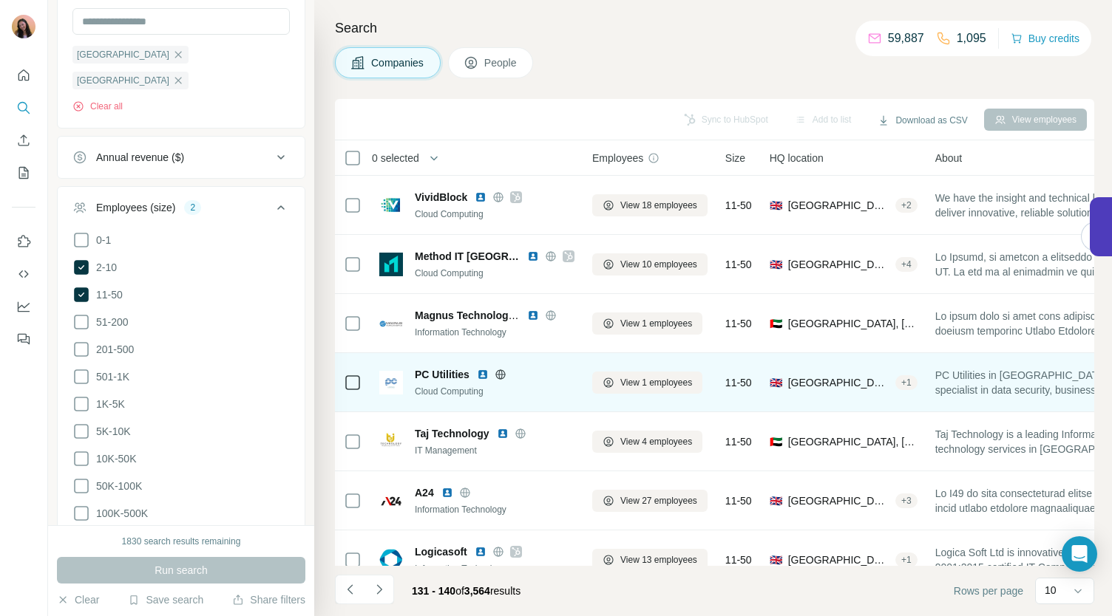
click at [504, 378] on icon at bounding box center [501, 375] width 12 height 12
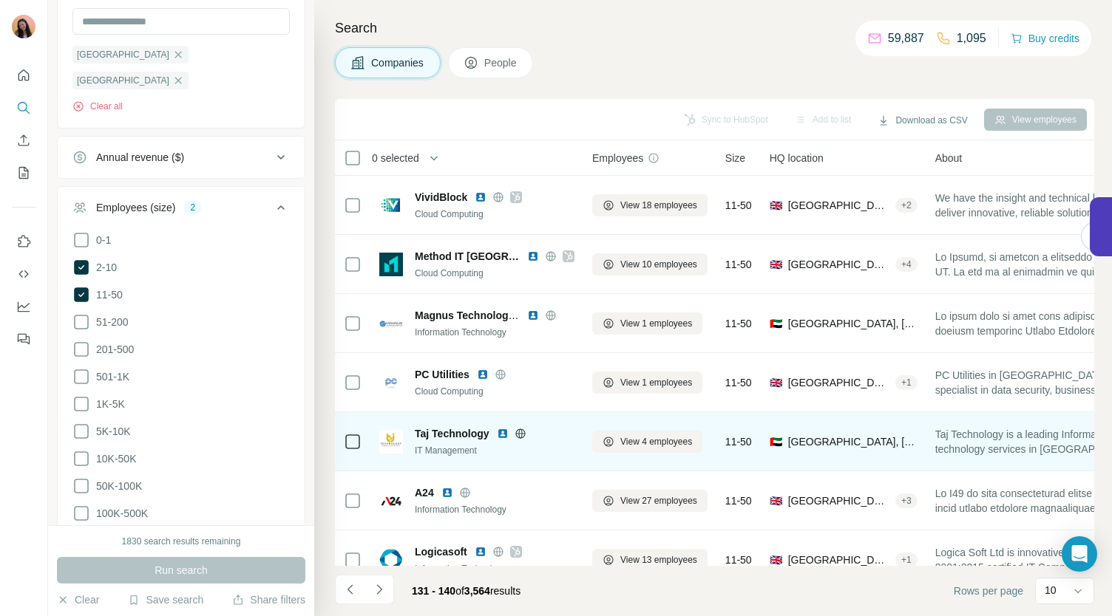
click at [520, 437] on icon at bounding box center [520, 434] width 4 height 10
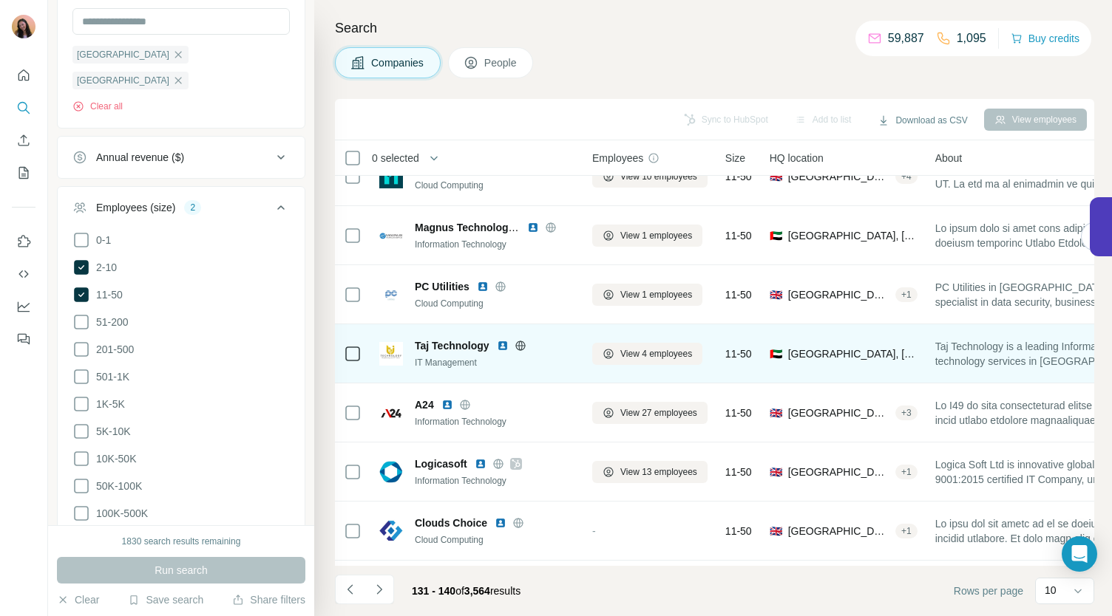
scroll to position [89, 0]
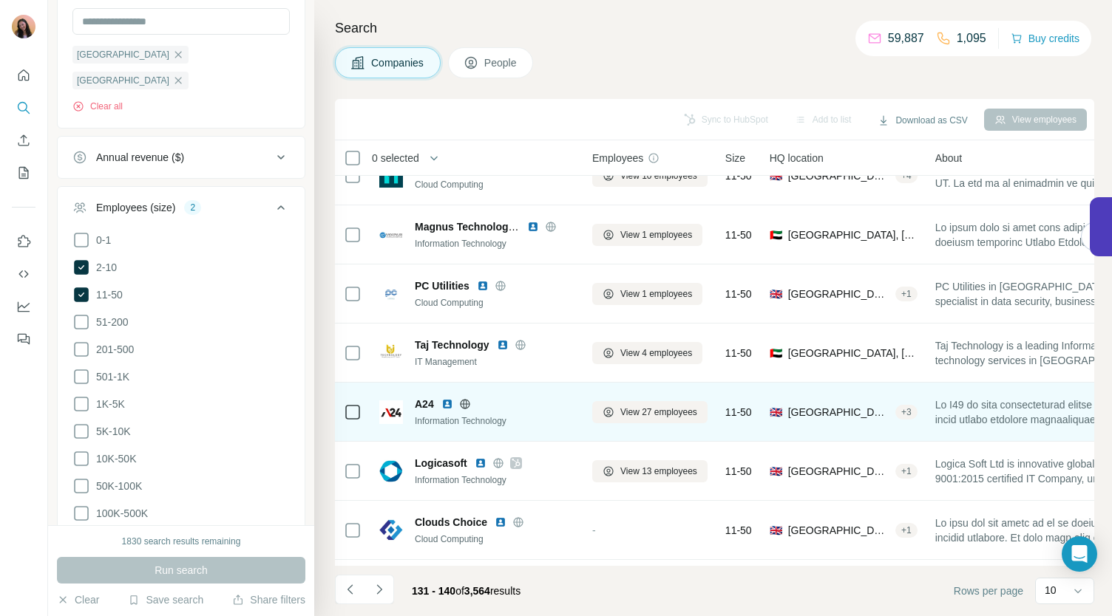
click at [466, 401] on icon at bounding box center [465, 404] width 12 height 12
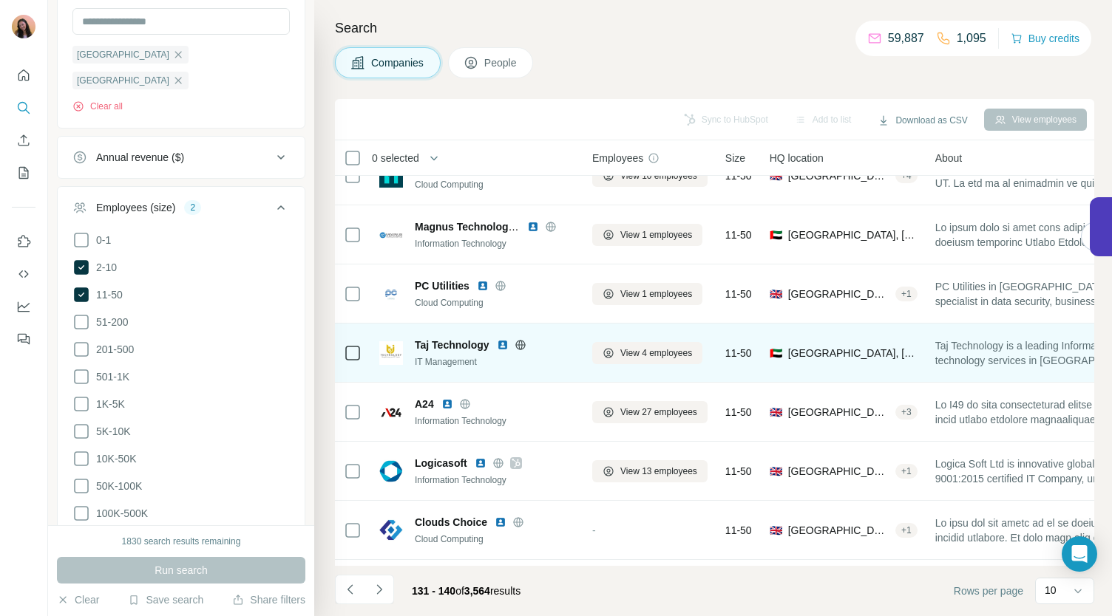
click at [524, 344] on icon at bounding box center [520, 345] width 12 height 12
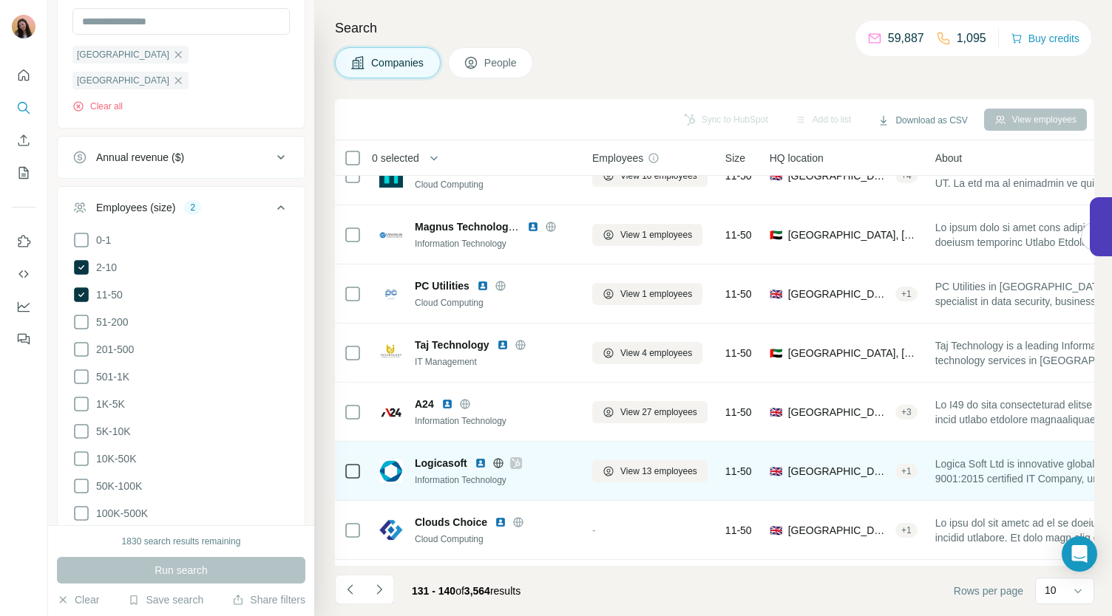
click at [520, 461] on div at bounding box center [516, 464] width 12 height 12
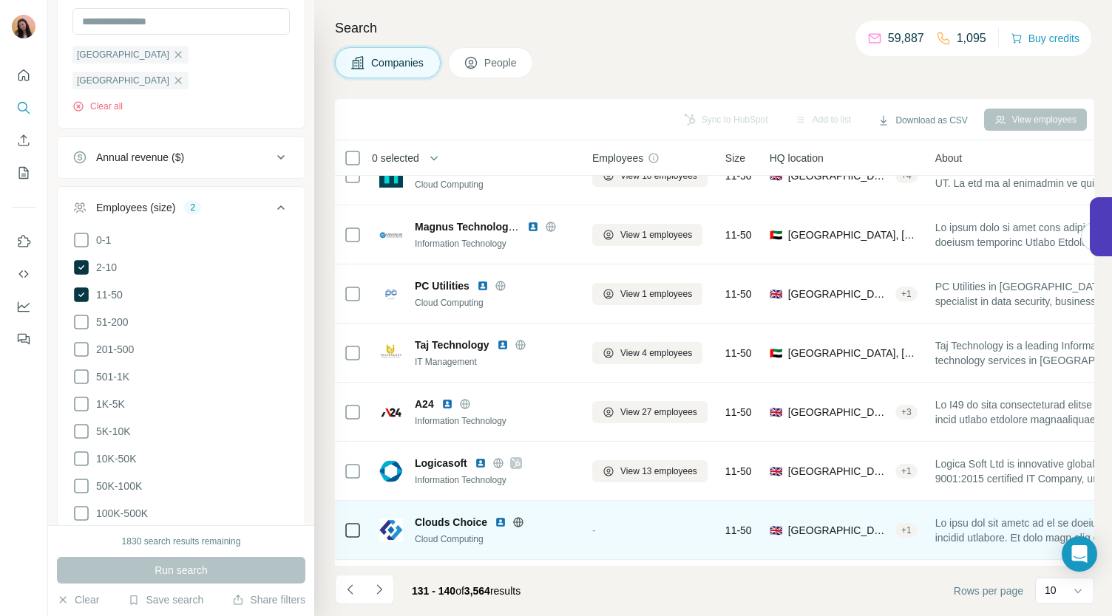
click at [518, 517] on icon at bounding box center [518, 522] width 4 height 10
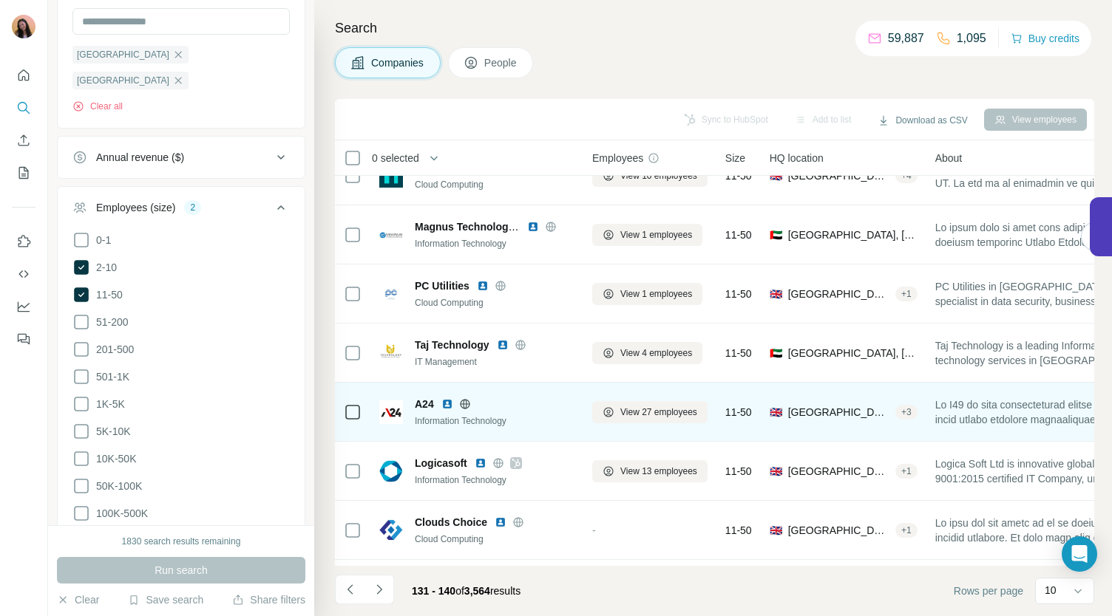
scroll to position [208, 0]
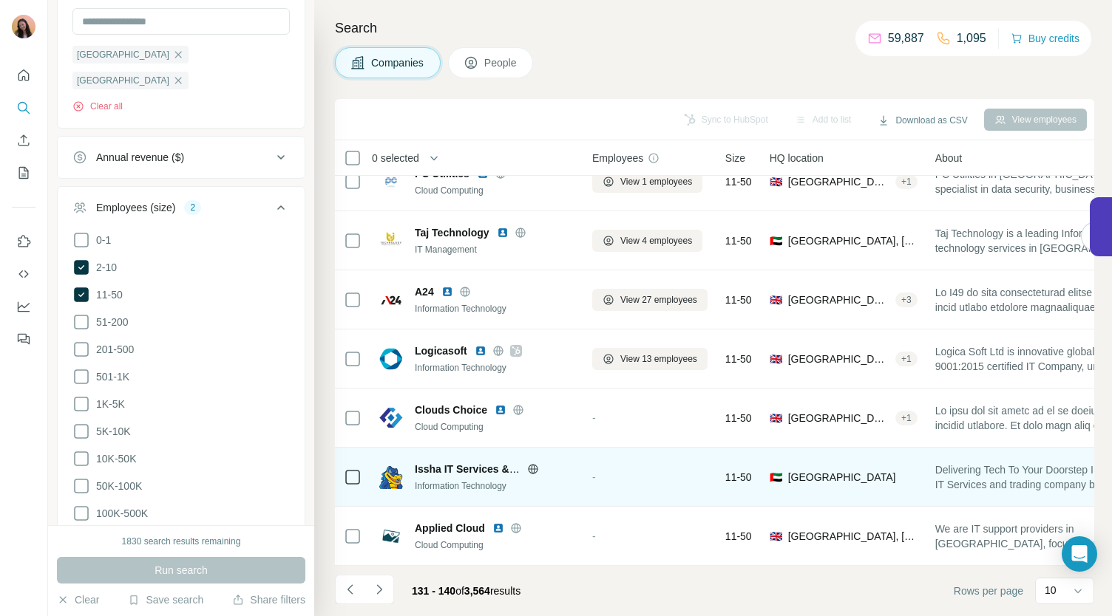
click at [534, 469] on icon at bounding box center [533, 469] width 10 height 1
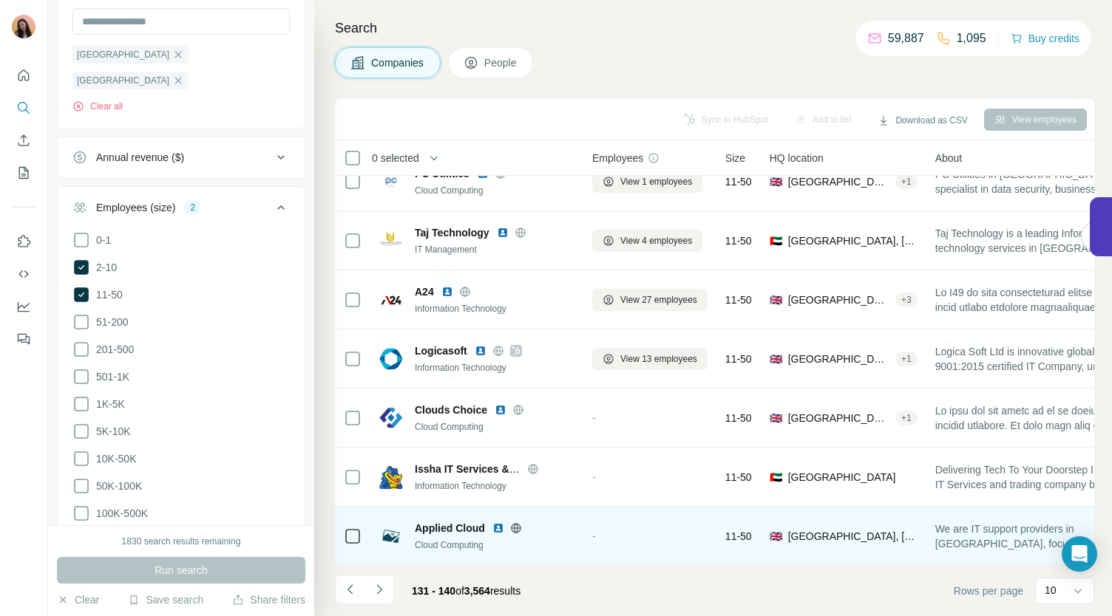
click at [517, 523] on icon at bounding box center [516, 529] width 12 height 12
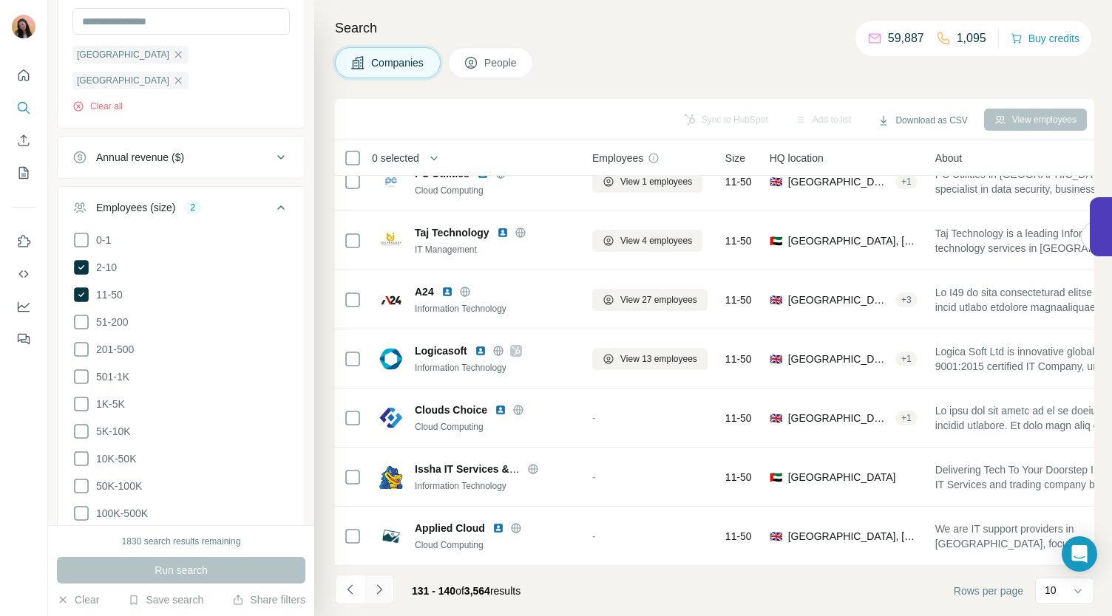
click at [377, 597] on icon "Navigate to next page" at bounding box center [379, 589] width 15 height 15
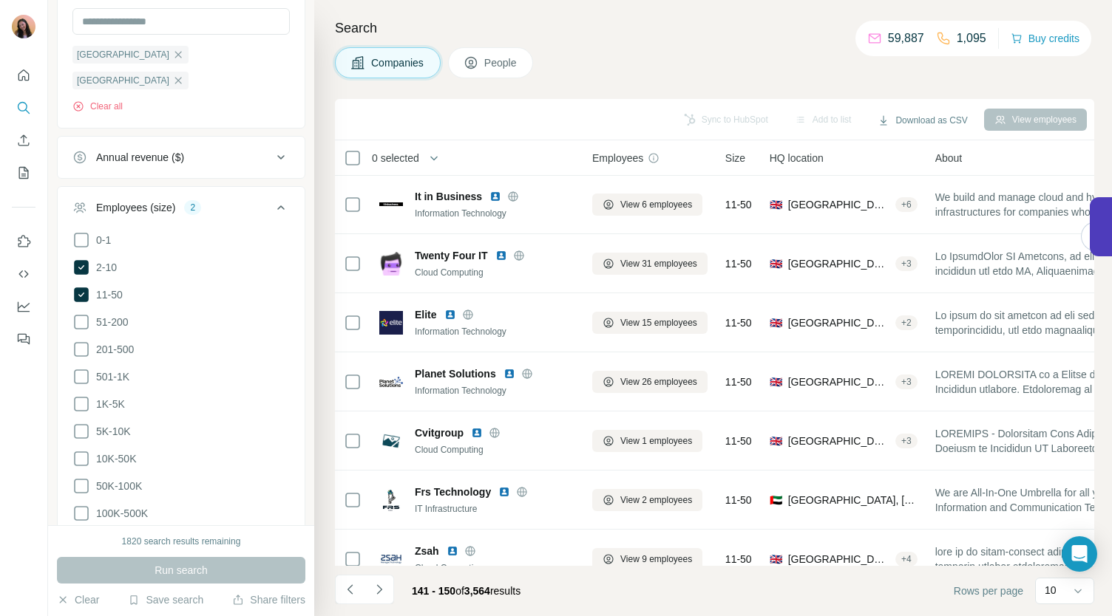
scroll to position [0, 0]
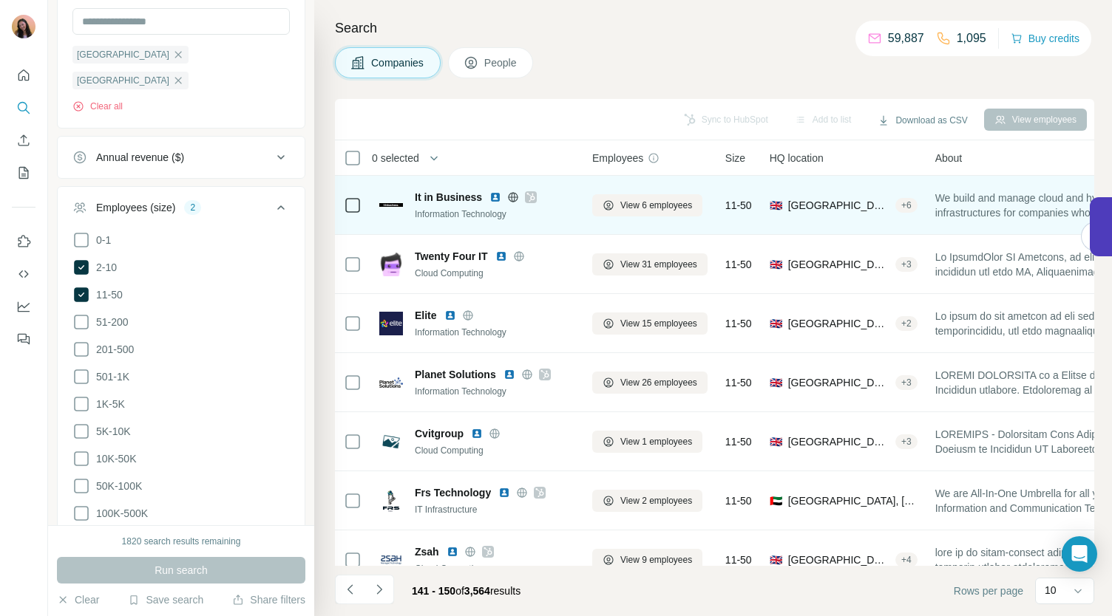
click at [532, 197] on icon at bounding box center [531, 197] width 8 height 9
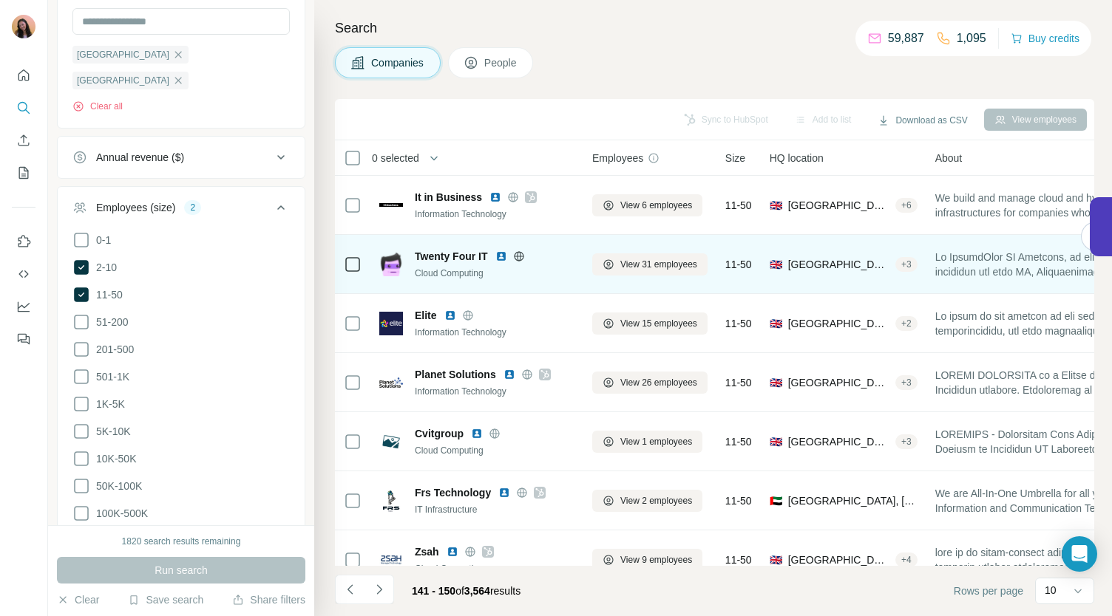
click at [523, 256] on icon at bounding box center [519, 256] width 10 height 1
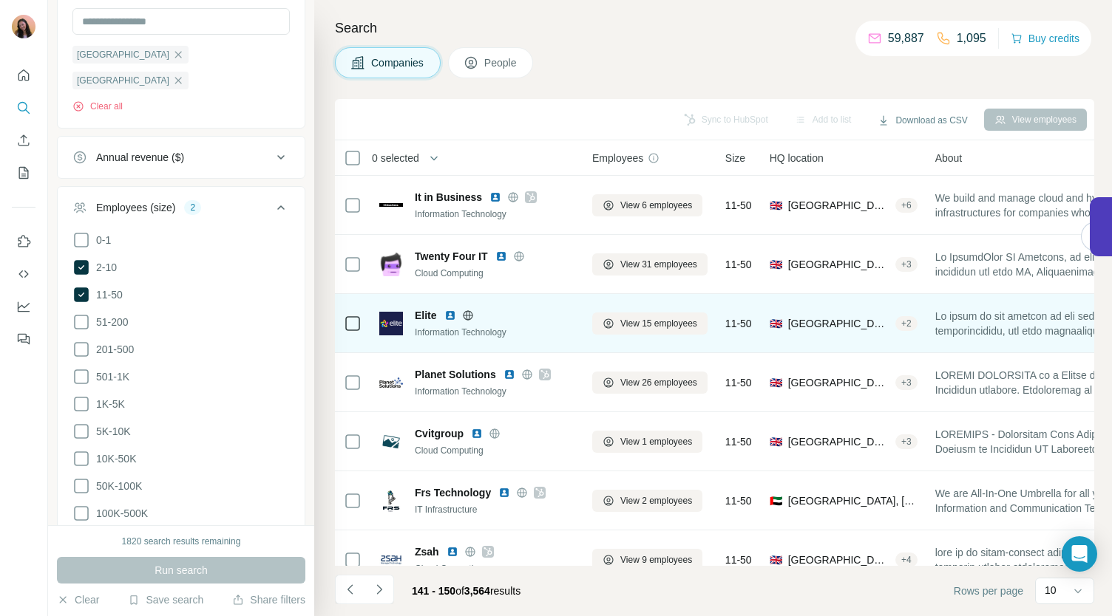
click at [466, 315] on icon at bounding box center [468, 315] width 10 height 1
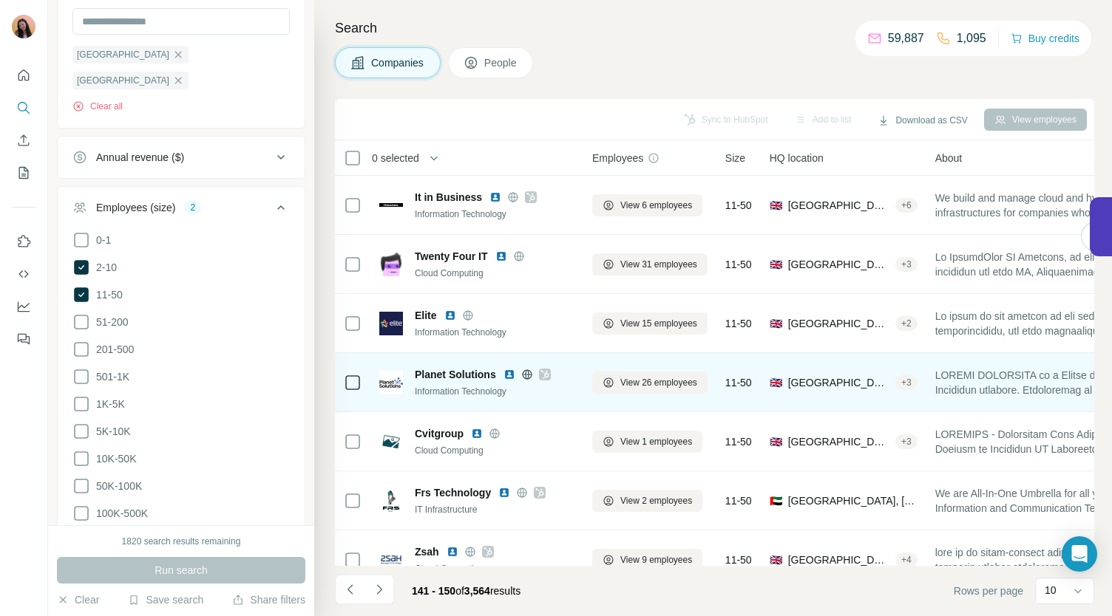
click at [548, 374] on div at bounding box center [545, 375] width 12 height 12
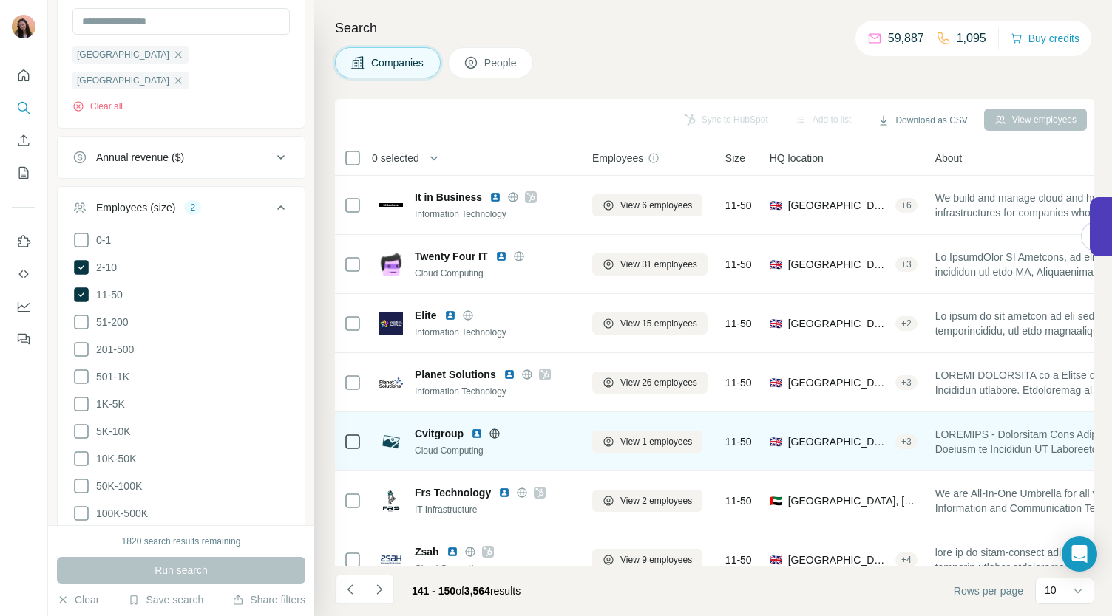
click at [495, 434] on icon at bounding box center [495, 434] width 12 height 12
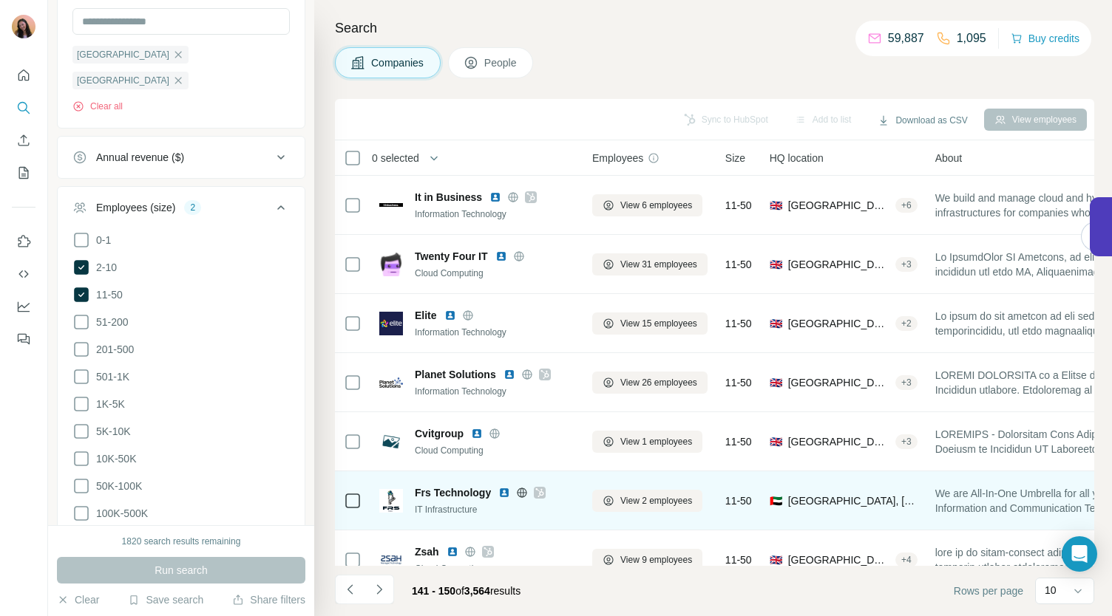
click at [544, 496] on div at bounding box center [540, 493] width 12 height 12
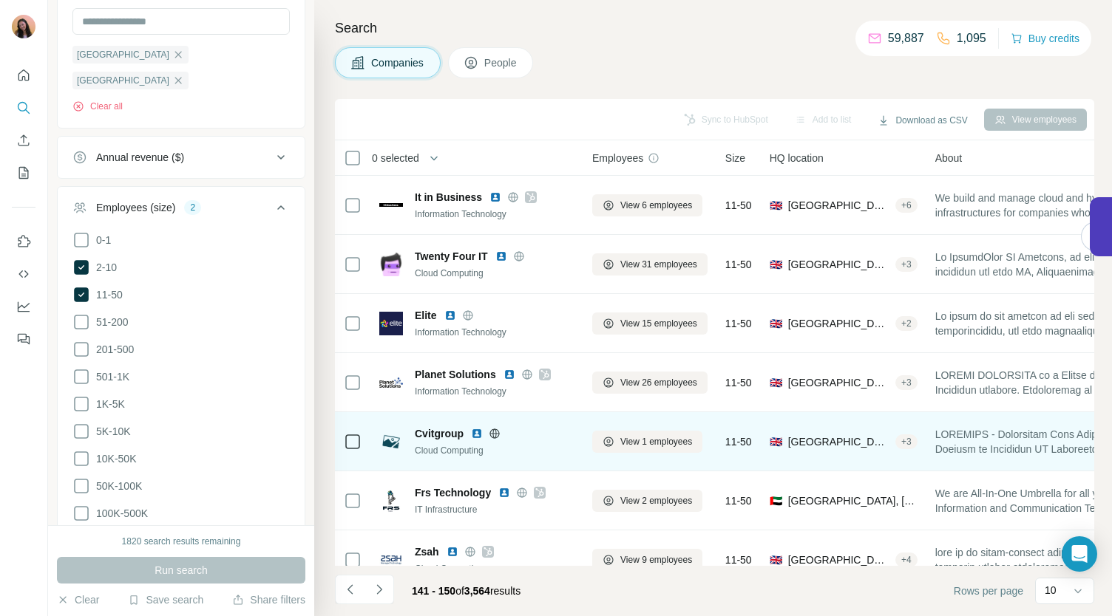
scroll to position [169, 0]
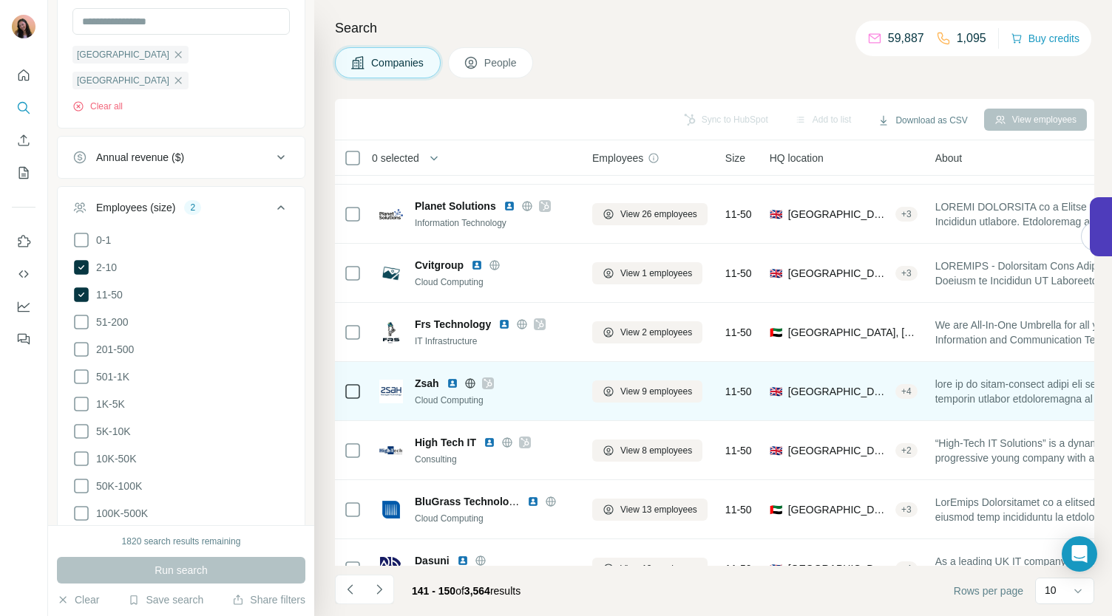
click at [492, 383] on div at bounding box center [488, 384] width 12 height 12
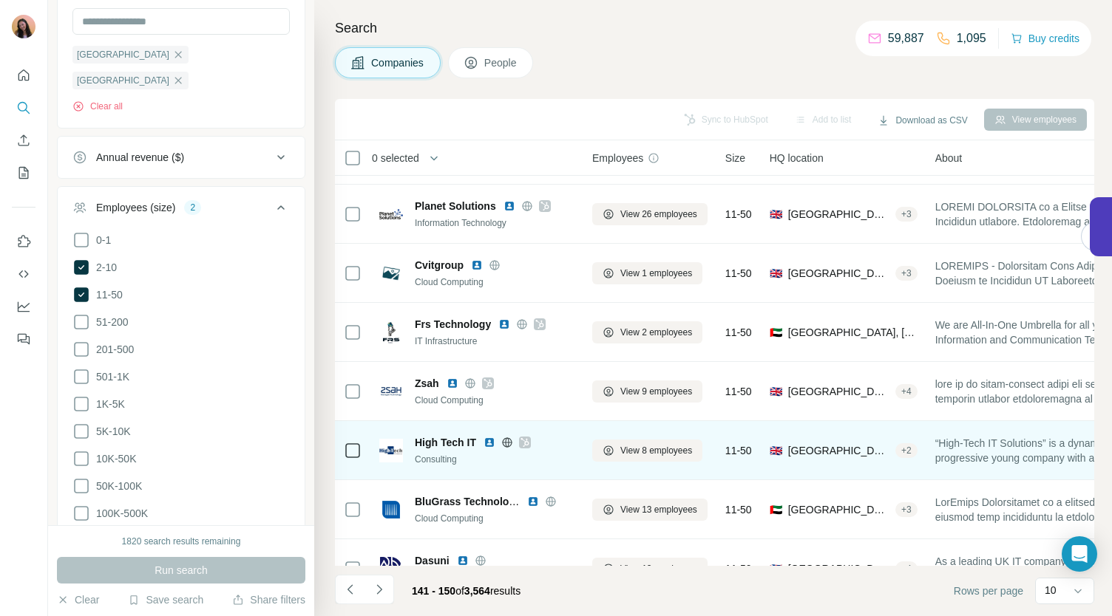
click at [529, 447] on icon at bounding box center [524, 443] width 9 height 12
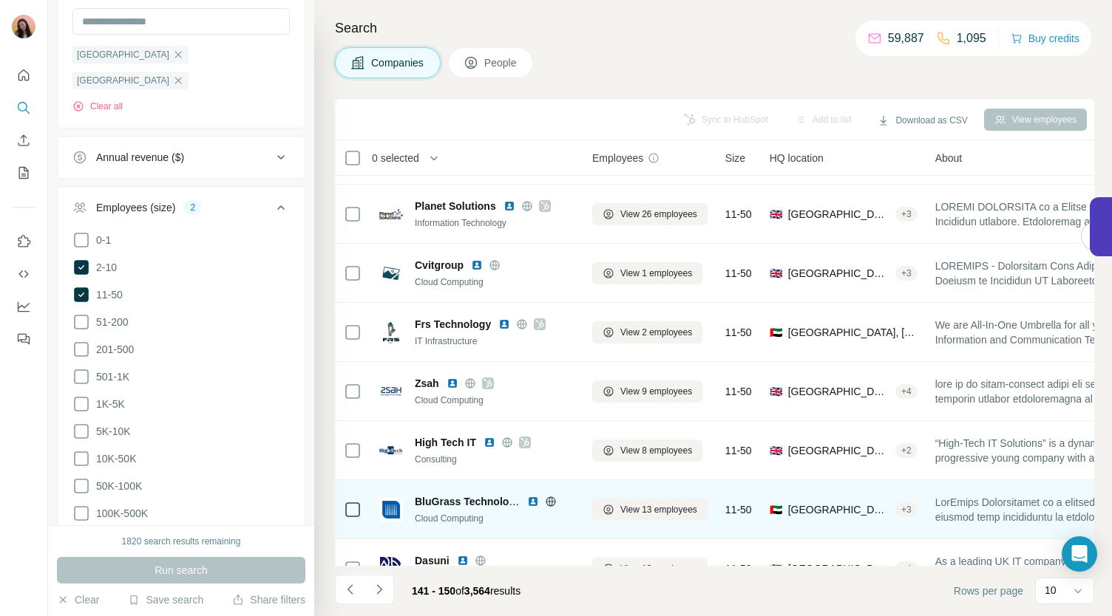
click at [548, 497] on icon at bounding box center [551, 502] width 12 height 12
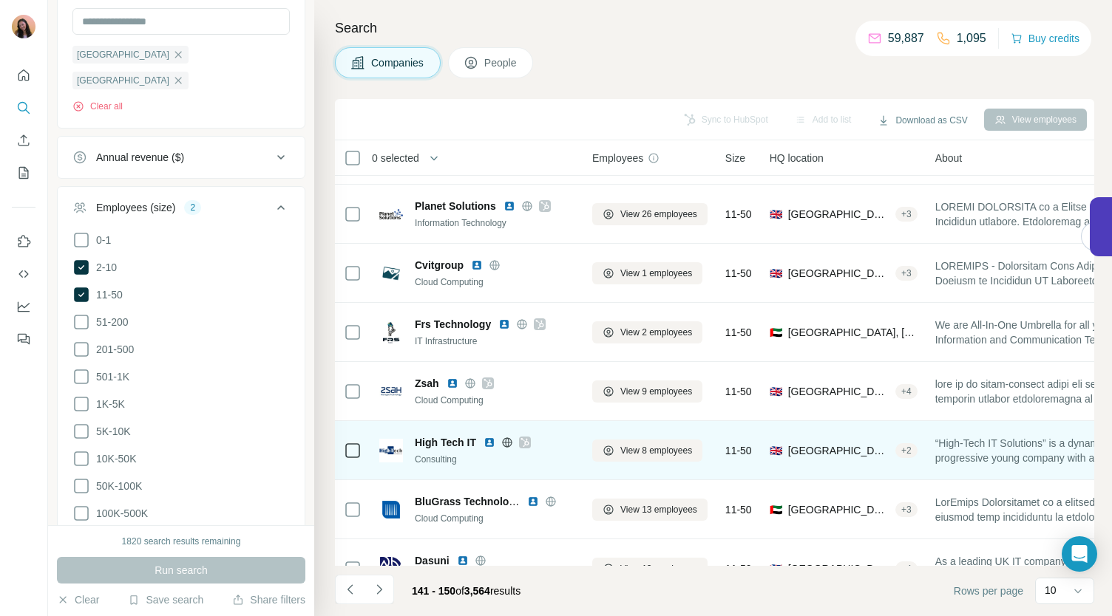
scroll to position [208, 0]
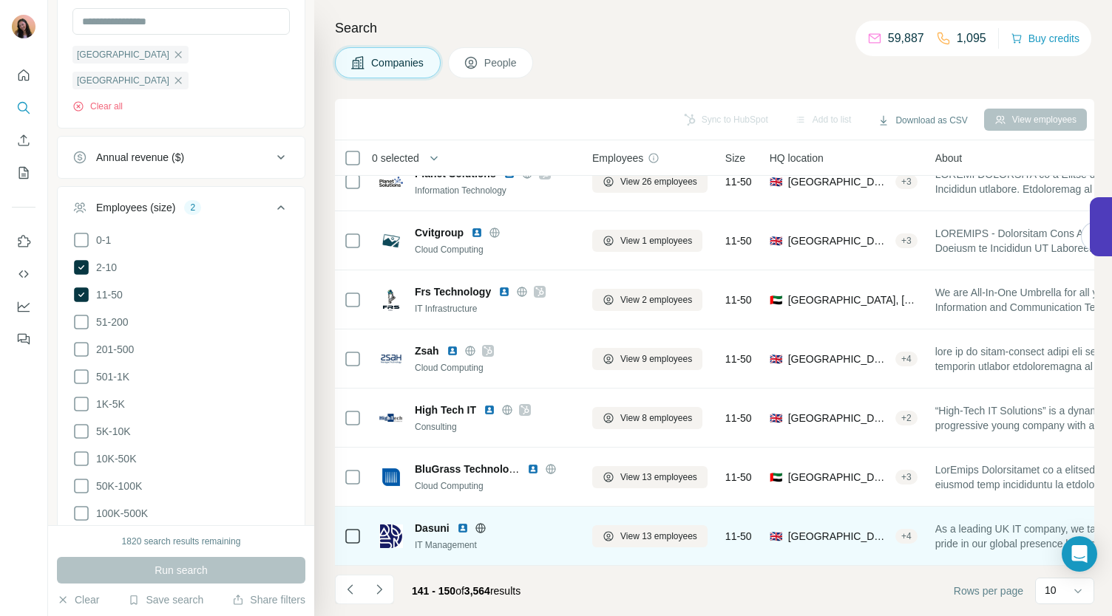
click at [478, 523] on icon at bounding box center [480, 528] width 4 height 10
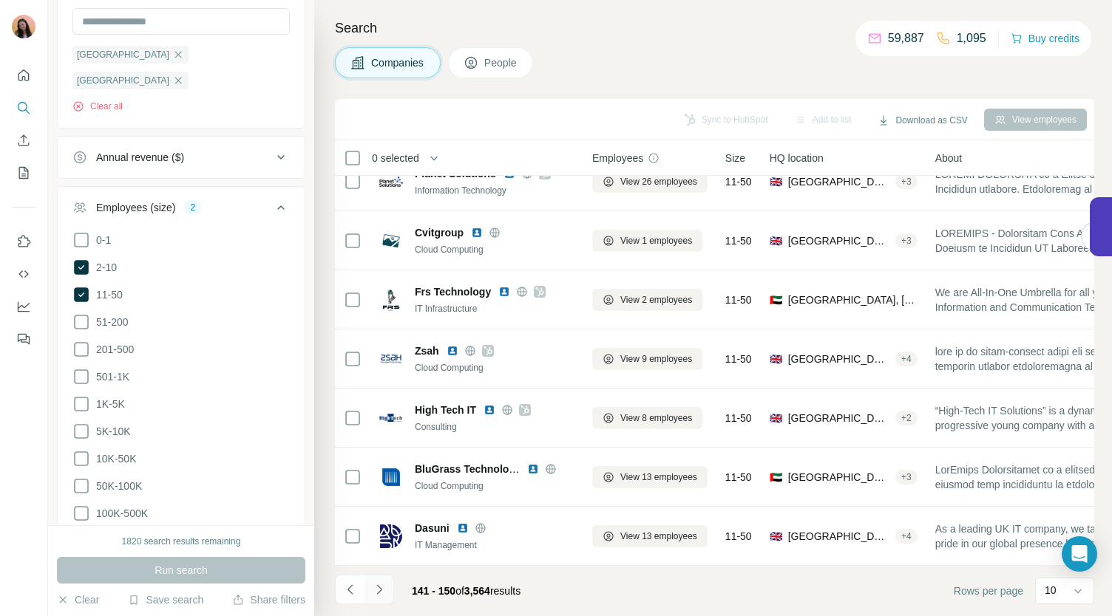
click at [380, 589] on icon "Navigate to next page" at bounding box center [378, 590] width 5 height 10
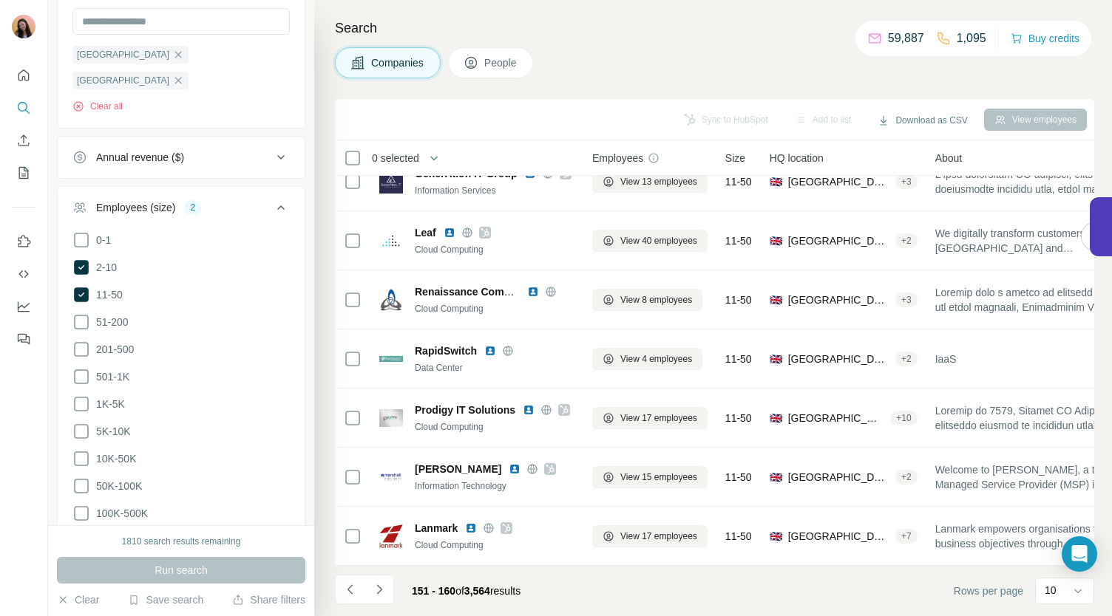
scroll to position [0, 0]
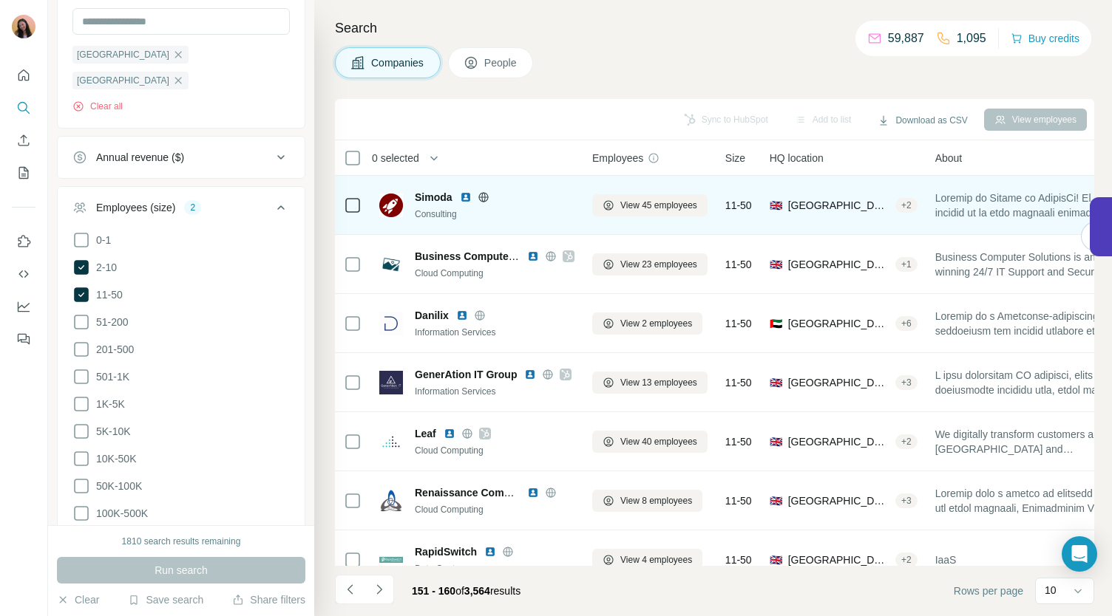
click at [483, 197] on icon at bounding box center [483, 197] width 10 height 1
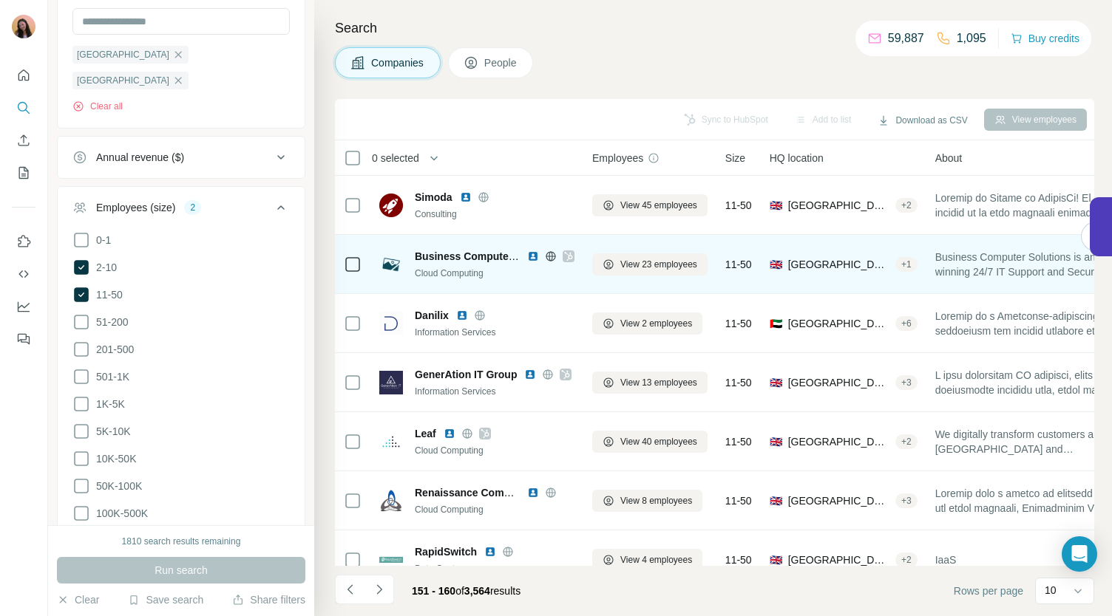
click at [568, 254] on icon at bounding box center [568, 256] width 8 height 9
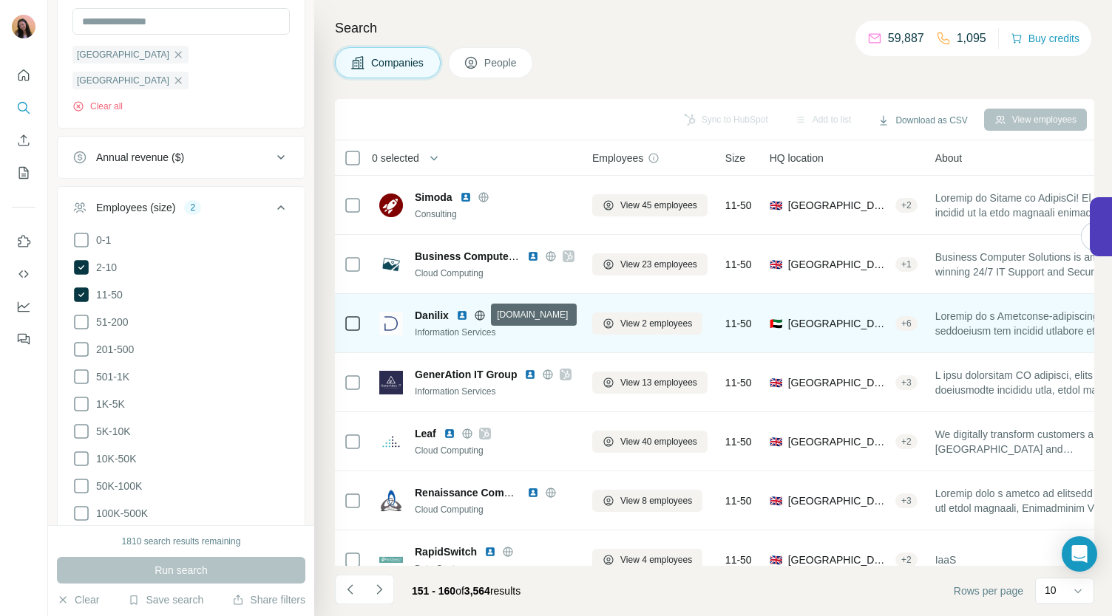
click at [479, 312] on icon at bounding box center [480, 316] width 12 height 12
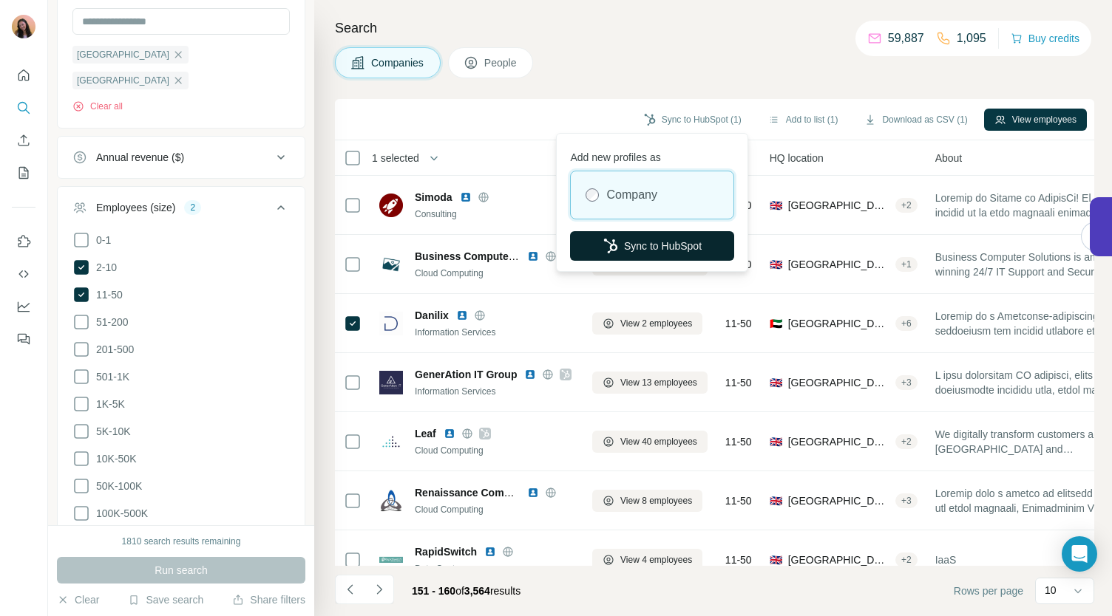
click at [684, 243] on button "Sync to HubSpot" at bounding box center [652, 246] width 164 height 30
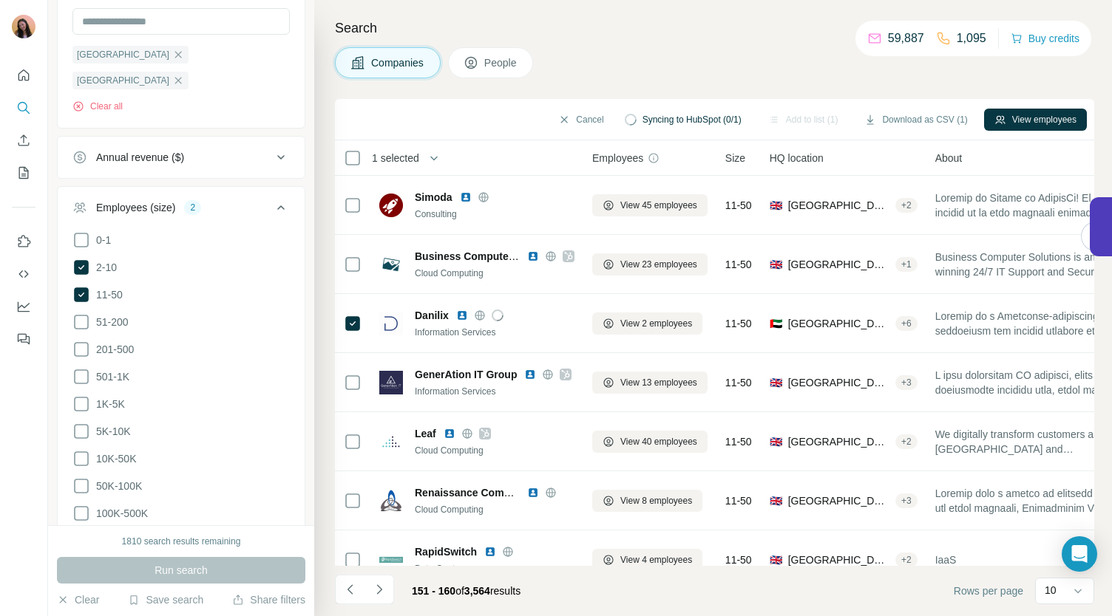
click at [684, 244] on div "View 23 employees" at bounding box center [649, 264] width 115 height 41
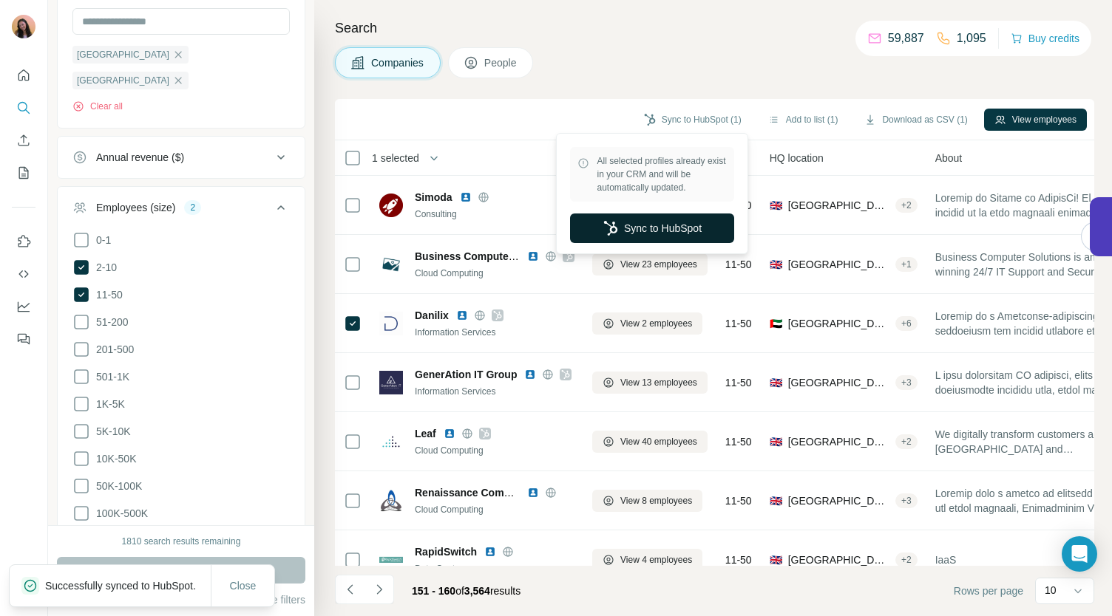
click at [653, 248] on div "All selected profiles already exist in your CRM and will be automatically updat…" at bounding box center [652, 194] width 185 height 114
click at [643, 231] on button "Sync to HubSpot" at bounding box center [652, 229] width 164 height 30
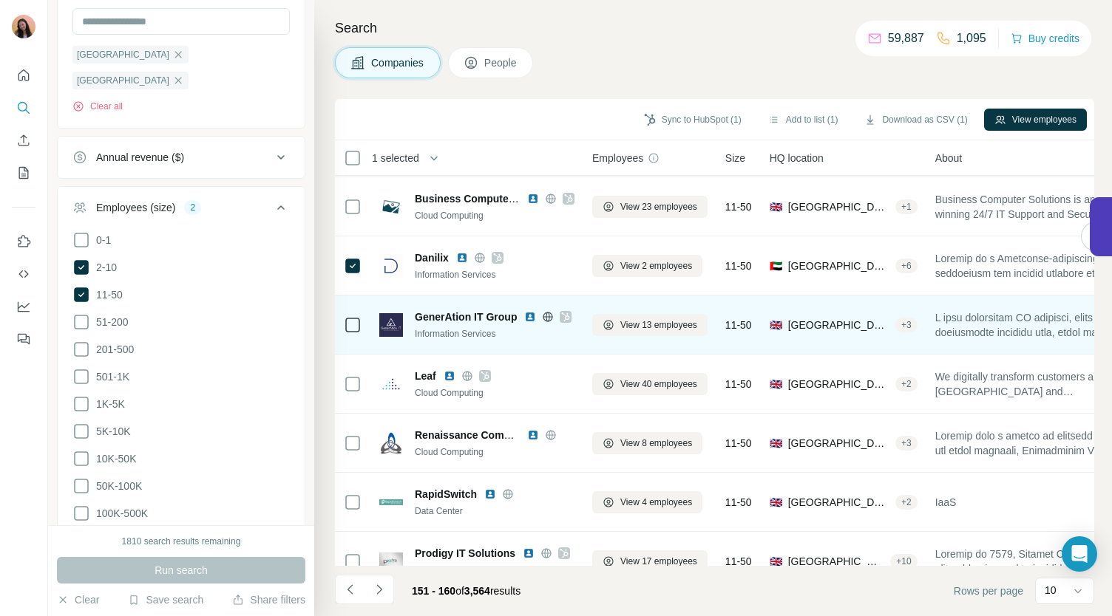
scroll to position [59, 0]
click at [561, 313] on icon at bounding box center [565, 316] width 9 height 12
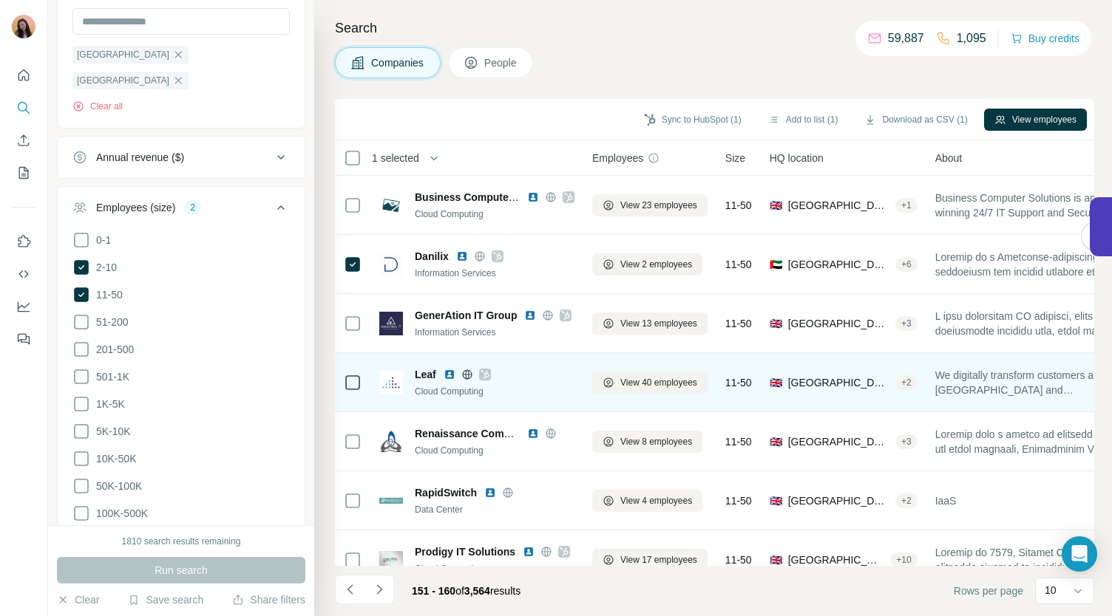
click at [490, 371] on div at bounding box center [485, 375] width 12 height 12
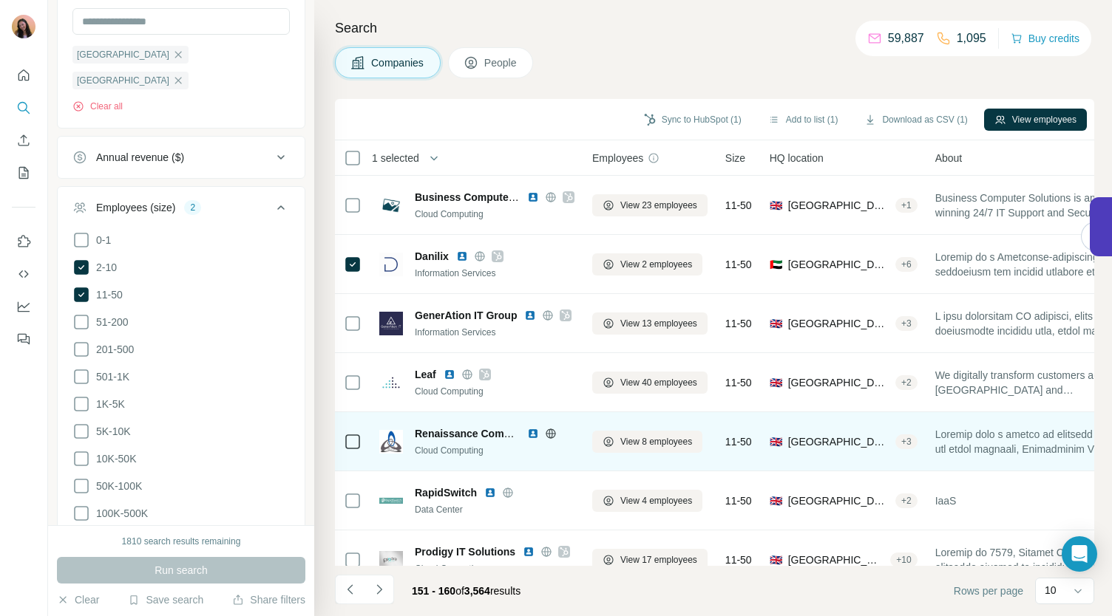
click at [551, 432] on icon at bounding box center [551, 434] width 12 height 12
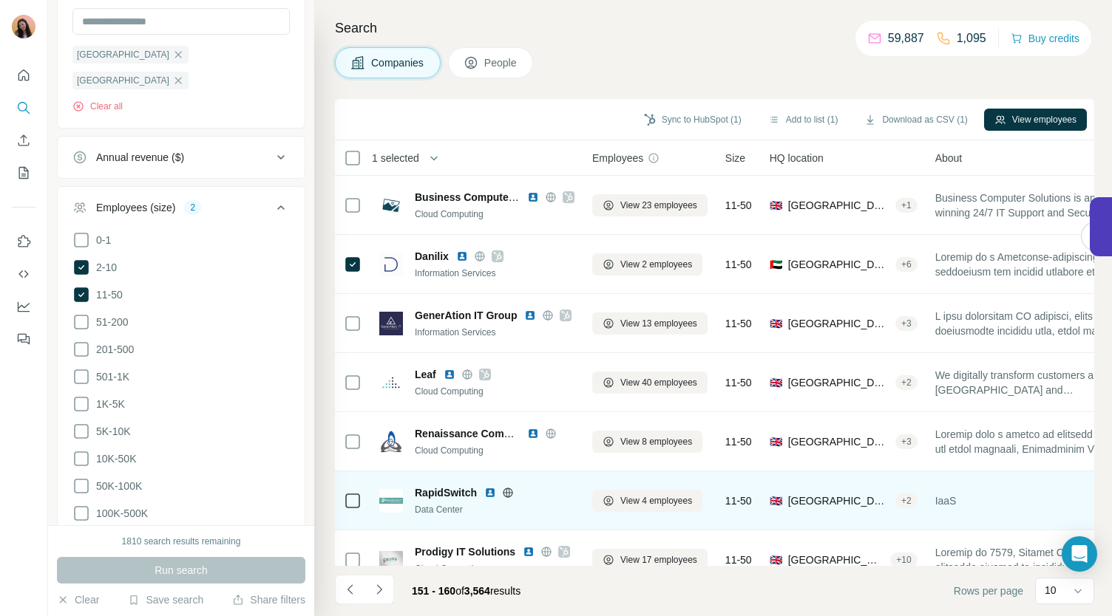
scroll to position [208, 0]
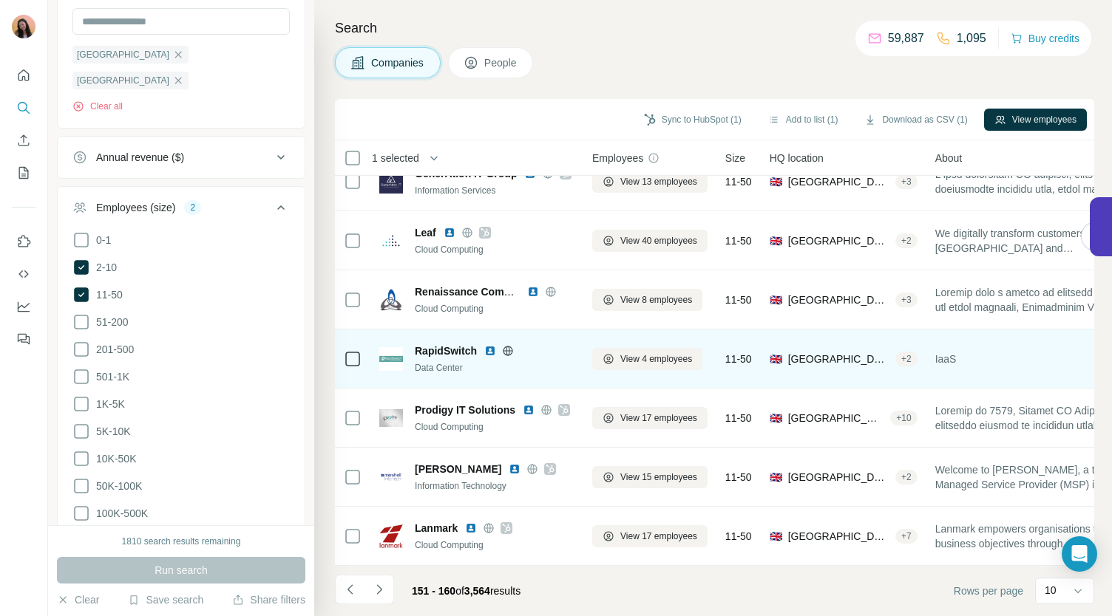
click at [507, 345] on icon at bounding box center [508, 351] width 12 height 12
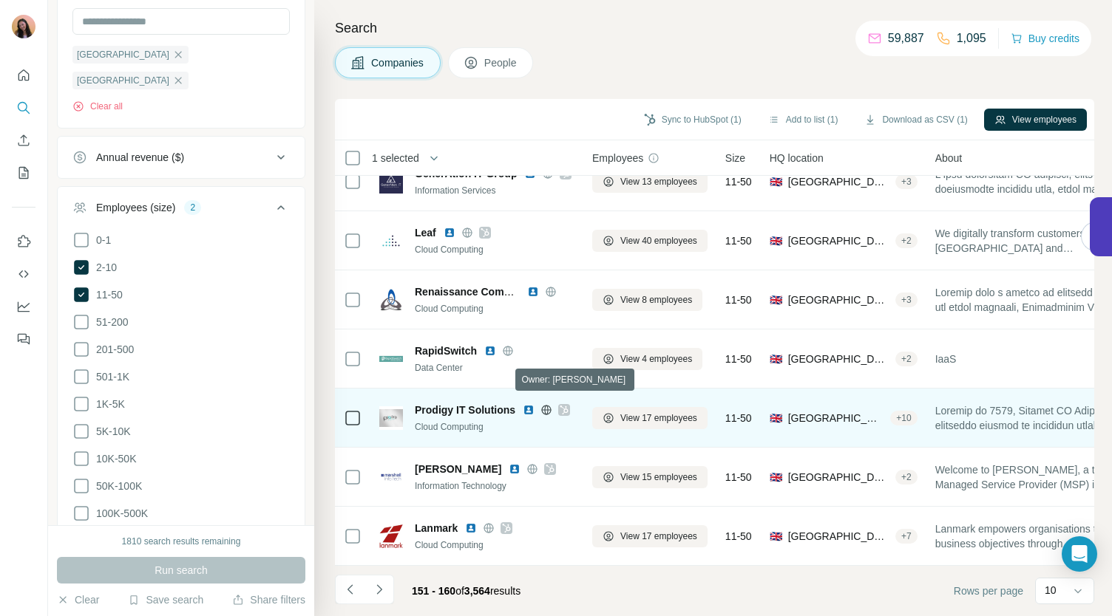
click at [565, 404] on icon at bounding box center [564, 410] width 9 height 12
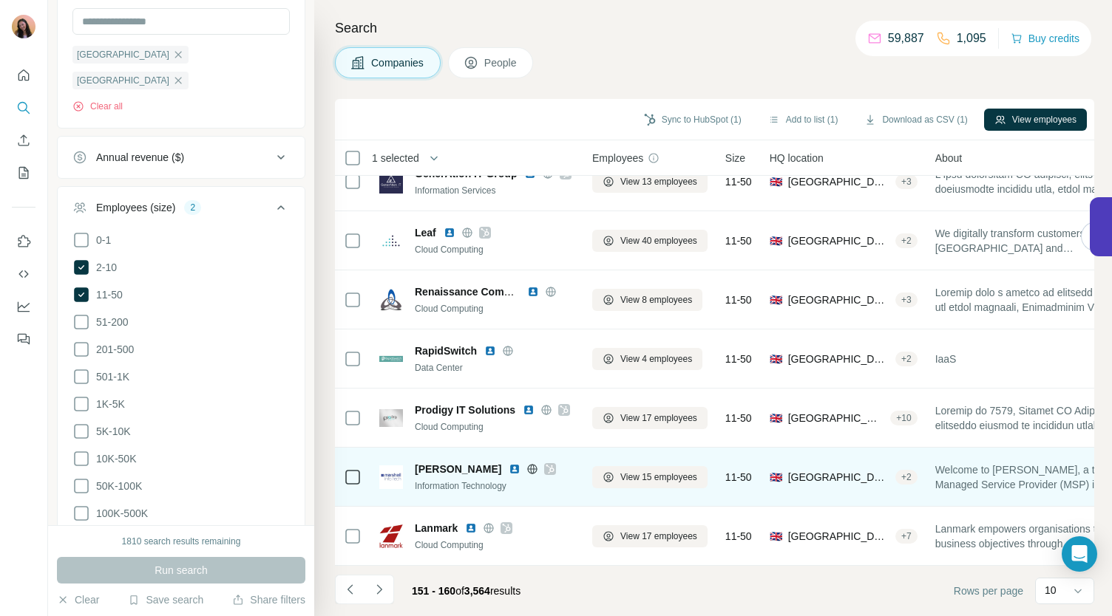
click at [546, 465] on icon at bounding box center [550, 469] width 8 height 9
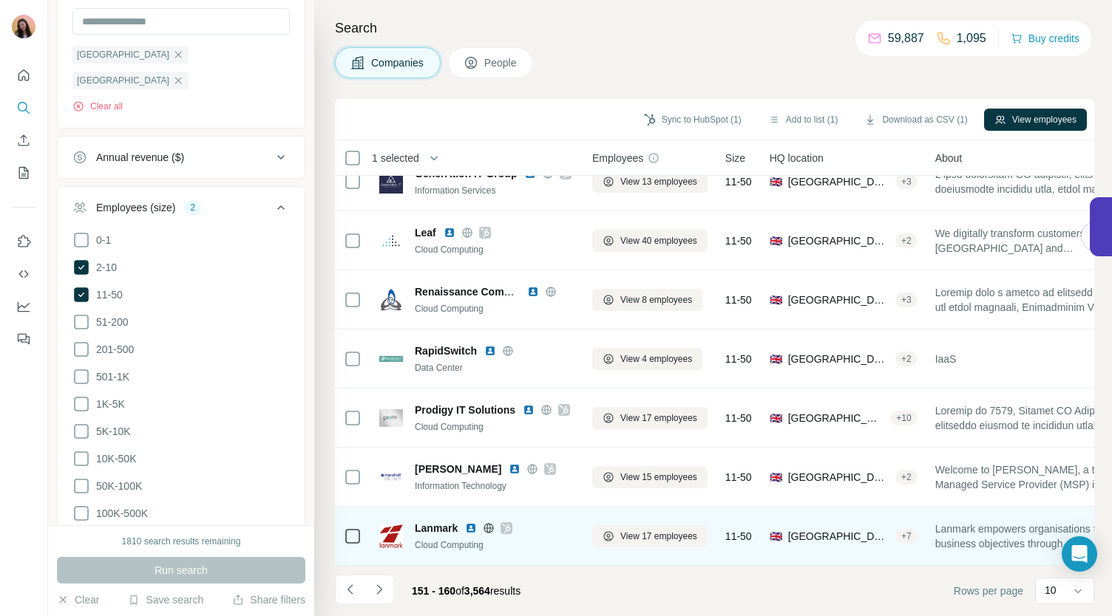
click at [507, 523] on icon at bounding box center [506, 529] width 9 height 12
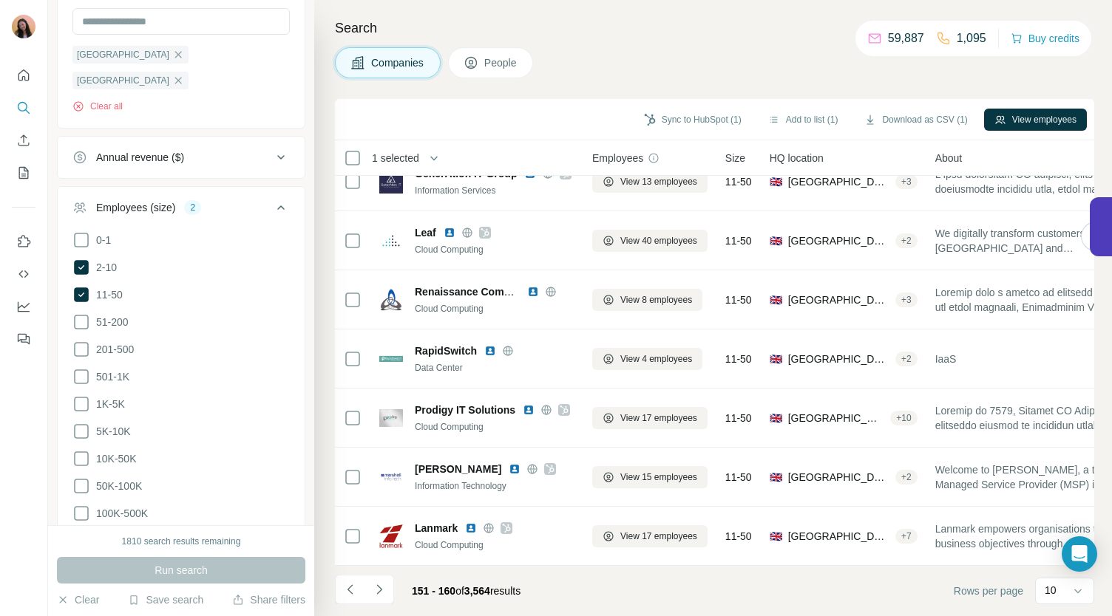
click at [383, 590] on icon "Navigate to next page" at bounding box center [379, 589] width 15 height 15
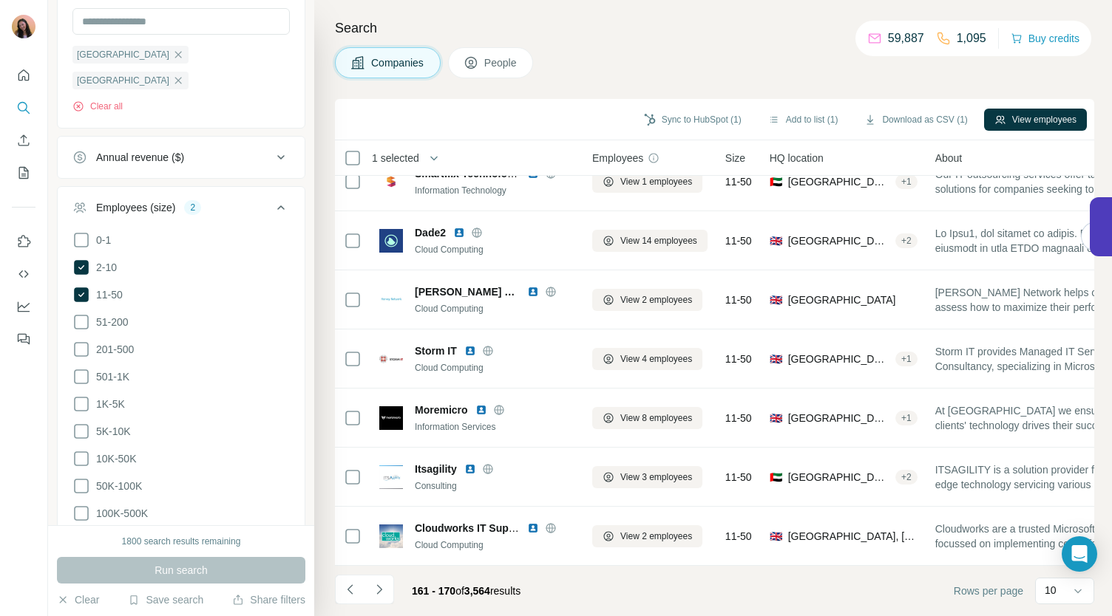
scroll to position [0, 0]
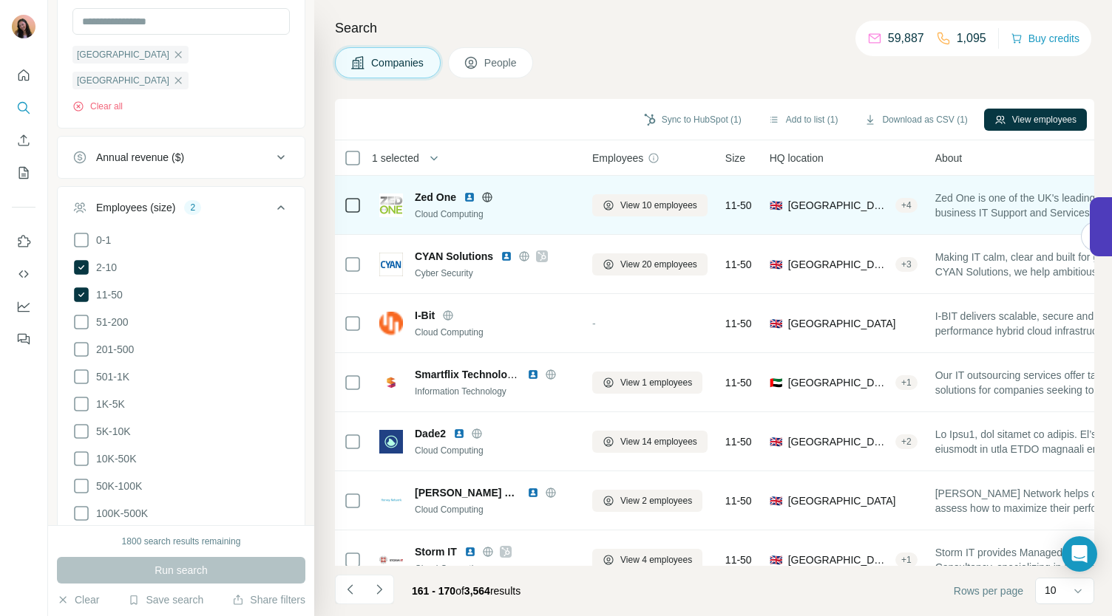
click at [489, 197] on icon at bounding box center [487, 197] width 12 height 12
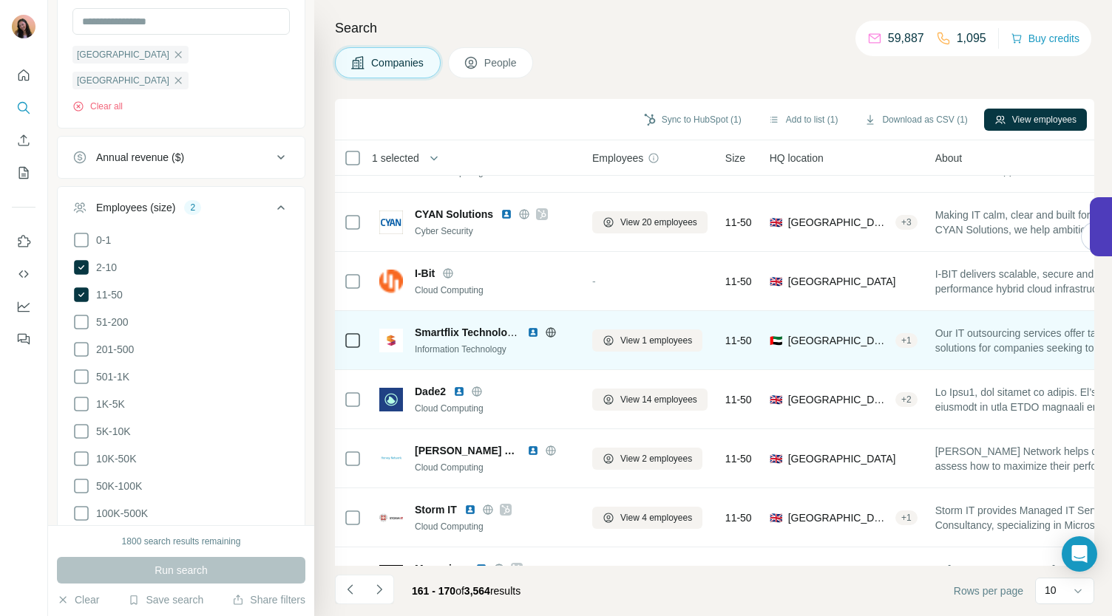
scroll to position [44, 0]
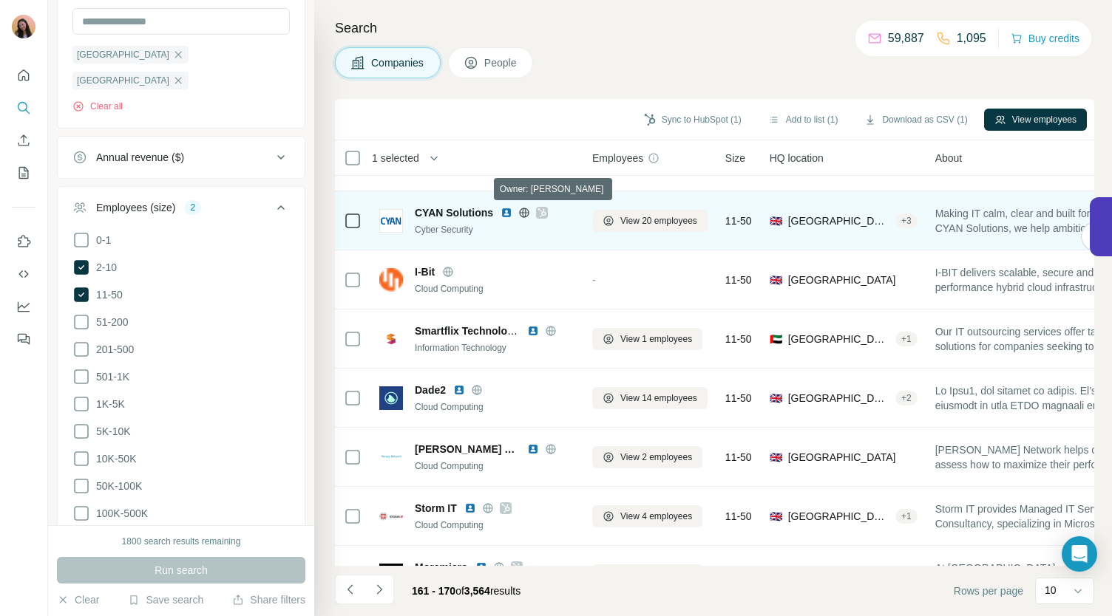
click at [540, 211] on icon at bounding box center [541, 213] width 9 height 12
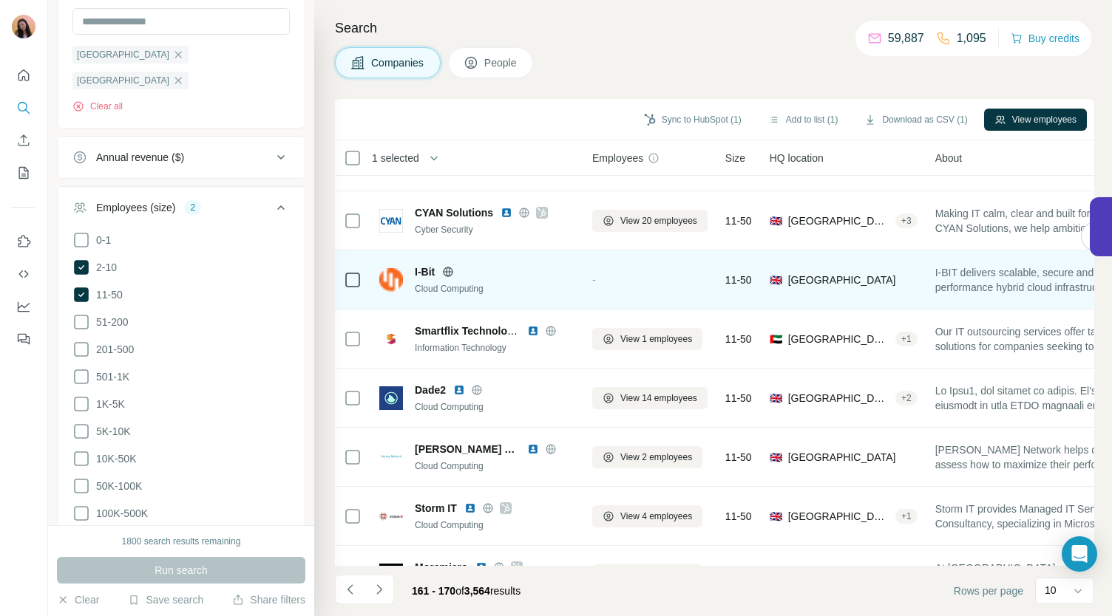
click at [449, 267] on icon at bounding box center [448, 272] width 4 height 10
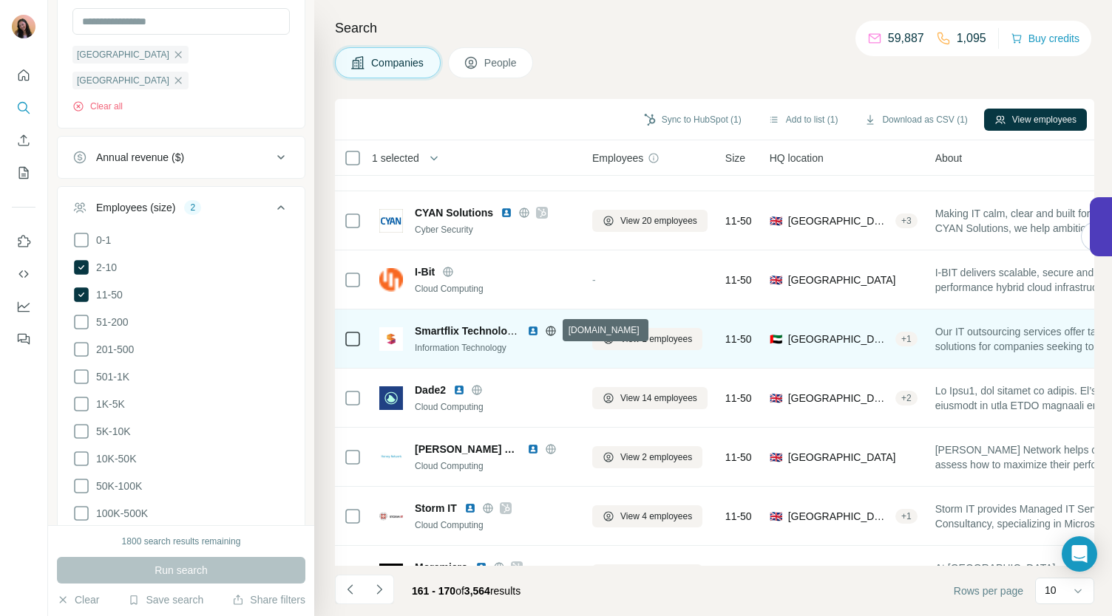
click at [548, 329] on icon at bounding box center [551, 331] width 12 height 12
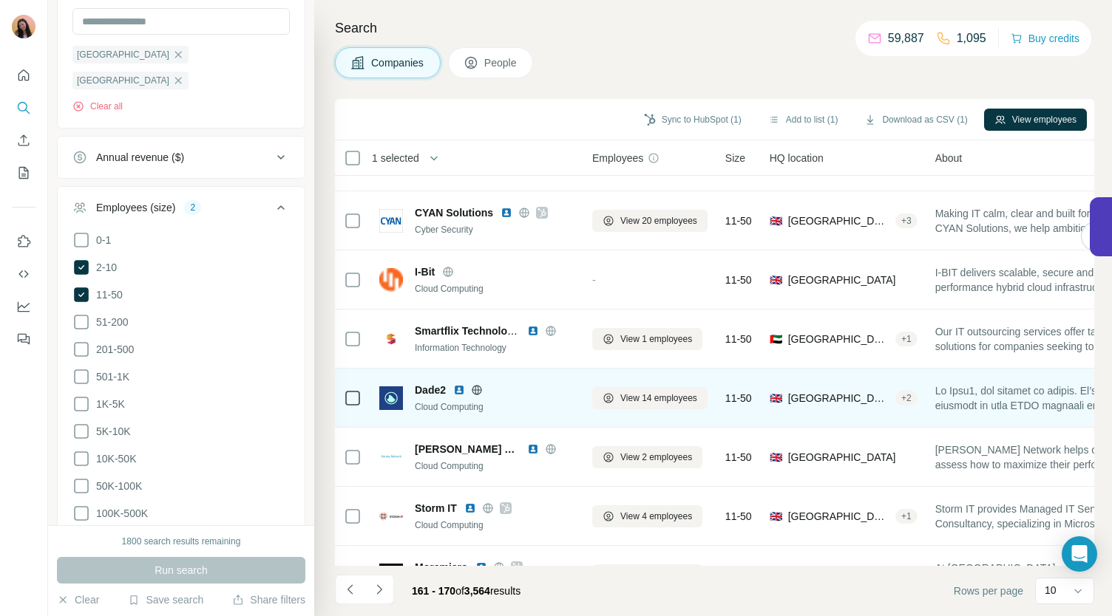
click at [478, 392] on icon at bounding box center [477, 390] width 4 height 10
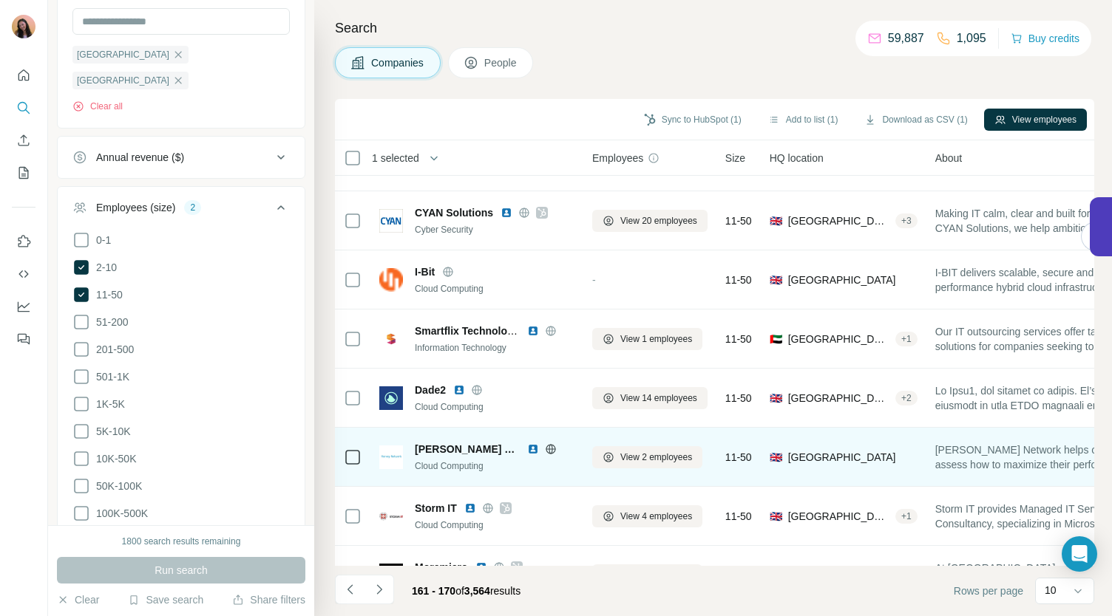
click at [545, 450] on icon at bounding box center [551, 449] width 12 height 12
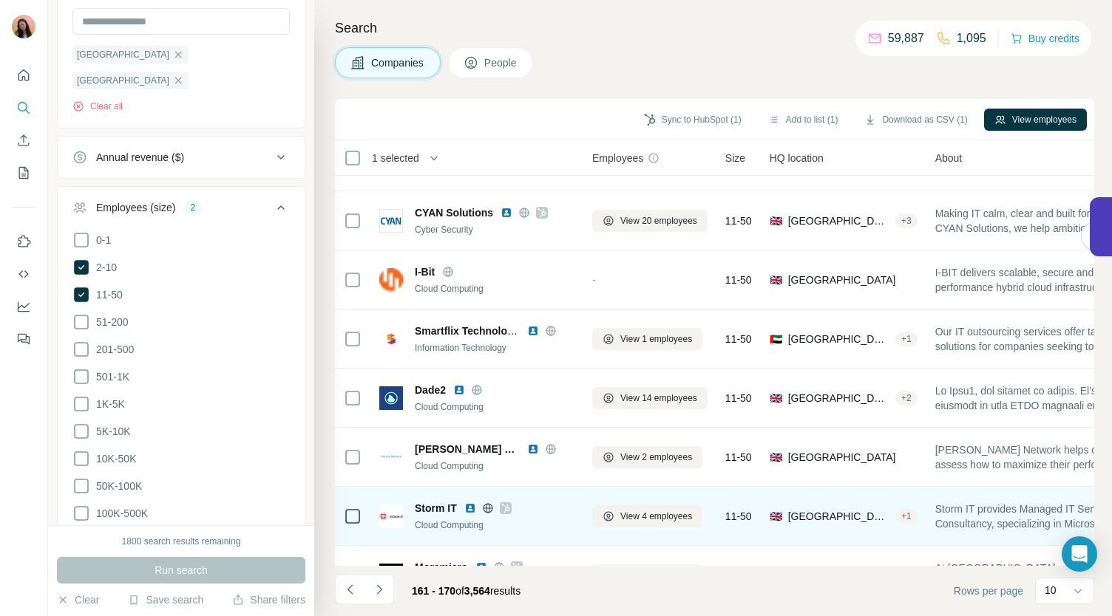
click at [506, 509] on icon at bounding box center [505, 508] width 8 height 9
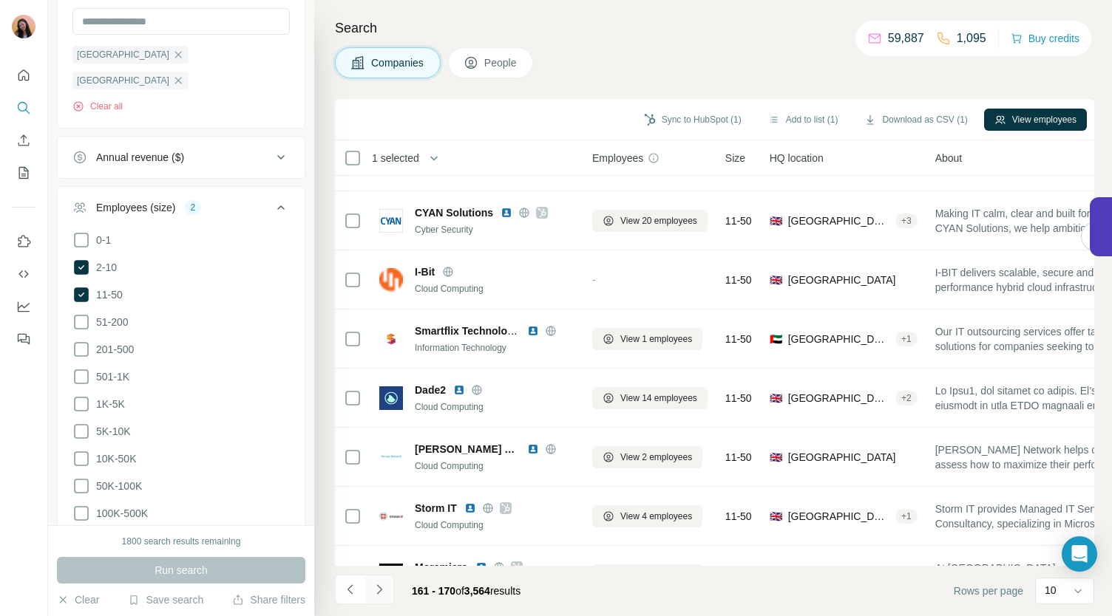
click at [387, 583] on button "Navigate to next page" at bounding box center [379, 590] width 30 height 30
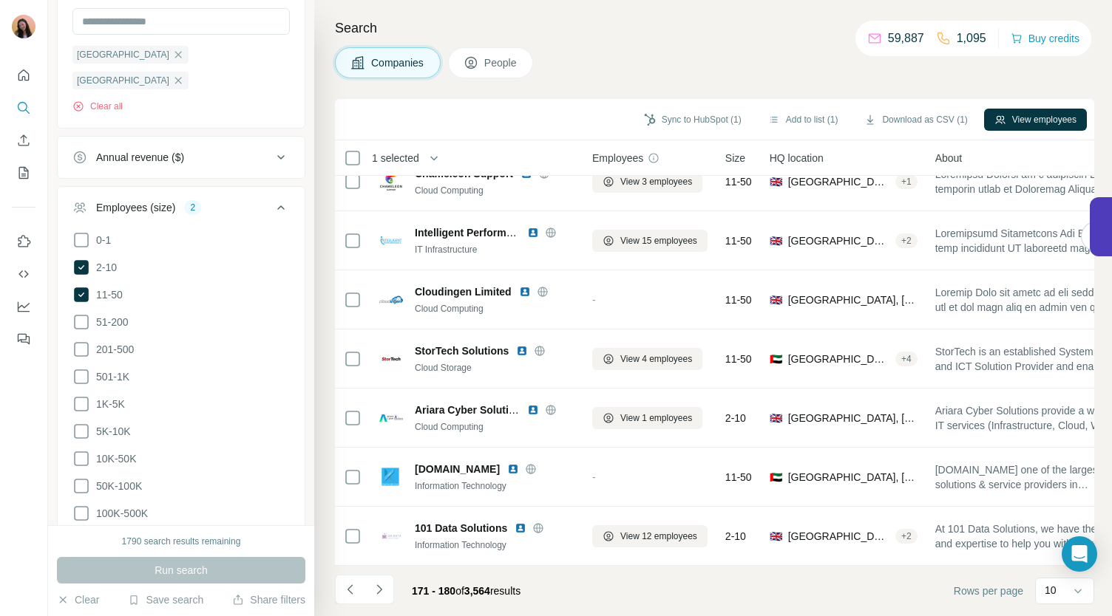
scroll to position [0, 0]
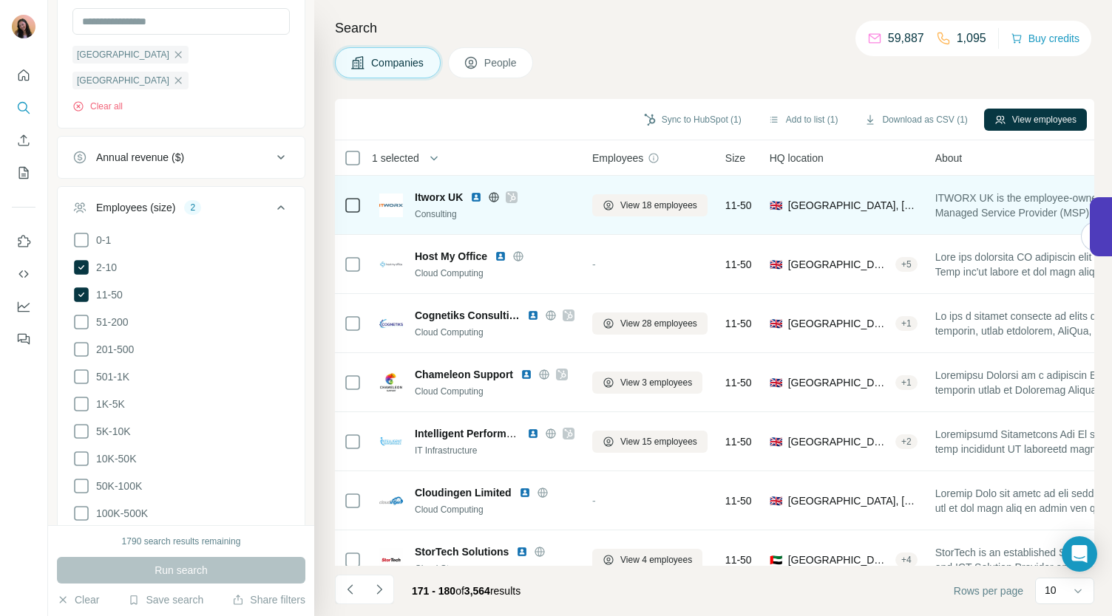
click at [495, 194] on icon at bounding box center [494, 197] width 4 height 10
click at [510, 196] on icon at bounding box center [511, 197] width 9 height 12
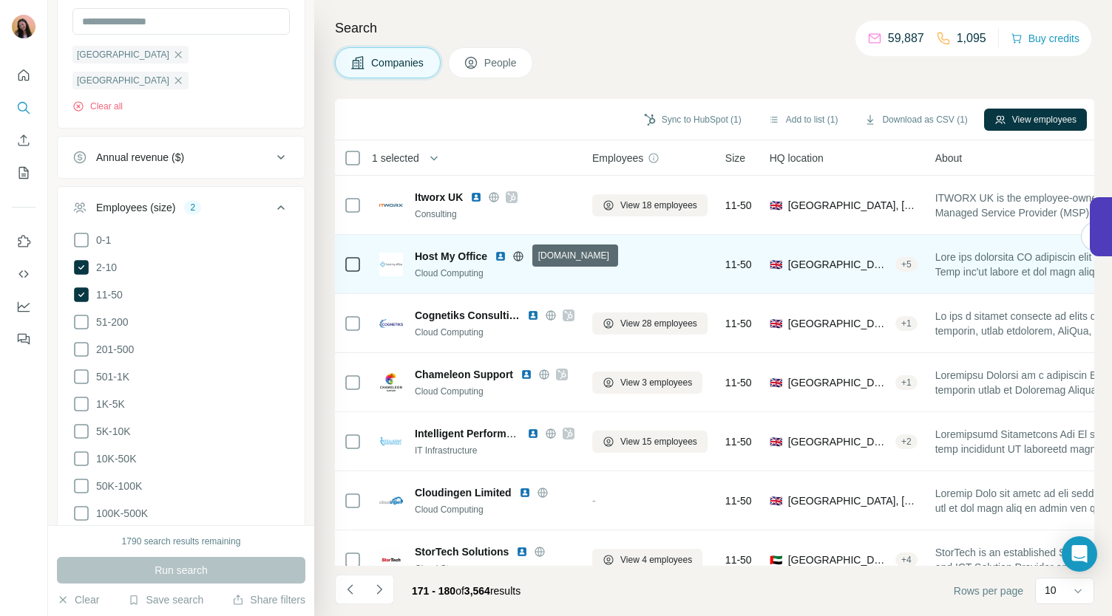
click at [523, 255] on icon at bounding box center [518, 257] width 12 height 12
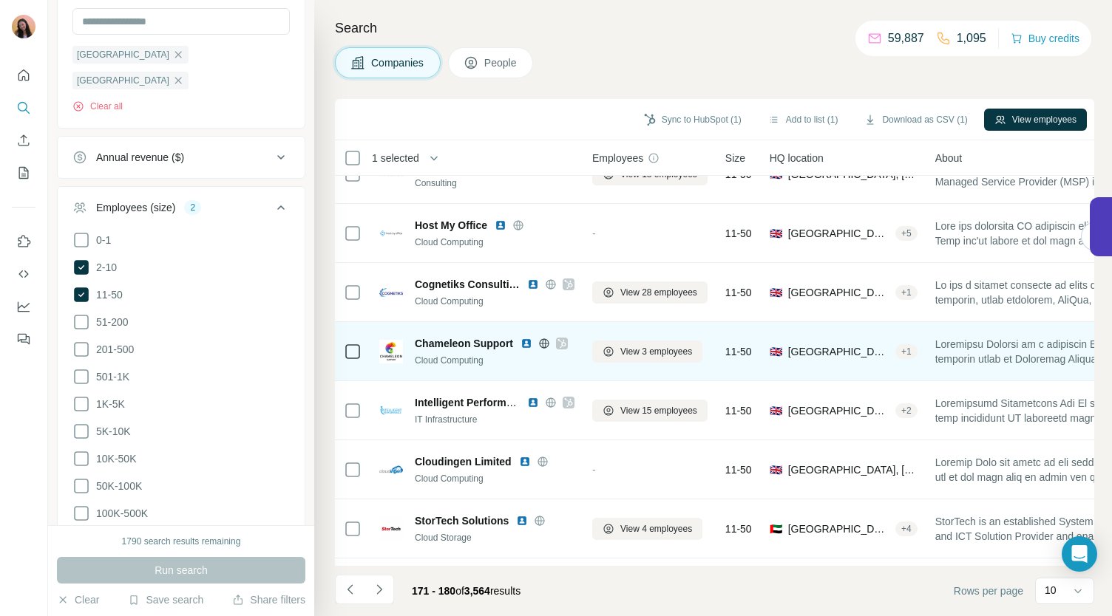
scroll to position [55, 0]
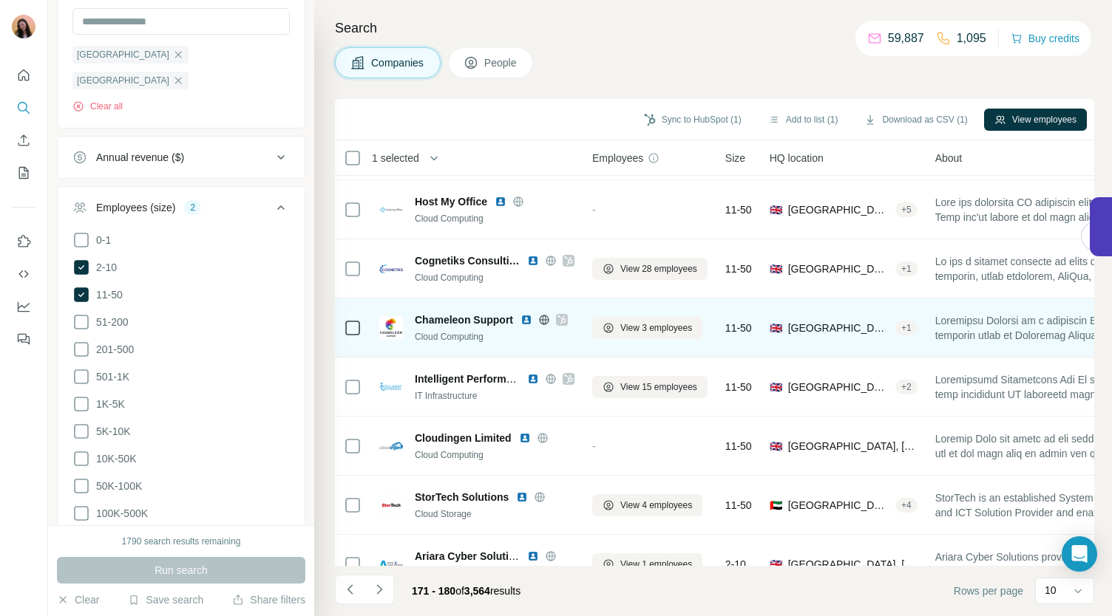
click at [559, 314] on icon at bounding box center [561, 320] width 9 height 12
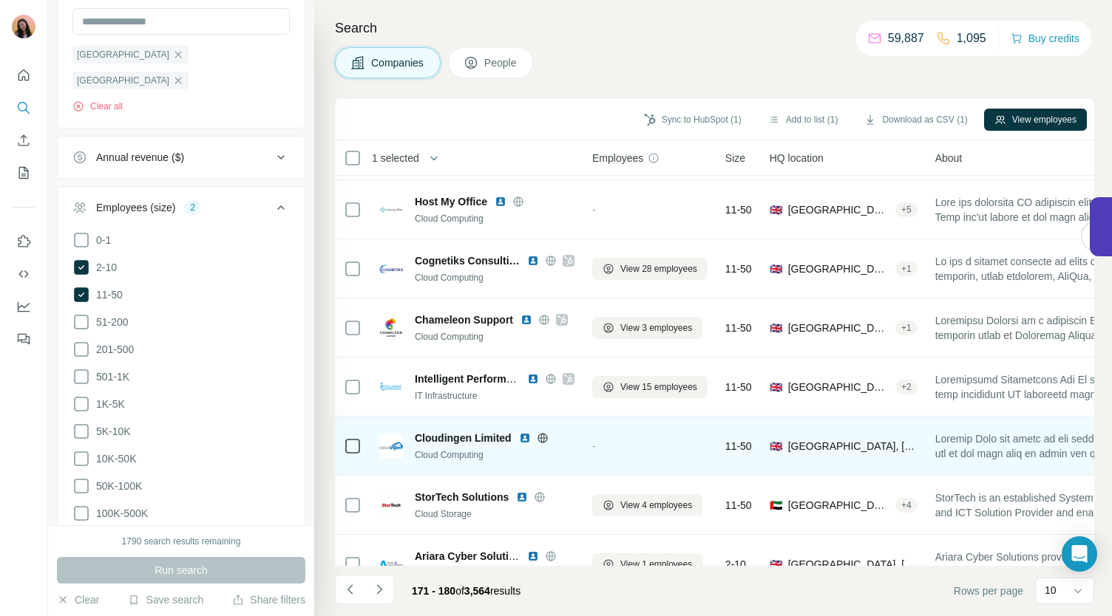
scroll to position [123, 0]
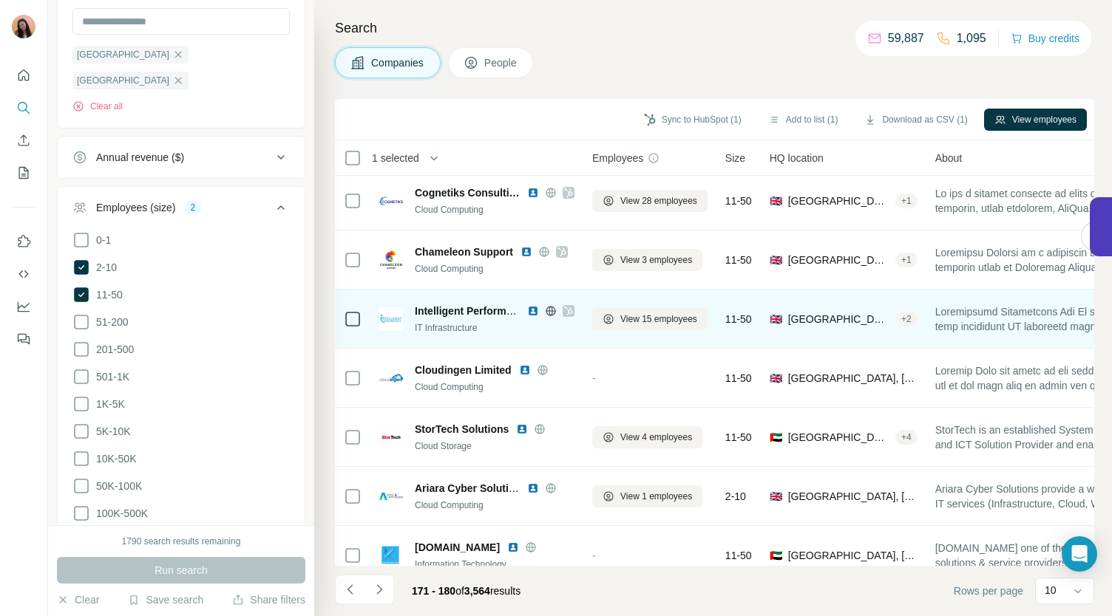
click at [568, 309] on icon at bounding box center [568, 311] width 8 height 9
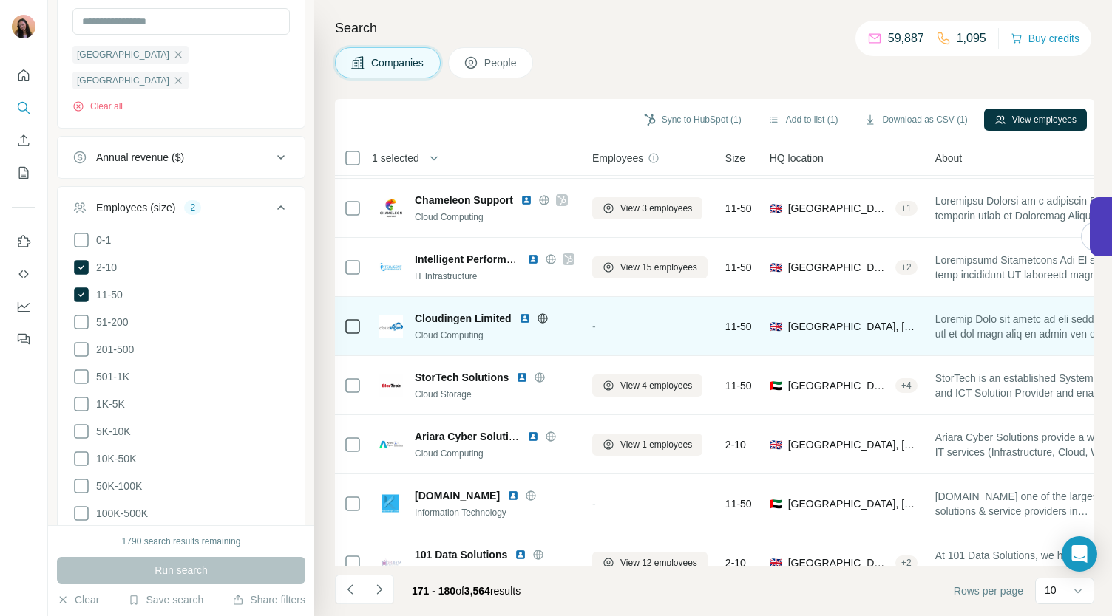
scroll to position [187, 0]
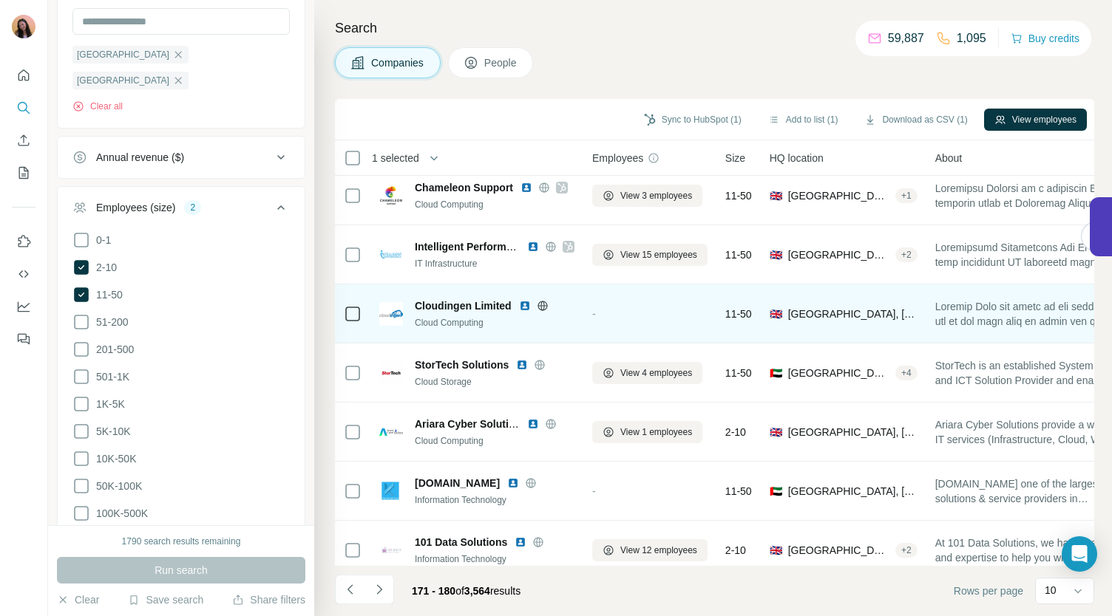
click at [548, 303] on icon at bounding box center [543, 306] width 12 height 12
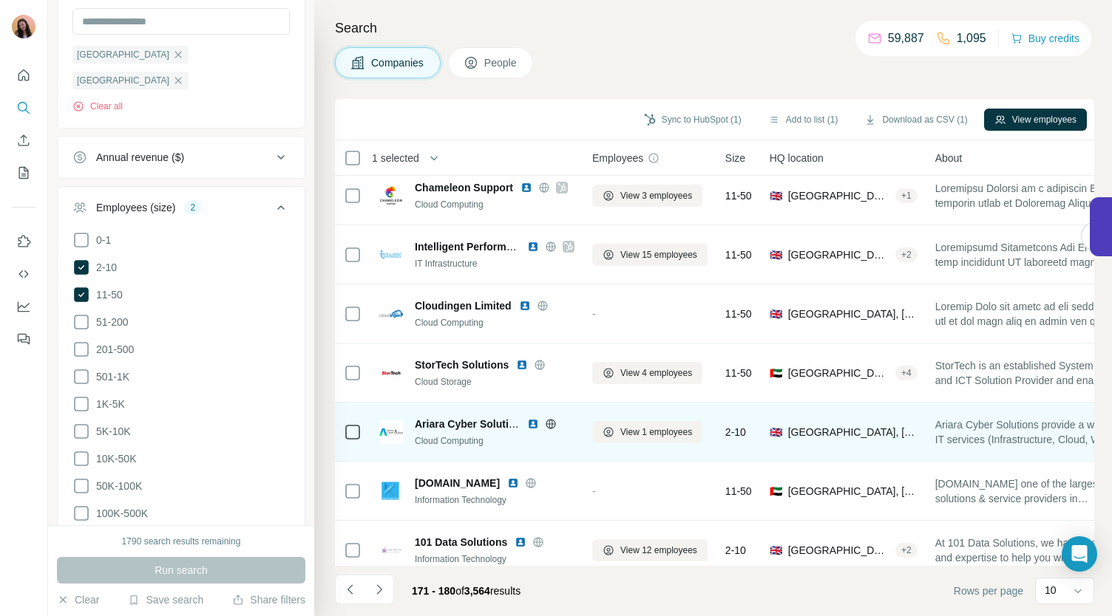
click at [551, 421] on icon at bounding box center [550, 424] width 4 height 10
